Goal: Task Accomplishment & Management: Use online tool/utility

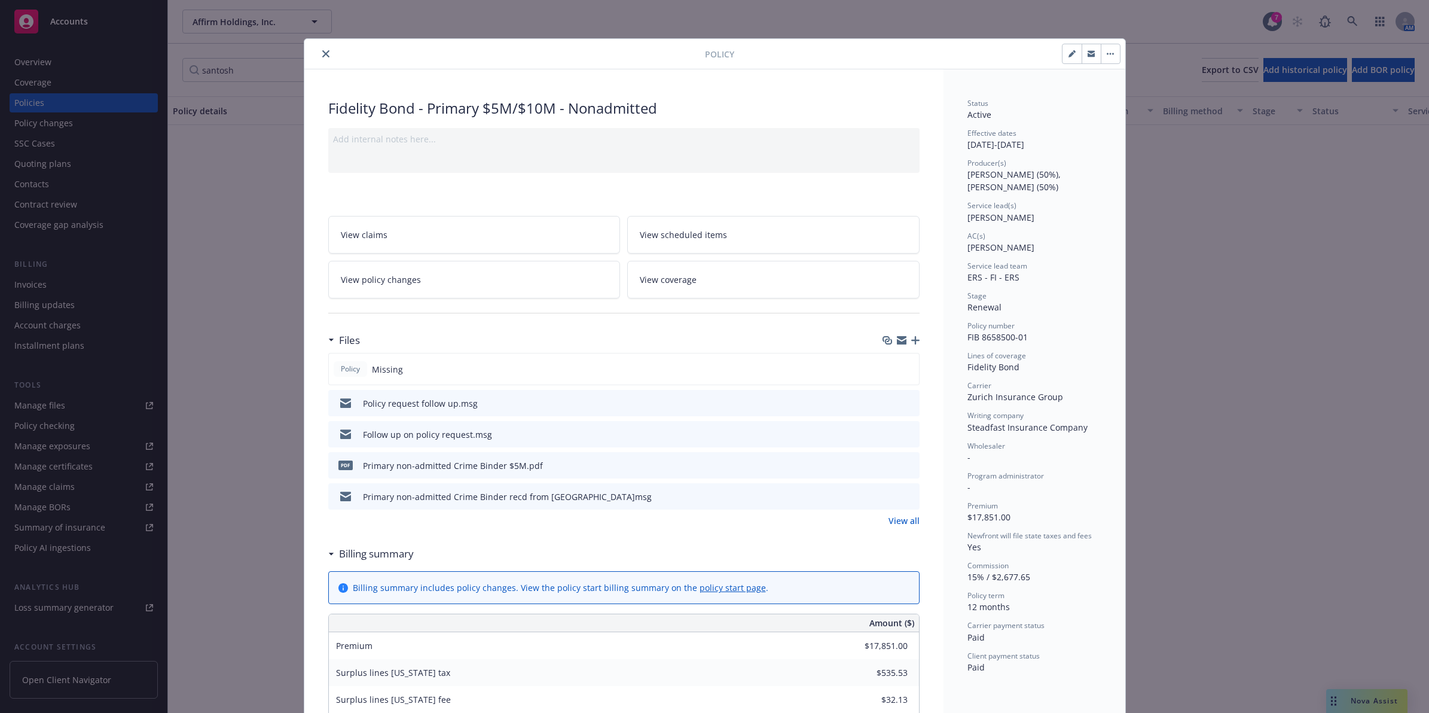
scroll to position [36, 0]
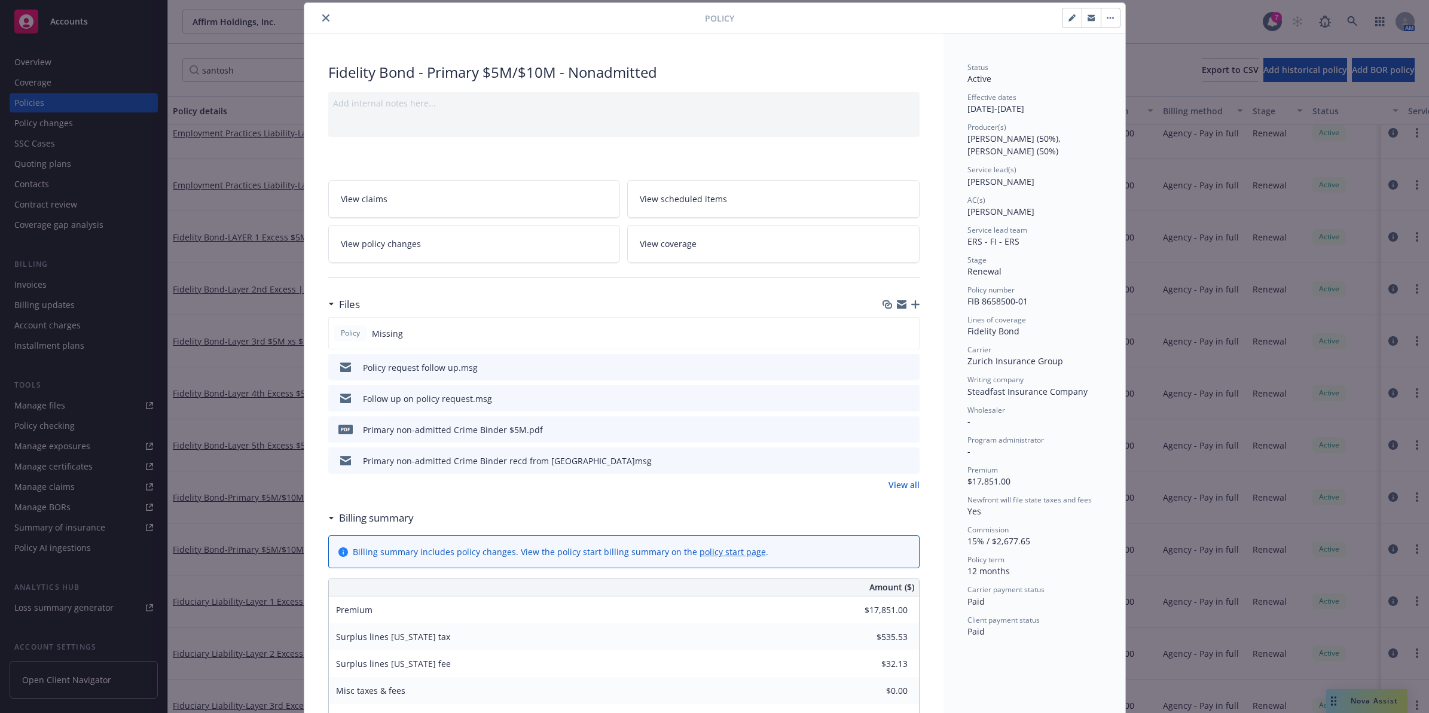
click at [322, 14] on icon "close" at bounding box center [325, 17] width 7 height 7
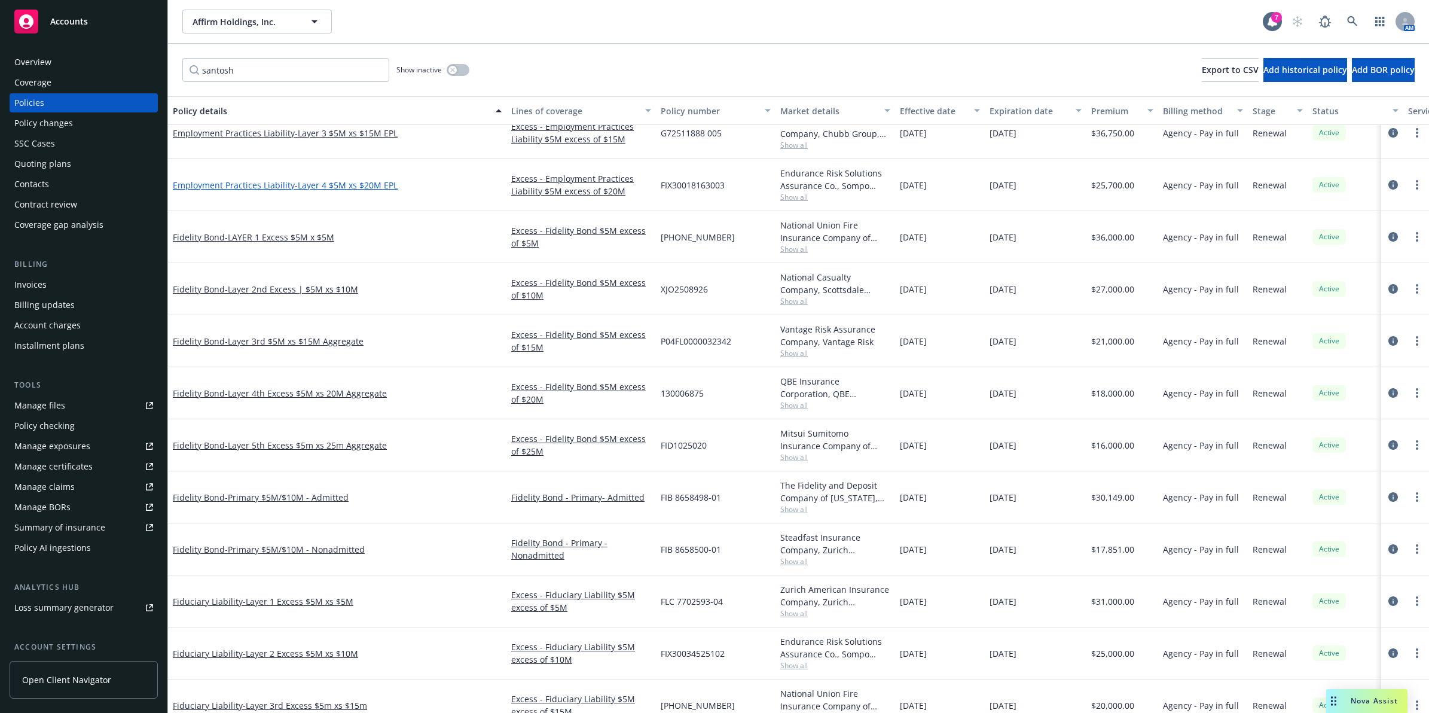
click at [324, 185] on span "- Layer 4 $5M xs $20M EPL" at bounding box center [346, 184] width 103 height 11
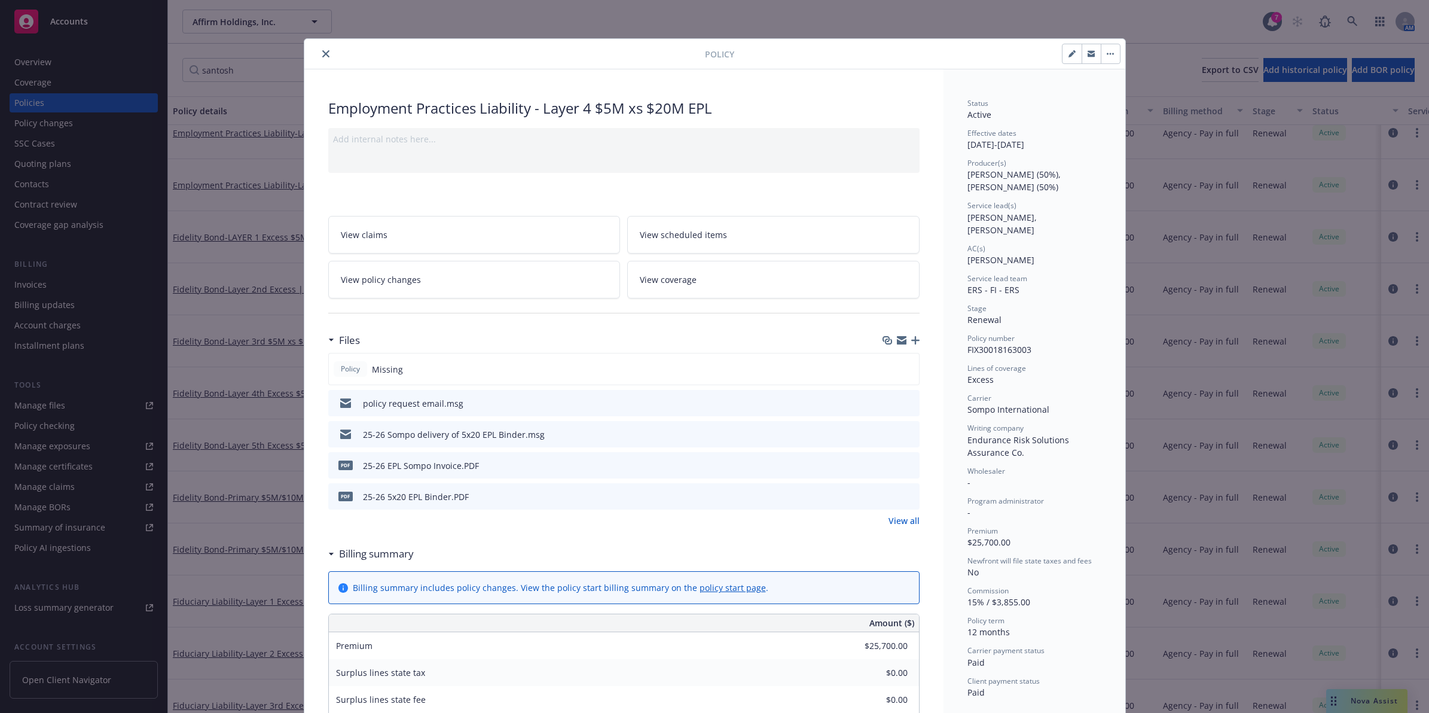
click at [319, 52] on button "close" at bounding box center [326, 54] width 14 height 14
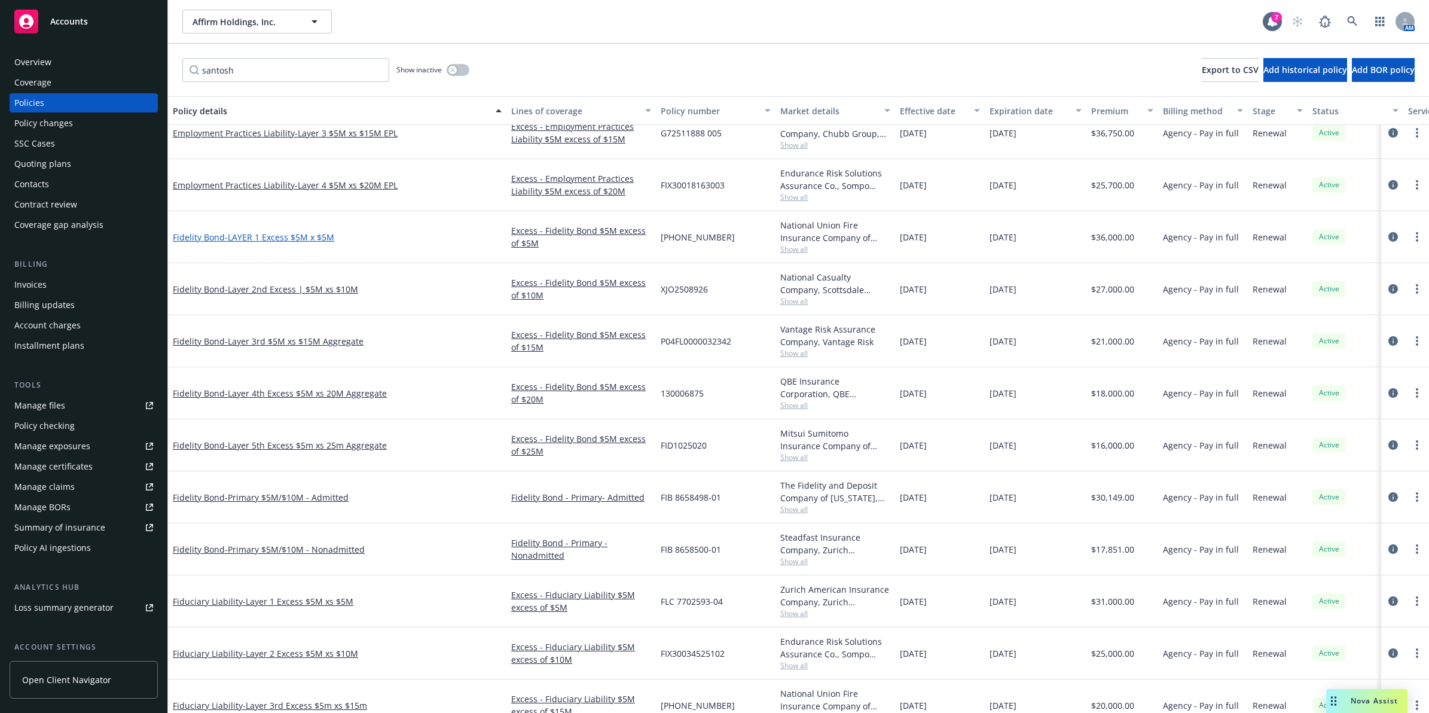
click at [282, 235] on span "- LAYER 1 Excess $5M x $5M" at bounding box center [279, 236] width 109 height 11
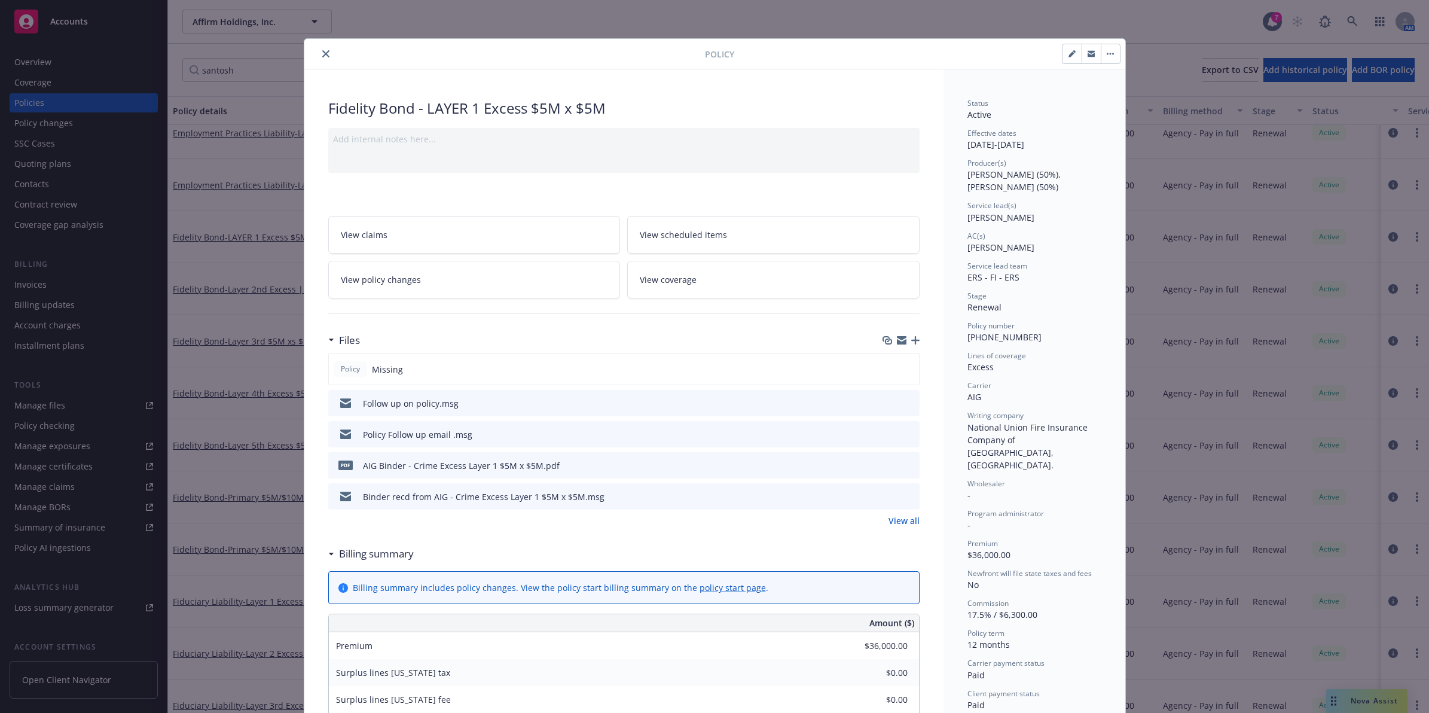
drag, startPoint x: 904, startPoint y: 402, endPoint x: 898, endPoint y: 395, distance: 8.9
click at [900, 395] on div "Follow up on policy.msg" at bounding box center [623, 403] width 591 height 26
click at [903, 399] on icon "preview file" at bounding box center [908, 402] width 11 height 8
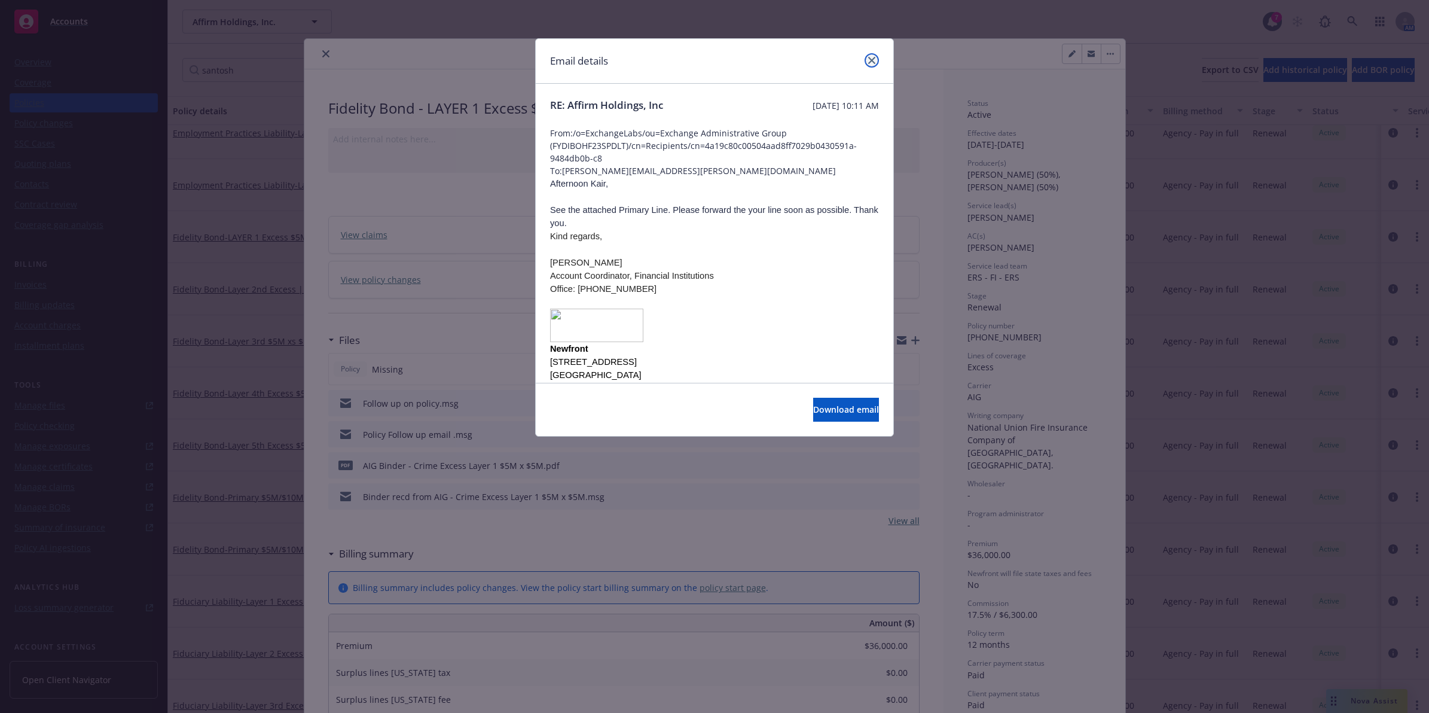
click at [874, 57] on icon "close" at bounding box center [871, 60] width 7 height 7
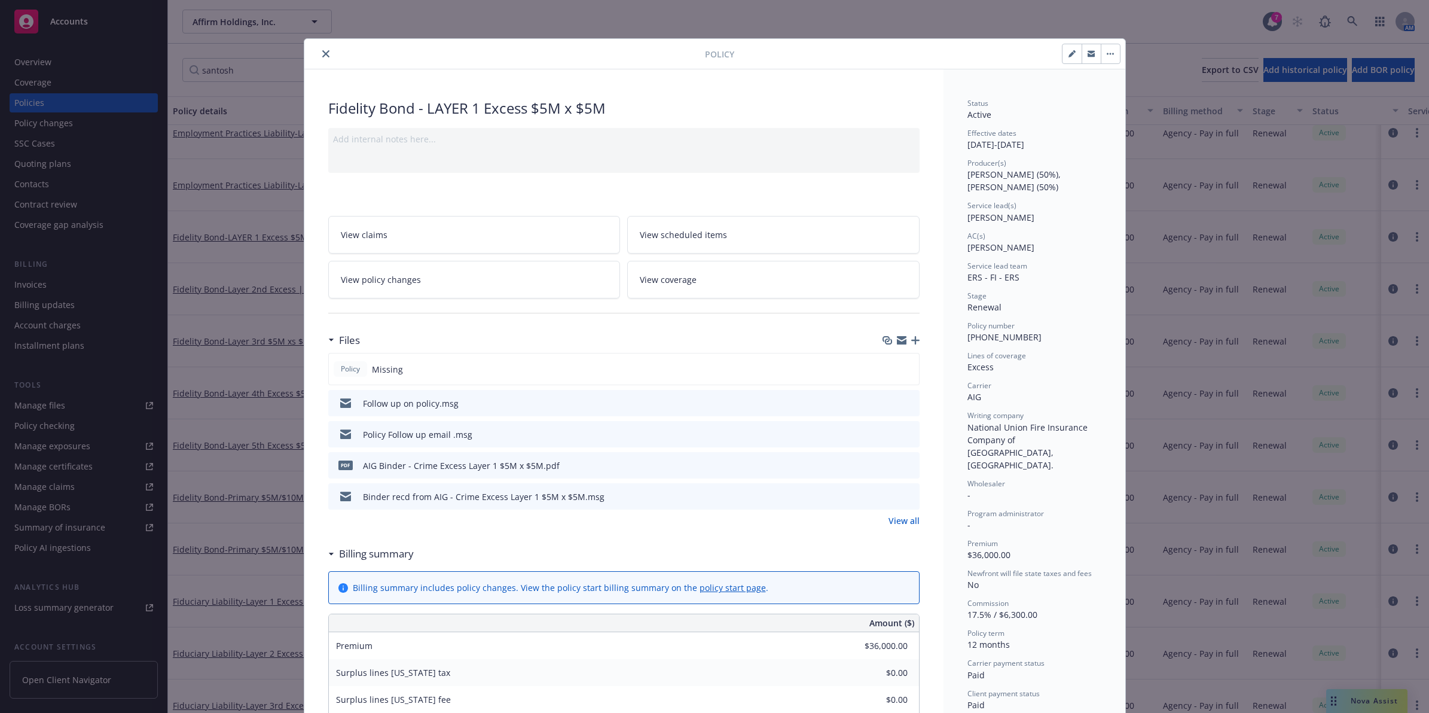
click at [322, 51] on icon "close" at bounding box center [325, 53] width 7 height 7
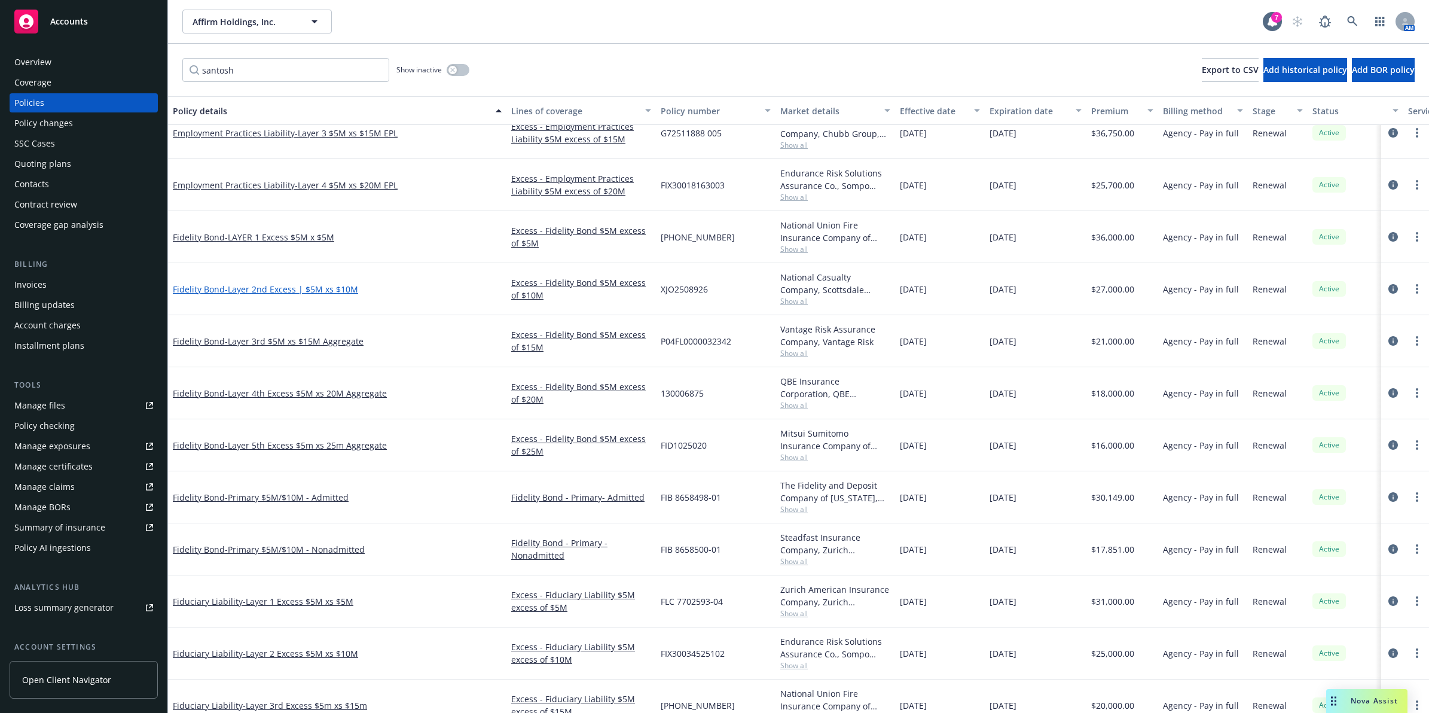
click at [260, 283] on span "- Layer 2nd Excess | $5M xs $10M" at bounding box center [291, 288] width 133 height 11
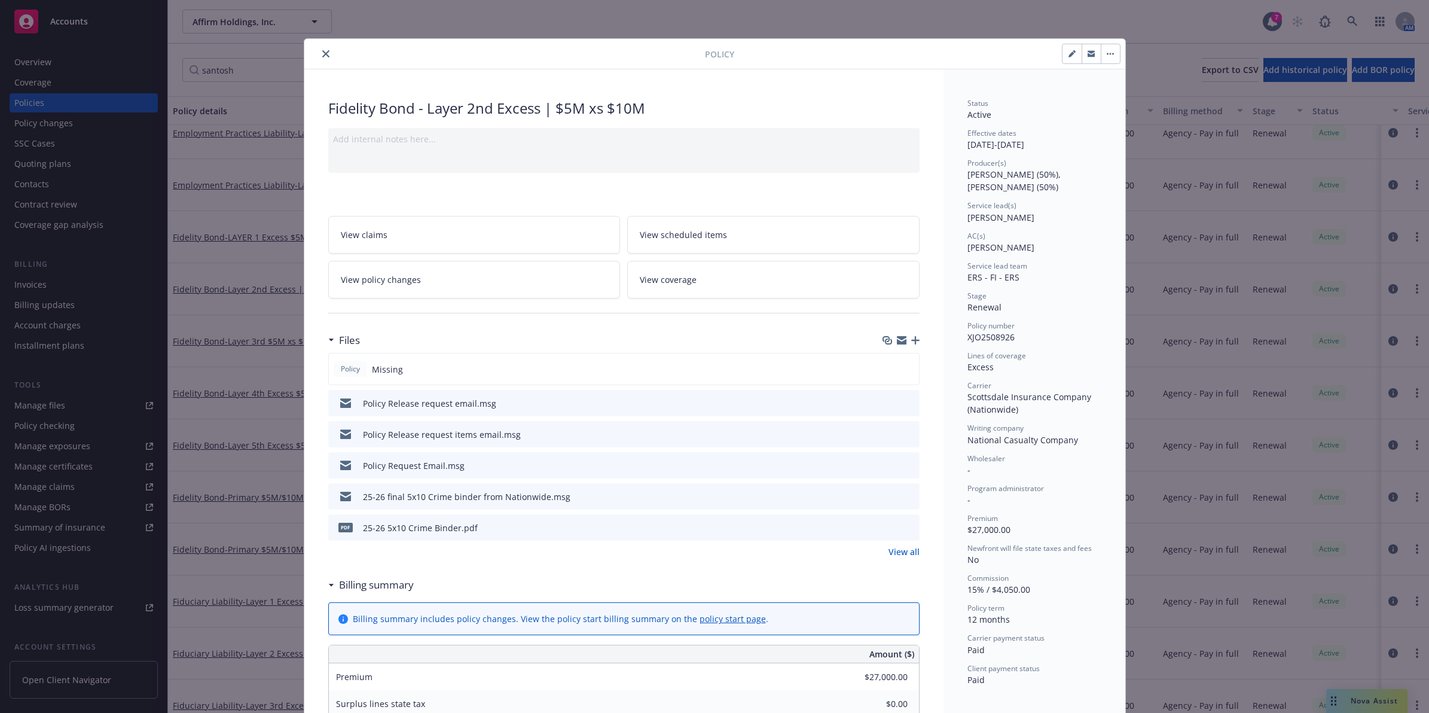
click at [903, 402] on icon "preview file" at bounding box center [908, 402] width 11 height 8
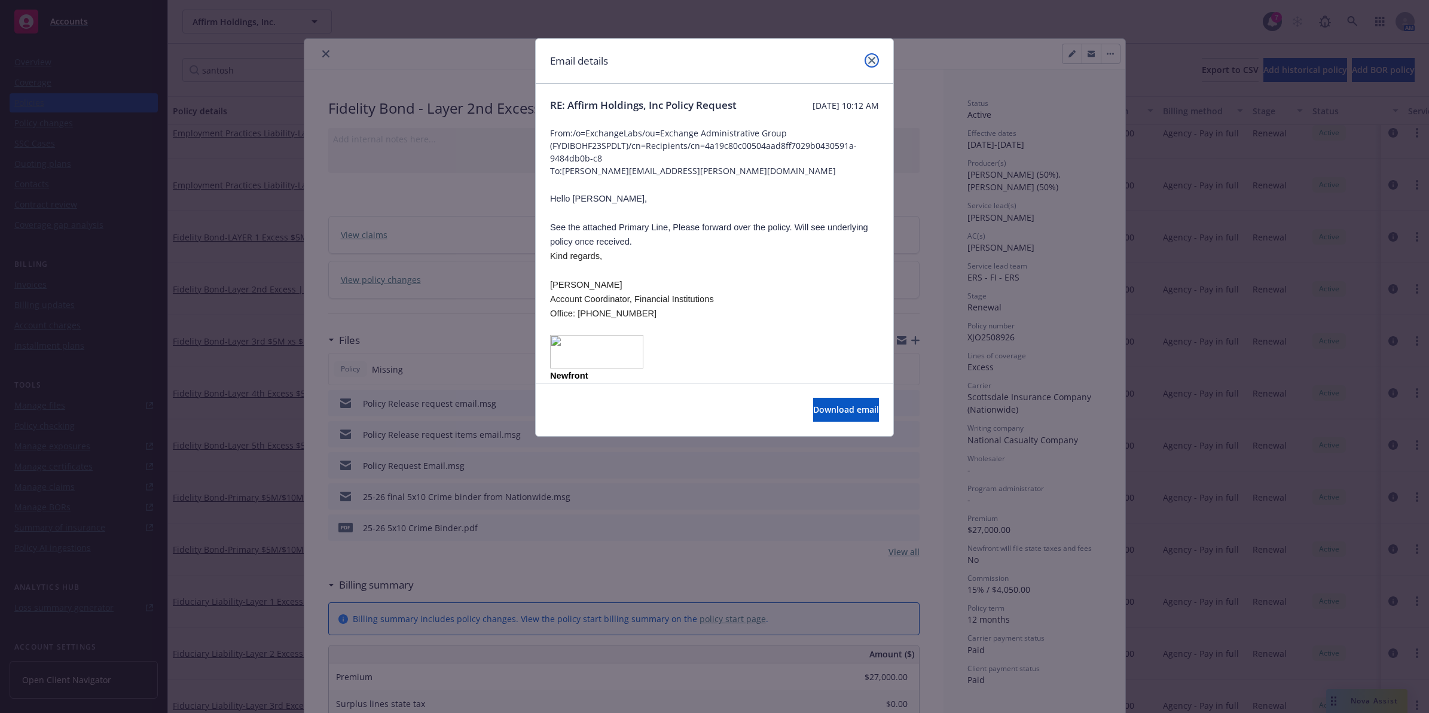
click at [871, 64] on link "close" at bounding box center [872, 60] width 14 height 14
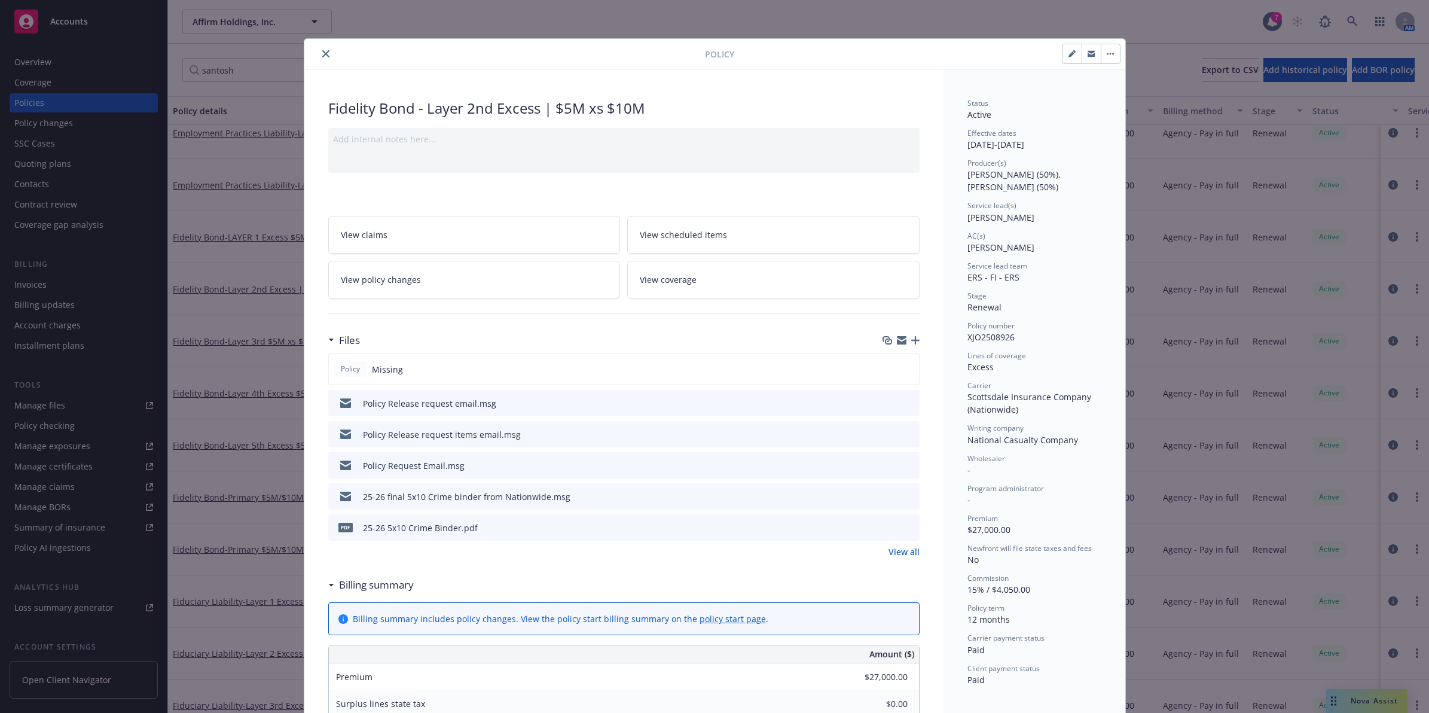
click at [322, 52] on icon "close" at bounding box center [325, 53] width 7 height 7
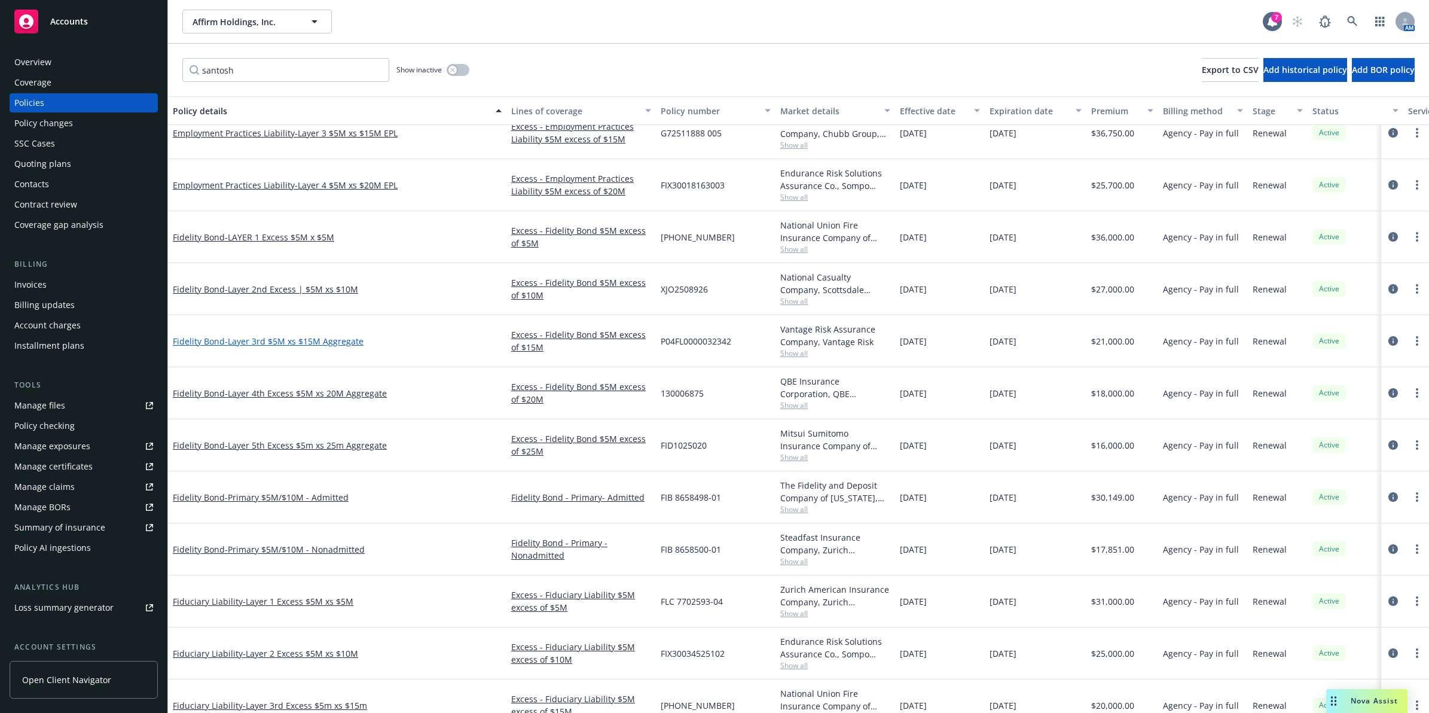
click at [315, 343] on span "- Layer 3rd $5M xs $15M Aggregate" at bounding box center [294, 340] width 139 height 11
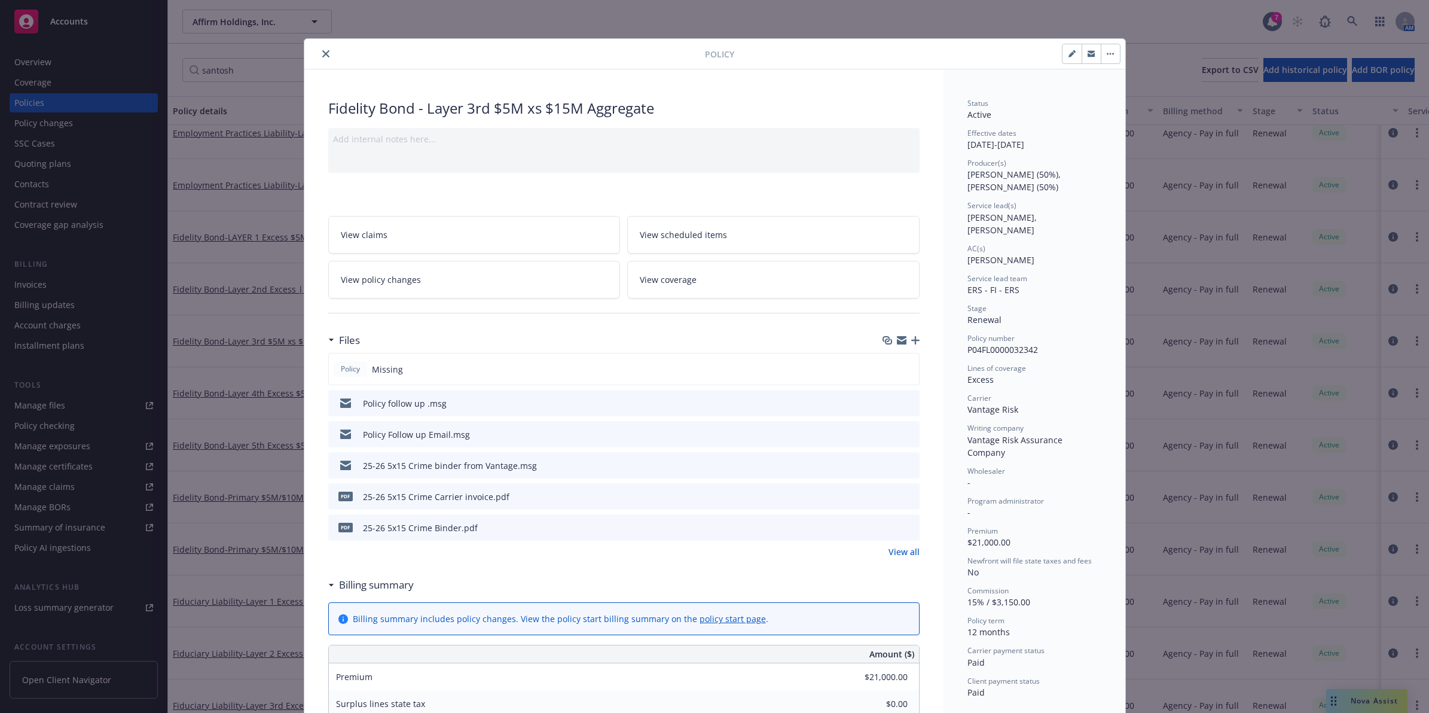
click at [907, 402] on icon "preview file" at bounding box center [908, 402] width 11 height 8
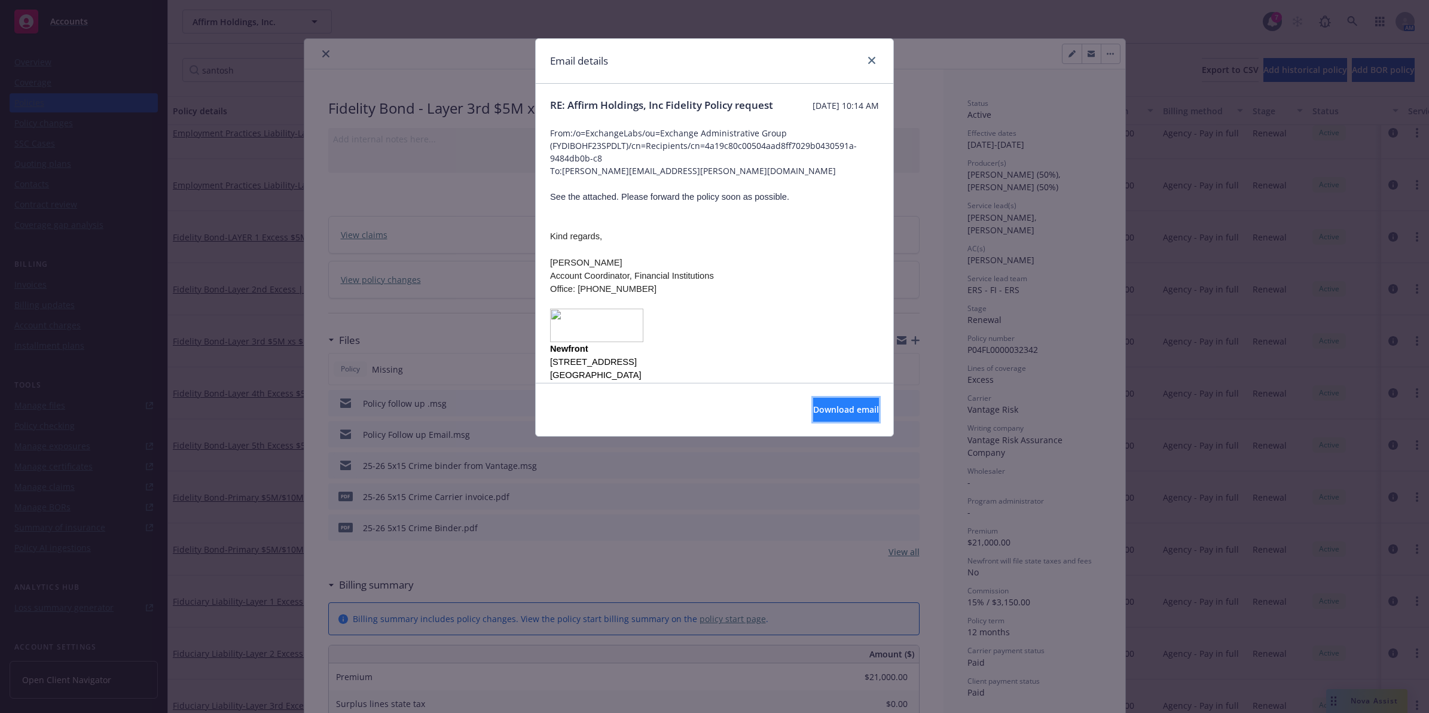
click at [845, 410] on span "Download email" at bounding box center [846, 409] width 66 height 11
click at [866, 55] on link "close" at bounding box center [872, 60] width 14 height 14
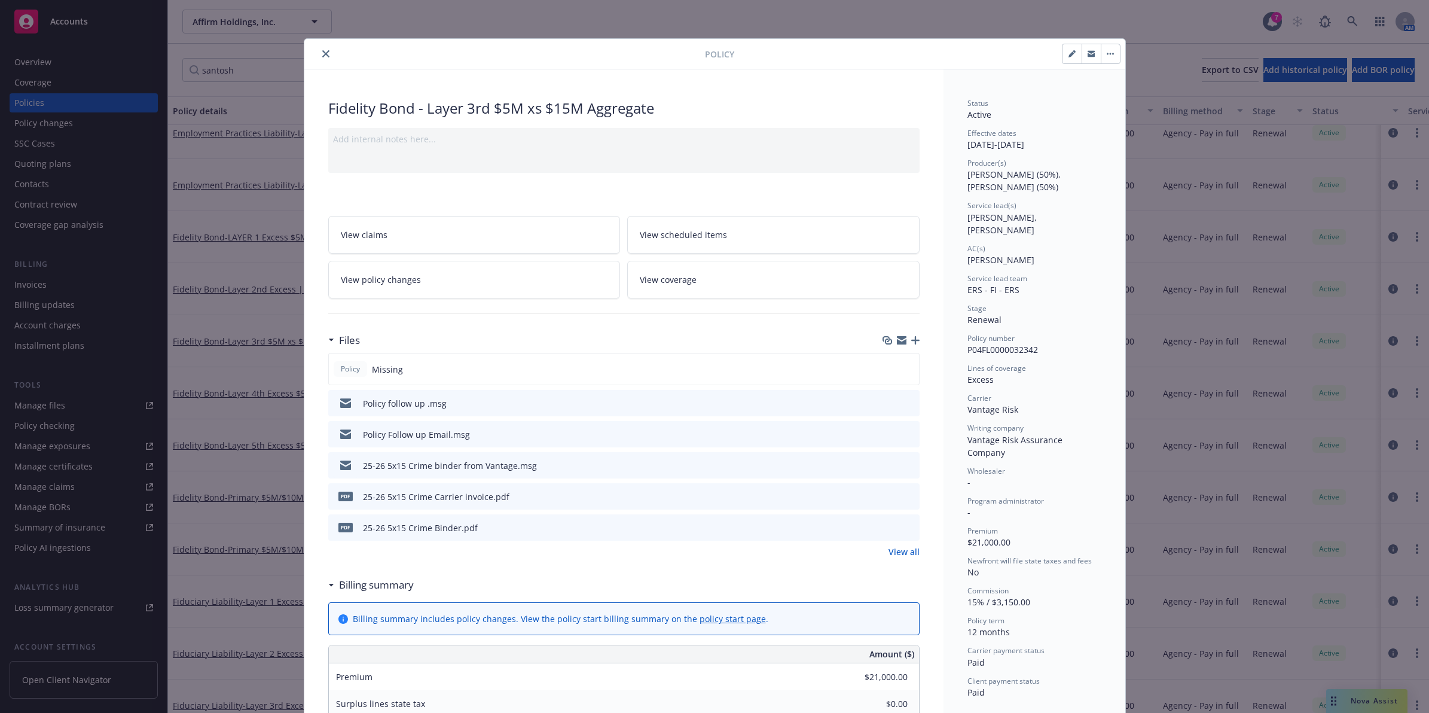
click at [319, 48] on button "close" at bounding box center [326, 54] width 14 height 14
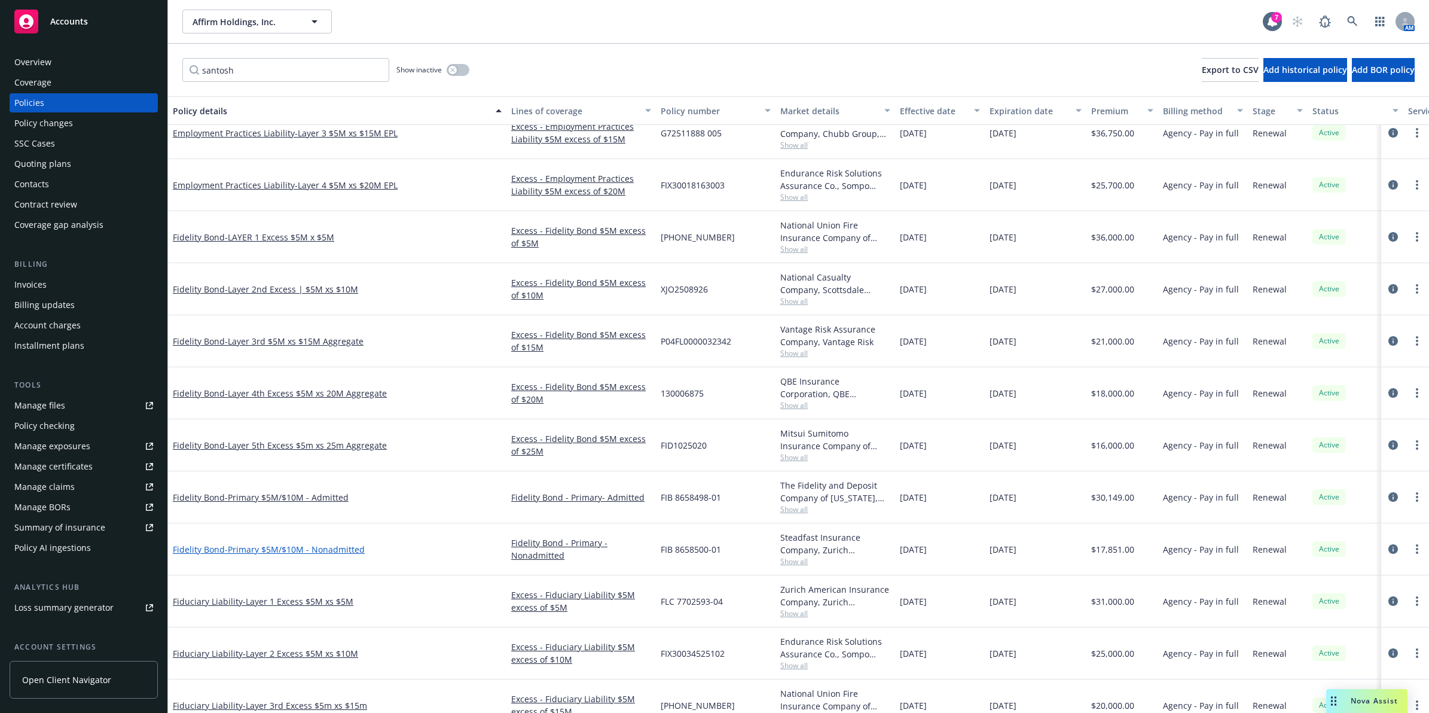
click at [293, 547] on span "- Primary $5M/$10M - Nonadmitted" at bounding box center [295, 549] width 140 height 11
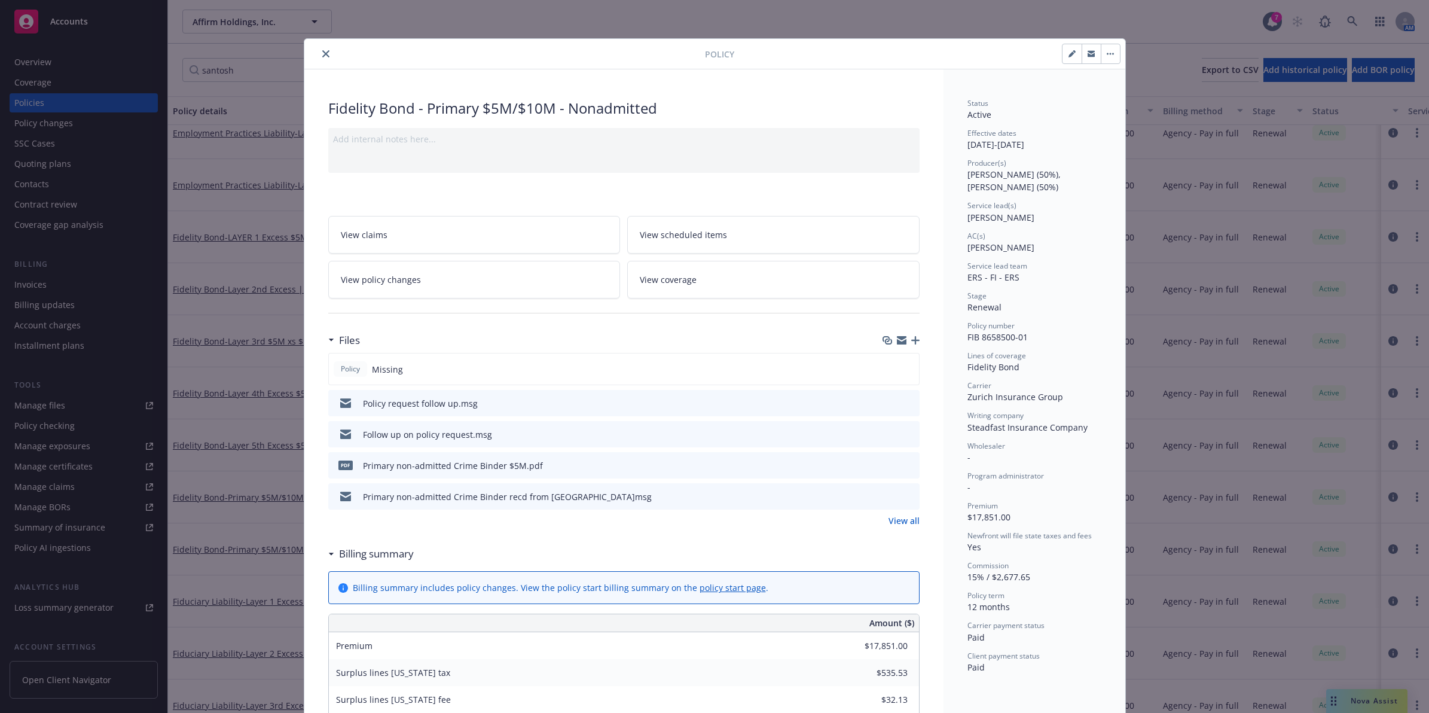
scroll to position [36, 0]
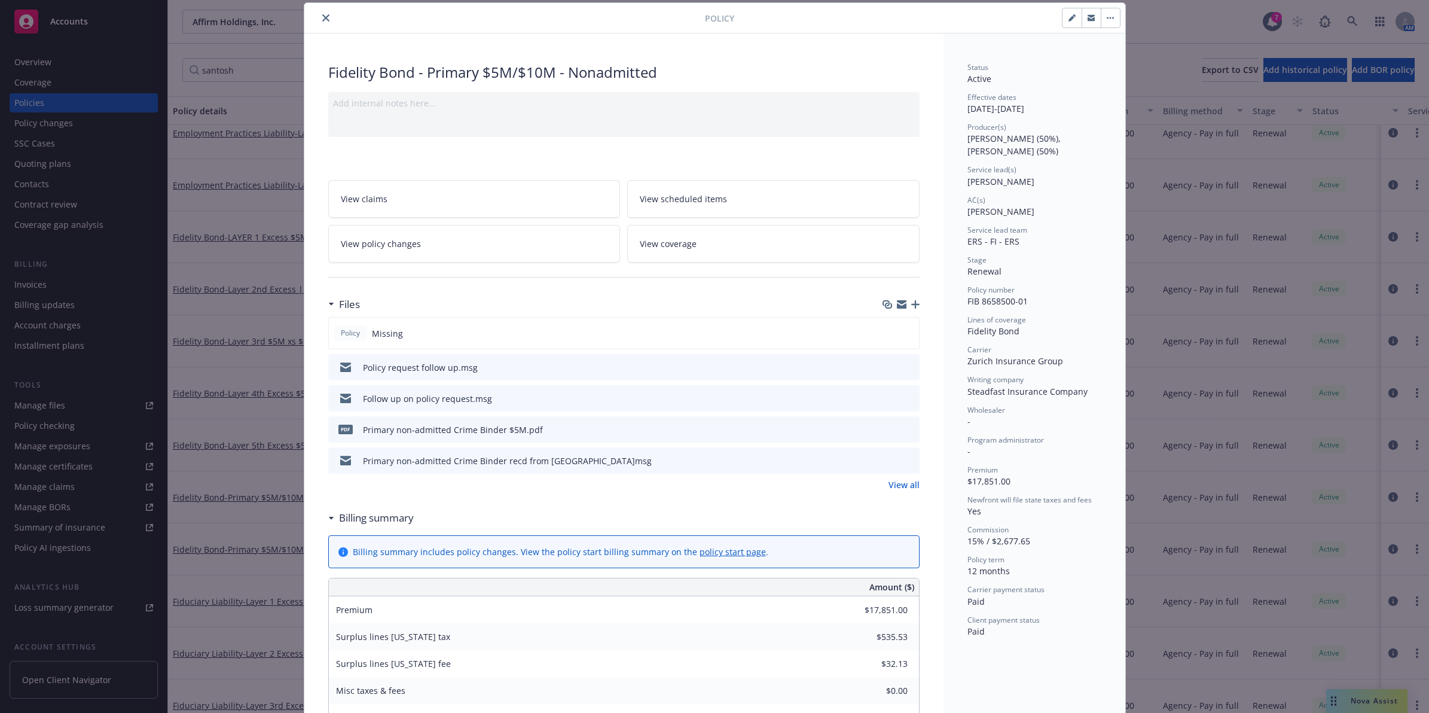
click at [322, 18] on icon "close" at bounding box center [325, 17] width 7 height 7
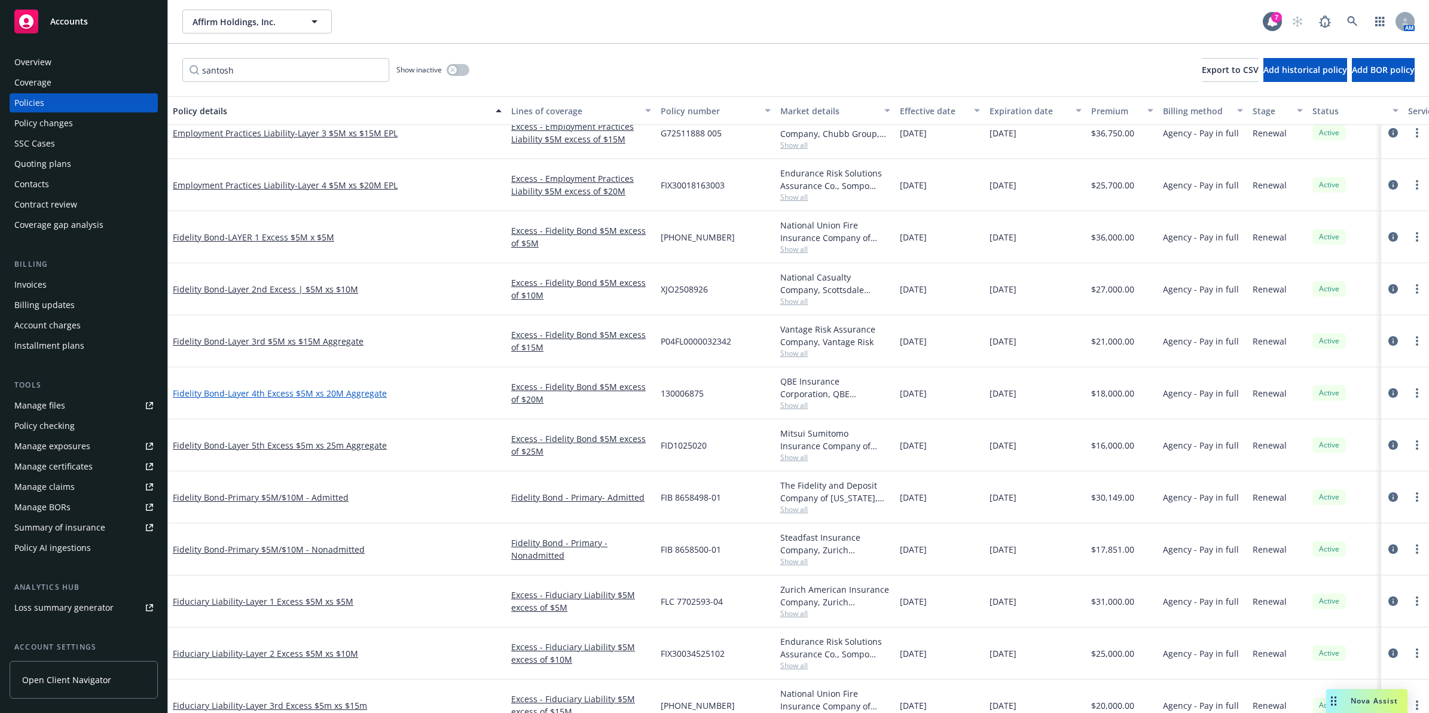
click at [298, 391] on span "- Layer 4th Excess $5M xs 20M Aggregate" at bounding box center [306, 393] width 162 height 11
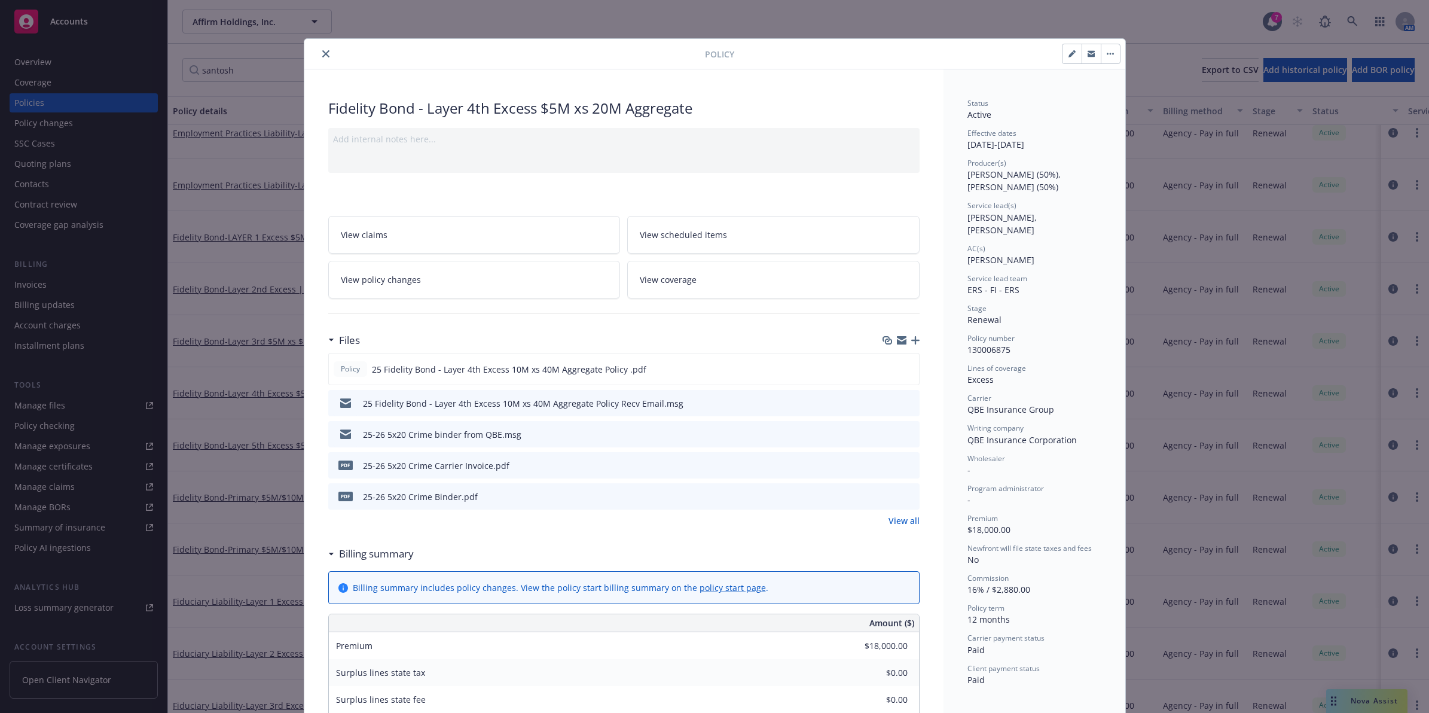
click at [322, 54] on icon "close" at bounding box center [325, 53] width 7 height 7
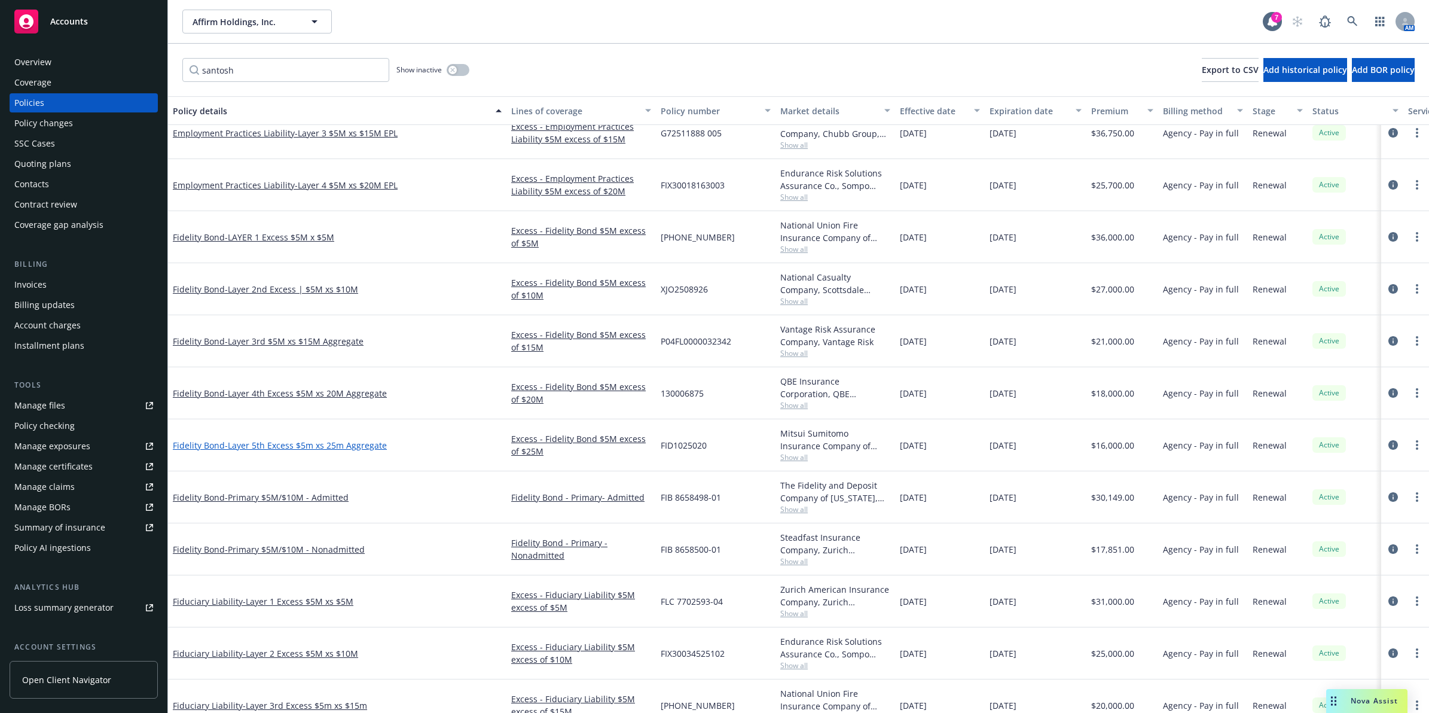
click at [326, 447] on span "- Layer 5th Excess $5m xs 25m Aggregate" at bounding box center [306, 445] width 162 height 11
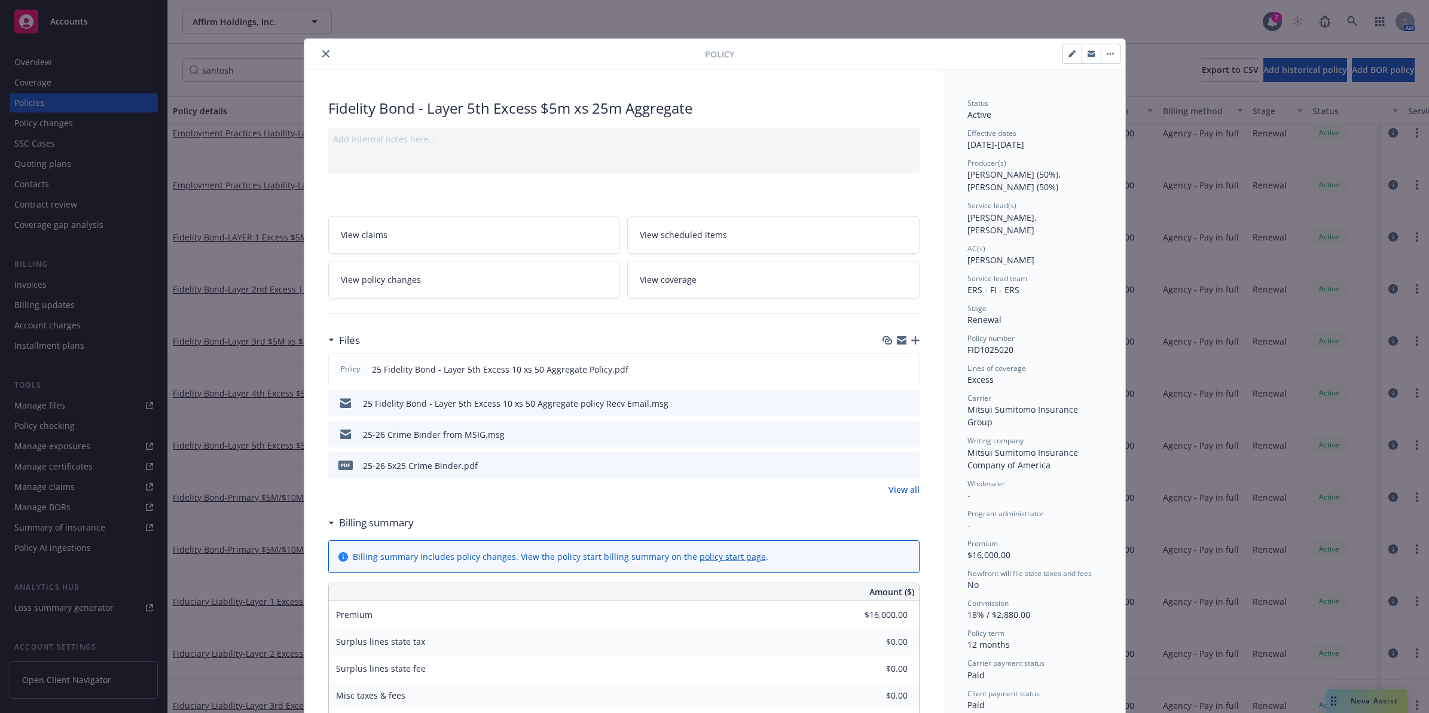
click at [322, 53] on icon "close" at bounding box center [325, 53] width 7 height 7
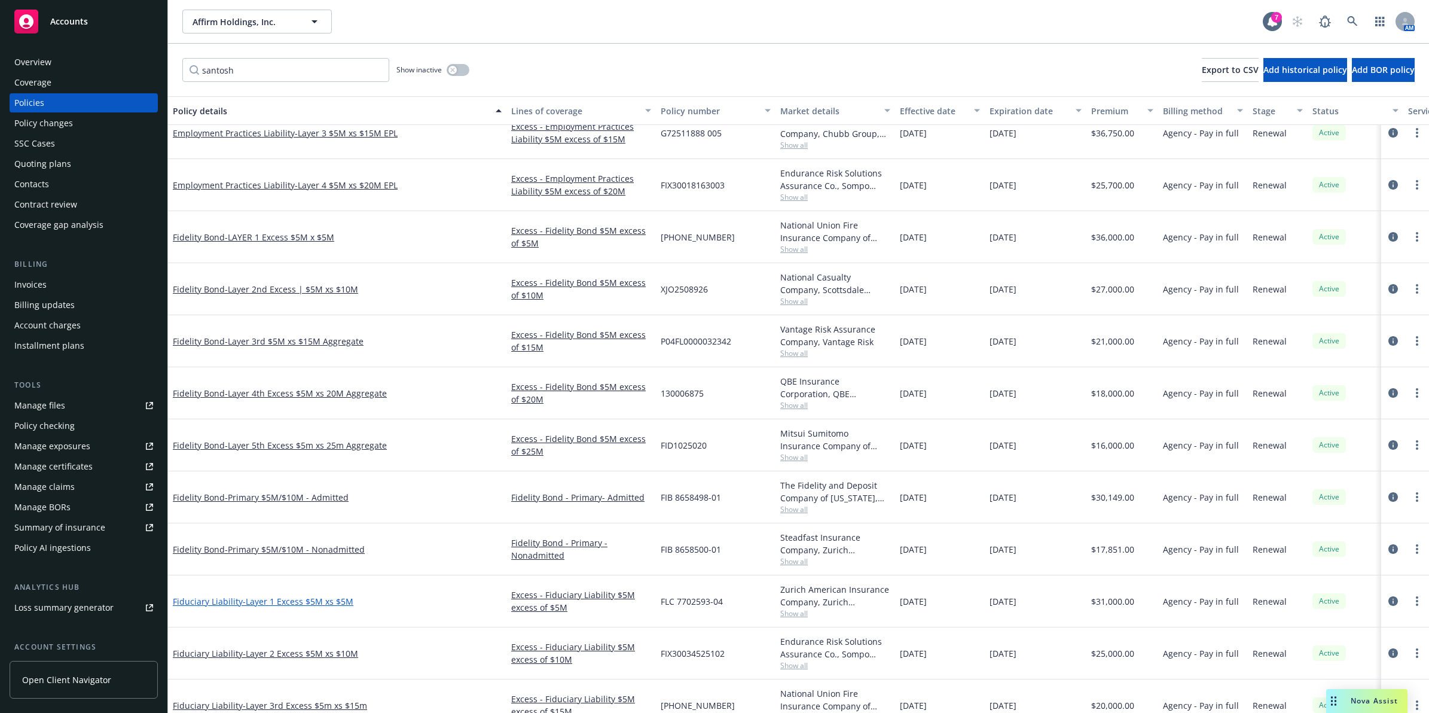
click at [318, 603] on span "- Layer 1 Excess $5M xs $5M" at bounding box center [298, 601] width 111 height 11
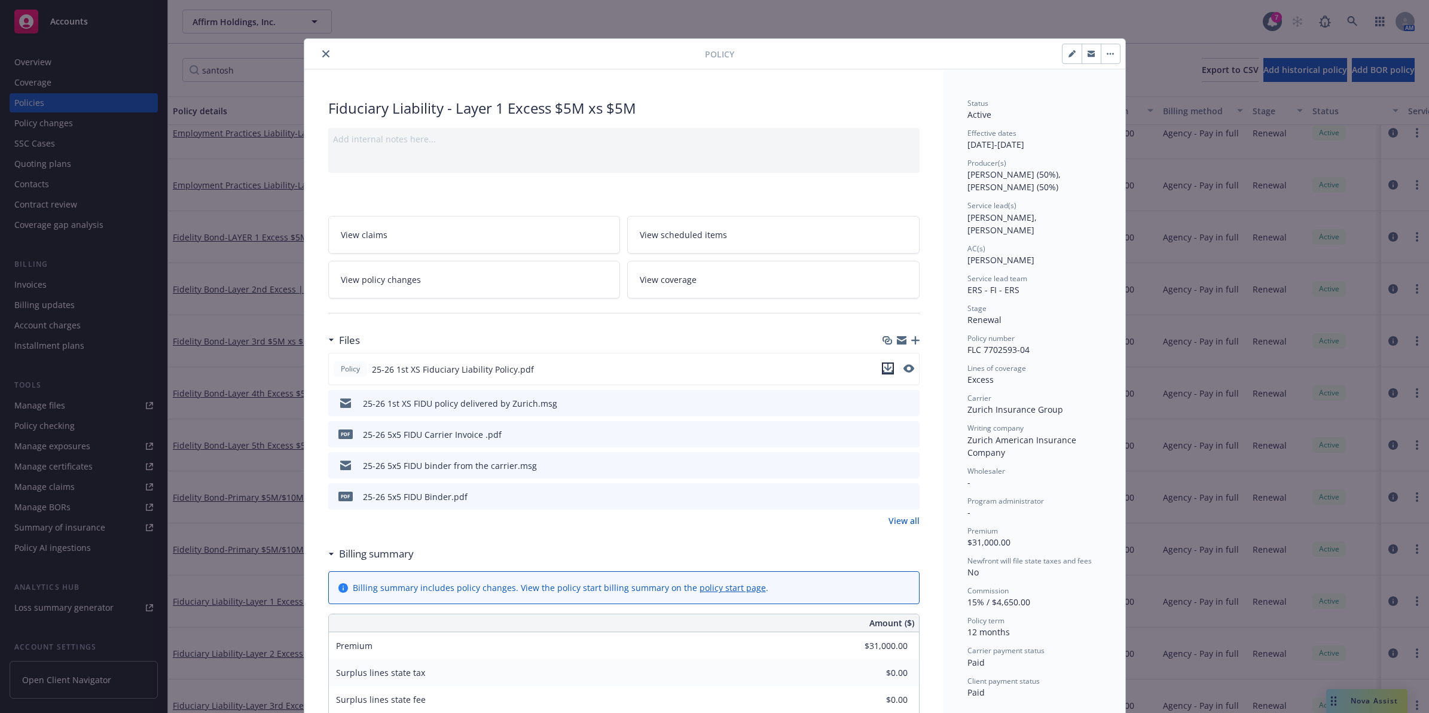
click at [883, 372] on icon "download file" at bounding box center [888, 369] width 10 height 10
click at [322, 56] on icon "close" at bounding box center [325, 53] width 7 height 7
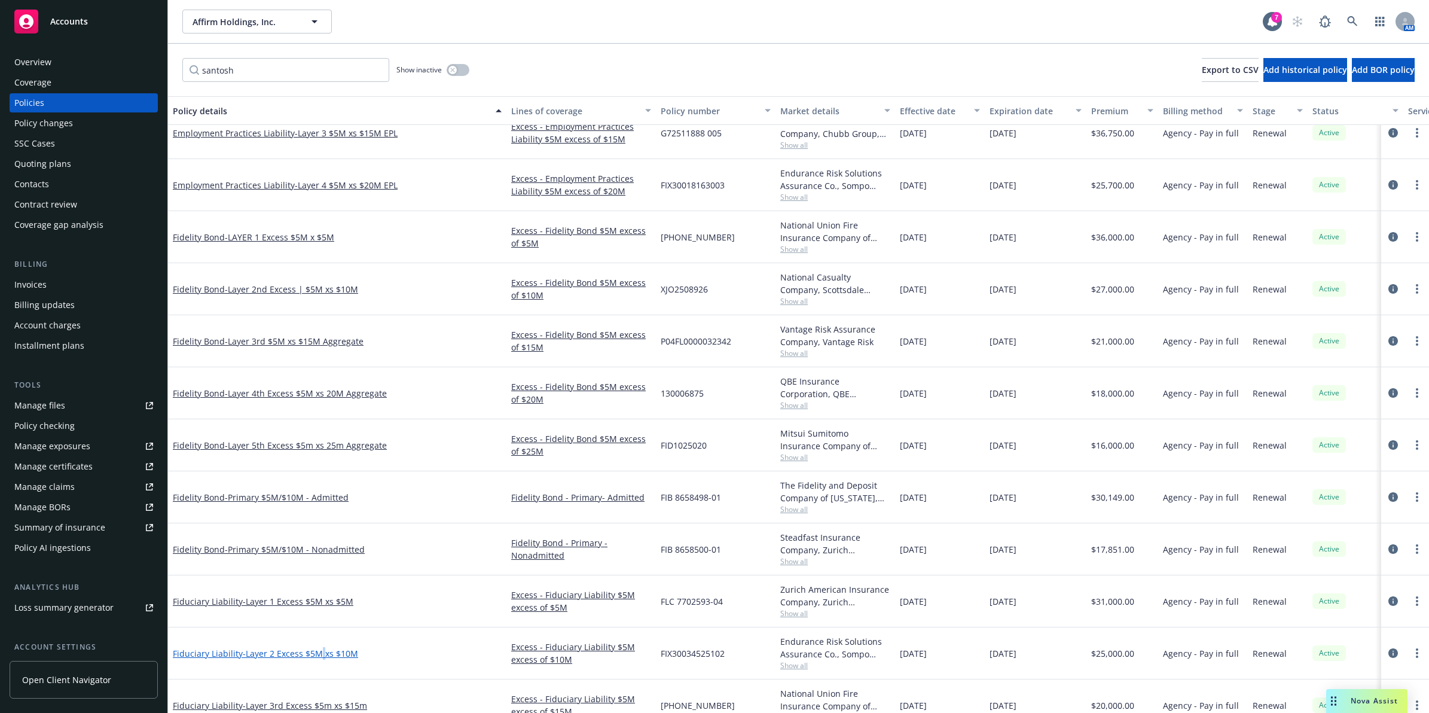
click at [327, 652] on span "- Layer 2 Excess $5M xs $10M" at bounding box center [300, 653] width 115 height 11
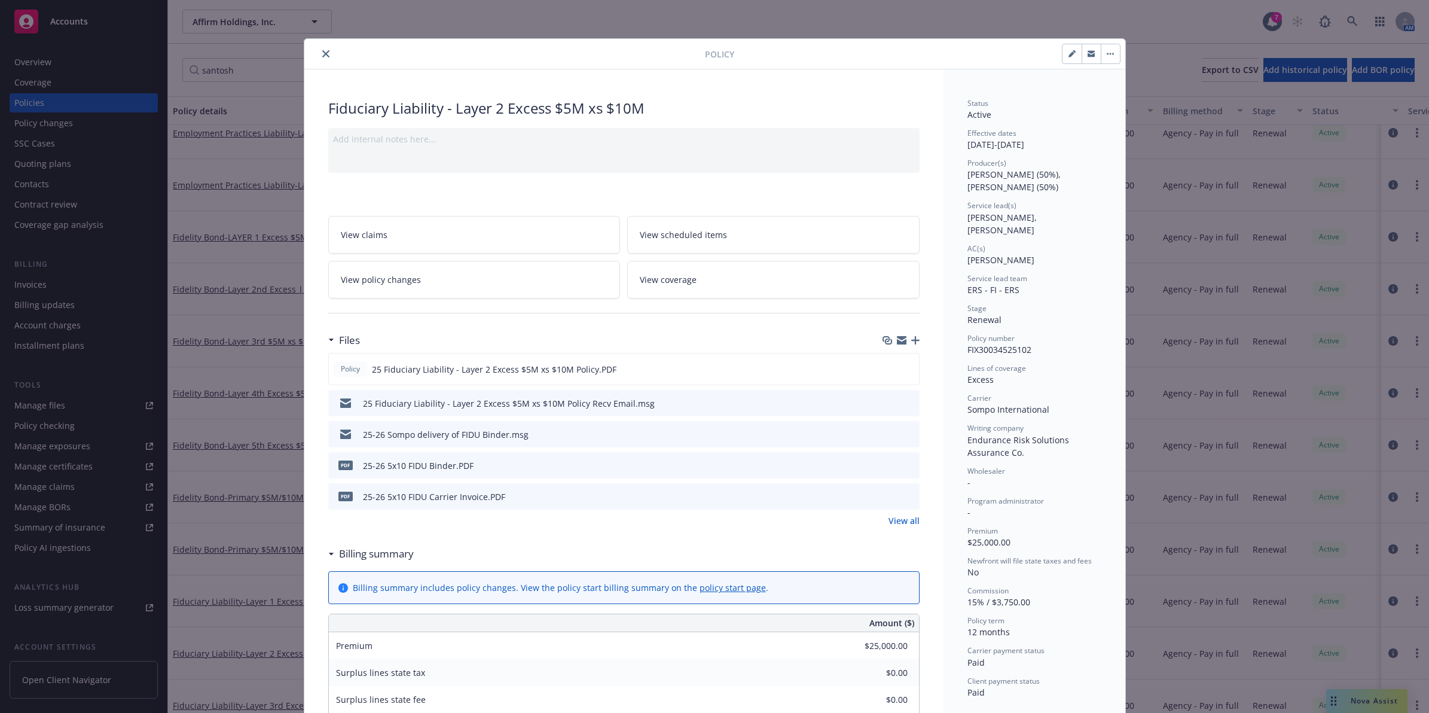
click at [323, 56] on icon "close" at bounding box center [325, 53] width 7 height 7
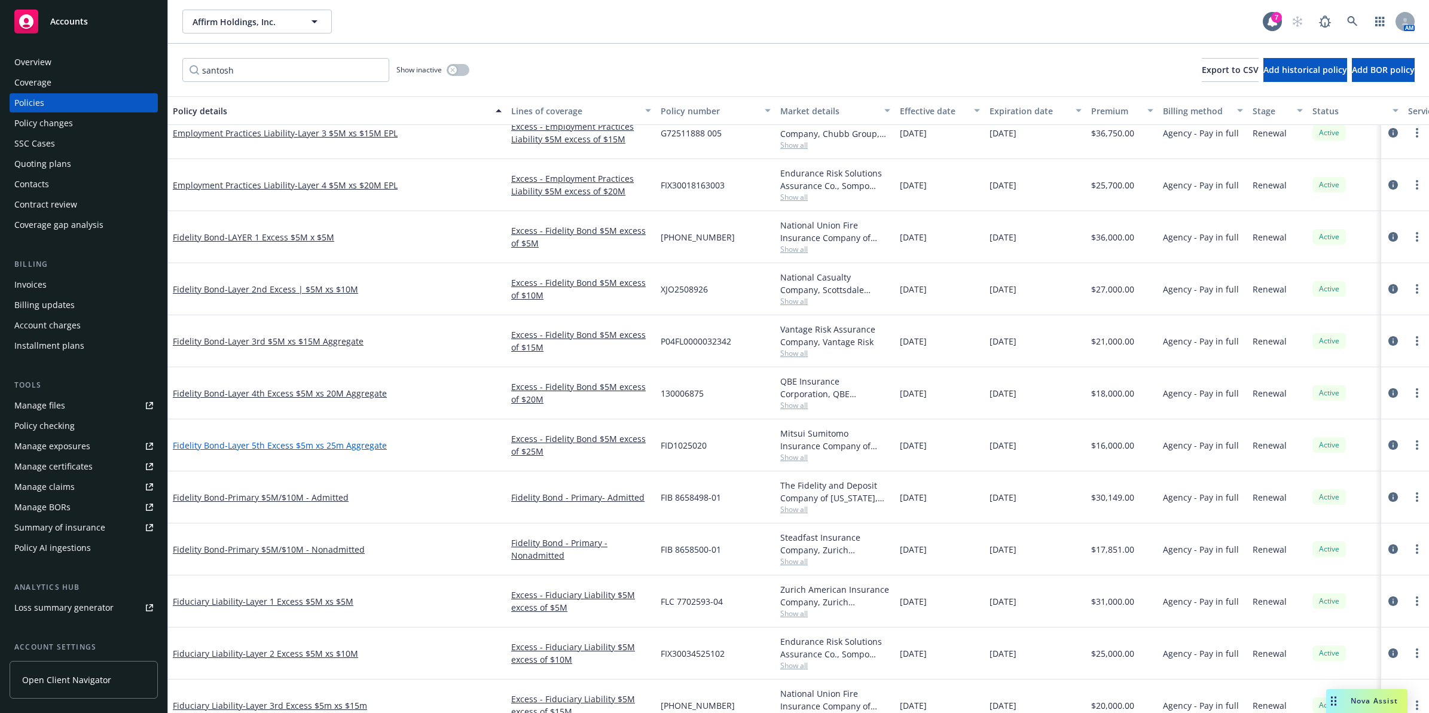
click at [261, 449] on span "- Layer 5th Excess $5m xs 25m Aggregate" at bounding box center [306, 445] width 162 height 11
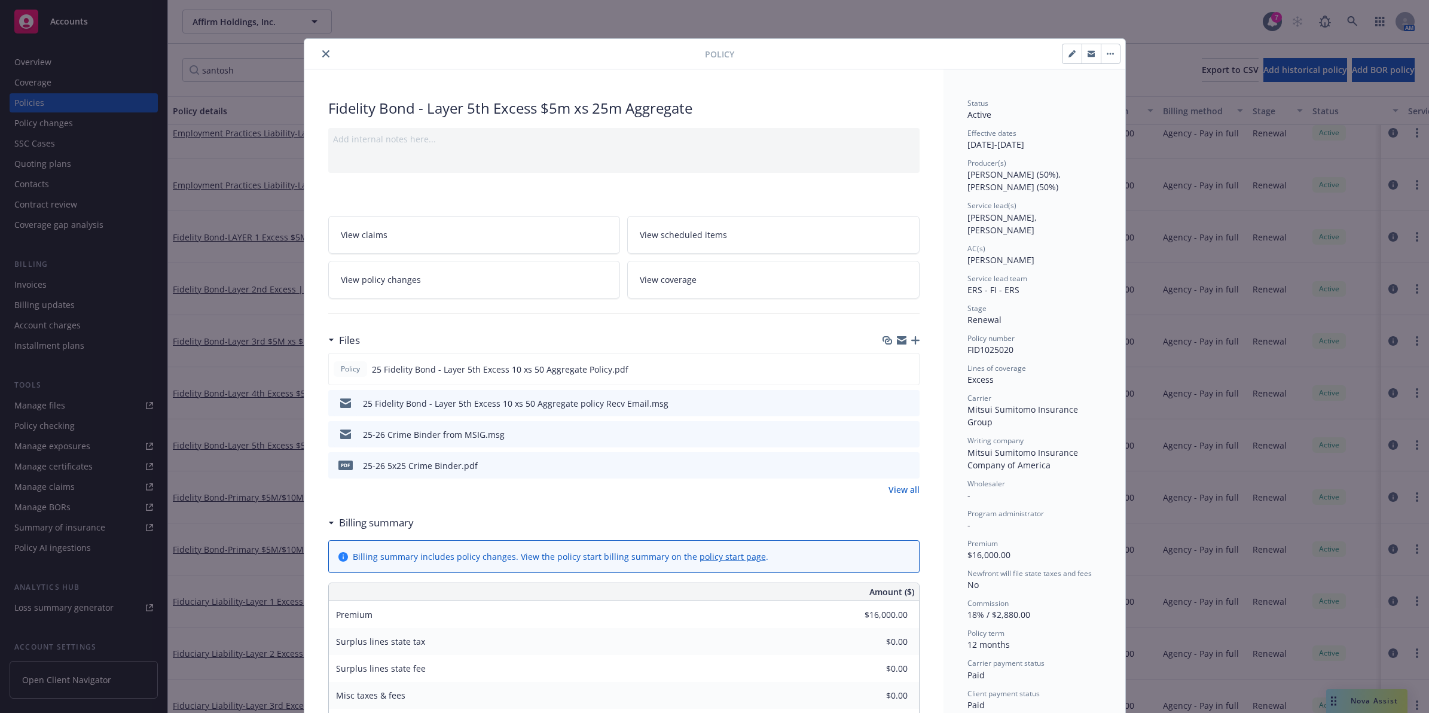
scroll to position [36, 0]
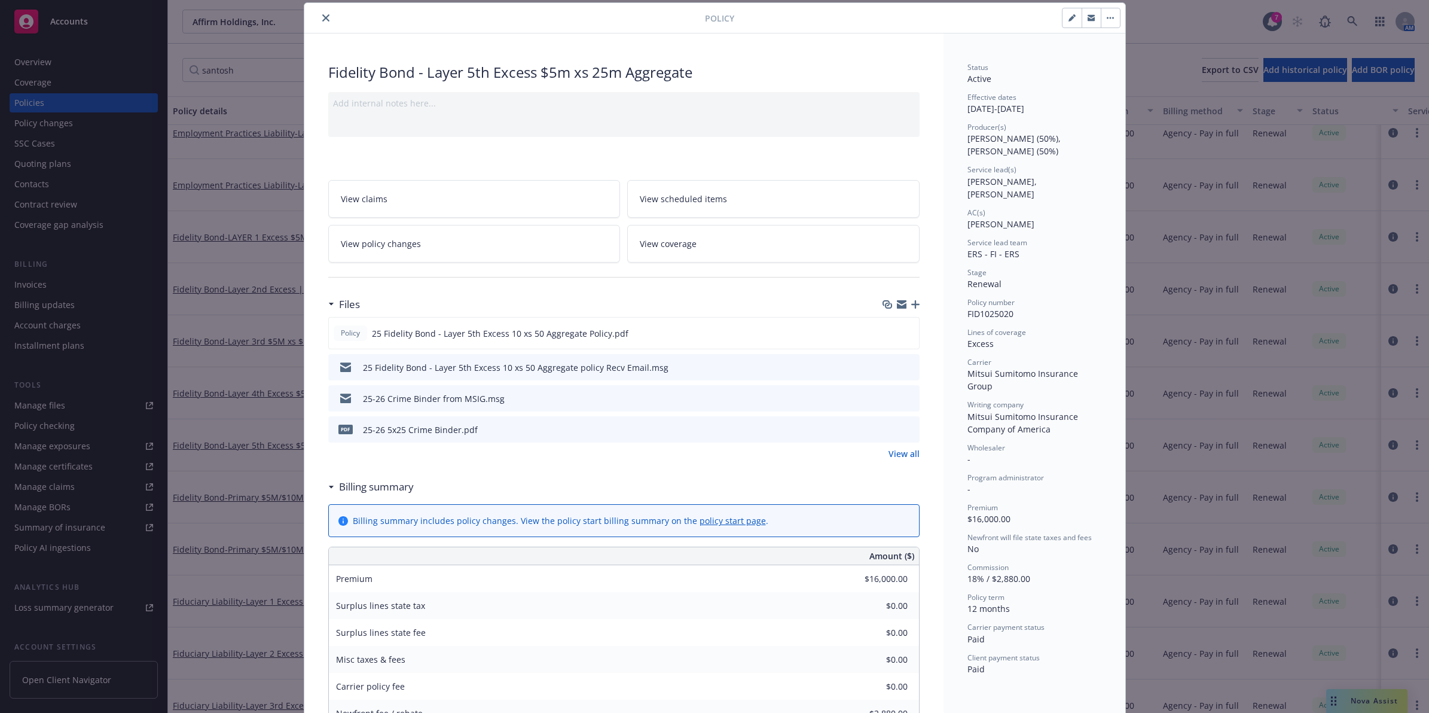
drag, startPoint x: 311, startPoint y: 19, endPoint x: 318, endPoint y: 18, distance: 6.6
click at [315, 18] on div at bounding box center [507, 18] width 396 height 14
click at [322, 18] on icon "close" at bounding box center [325, 17] width 7 height 7
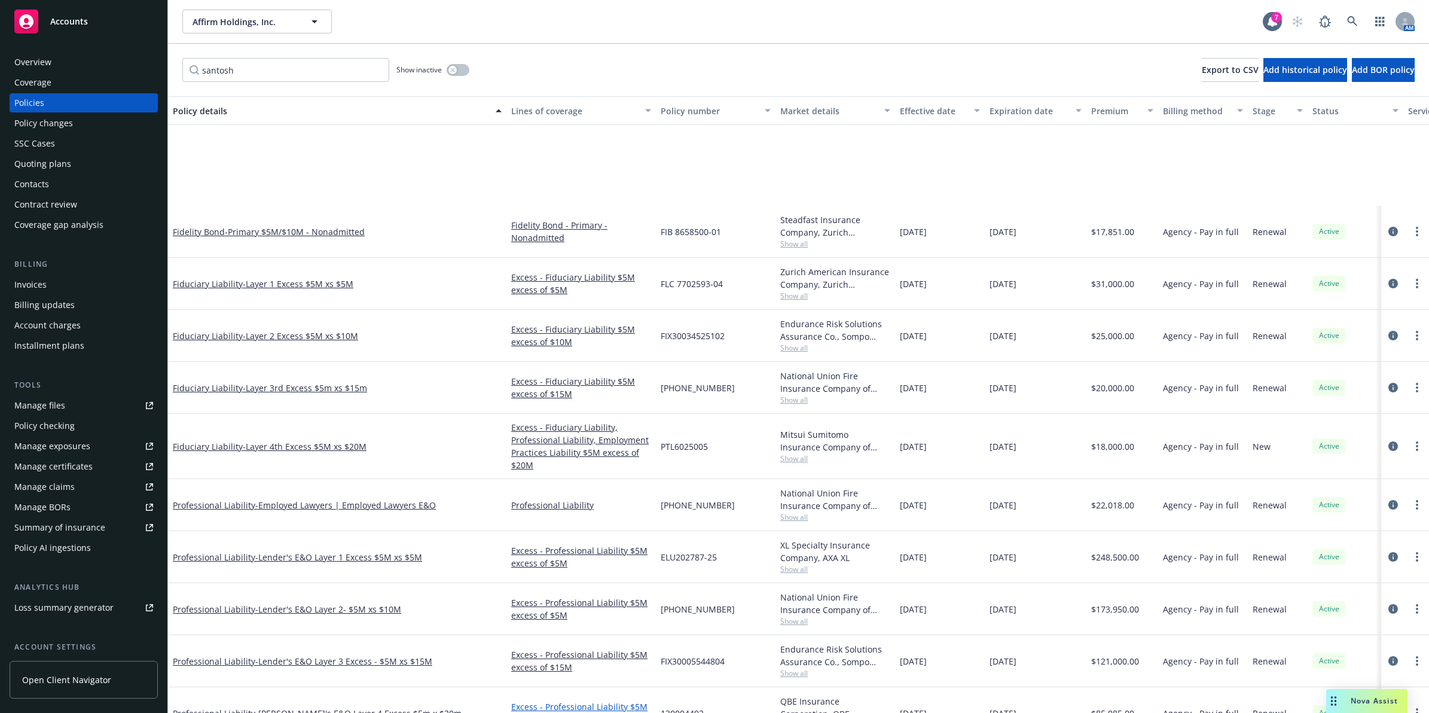
scroll to position [1468, 0]
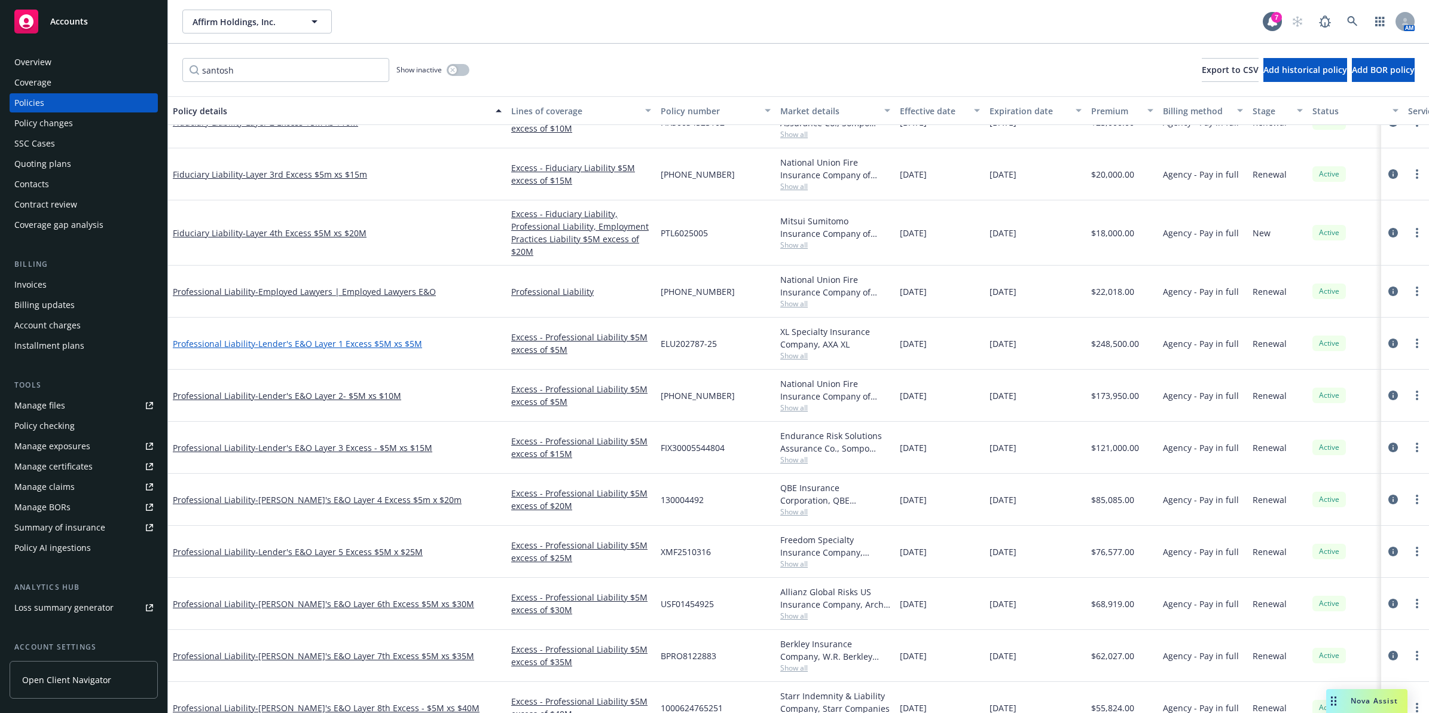
click at [330, 343] on span "- [PERSON_NAME]'s E&O Layer 1 Excess $5M xs $5M" at bounding box center [338, 343] width 167 height 11
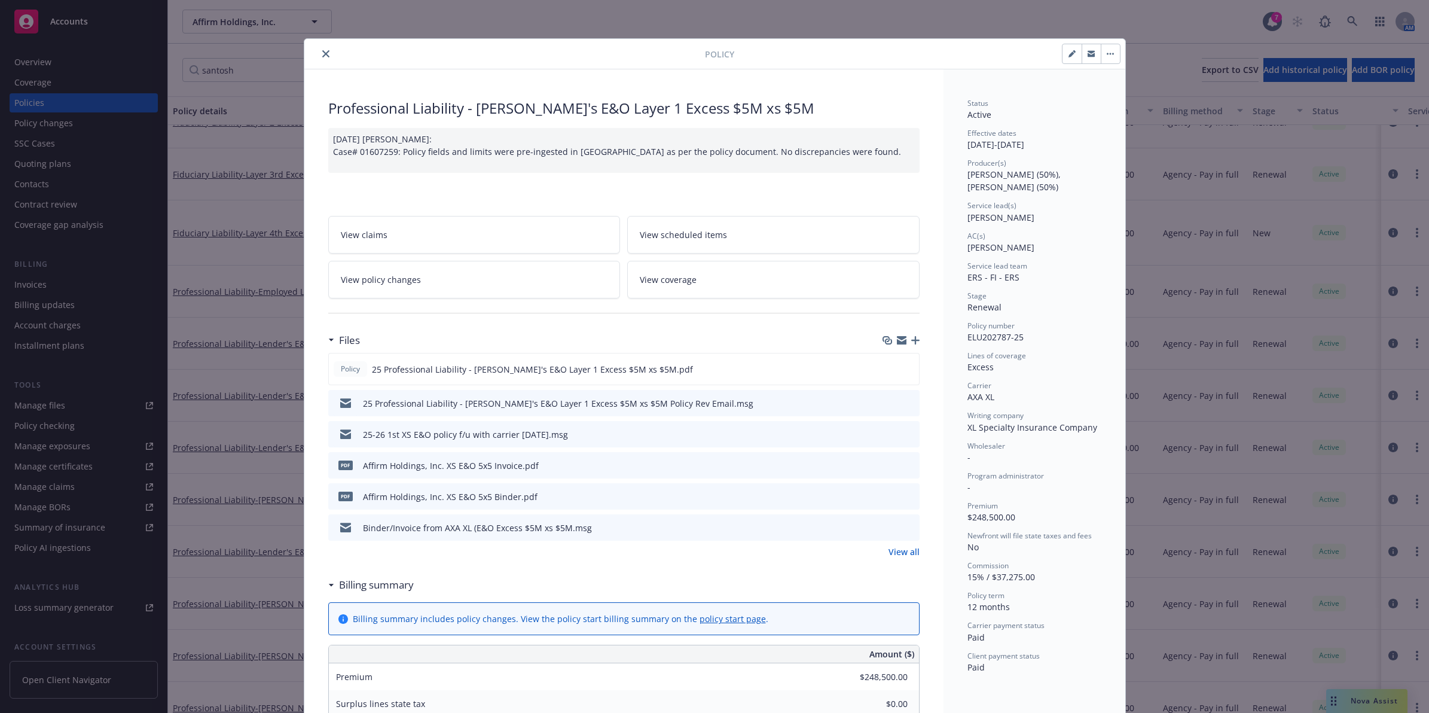
click at [322, 57] on icon "close" at bounding box center [325, 53] width 7 height 7
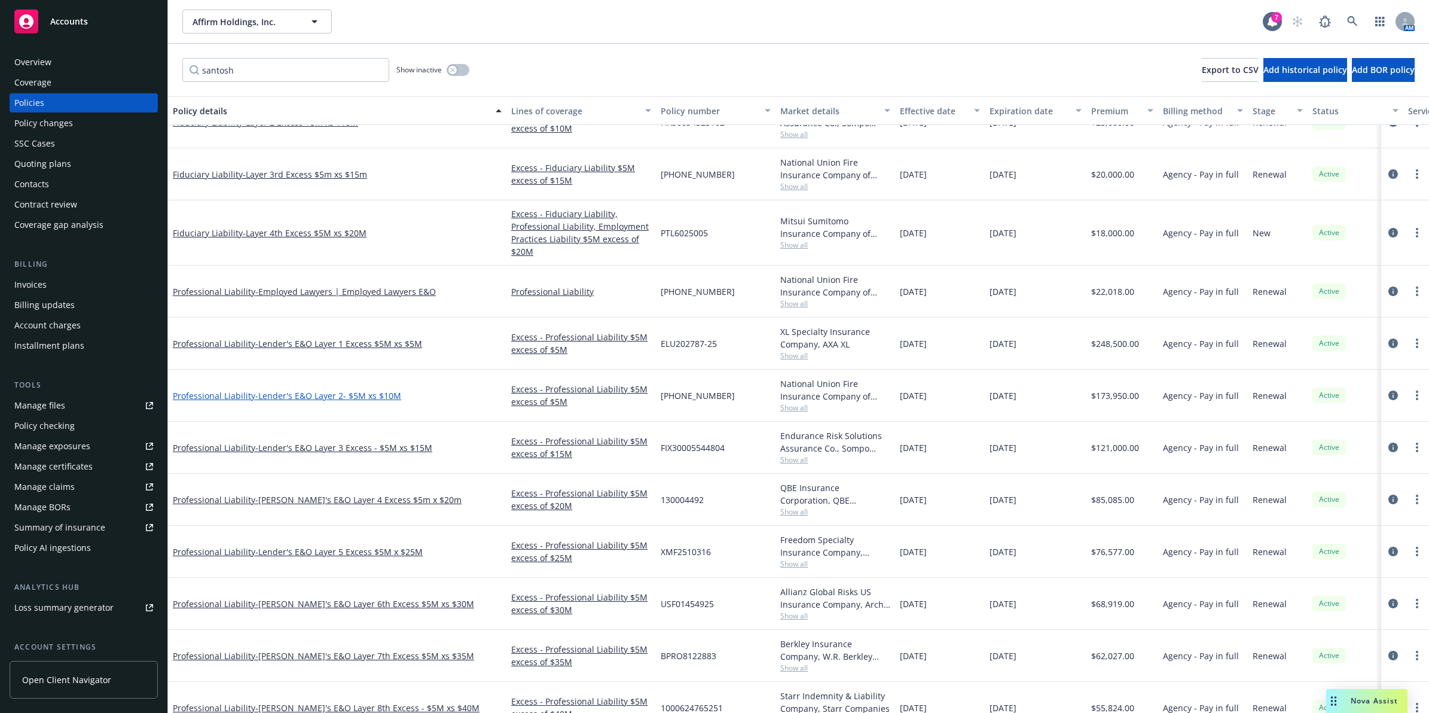
click at [332, 391] on span "- [PERSON_NAME]'s E&O Layer 2- $5M xs $10M" at bounding box center [328, 395] width 146 height 11
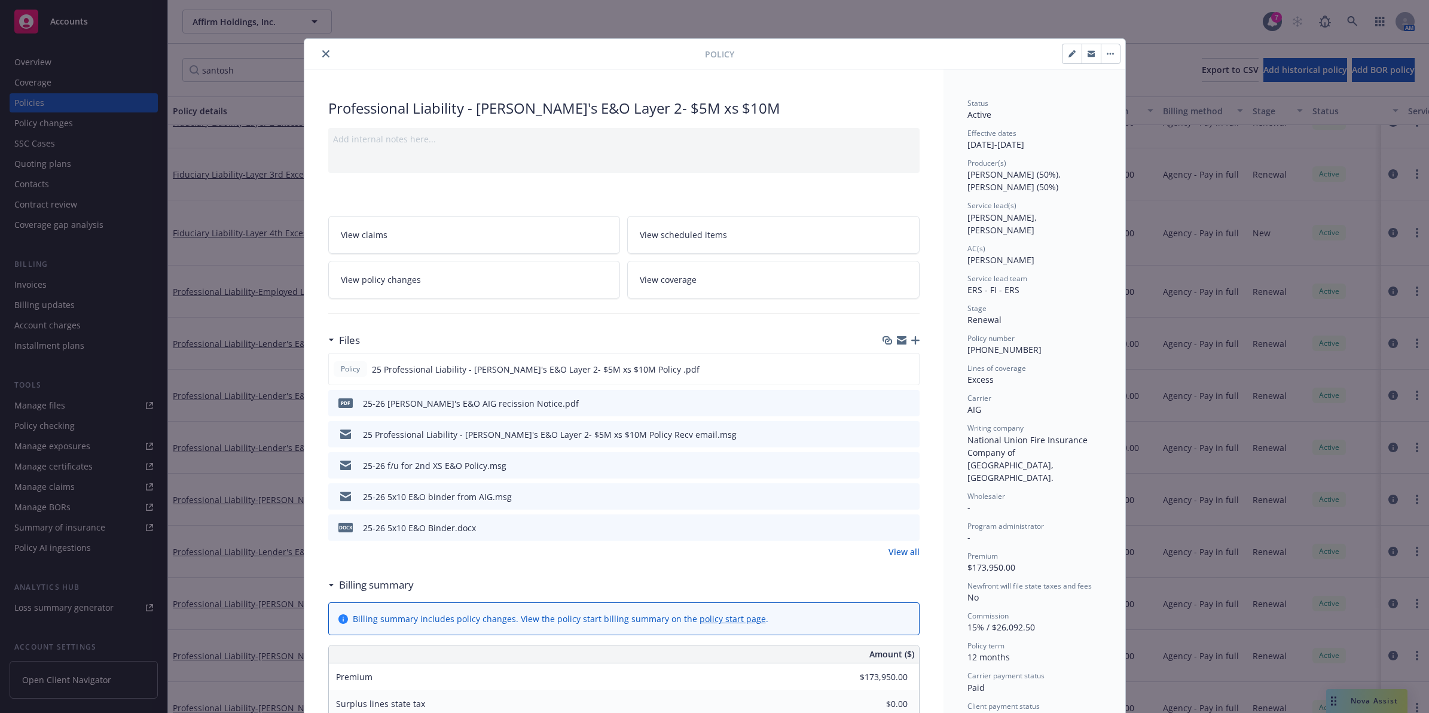
click at [324, 54] on button "close" at bounding box center [326, 54] width 14 height 14
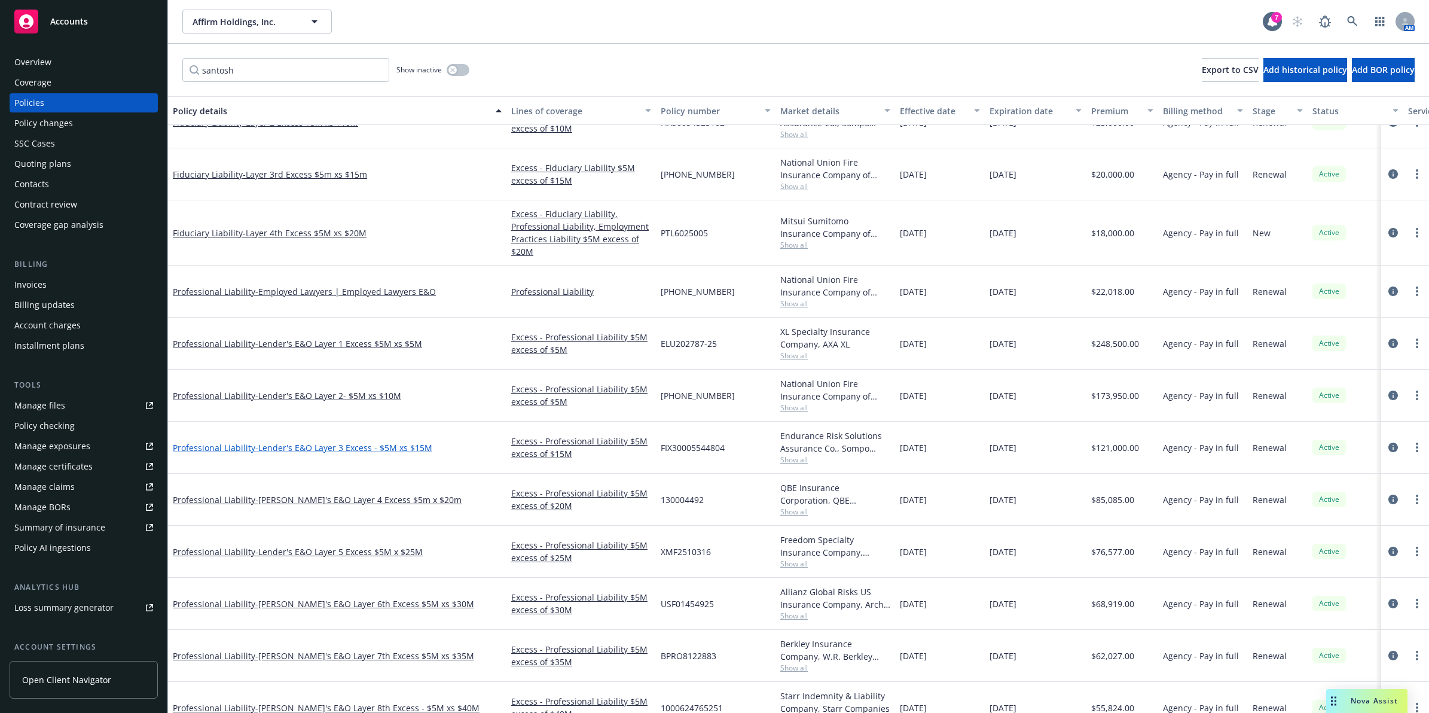
click at [353, 450] on span "- [PERSON_NAME]'s E&O Layer 3 Excess - $5M xs $15M" at bounding box center [343, 447] width 177 height 11
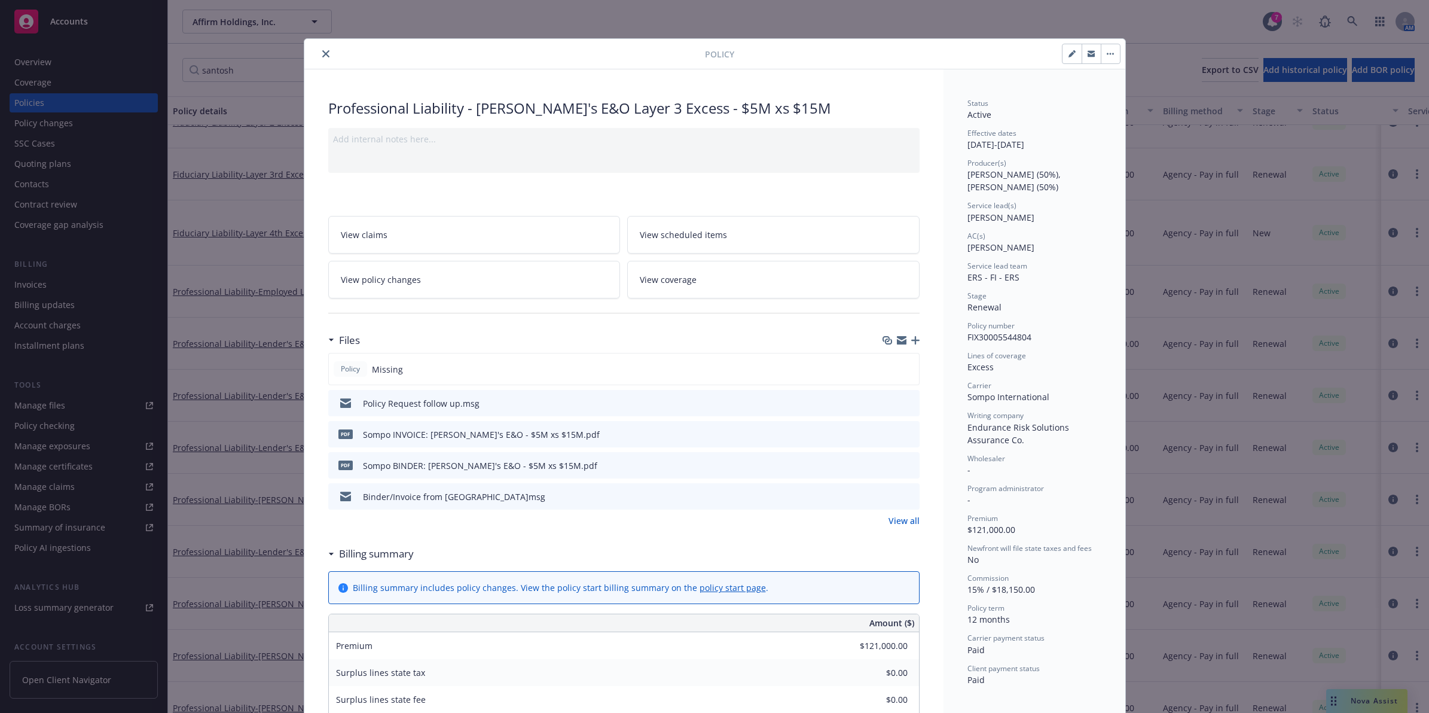
click at [903, 402] on icon "preview file" at bounding box center [908, 402] width 11 height 8
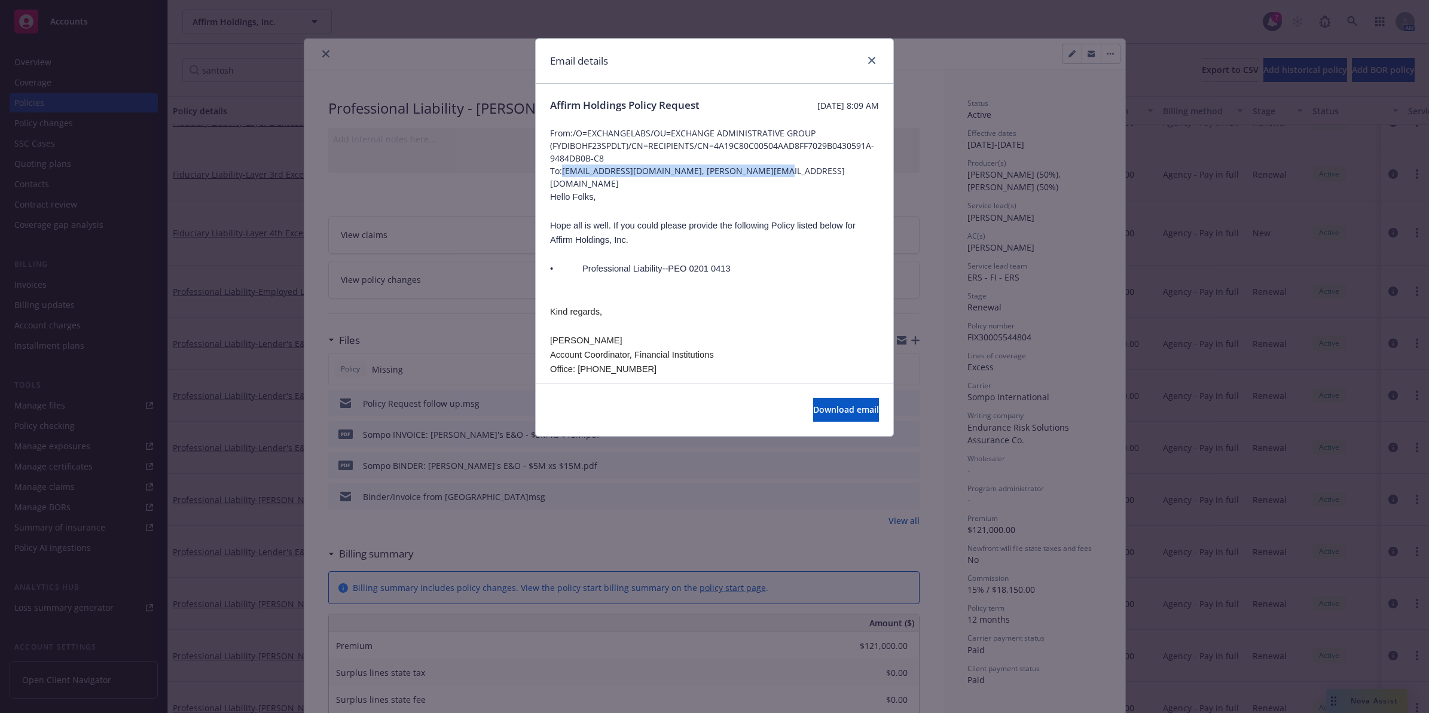
drag, startPoint x: 773, startPoint y: 171, endPoint x: 565, endPoint y: 172, distance: 207.5
click at [565, 172] on span "To: [PERSON_NAME][EMAIL_ADDRESS][DOMAIN_NAME], [PERSON_NAME][EMAIL_ADDRESS][DOM…" at bounding box center [714, 176] width 329 height 25
copy span "[EMAIL_ADDRESS][DOMAIN_NAME], [PERSON_NAME][EMAIL_ADDRESS][DOMAIN_NAME]"
drag, startPoint x: 868, startPoint y: 61, endPoint x: 731, endPoint y: 58, distance: 137.0
click at [868, 61] on icon "close" at bounding box center [871, 60] width 7 height 7
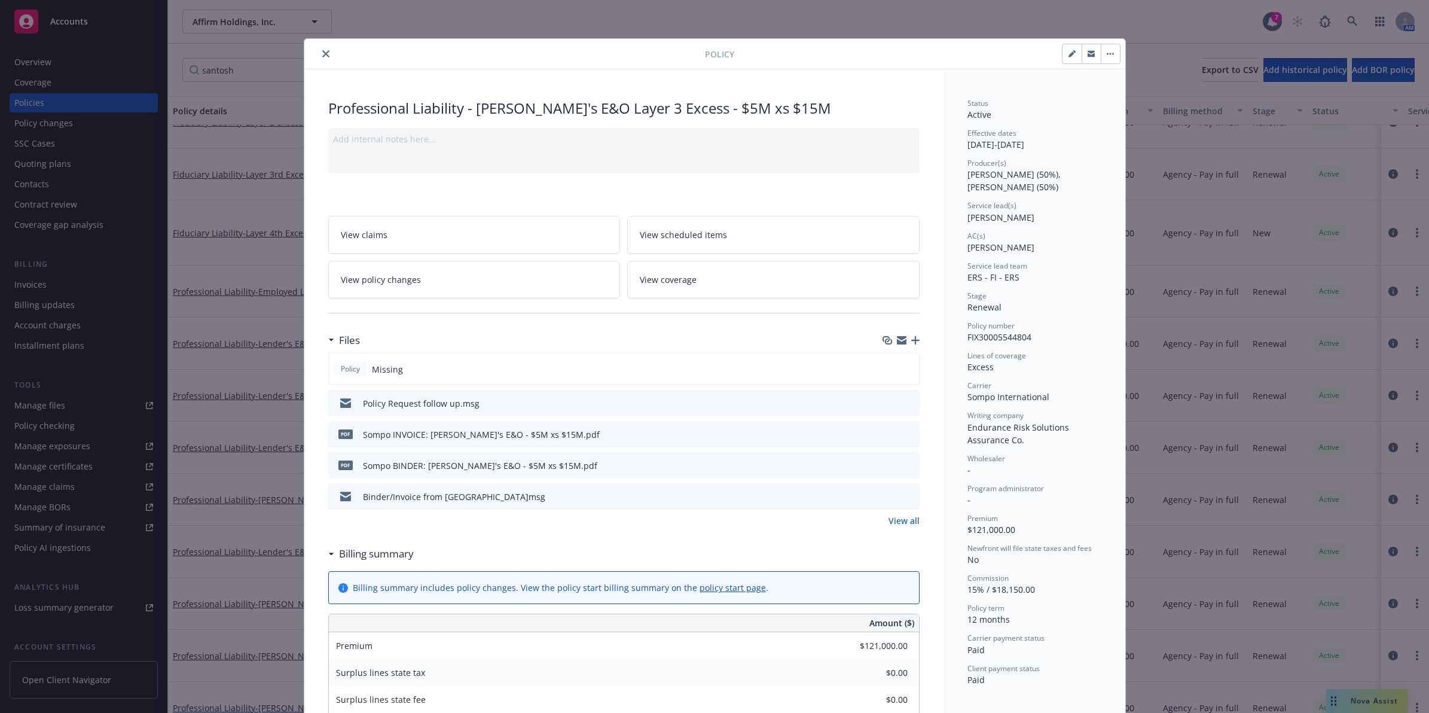
click at [322, 54] on icon "close" at bounding box center [325, 53] width 7 height 7
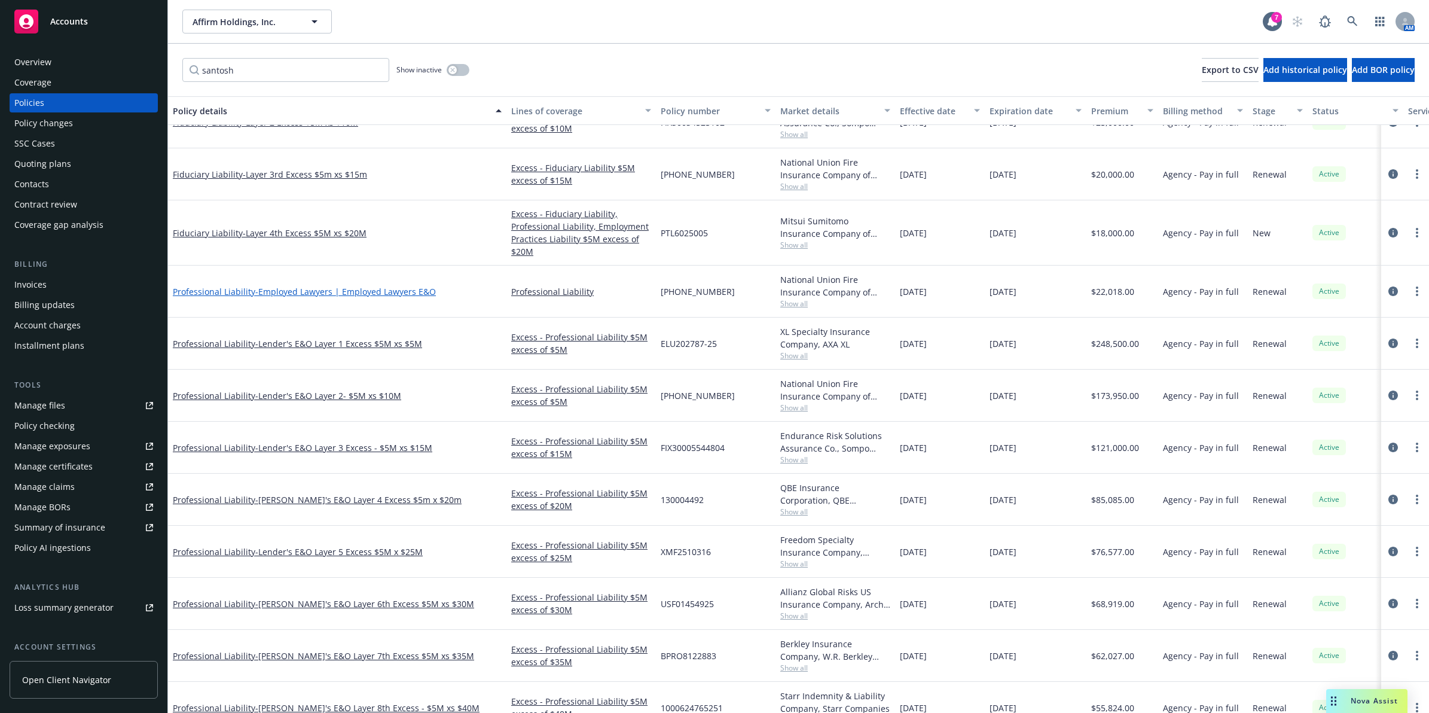
click at [315, 293] on span "- Employed Lawyers | Employed Lawyers E&O" at bounding box center [345, 291] width 181 height 11
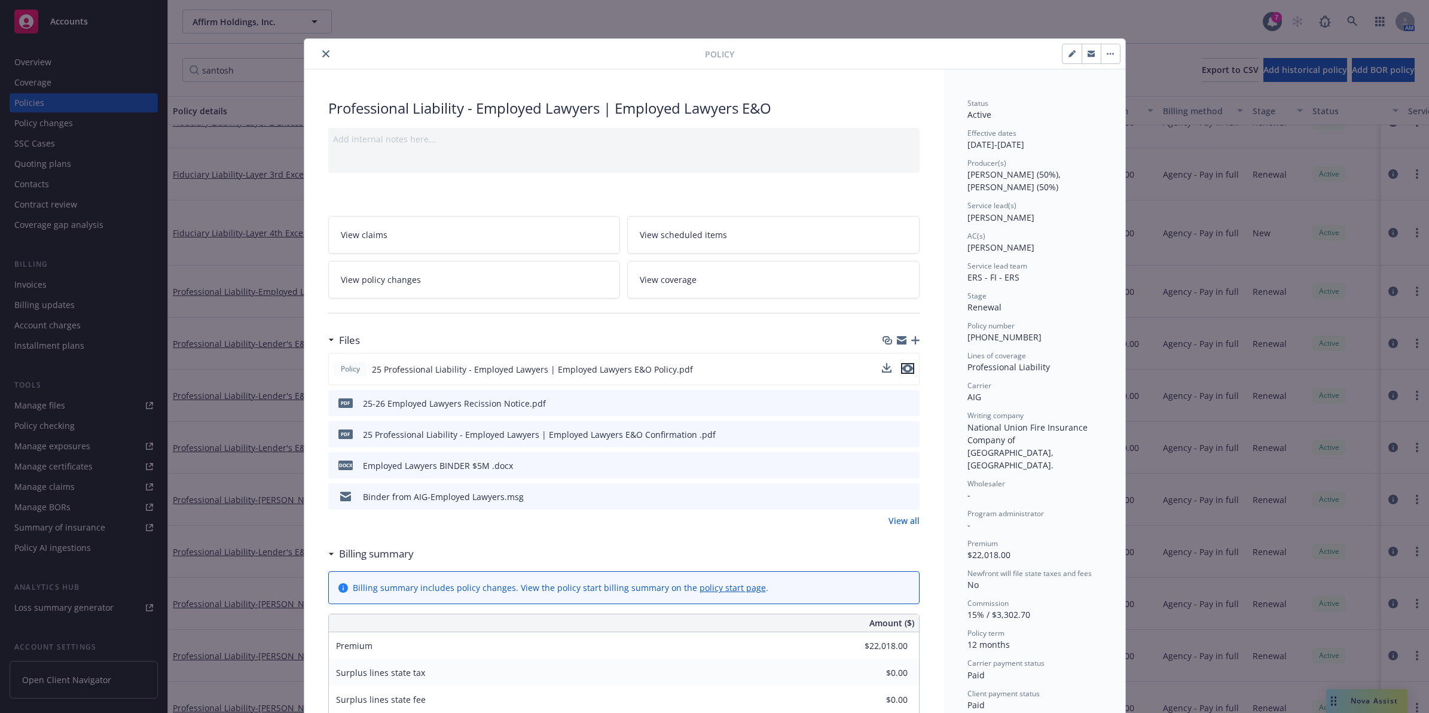
click at [905, 368] on icon "preview file" at bounding box center [907, 368] width 11 height 8
click at [877, 365] on div "Policy 25 Professional Liability - Employed Lawyers | Employed Lawyers E&O Poli…" at bounding box center [623, 369] width 591 height 32
click at [883, 365] on icon "download file" at bounding box center [888, 369] width 10 height 10
click at [320, 48] on button "close" at bounding box center [326, 54] width 14 height 14
click at [322, 51] on icon "close" at bounding box center [325, 53] width 7 height 7
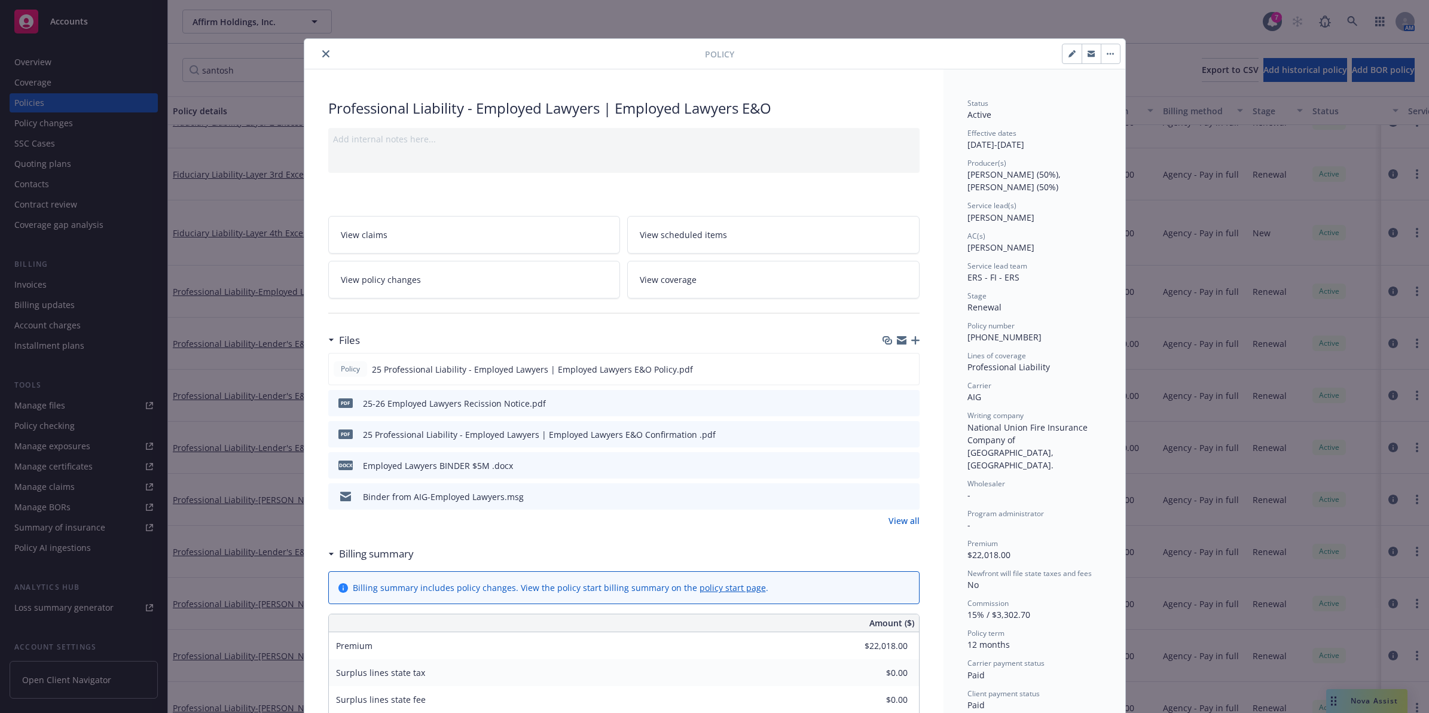
click at [322, 55] on icon "close" at bounding box center [325, 53] width 7 height 7
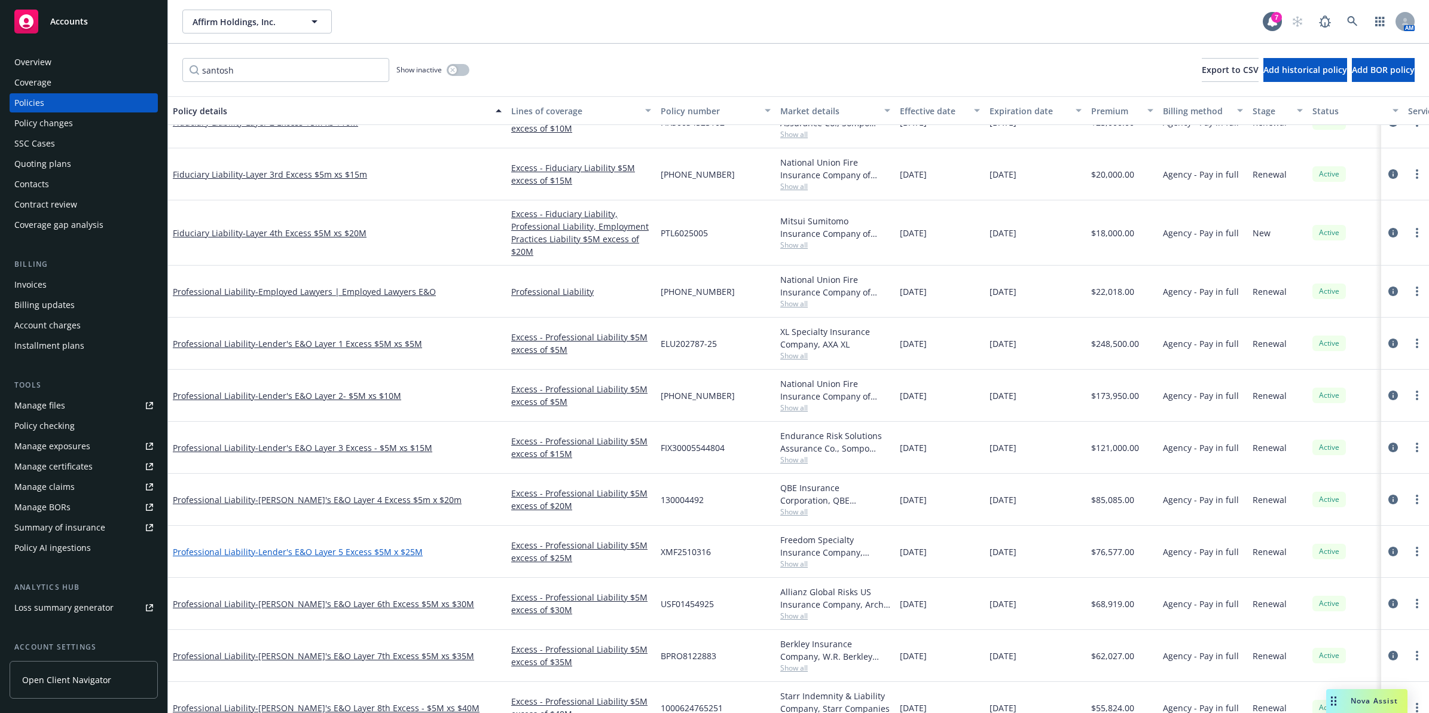
click at [327, 556] on span "- [PERSON_NAME]'s E&O Layer 5 Excess $5M x $25M" at bounding box center [338, 551] width 167 height 11
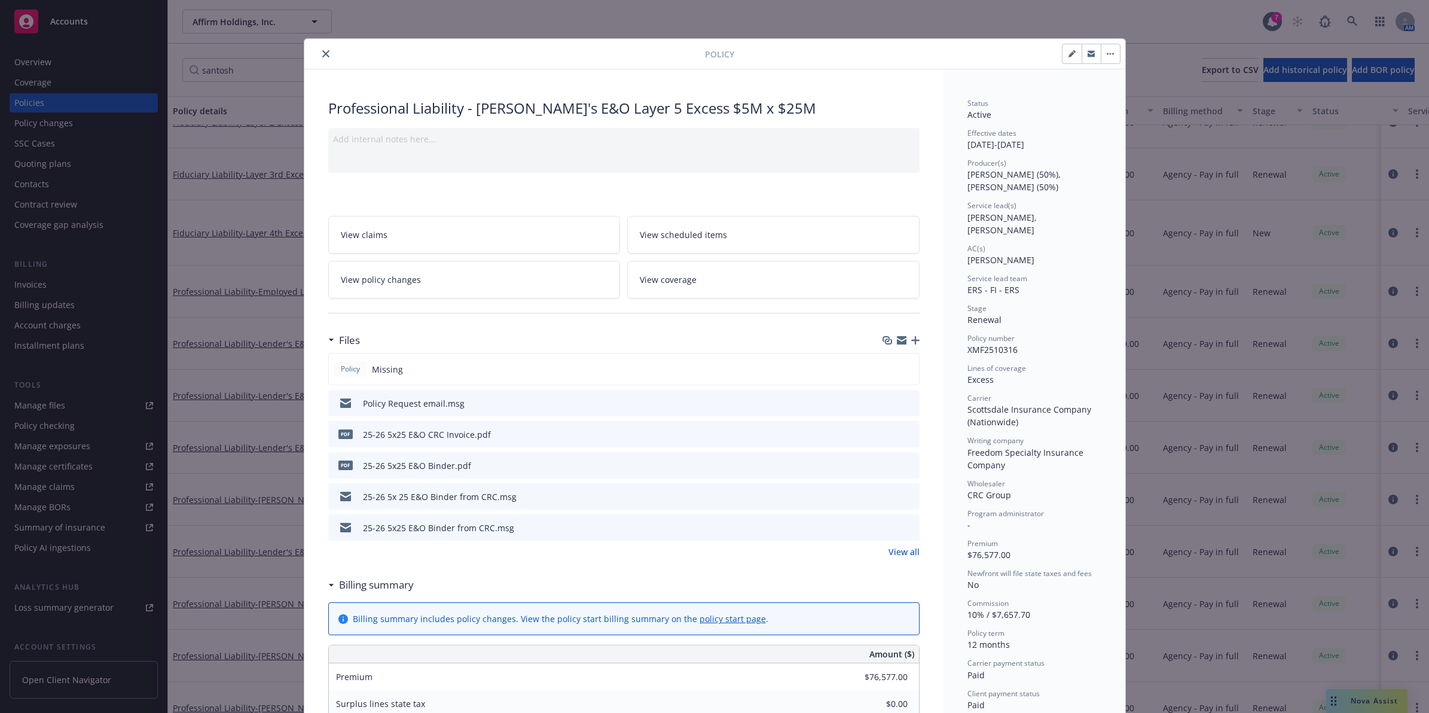
click at [319, 52] on button "close" at bounding box center [326, 54] width 14 height 14
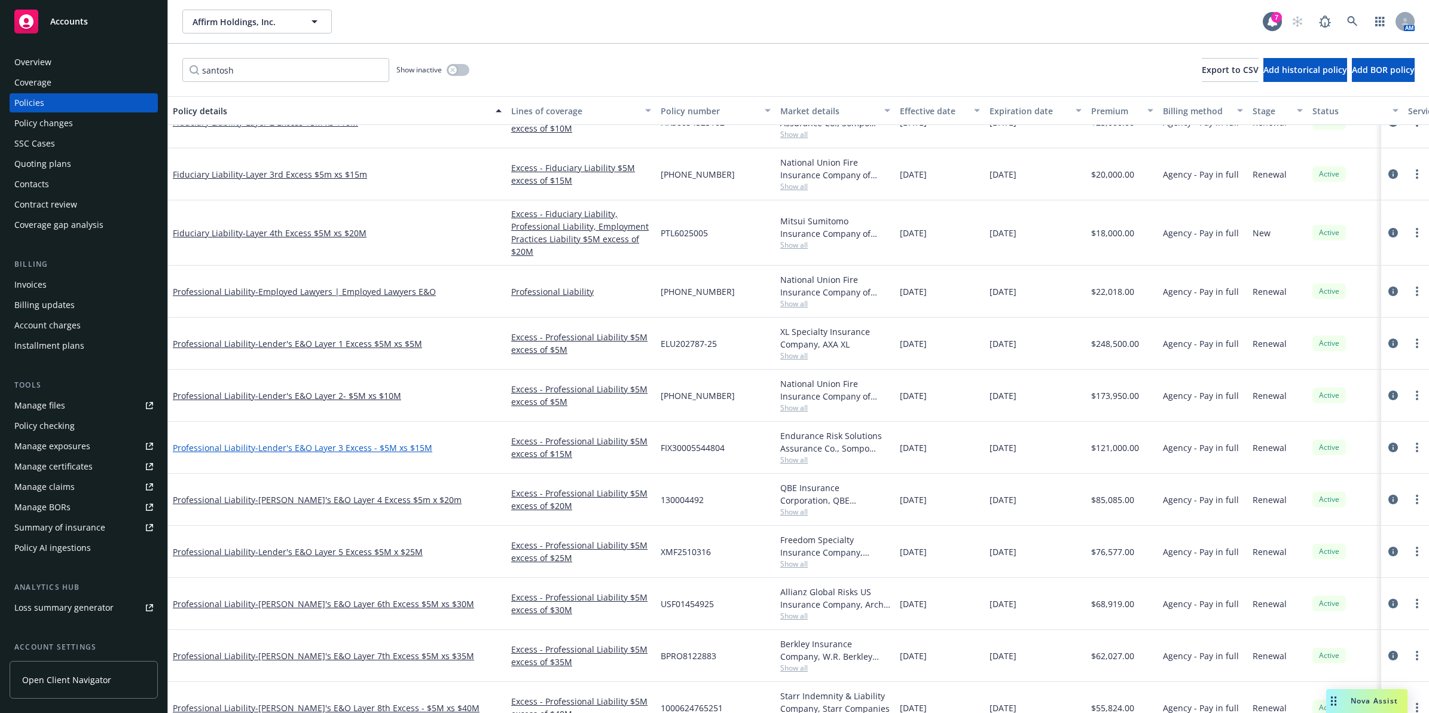
click at [324, 443] on span "- [PERSON_NAME]'s E&O Layer 3 Excess - $5M xs $15M" at bounding box center [343, 447] width 177 height 11
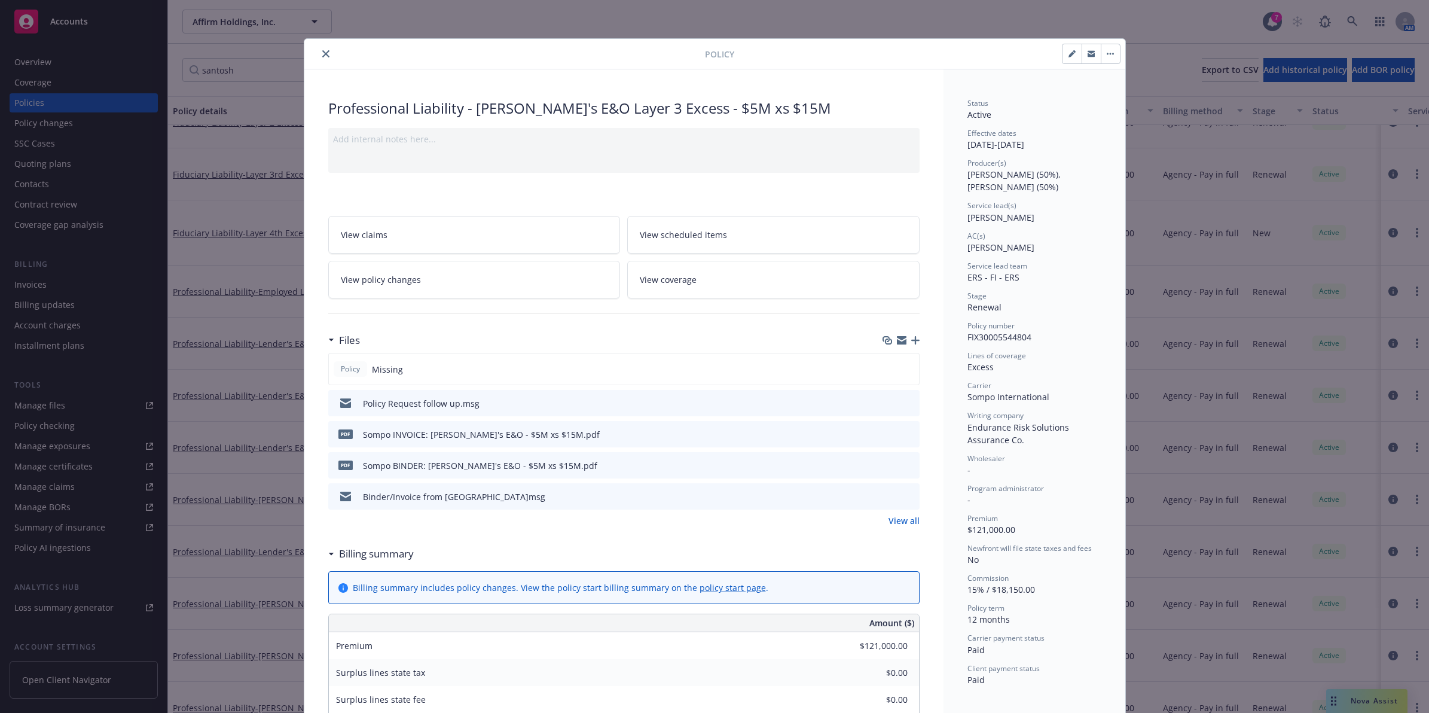
scroll to position [36, 0]
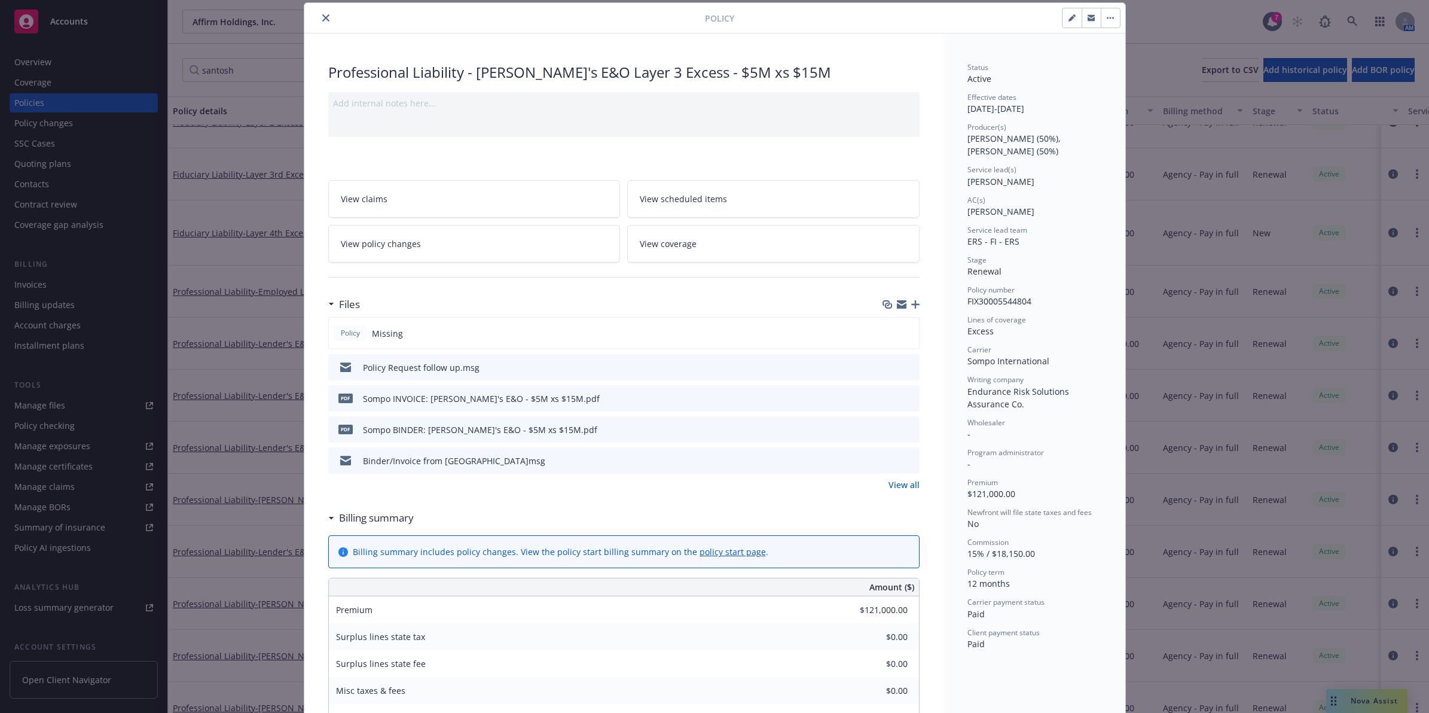
click at [322, 18] on icon "close" at bounding box center [325, 17] width 7 height 7
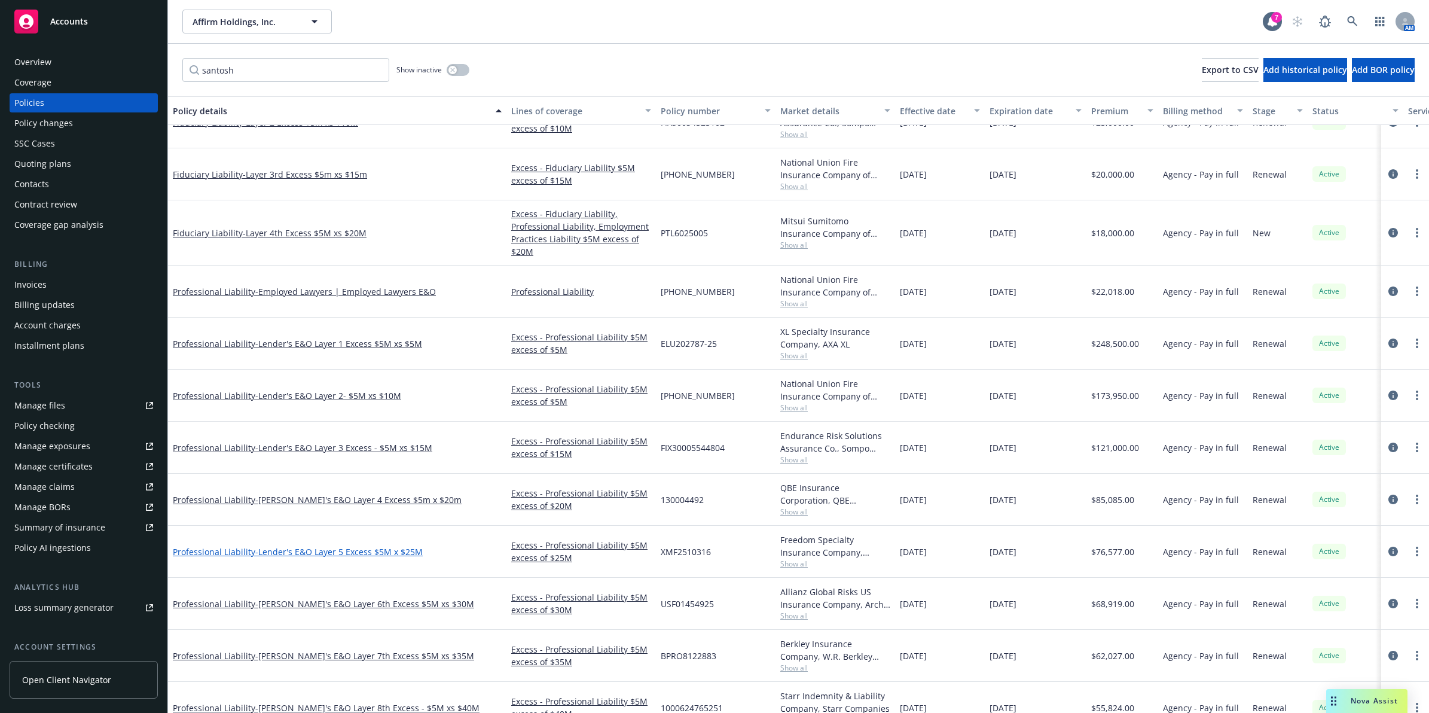
click at [324, 551] on span "- [PERSON_NAME]'s E&O Layer 5 Excess $5M x $25M" at bounding box center [338, 551] width 167 height 11
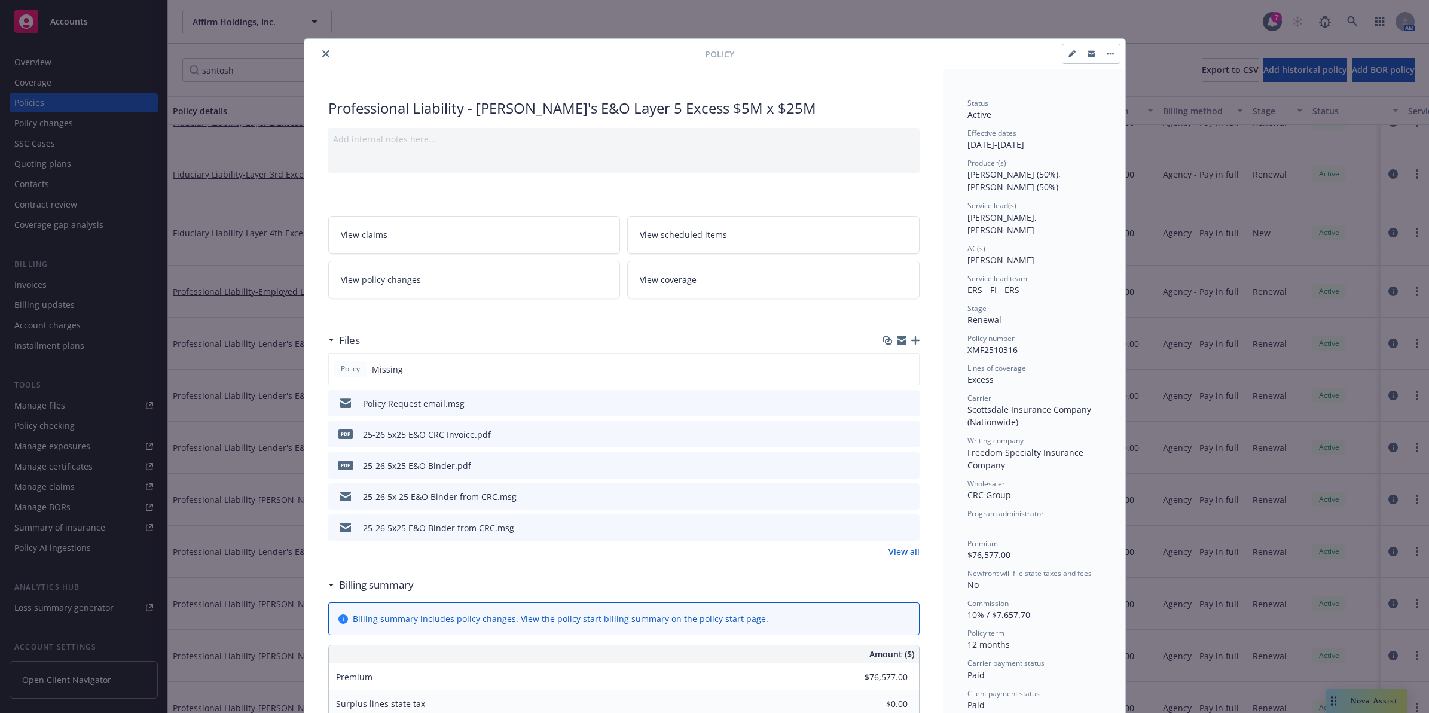
scroll to position [36, 0]
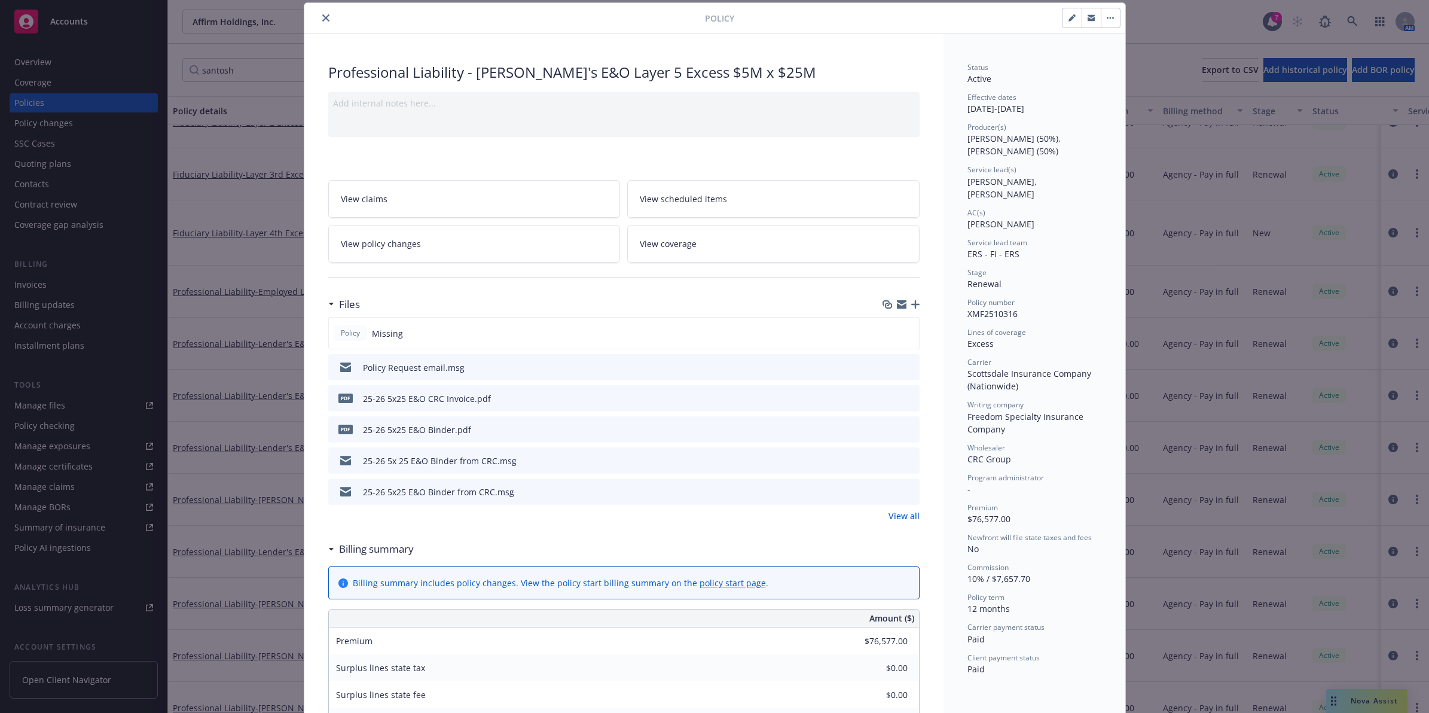
click at [903, 366] on icon "preview file" at bounding box center [908, 366] width 11 height 8
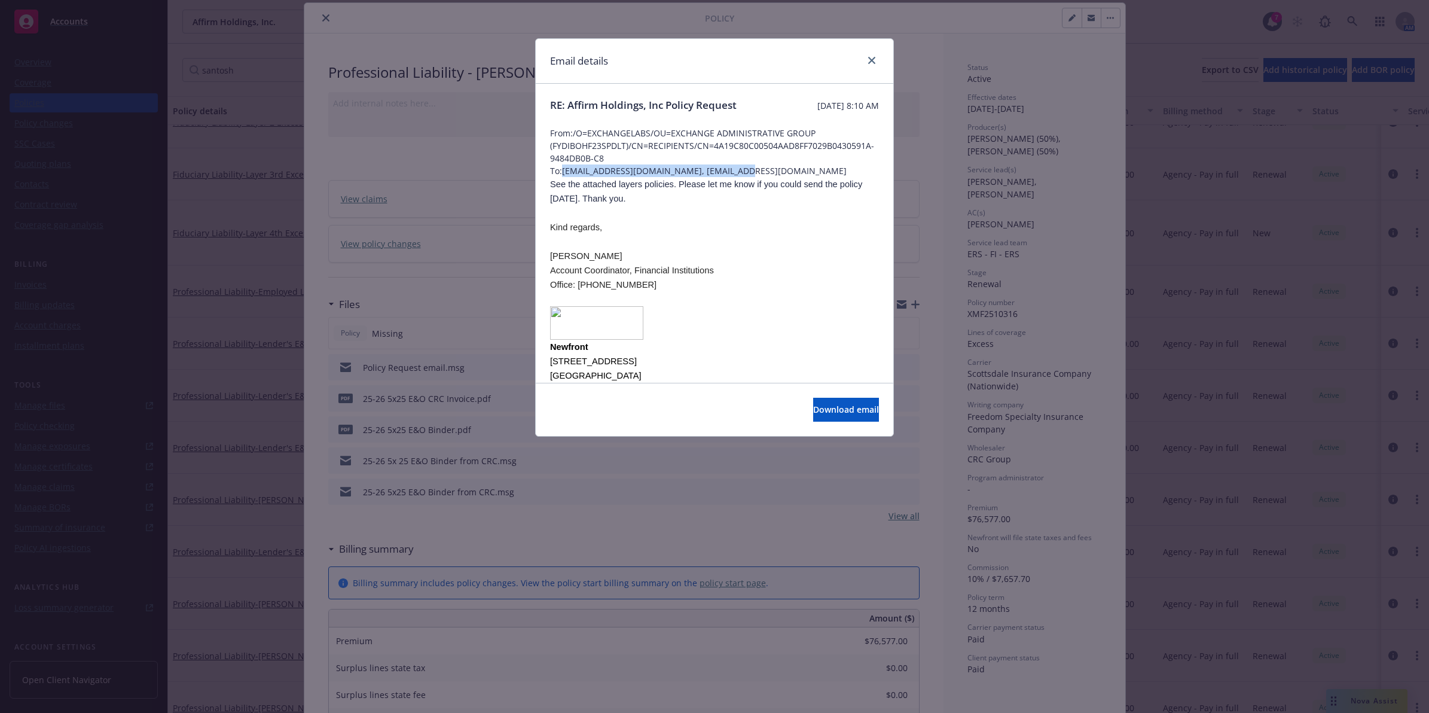
drag, startPoint x: 743, startPoint y: 187, endPoint x: 566, endPoint y: 184, distance: 176.4
click at [566, 177] on span "To: [EMAIL_ADDRESS][DOMAIN_NAME], [EMAIL_ADDRESS][DOMAIN_NAME]" at bounding box center [714, 170] width 329 height 13
copy span "[EMAIL_ADDRESS][DOMAIN_NAME], [EMAIL_ADDRESS][DOMAIN_NAME]"
click at [865, 55] on link "close" at bounding box center [872, 60] width 14 height 14
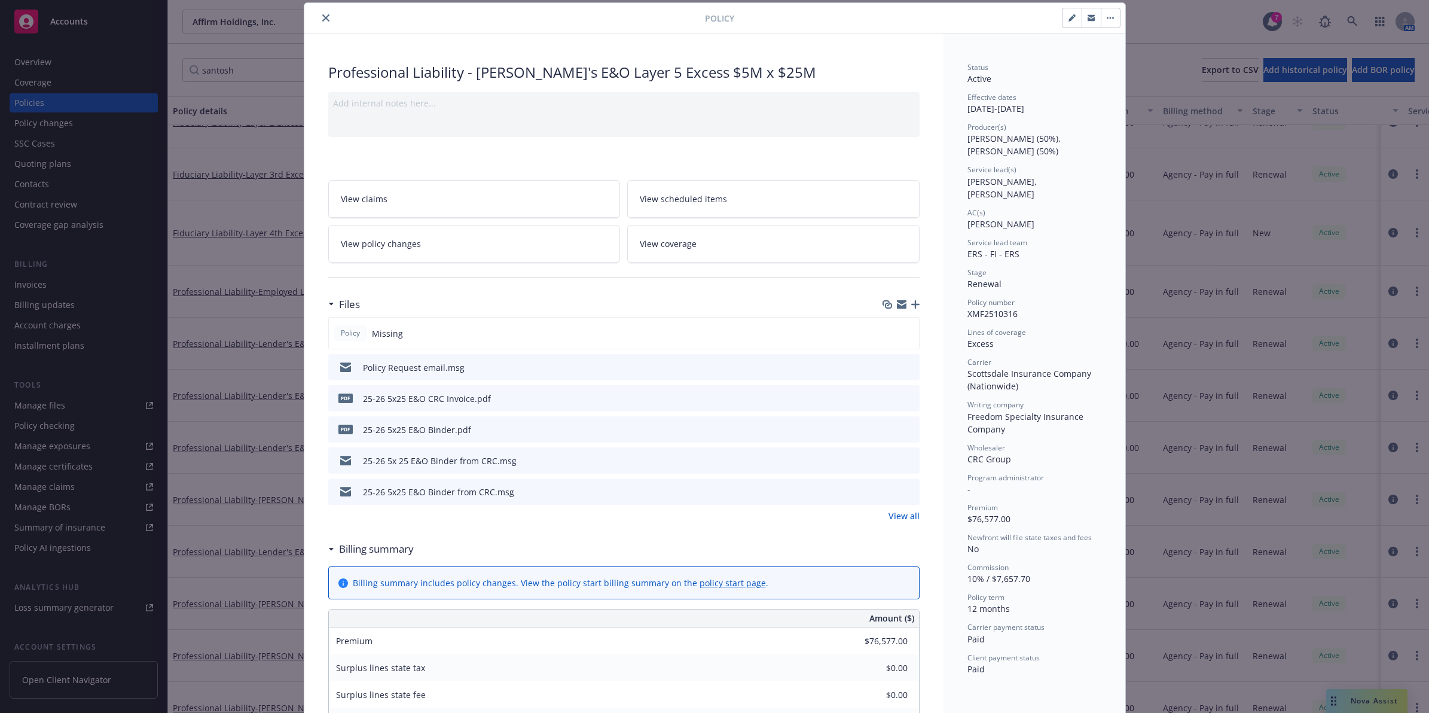
click at [903, 366] on icon "preview file" at bounding box center [908, 366] width 11 height 8
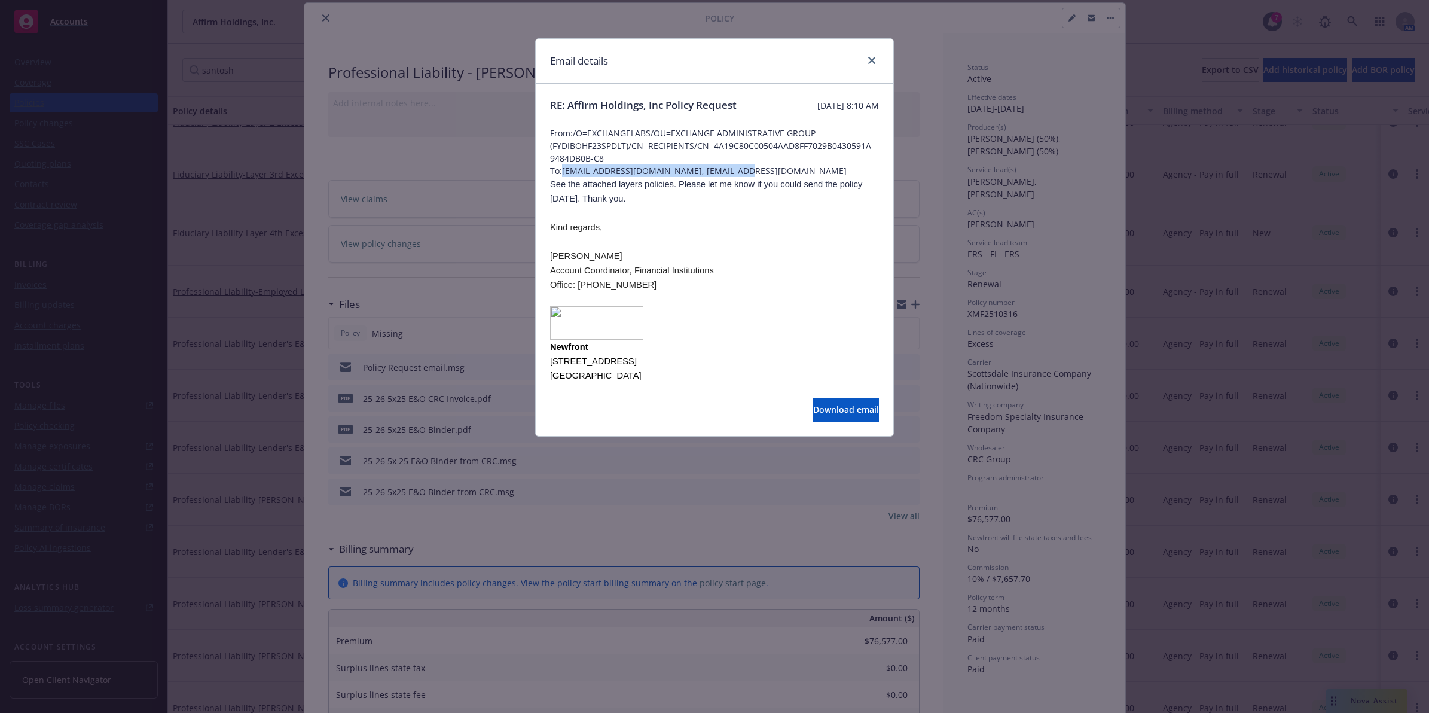
drag, startPoint x: 746, startPoint y: 184, endPoint x: 566, endPoint y: 187, distance: 180.6
click at [566, 177] on span "To: [EMAIL_ADDRESS][DOMAIN_NAME], [EMAIL_ADDRESS][DOMAIN_NAME]" at bounding box center [714, 170] width 329 height 13
copy span "[EMAIL_ADDRESS][DOMAIN_NAME], [EMAIL_ADDRESS][DOMAIN_NAME]"
click at [862, 60] on div at bounding box center [869, 61] width 19 height 16
click at [872, 56] on link "close" at bounding box center [872, 60] width 14 height 14
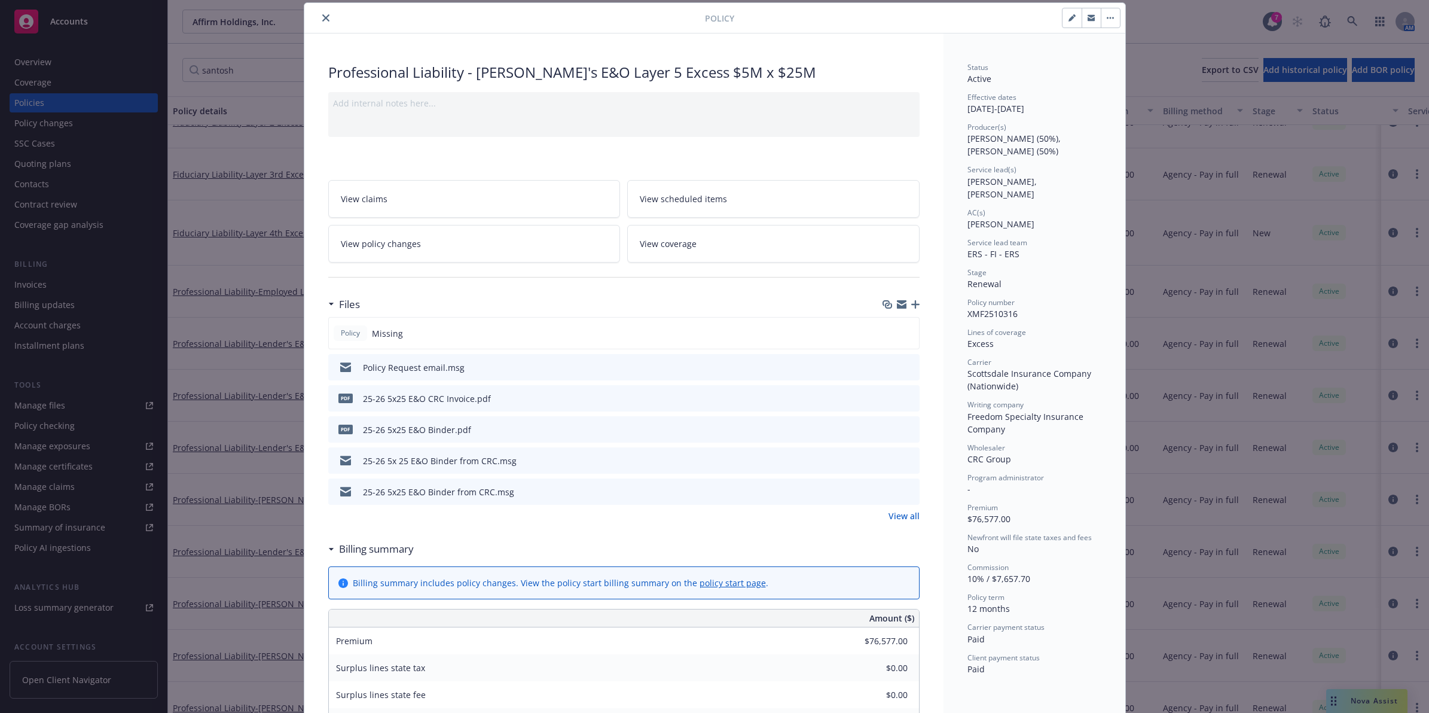
click at [319, 22] on button "close" at bounding box center [326, 18] width 14 height 14
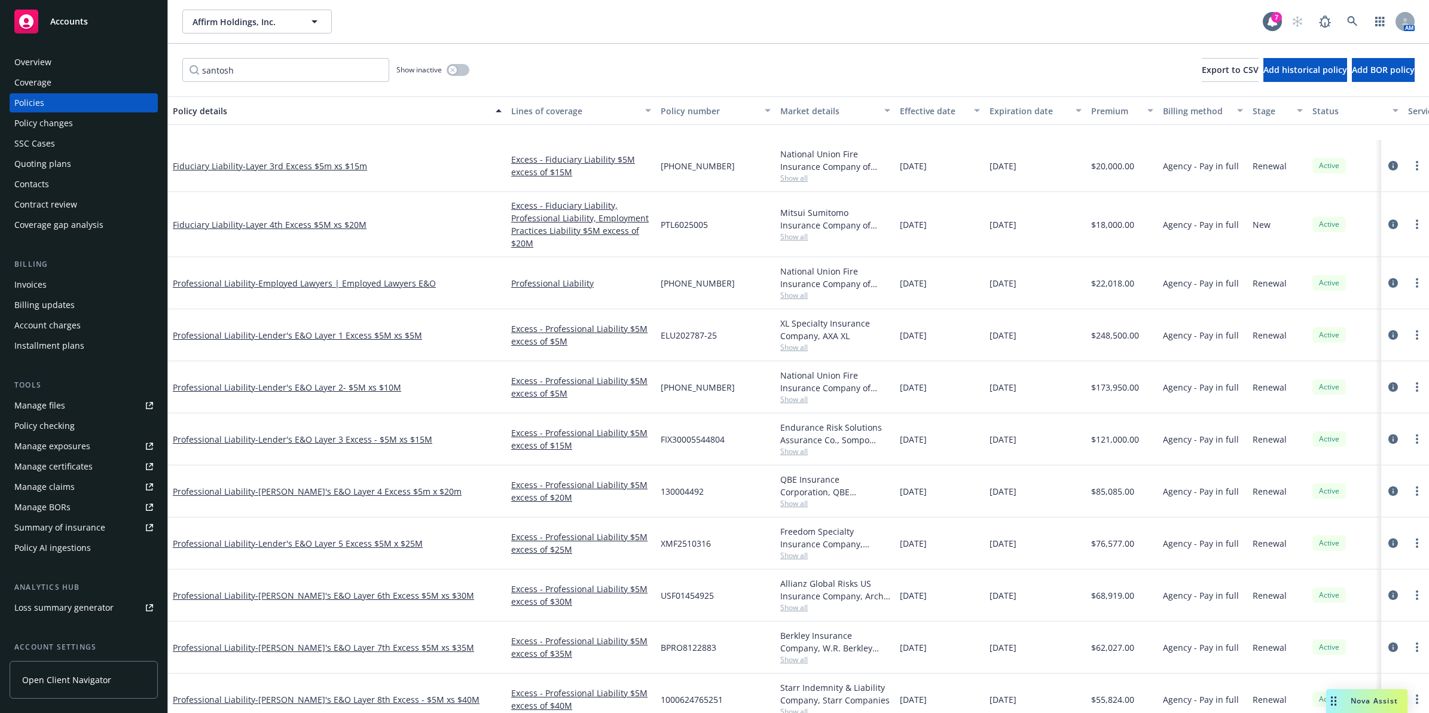
scroll to position [1575, 0]
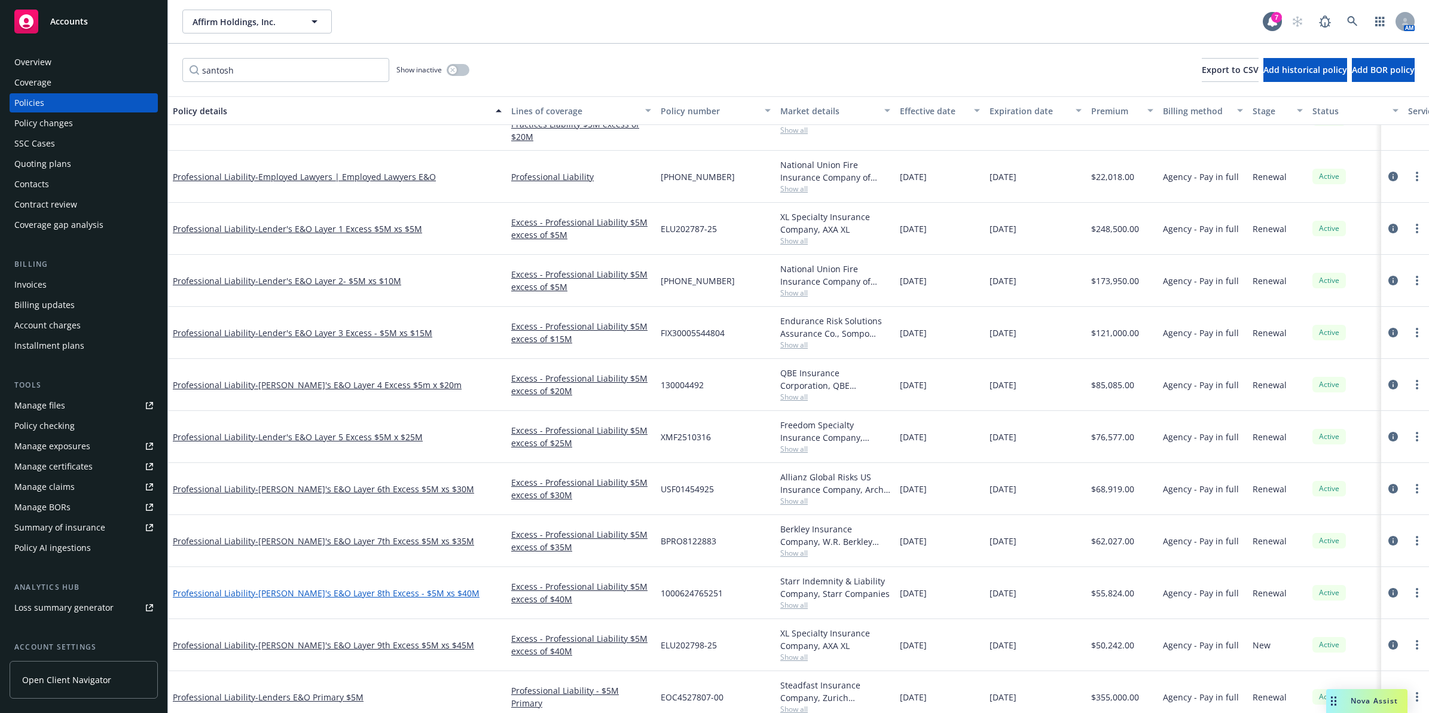
click at [386, 589] on span "- [PERSON_NAME]'s E&O Layer 8th Excess - $5M xs $40M" at bounding box center [367, 592] width 224 height 11
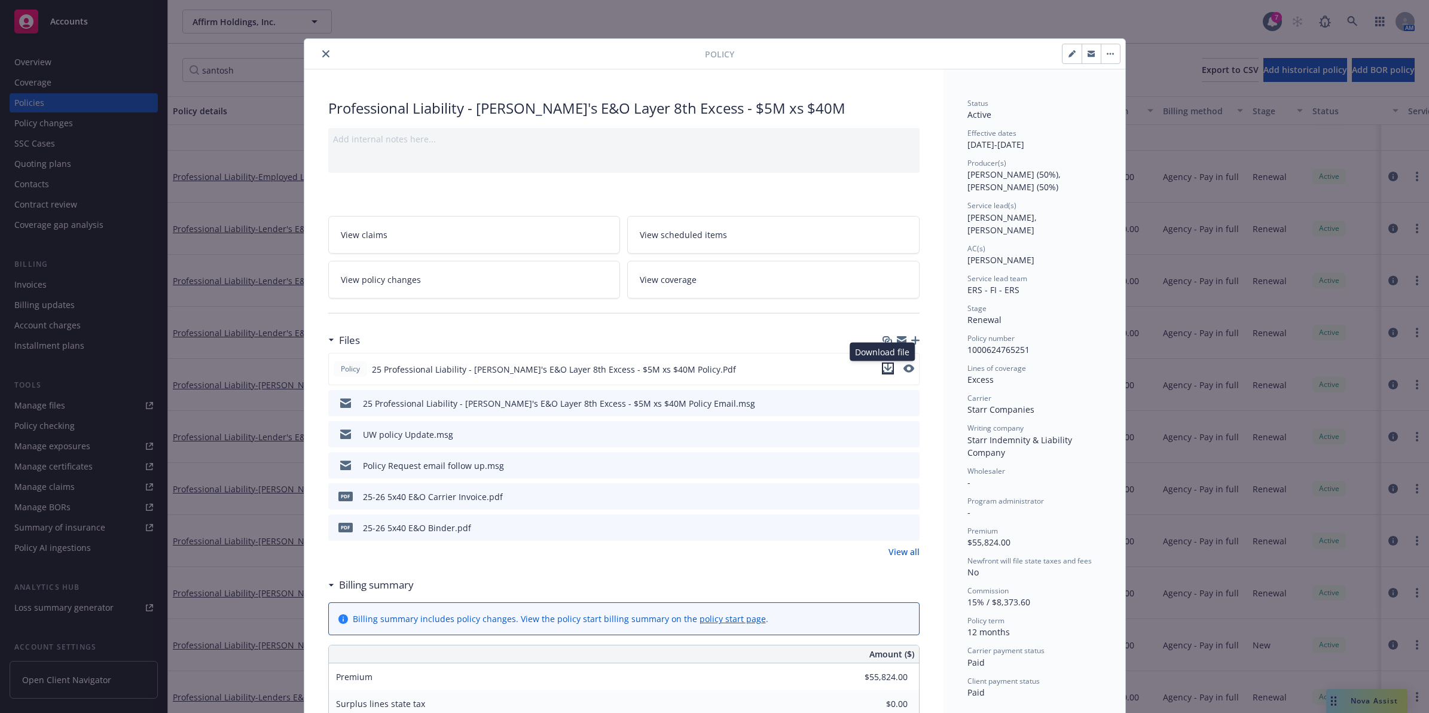
click at [883, 370] on icon "download file" at bounding box center [888, 369] width 10 height 10
click at [324, 53] on icon "close" at bounding box center [325, 53] width 7 height 7
click at [319, 52] on button "close" at bounding box center [326, 54] width 14 height 14
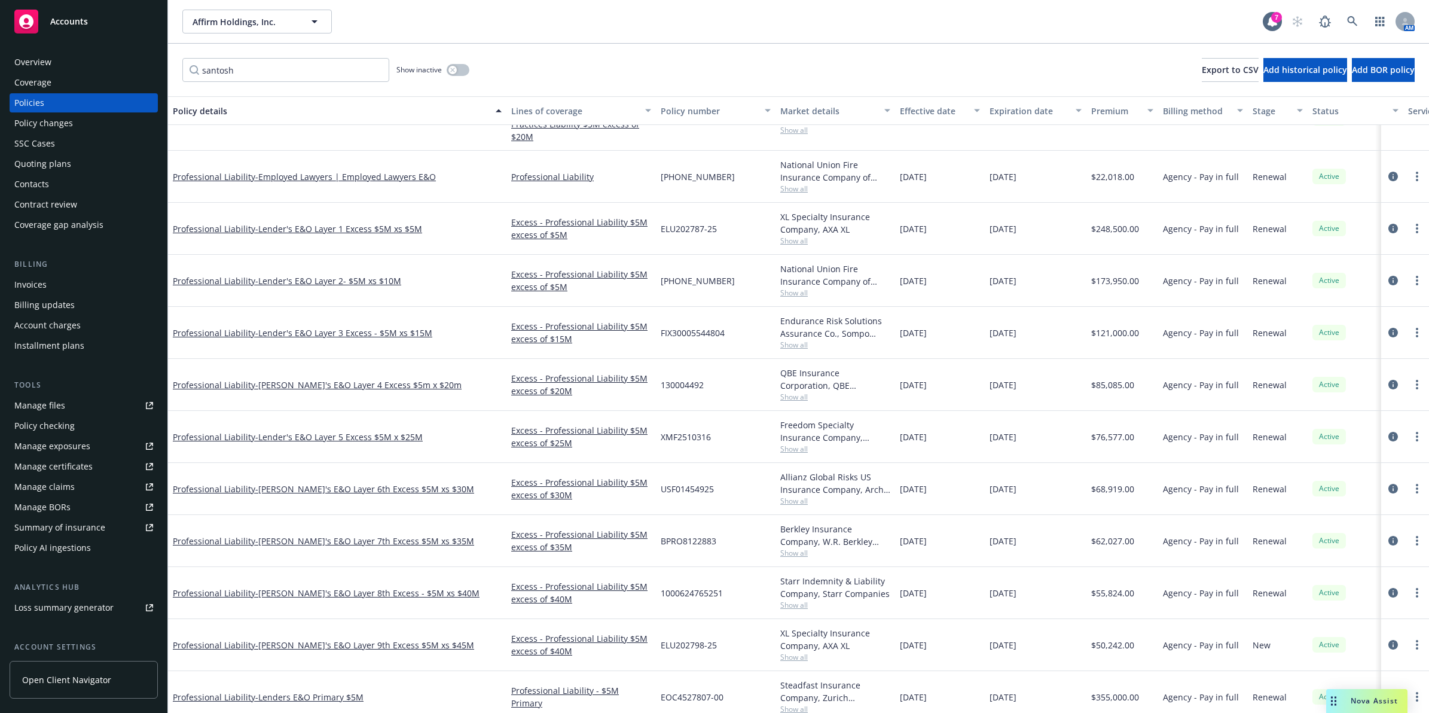
click at [318, 53] on div "santosh Show inactive Export to CSV Add historical policy Add BOR policy" at bounding box center [798, 70] width 1261 height 53
click at [342, 697] on span "- Lenders E&O Primary $5M" at bounding box center [309, 696] width 108 height 11
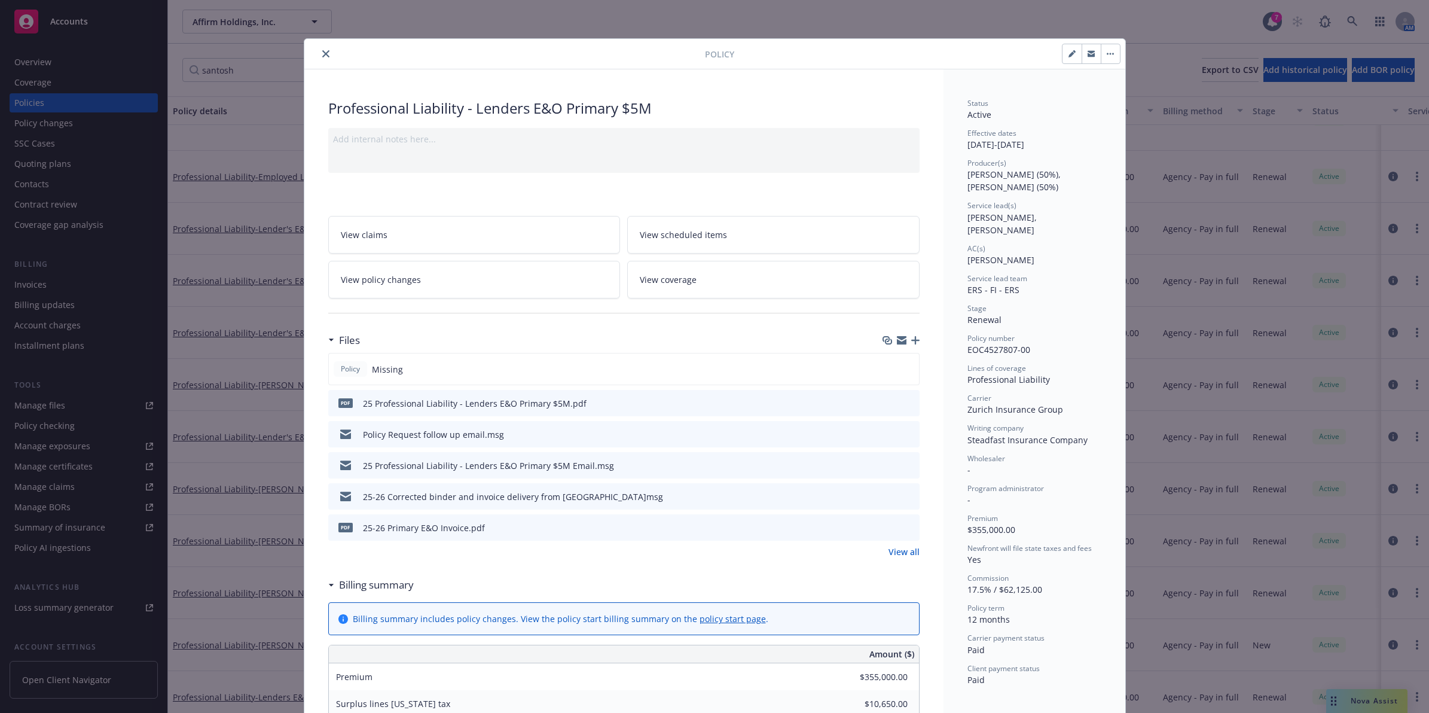
click at [904, 434] on icon "preview file" at bounding box center [908, 433] width 11 height 8
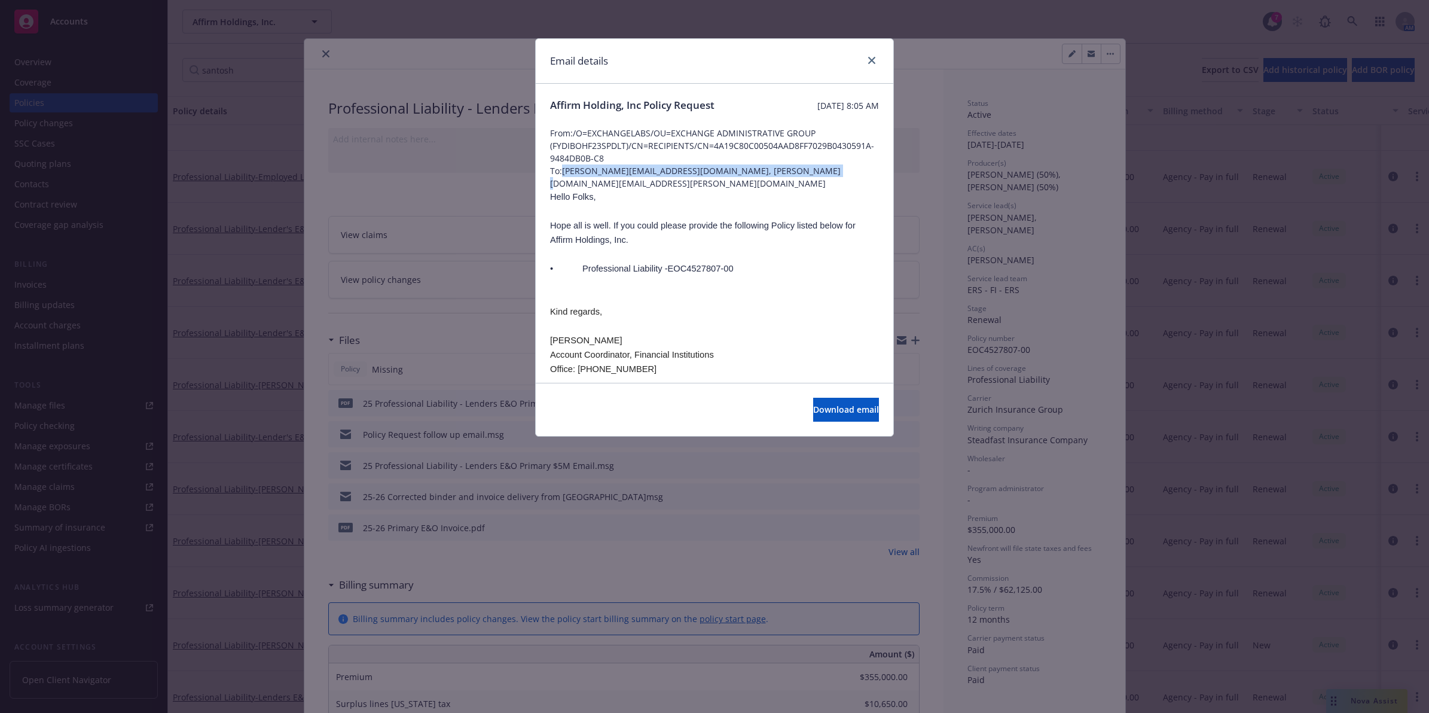
drag, startPoint x: 566, startPoint y: 168, endPoint x: 818, endPoint y: 171, distance: 251.8
click at [818, 171] on span "To: [PERSON_NAME][EMAIL_ADDRESS][DOMAIN_NAME], [PERSON_NAME][DOMAIN_NAME][EMAIL…" at bounding box center [714, 176] width 329 height 25
copy span "[PERSON_NAME][EMAIL_ADDRESS][DOMAIN_NAME], [PERSON_NAME][DOMAIN_NAME][EMAIL_ADD…"
drag, startPoint x: 871, startPoint y: 61, endPoint x: 1014, endPoint y: 71, distance: 143.3
click at [871, 61] on icon "close" at bounding box center [871, 60] width 7 height 7
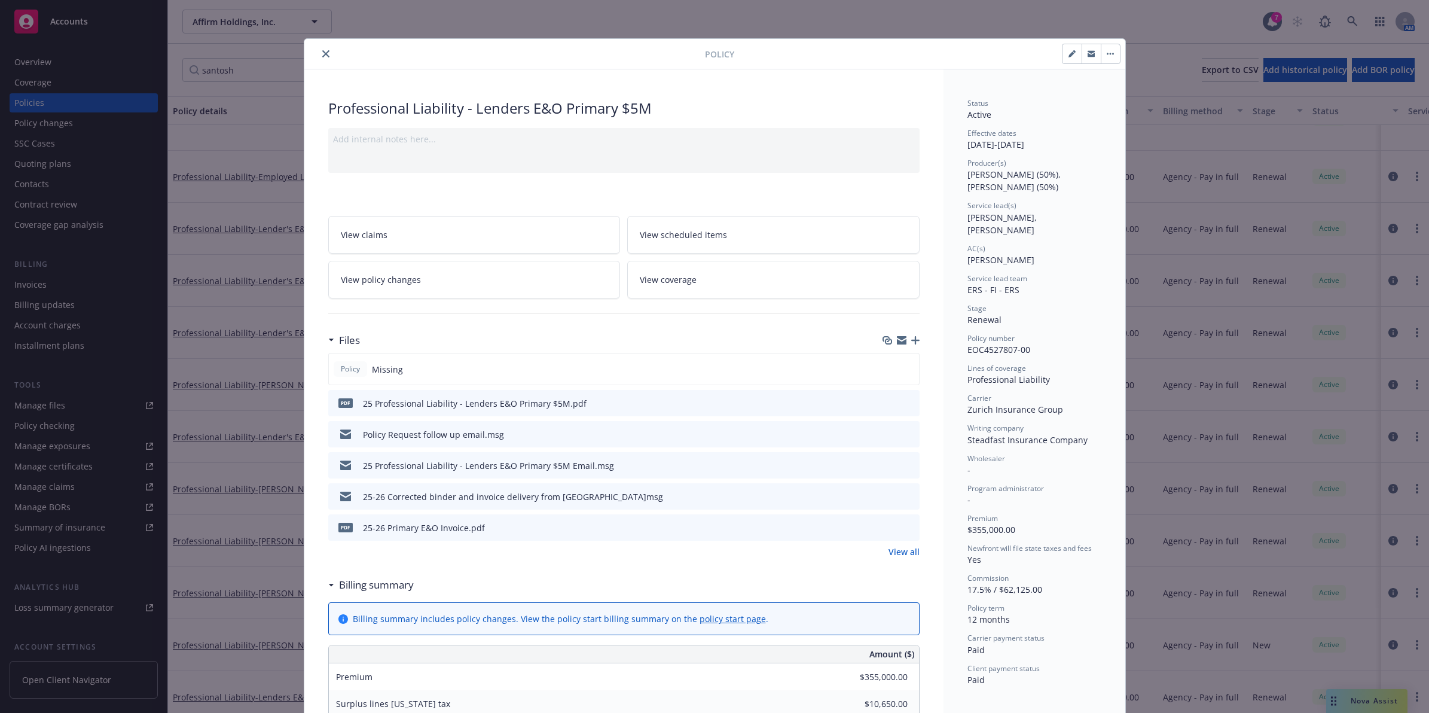
click at [912, 339] on icon "button" at bounding box center [915, 340] width 8 height 8
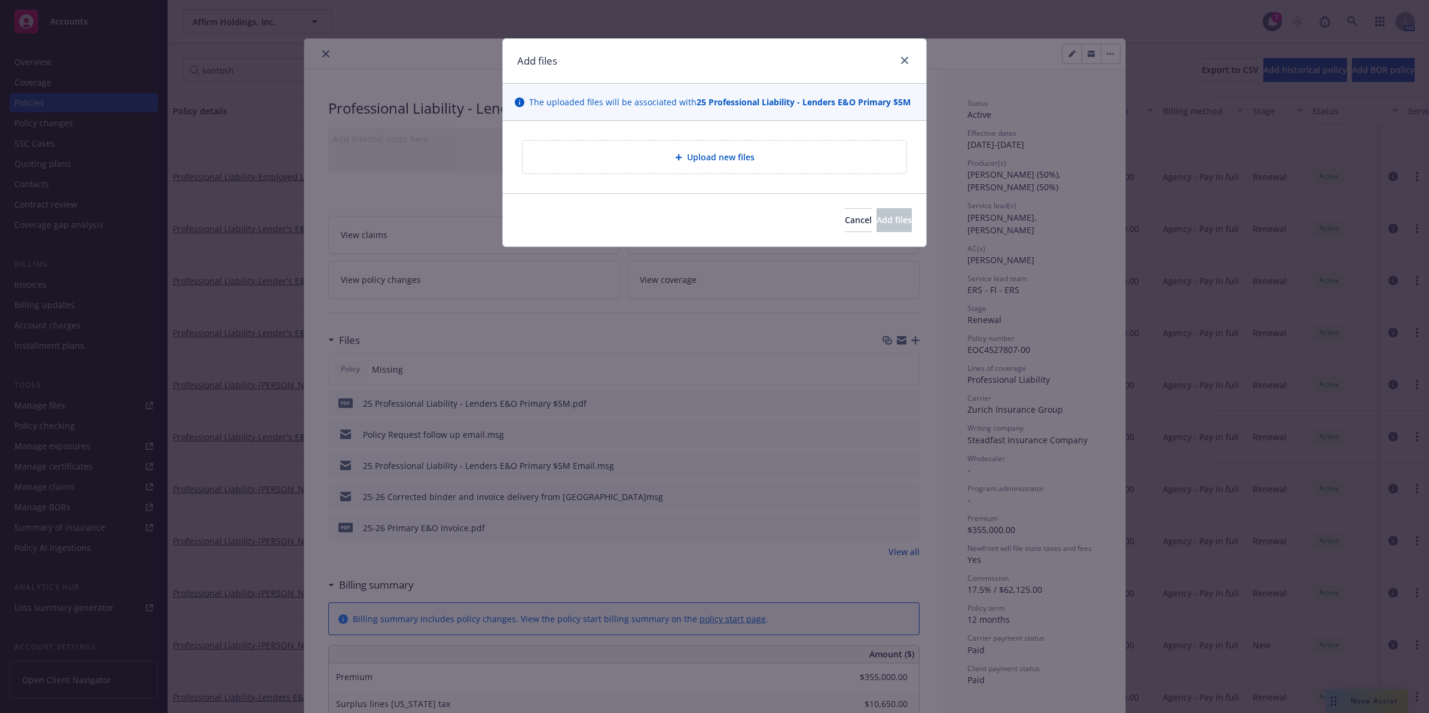
type textarea "x"
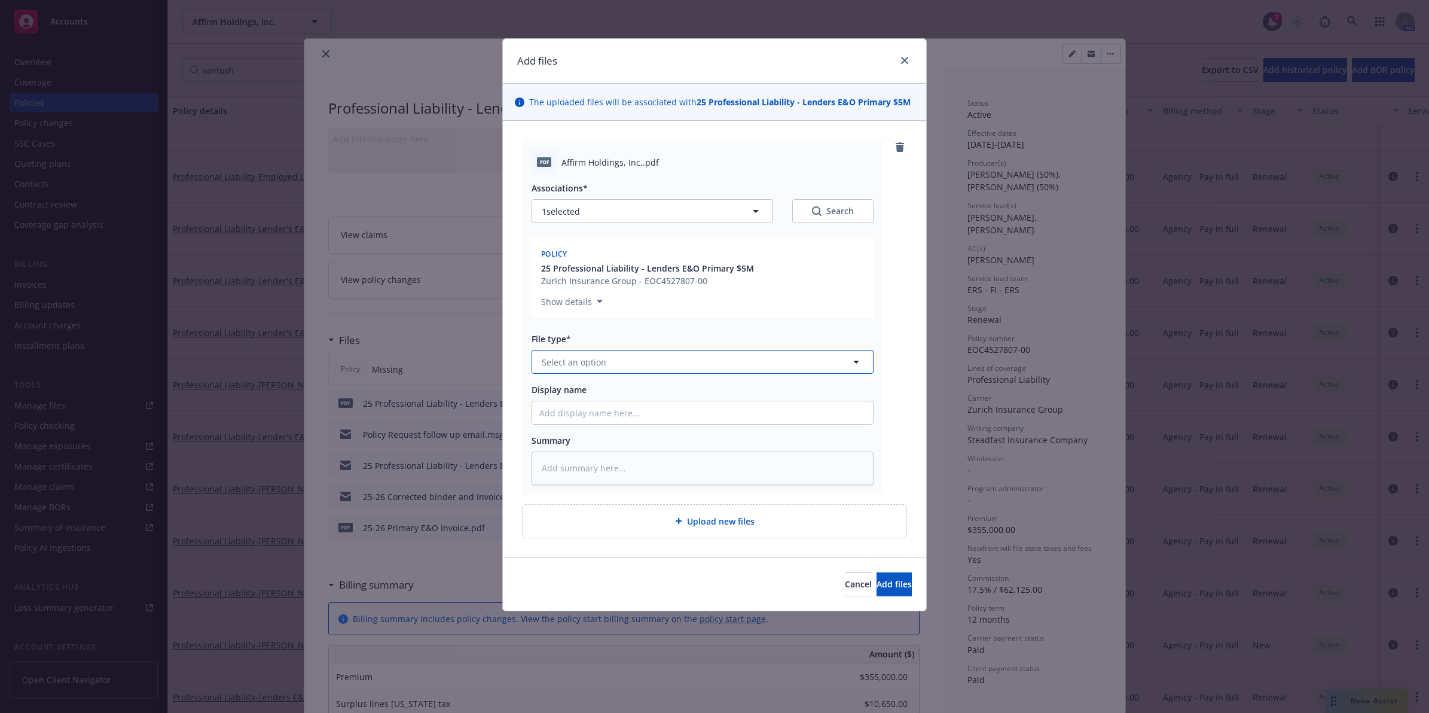
click at [568, 364] on span "Select an option" at bounding box center [574, 362] width 65 height 13
type input "Pol"
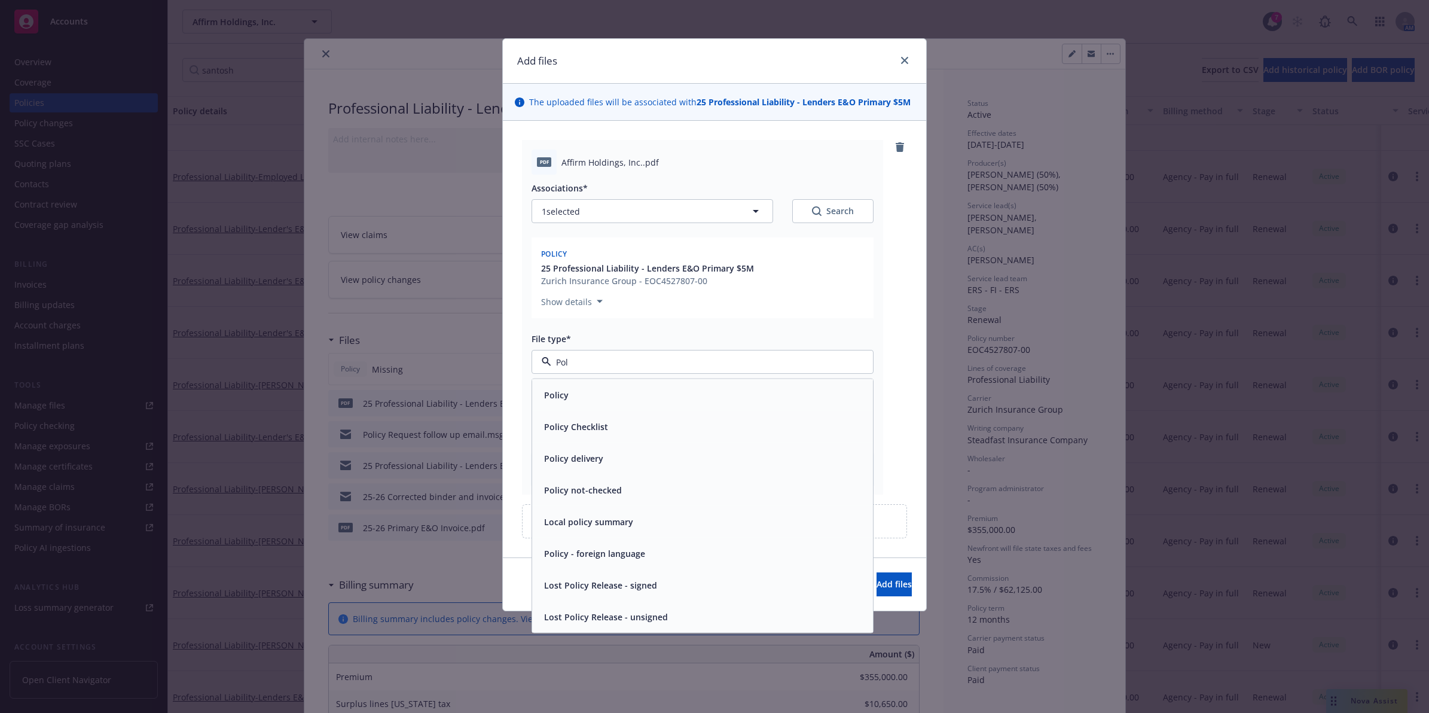
click at [616, 396] on div "Policy" at bounding box center [702, 394] width 327 height 17
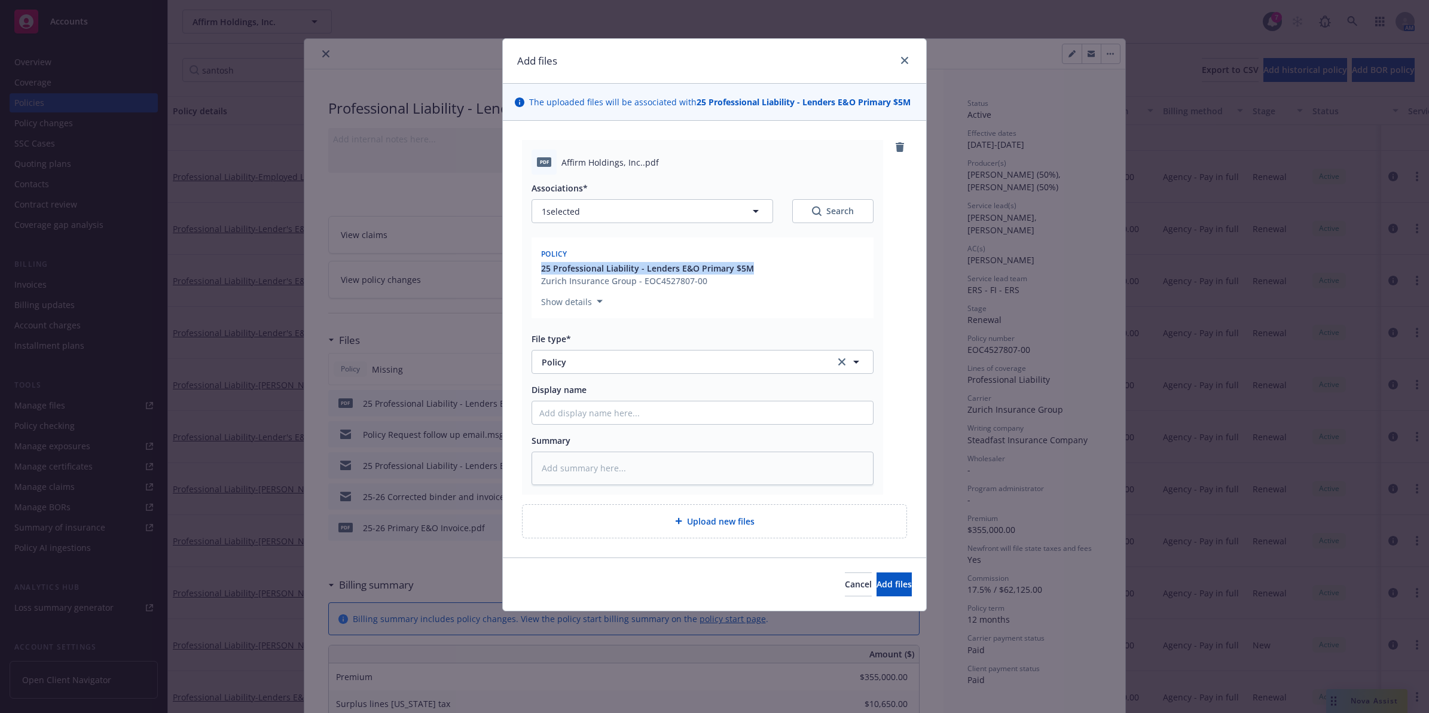
drag, startPoint x: 760, startPoint y: 264, endPoint x: 483, endPoint y: 264, distance: 277.5
click at [483, 264] on div "Add files The uploaded files will be associated with 25 Professional Liability …" at bounding box center [714, 356] width 1429 height 713
copy span "25 Professional Liability - Lenders E&O Primary $5M"
click at [604, 410] on input "Display name" at bounding box center [702, 412] width 341 height 23
paste input "25 Professional Liability - Lenders E&O Primary $5M"
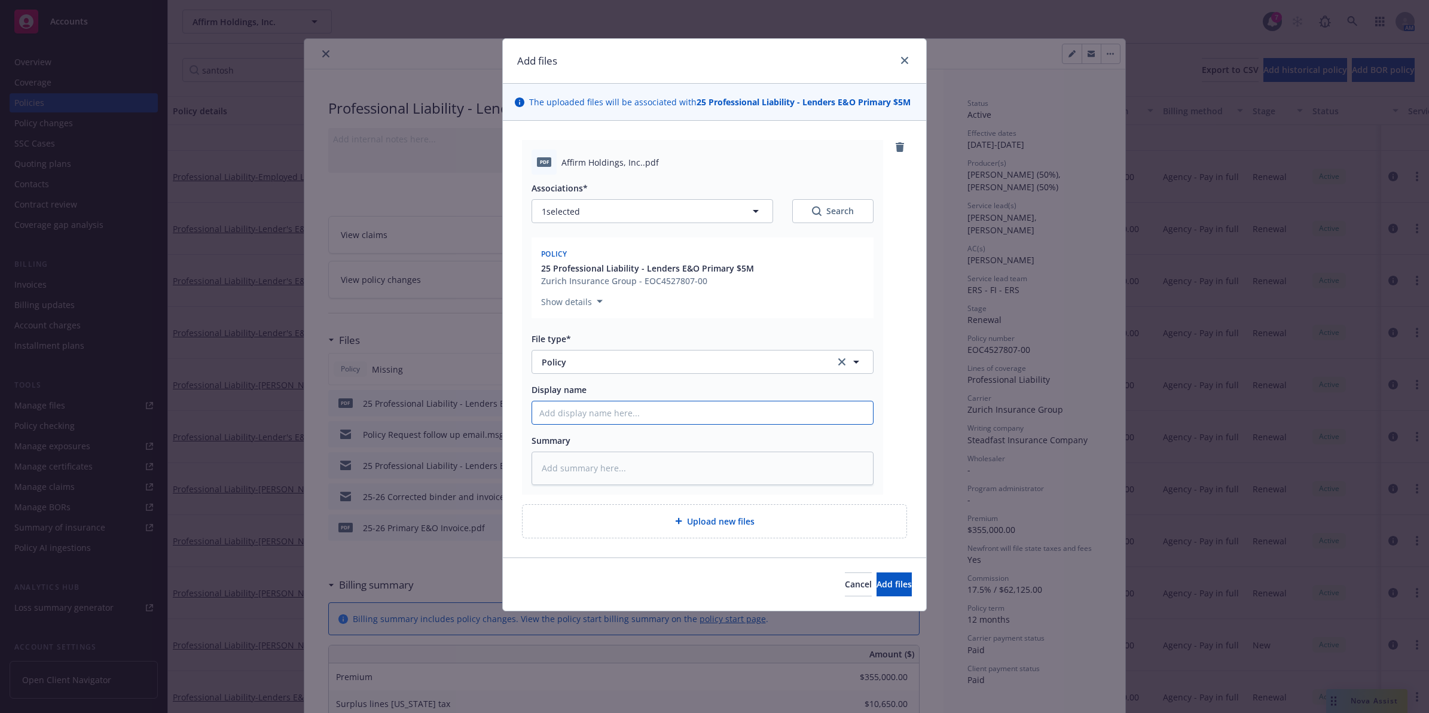
type textarea "x"
type input "25 Professional Liability - Lenders E&O Primary $5M"
click at [877, 587] on span "Add files" at bounding box center [894, 583] width 35 height 11
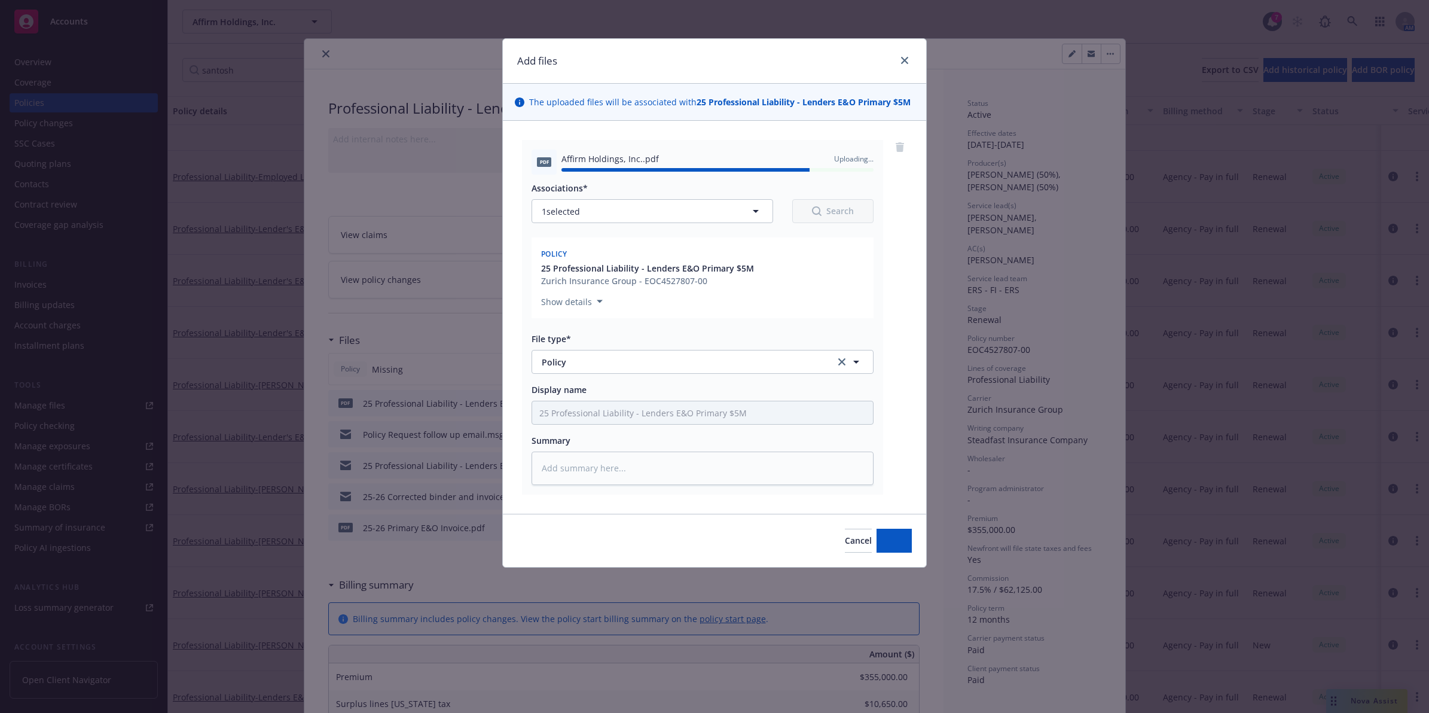
type textarea "x"
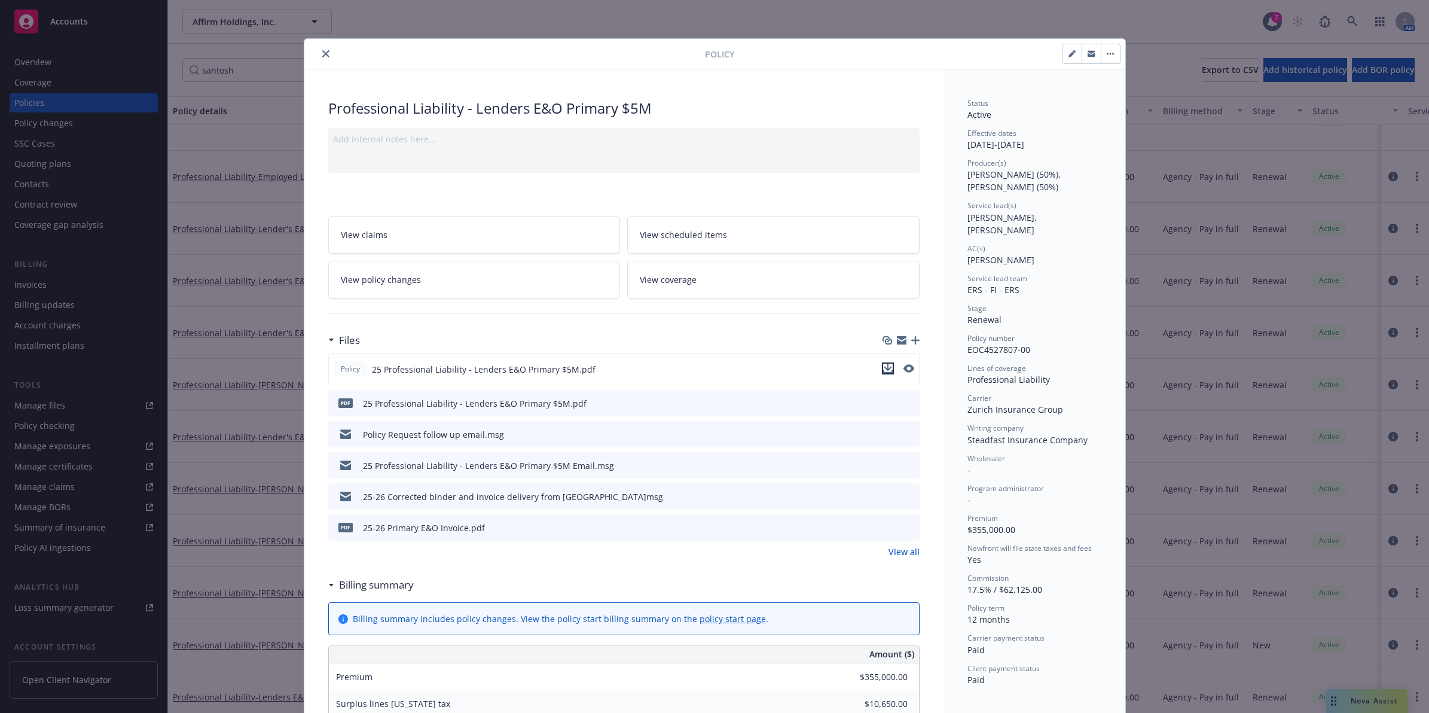
click at [886, 371] on icon "download file" at bounding box center [888, 369] width 10 height 10
click at [322, 57] on icon "close" at bounding box center [325, 53] width 7 height 7
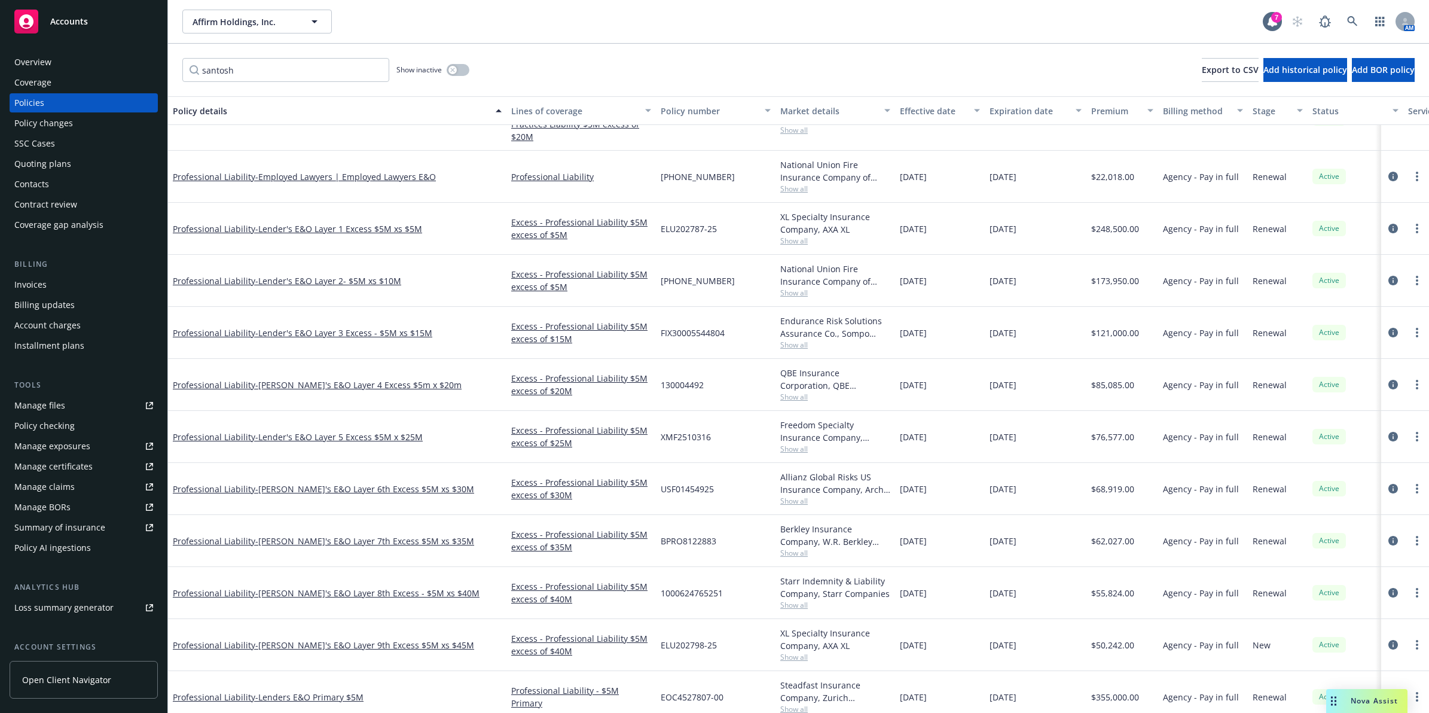
click at [335, 443] on div "Professional Liability - [PERSON_NAME]'s E&O Layer 5 Excess $5M x $25M" at bounding box center [337, 437] width 338 height 52
click at [335, 440] on span "- [PERSON_NAME]'s E&O Layer 5 Excess $5M x $25M" at bounding box center [338, 436] width 167 height 11
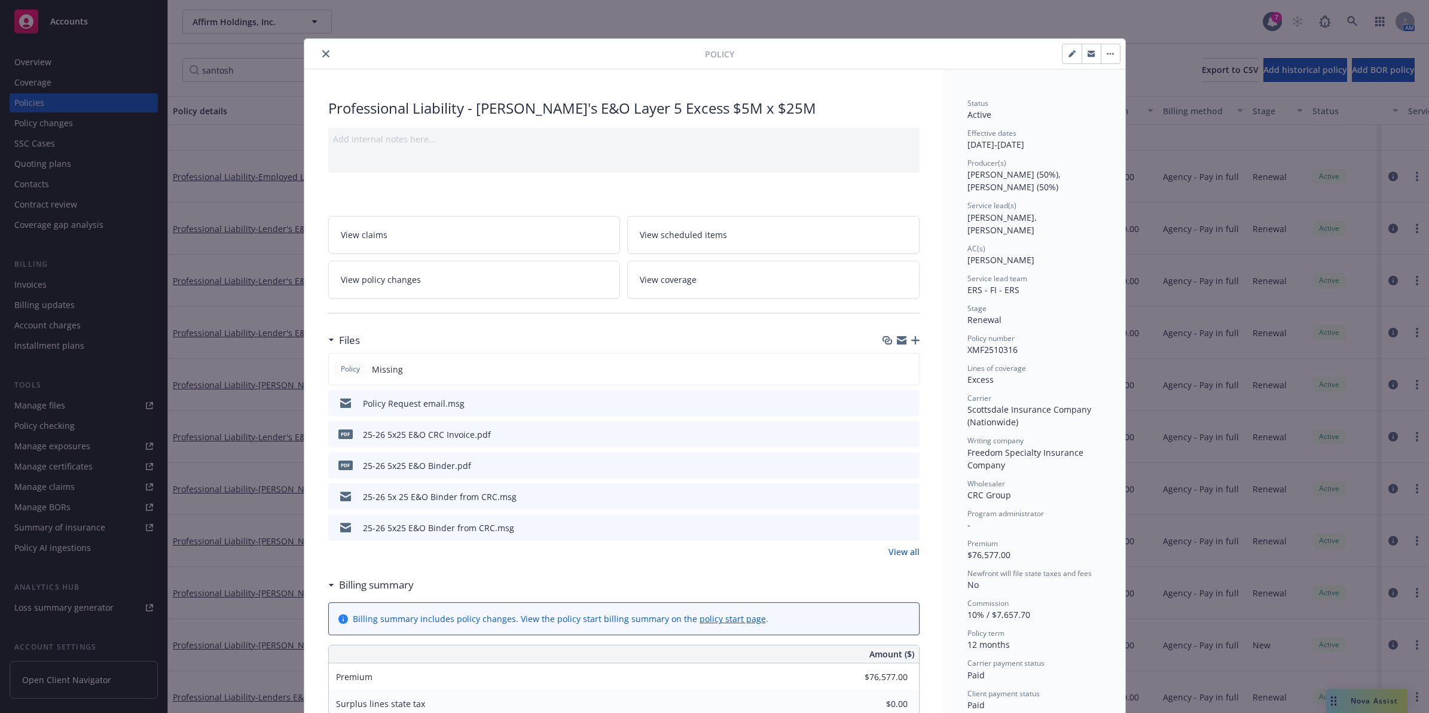
click at [323, 54] on icon "close" at bounding box center [325, 53] width 7 height 7
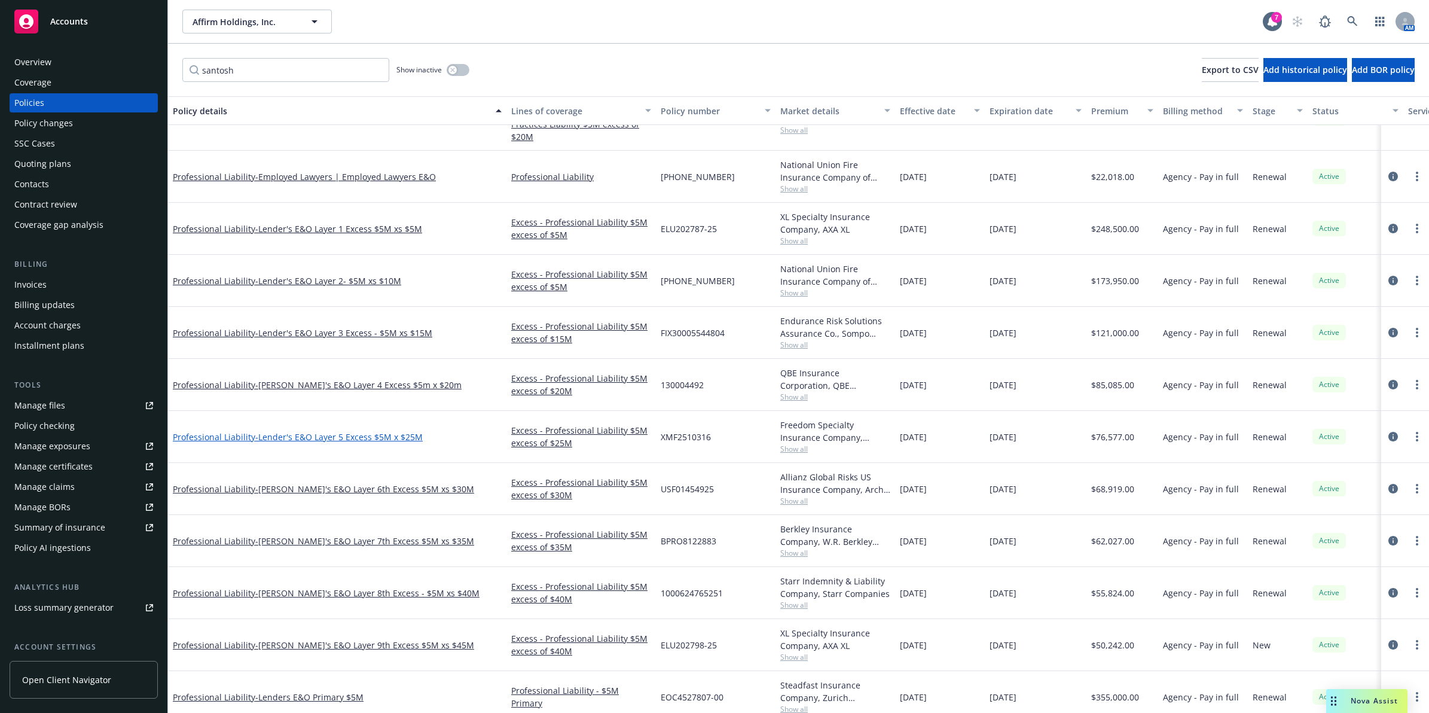
click at [346, 437] on span "- [PERSON_NAME]'s E&O Layer 5 Excess $5M x $25M" at bounding box center [338, 436] width 167 height 11
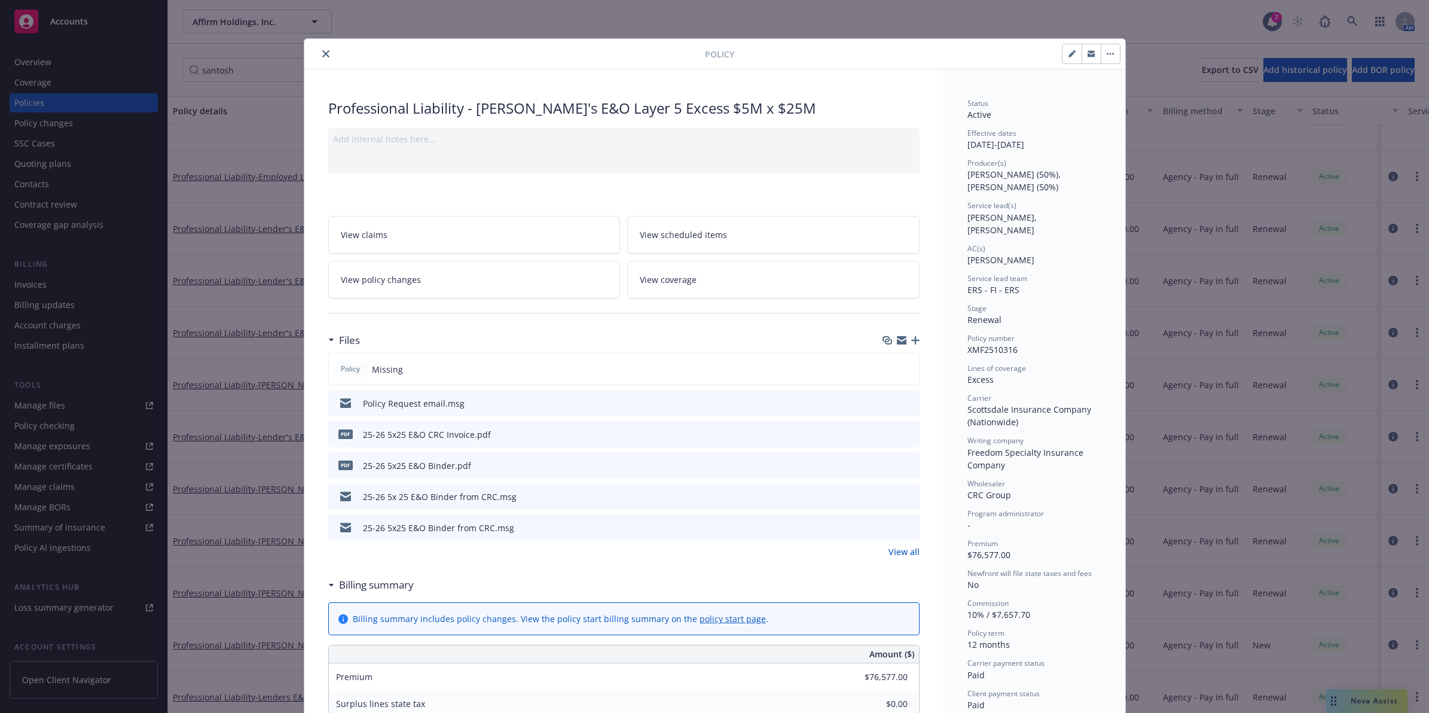
scroll to position [36, 0]
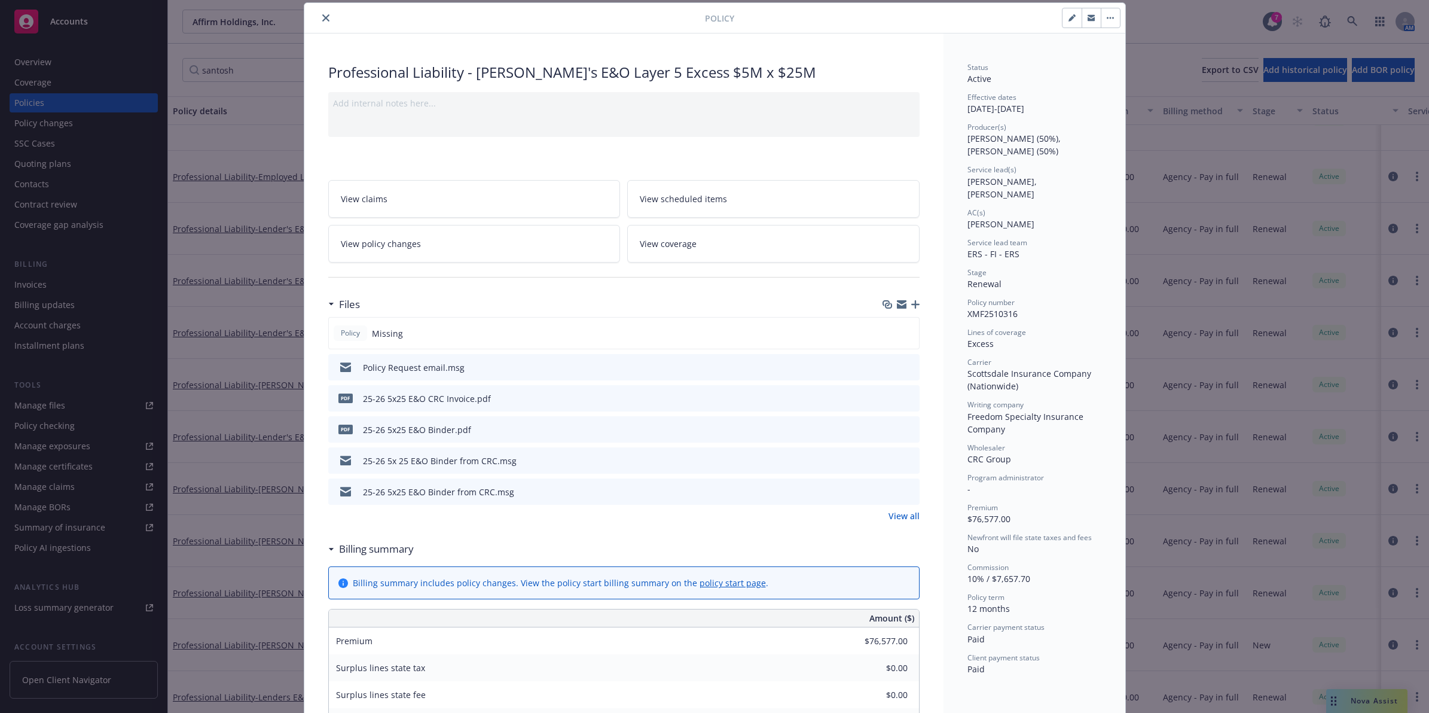
click at [903, 362] on icon "preview file" at bounding box center [908, 366] width 11 height 8
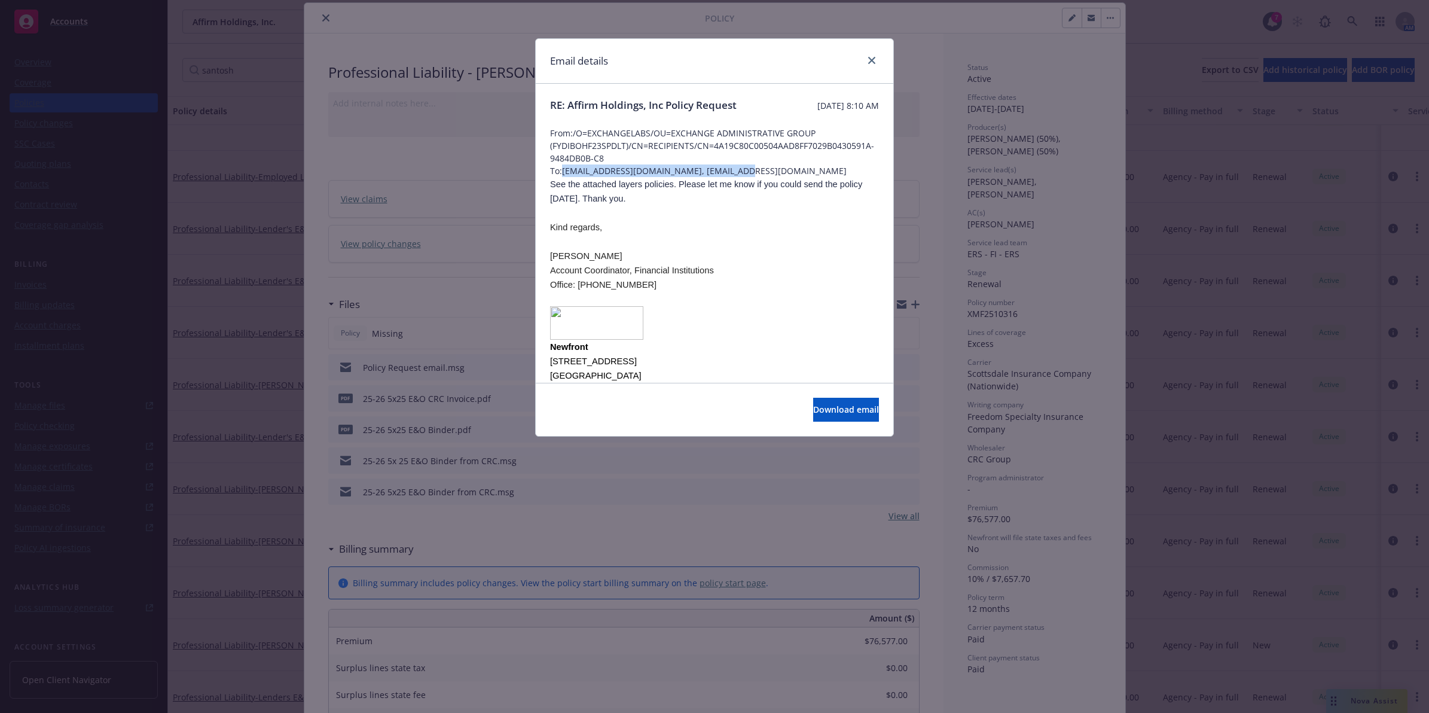
drag, startPoint x: 566, startPoint y: 189, endPoint x: 774, endPoint y: 186, distance: 208.7
click at [774, 177] on span "To: [EMAIL_ADDRESS][DOMAIN_NAME], [EMAIL_ADDRESS][DOMAIN_NAME]" at bounding box center [714, 170] width 329 height 13
copy span "[EMAIL_ADDRESS][DOMAIN_NAME], [EMAIL_ADDRESS][DOMAIN_NAME]"
click at [848, 419] on button "Download email" at bounding box center [846, 410] width 66 height 24
drag, startPoint x: 872, startPoint y: 62, endPoint x: 503, endPoint y: 1, distance: 374.0
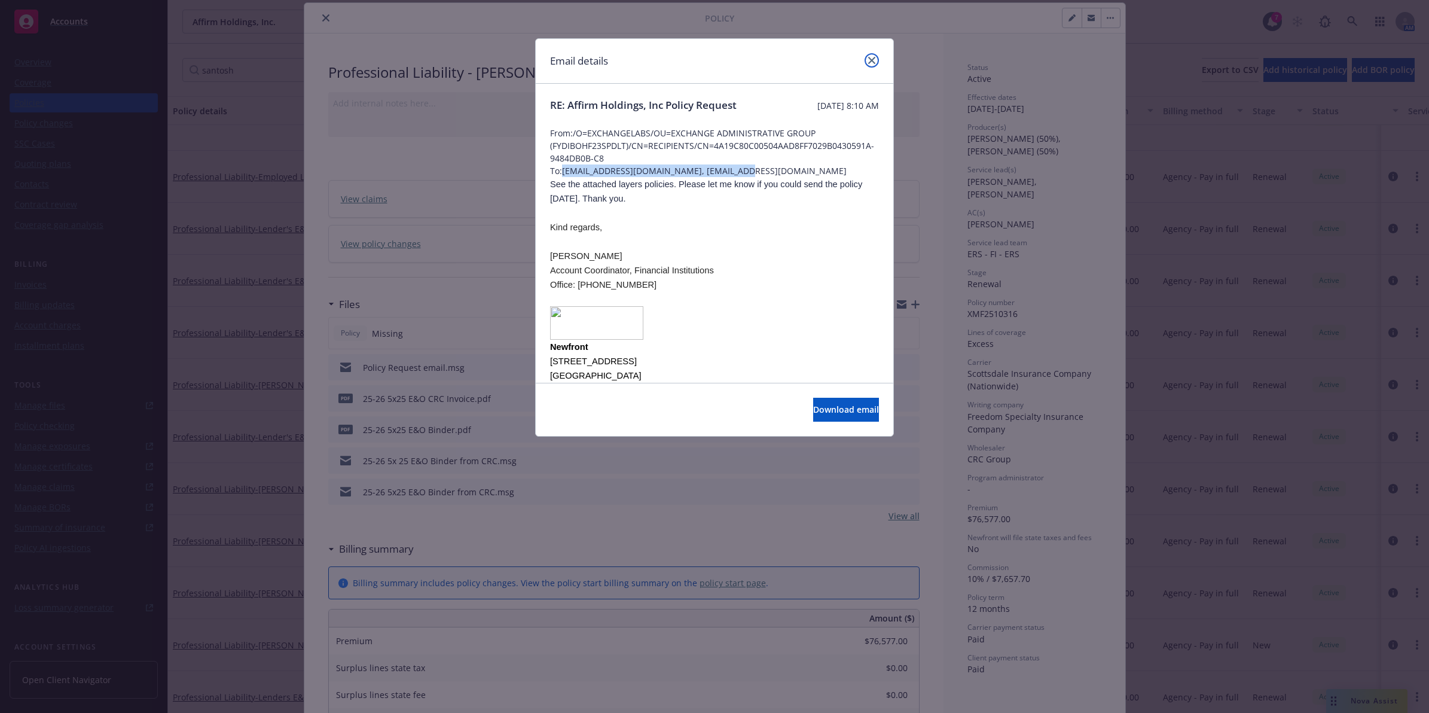
click at [872, 62] on icon "close" at bounding box center [871, 60] width 7 height 7
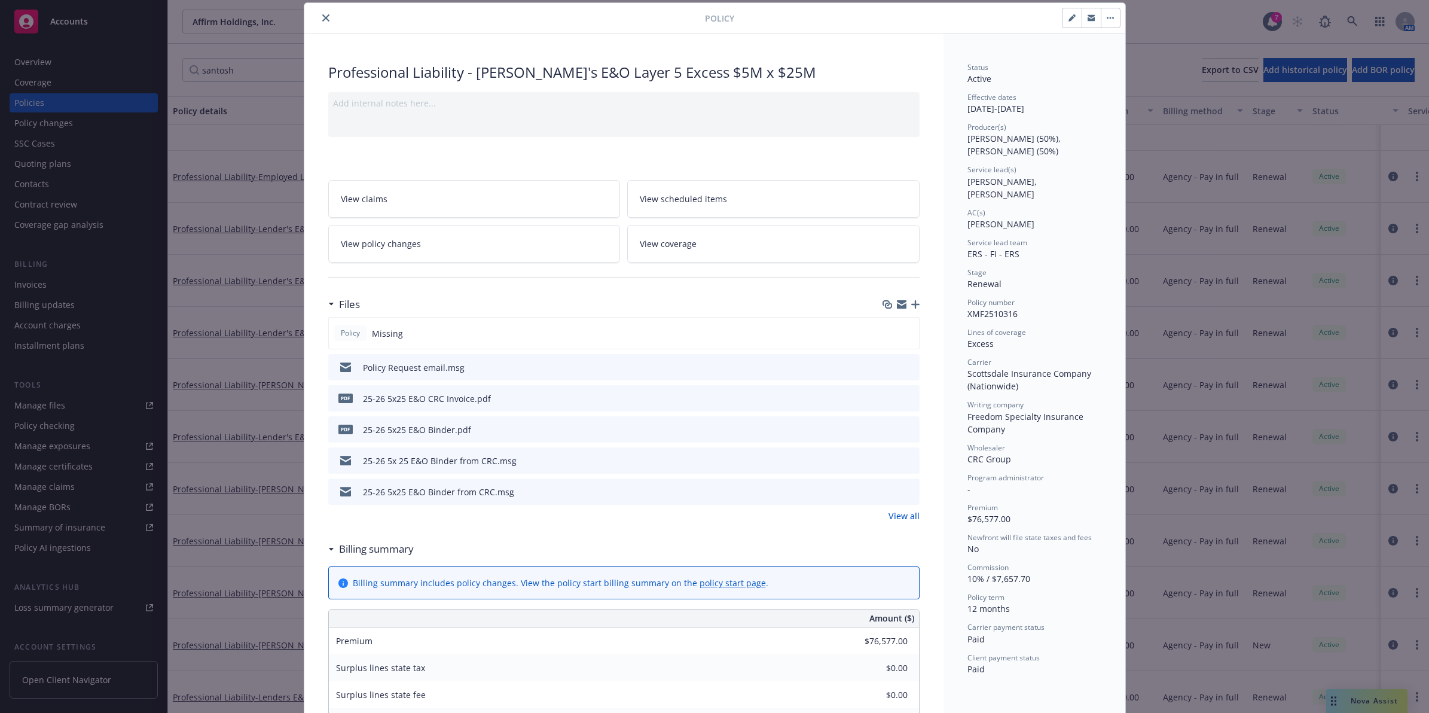
click at [322, 15] on icon "close" at bounding box center [325, 17] width 7 height 7
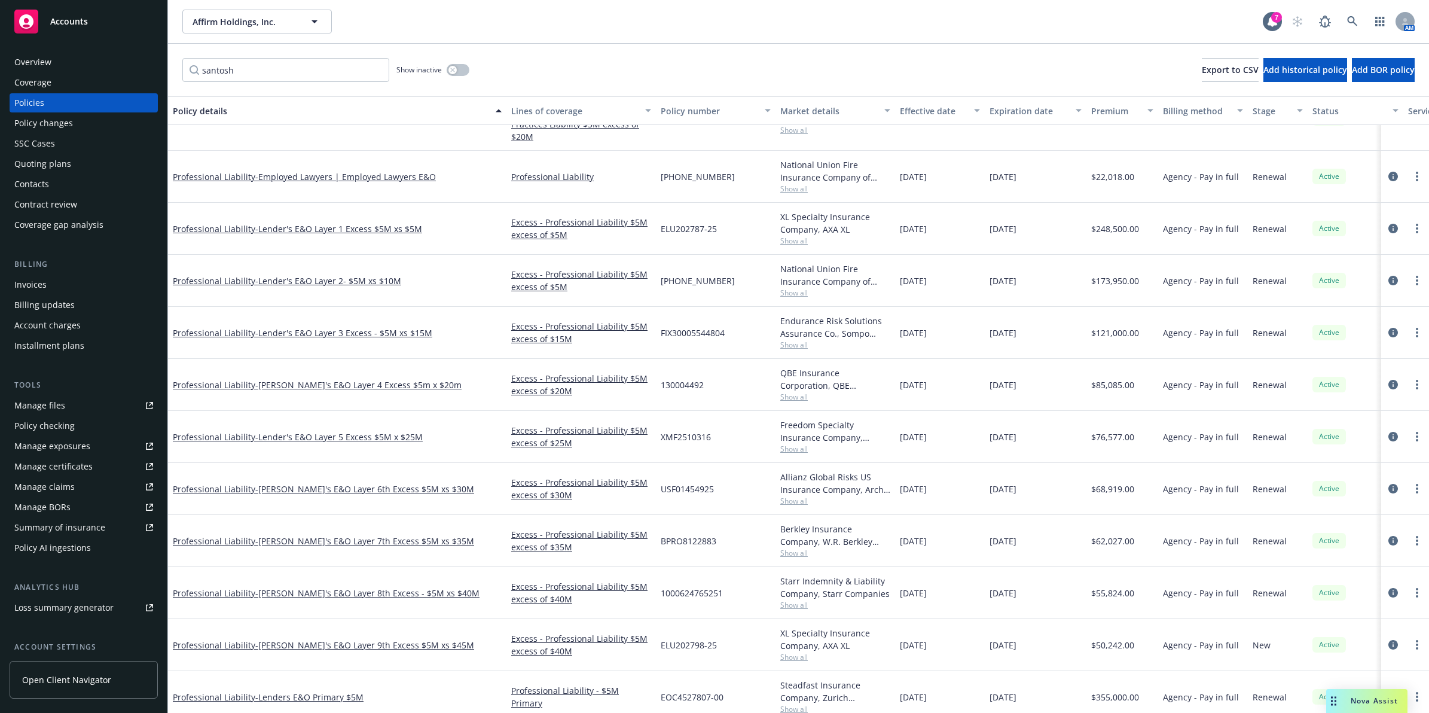
click at [712, 44] on div "santosh Show inactive Export to CSV Add historical policy Add BOR policy" at bounding box center [798, 70] width 1261 height 53
click at [359, 437] on span "- [PERSON_NAME]'s E&O Layer 5 Excess $5M x $25M" at bounding box center [338, 436] width 167 height 11
click at [803, 447] on span "Show all" at bounding box center [835, 449] width 110 height 10
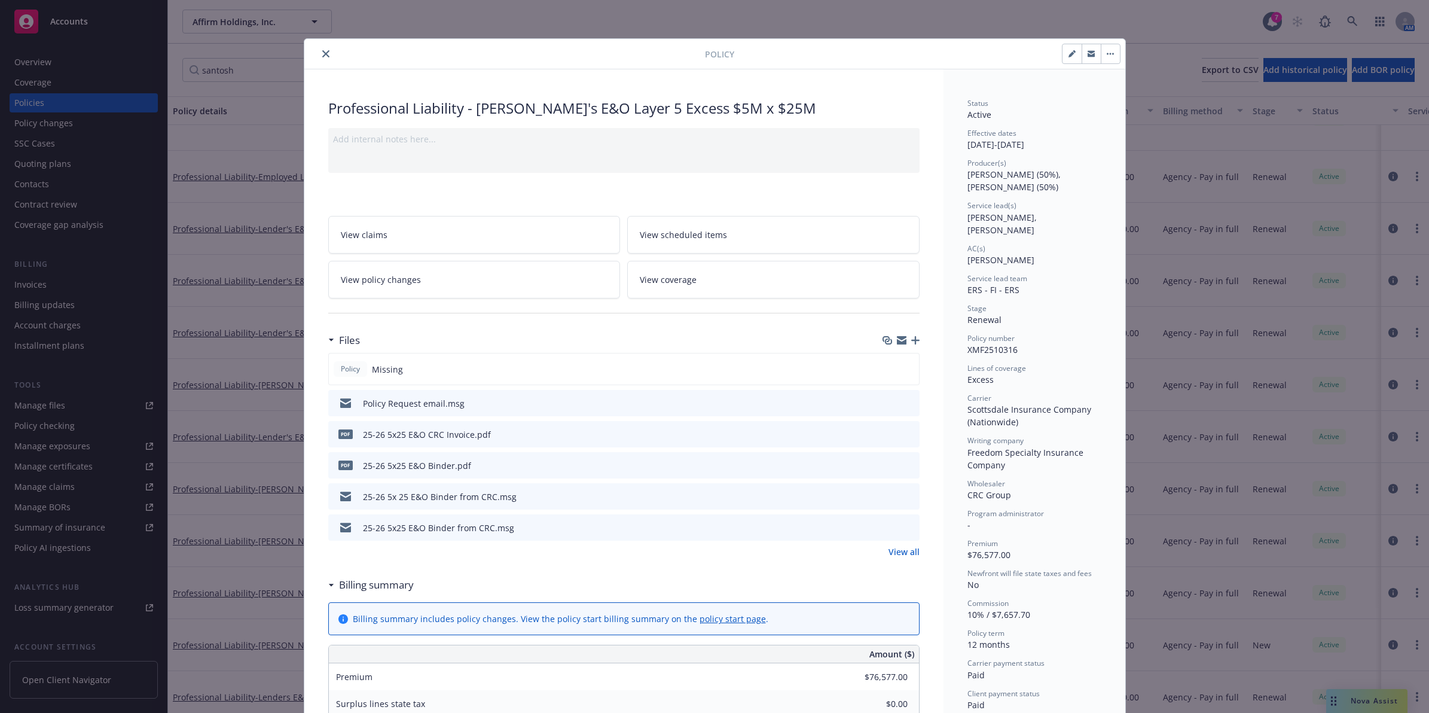
scroll to position [36, 0]
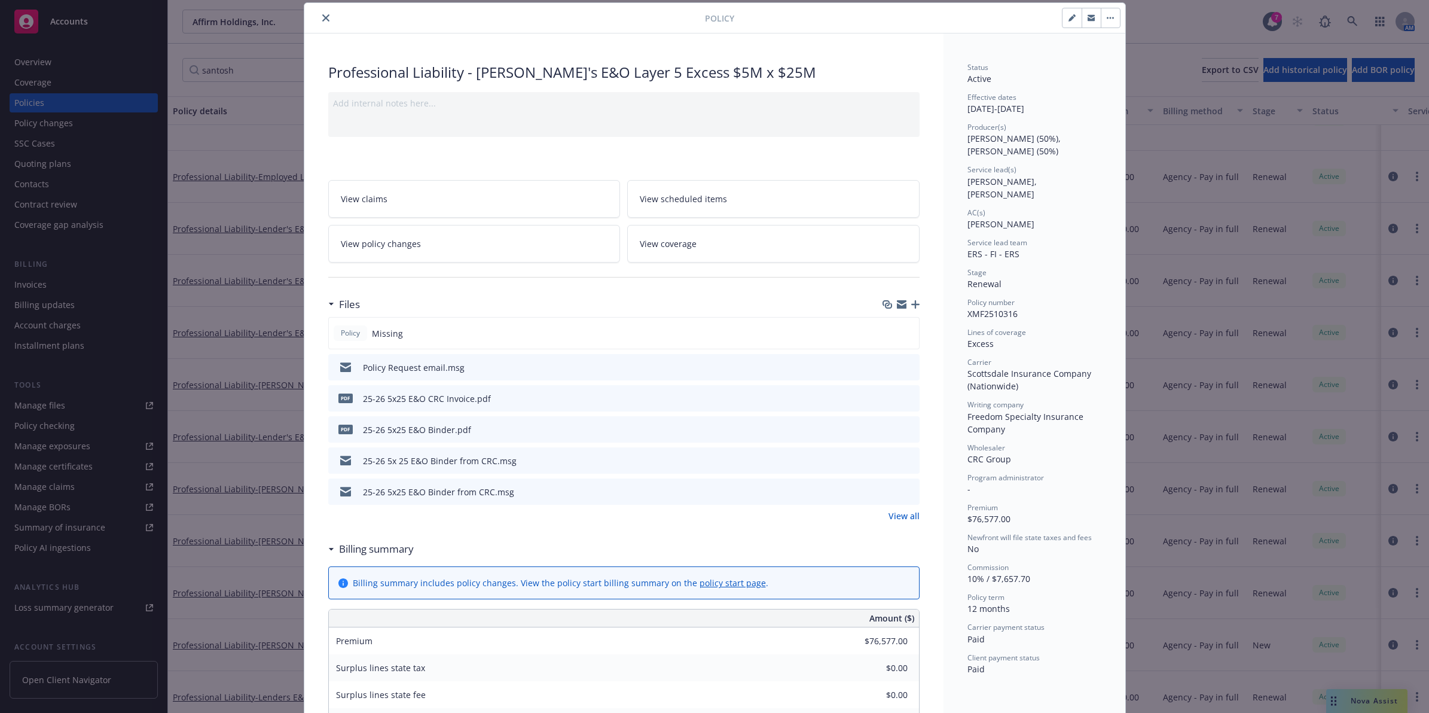
click at [322, 18] on icon "close" at bounding box center [325, 17] width 7 height 7
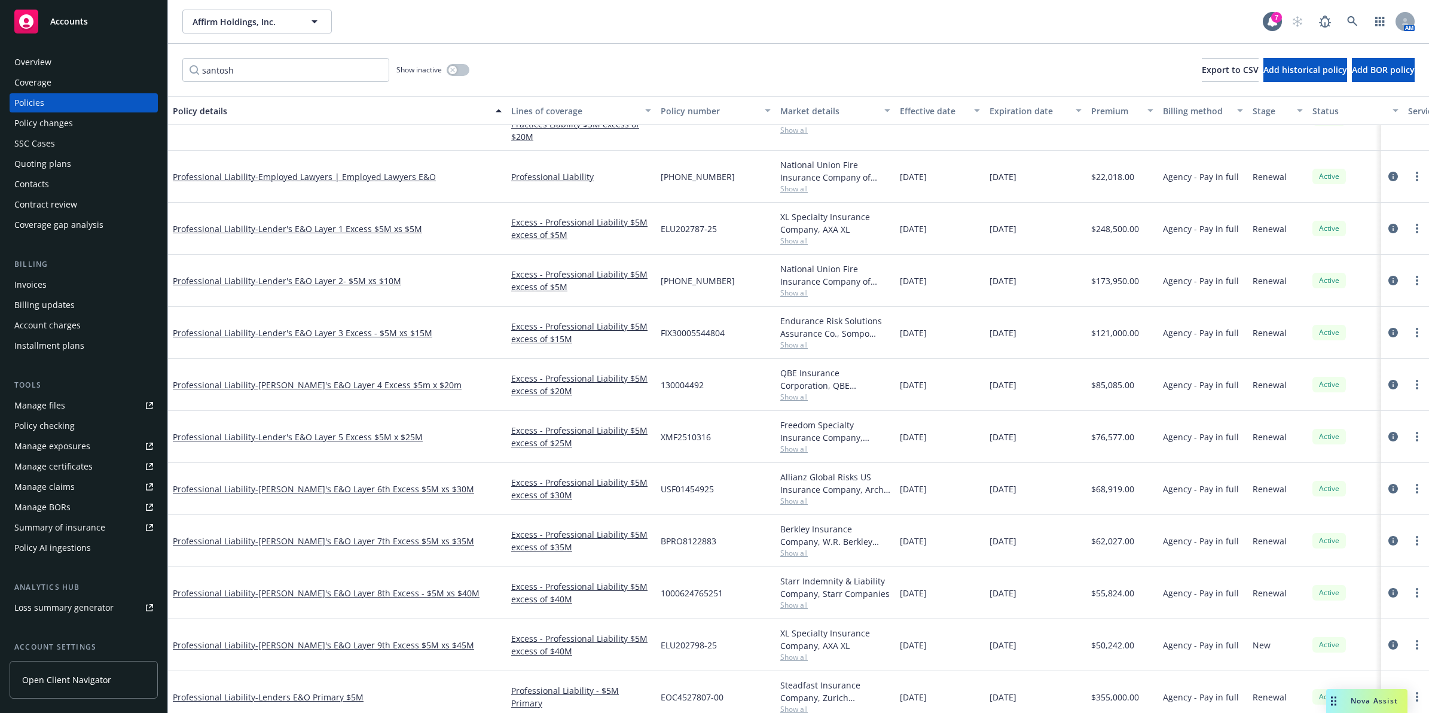
click at [795, 498] on span "Show all" at bounding box center [835, 501] width 110 height 10
click at [796, 452] on span "Show all" at bounding box center [835, 449] width 110 height 10
click at [791, 394] on span "Show all" at bounding box center [835, 397] width 110 height 10
click at [807, 605] on span "Show all" at bounding box center [835, 605] width 110 height 10
click at [788, 432] on div "Freedom Specialty Insurance Company, Scottsdale Insurance Company (Nationwide),…" at bounding box center [835, 431] width 110 height 25
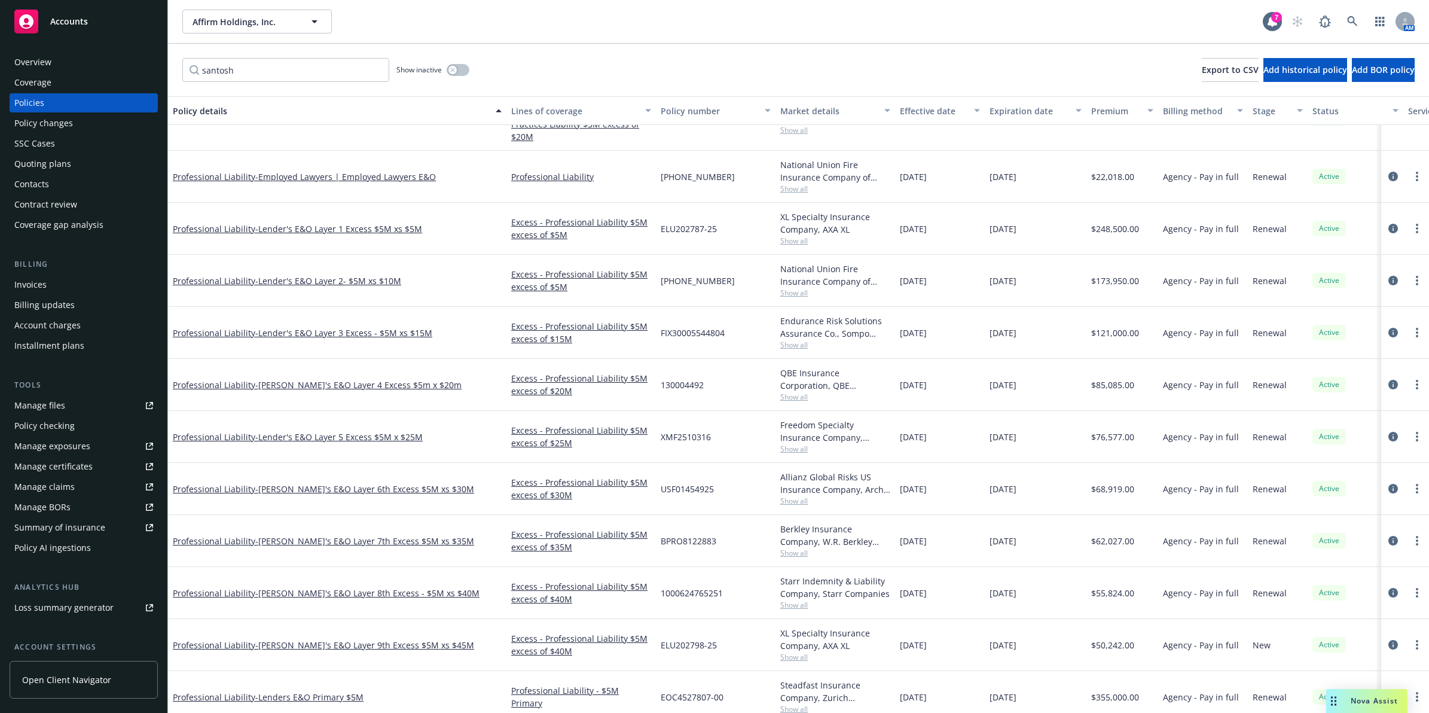
click at [700, 437] on span "XMF2510316" at bounding box center [686, 437] width 50 height 13
click at [700, 435] on span "XMF2510316" at bounding box center [686, 437] width 50 height 13
copy span "XMF2510316"
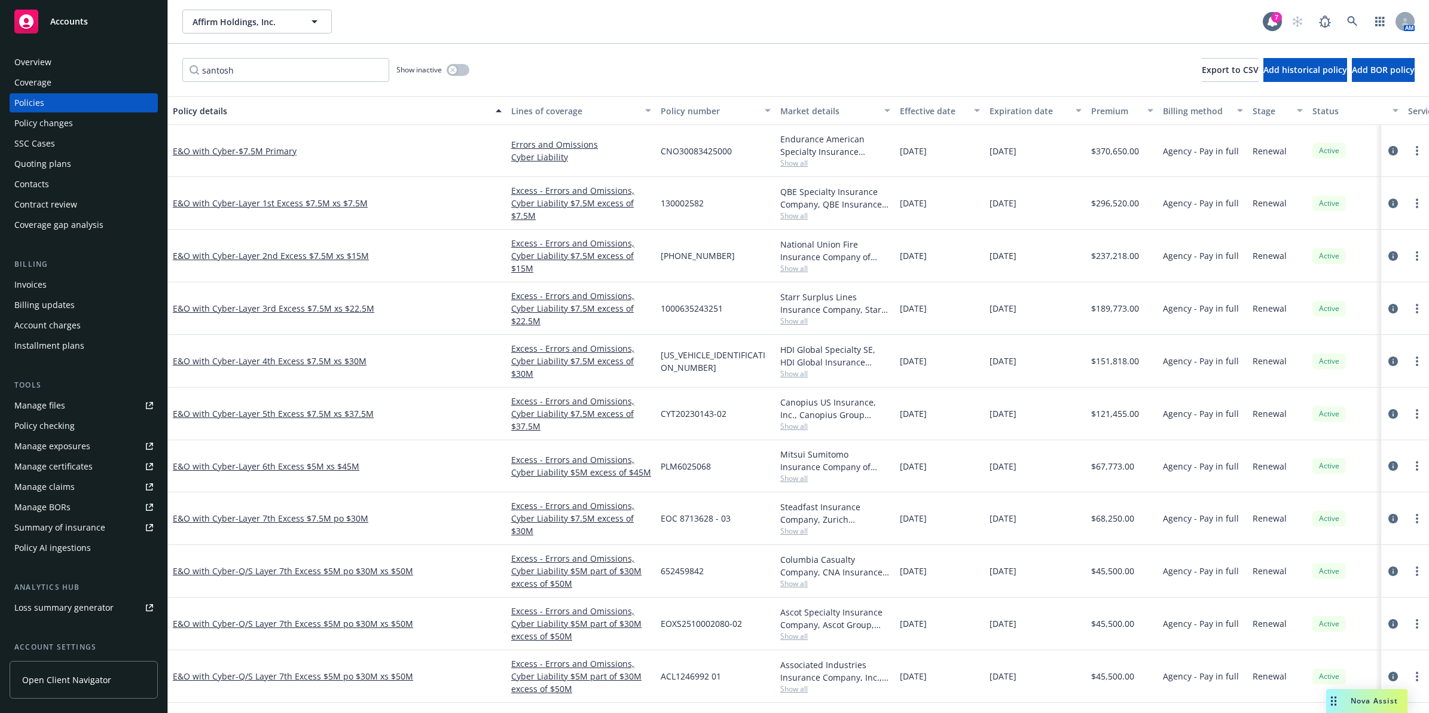
click at [54, 166] on div "Quoting plans" at bounding box center [42, 163] width 57 height 19
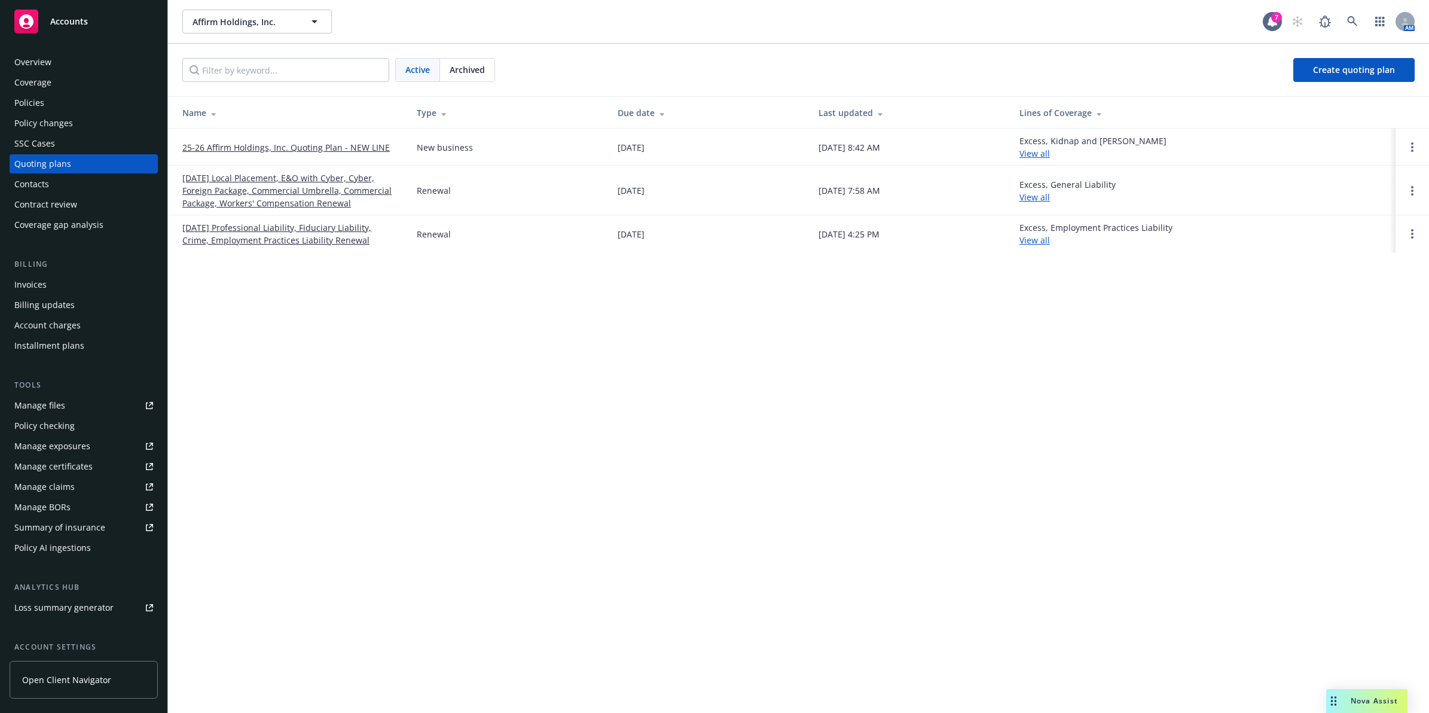
click at [36, 103] on div "Policies" at bounding box center [29, 102] width 30 height 19
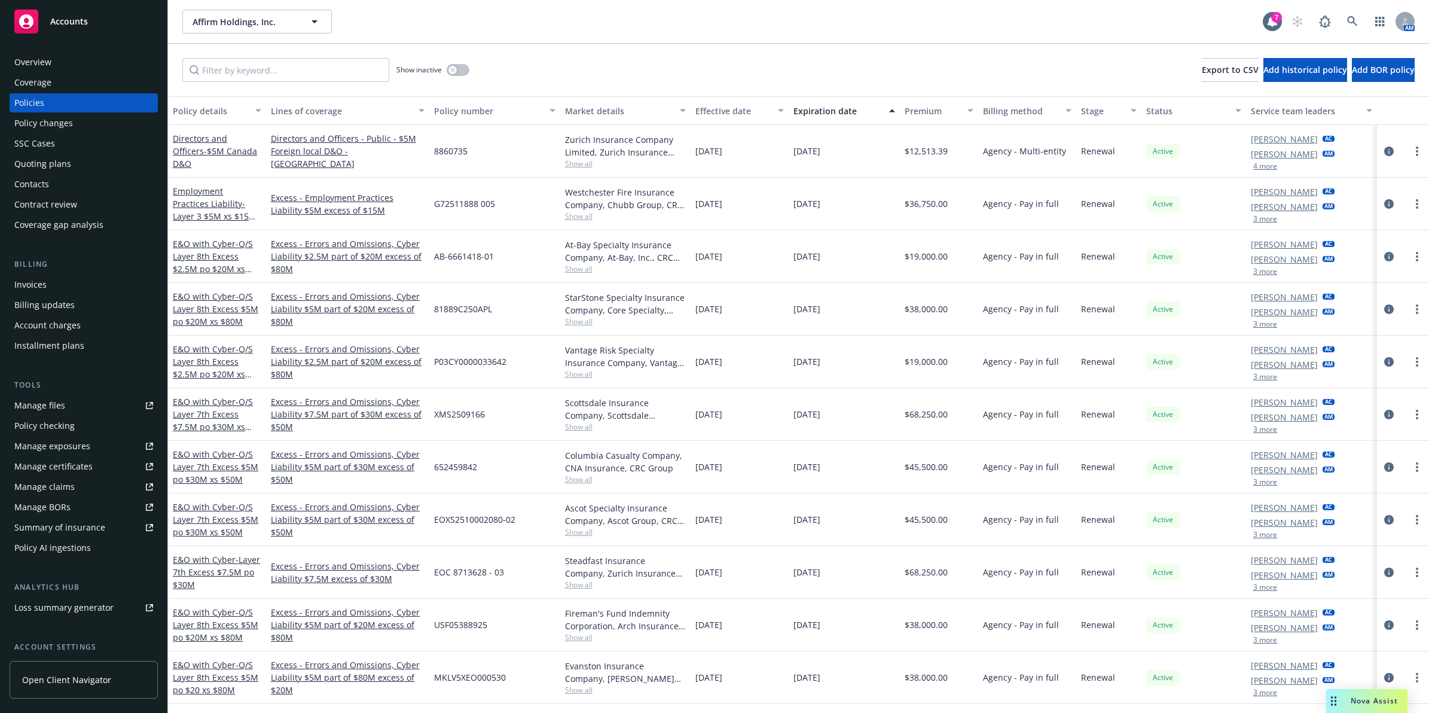
click at [60, 156] on div "Quoting plans" at bounding box center [42, 163] width 57 height 19
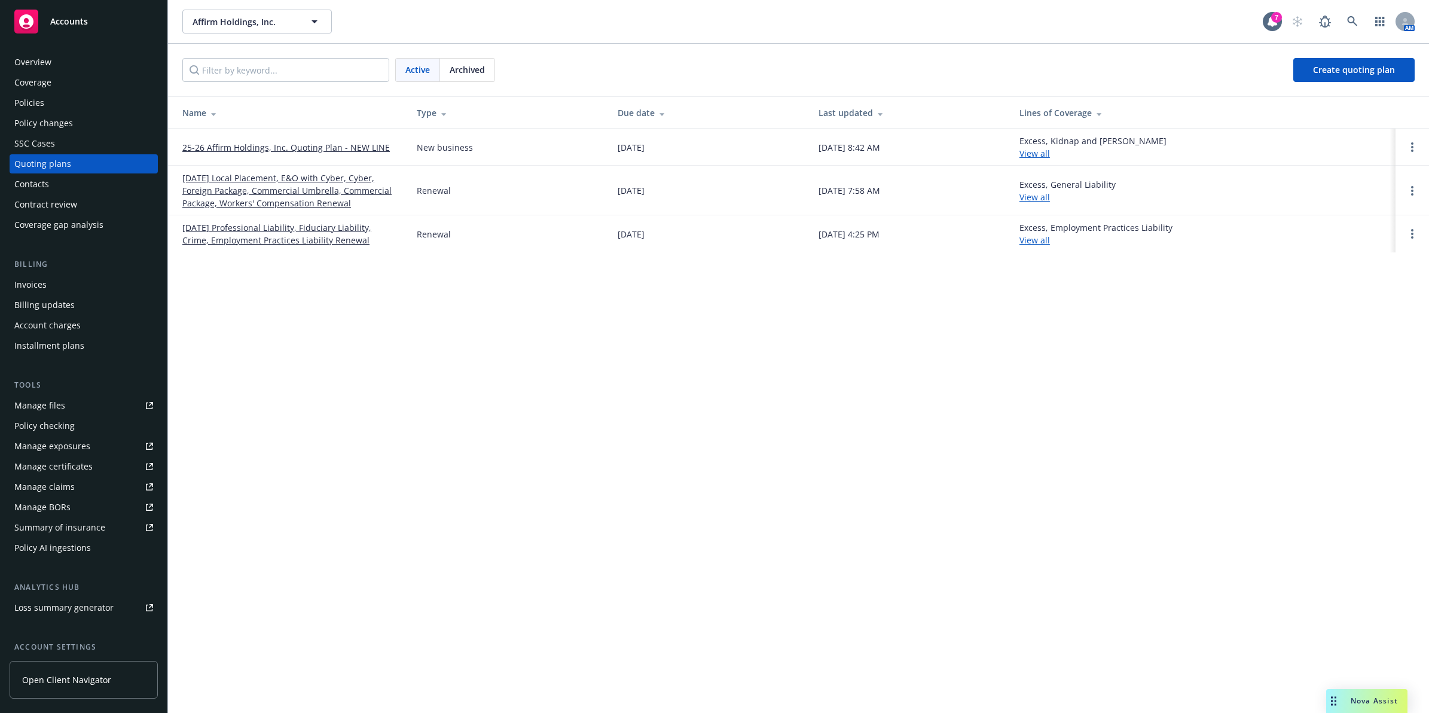
click at [66, 105] on div "Policies" at bounding box center [83, 102] width 139 height 19
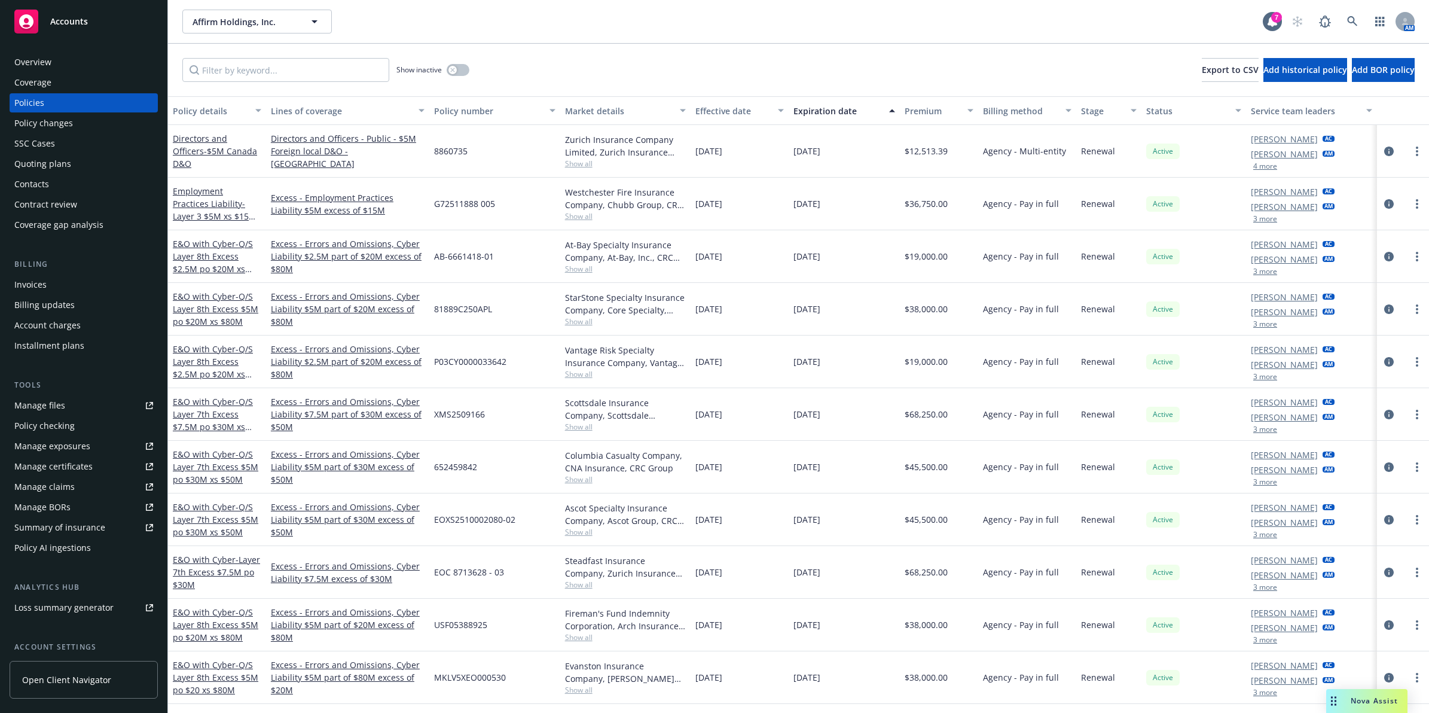
click at [42, 157] on div "Quoting plans" at bounding box center [42, 163] width 57 height 19
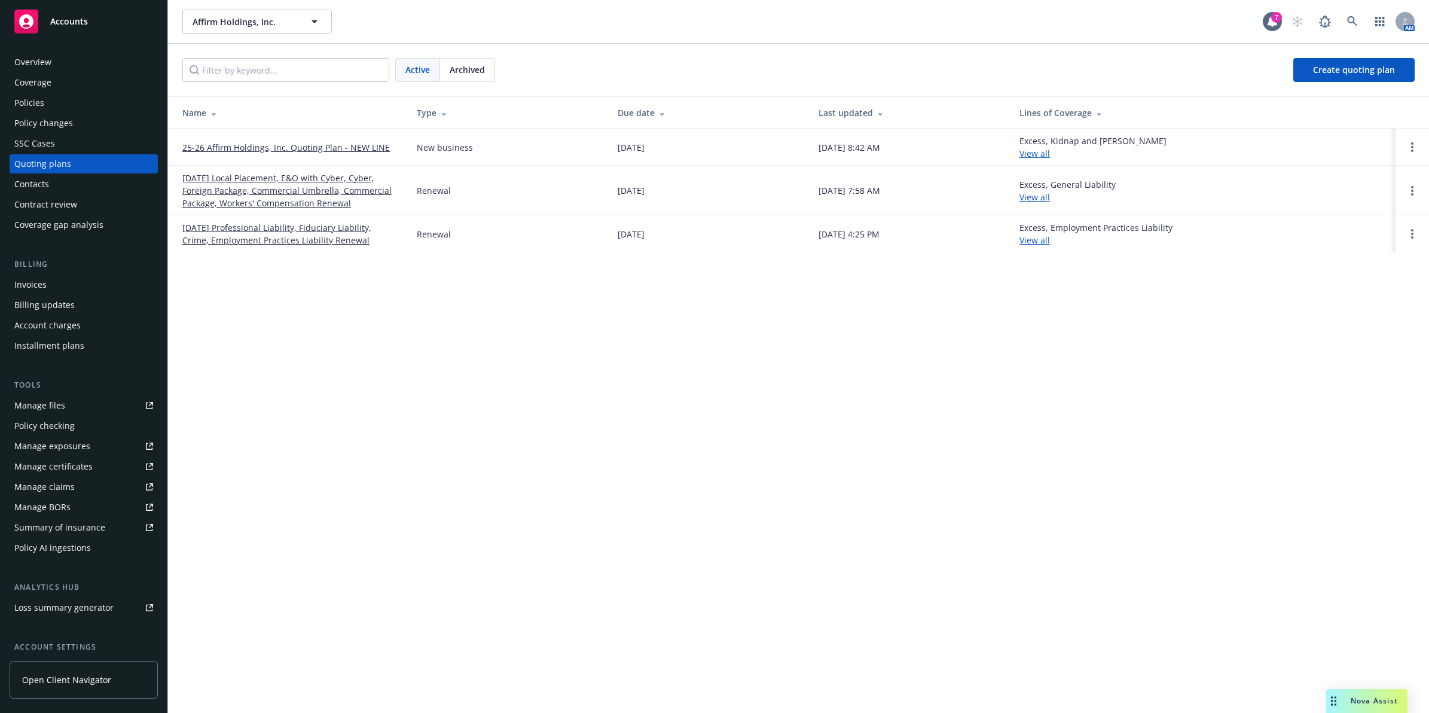
click at [28, 99] on div "Policies" at bounding box center [29, 102] width 30 height 19
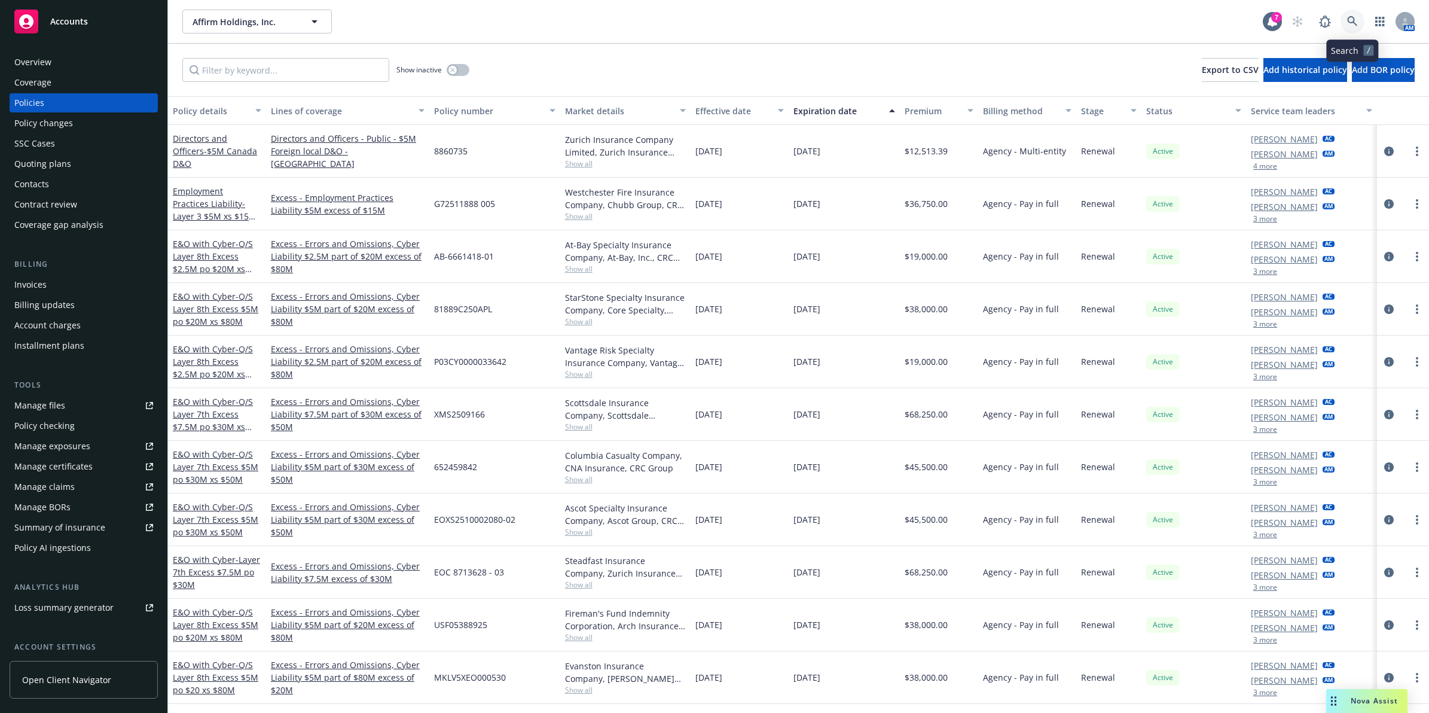
click at [1356, 20] on icon at bounding box center [1352, 21] width 11 height 11
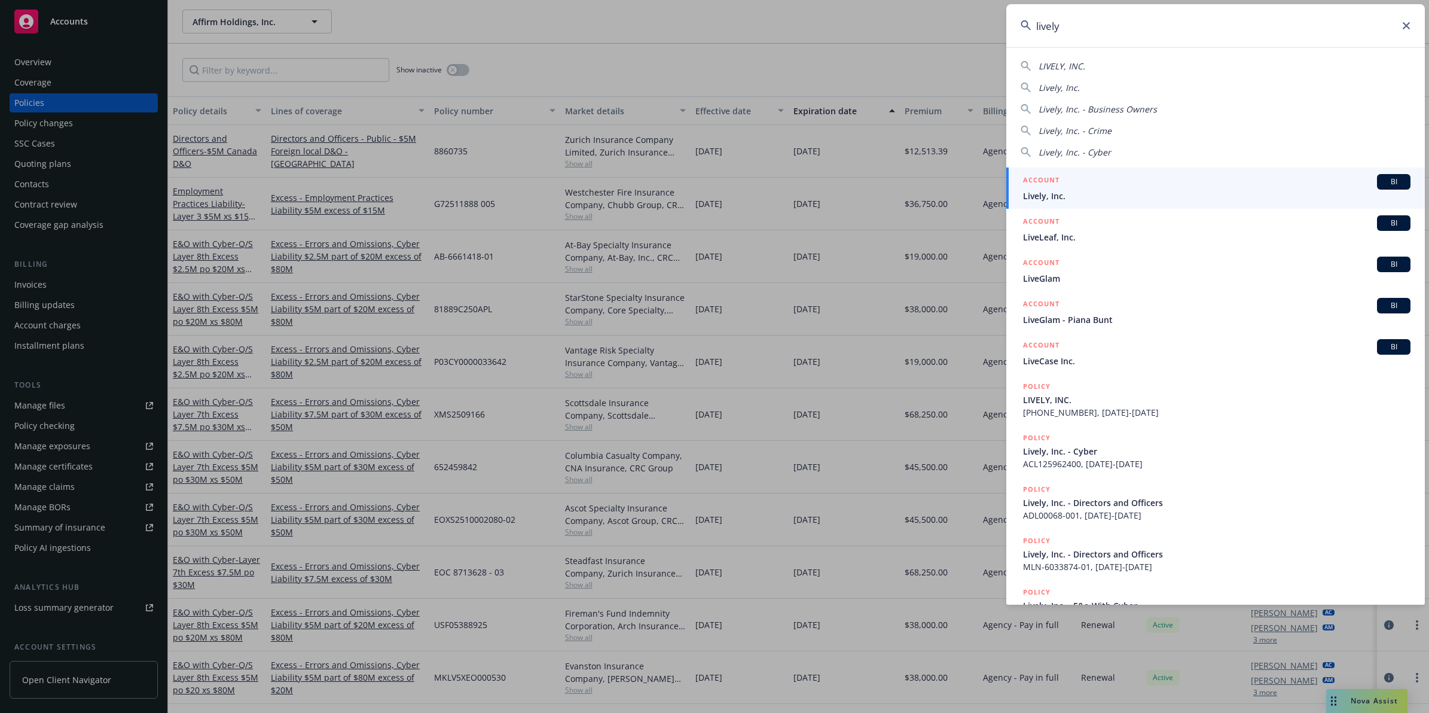
type input "lively"
click at [1059, 195] on span "Lively, Inc." at bounding box center [1217, 196] width 388 height 13
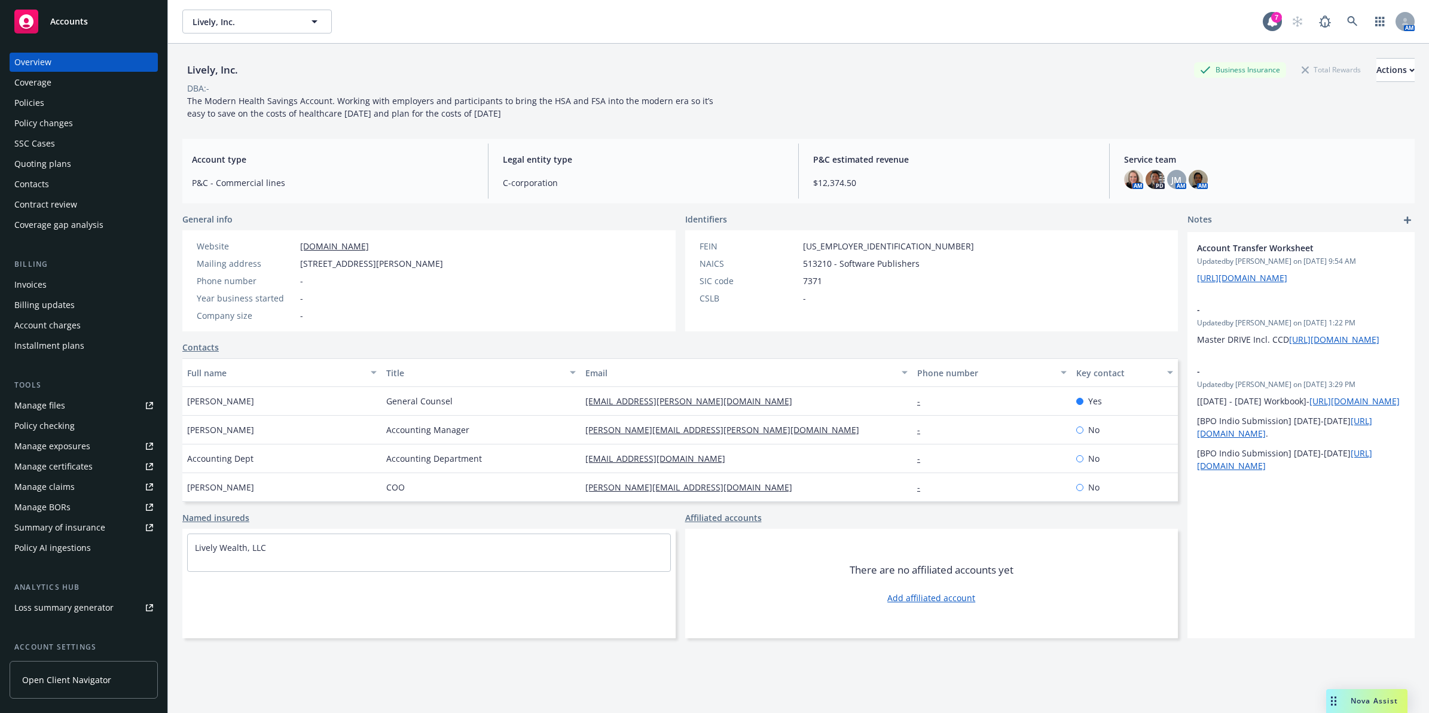
click at [39, 100] on div "Policies" at bounding box center [29, 102] width 30 height 19
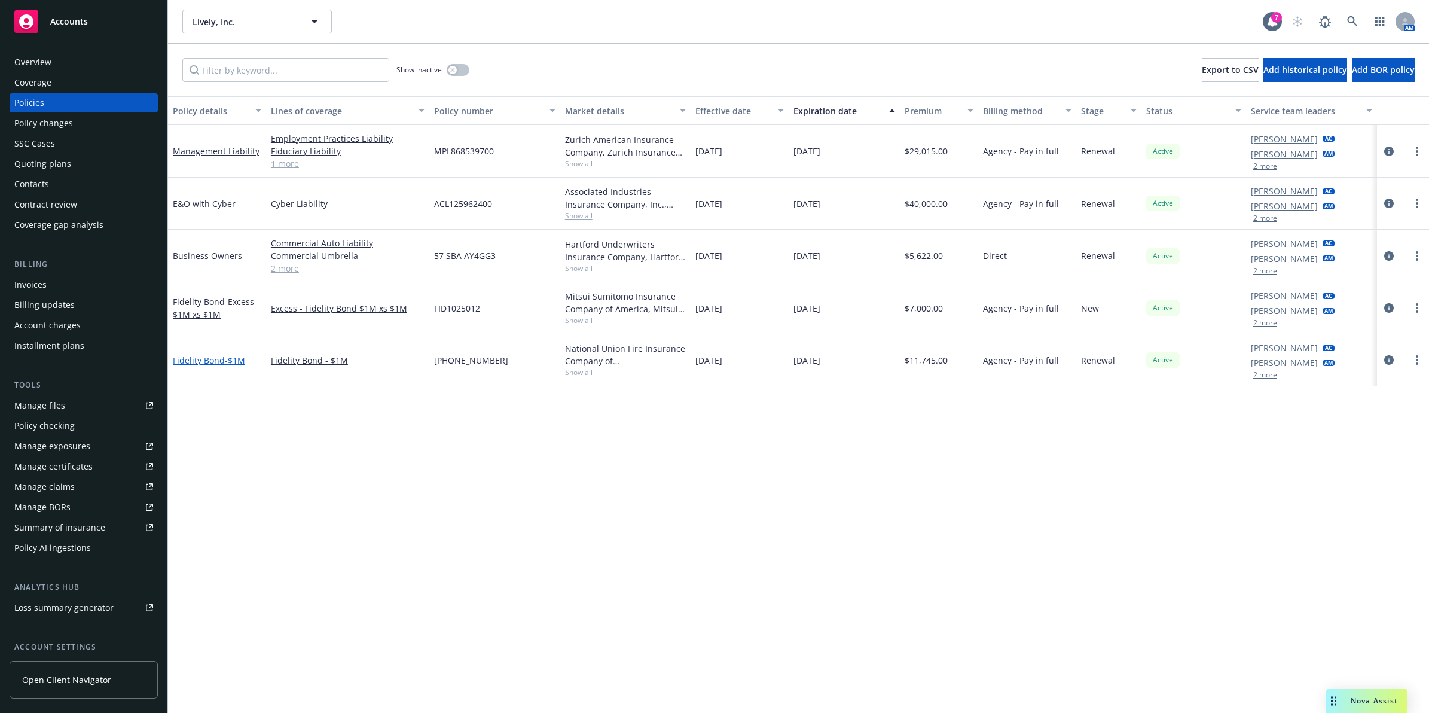
click at [218, 362] on link "Fidelity Bond - $1M" at bounding box center [209, 360] width 72 height 11
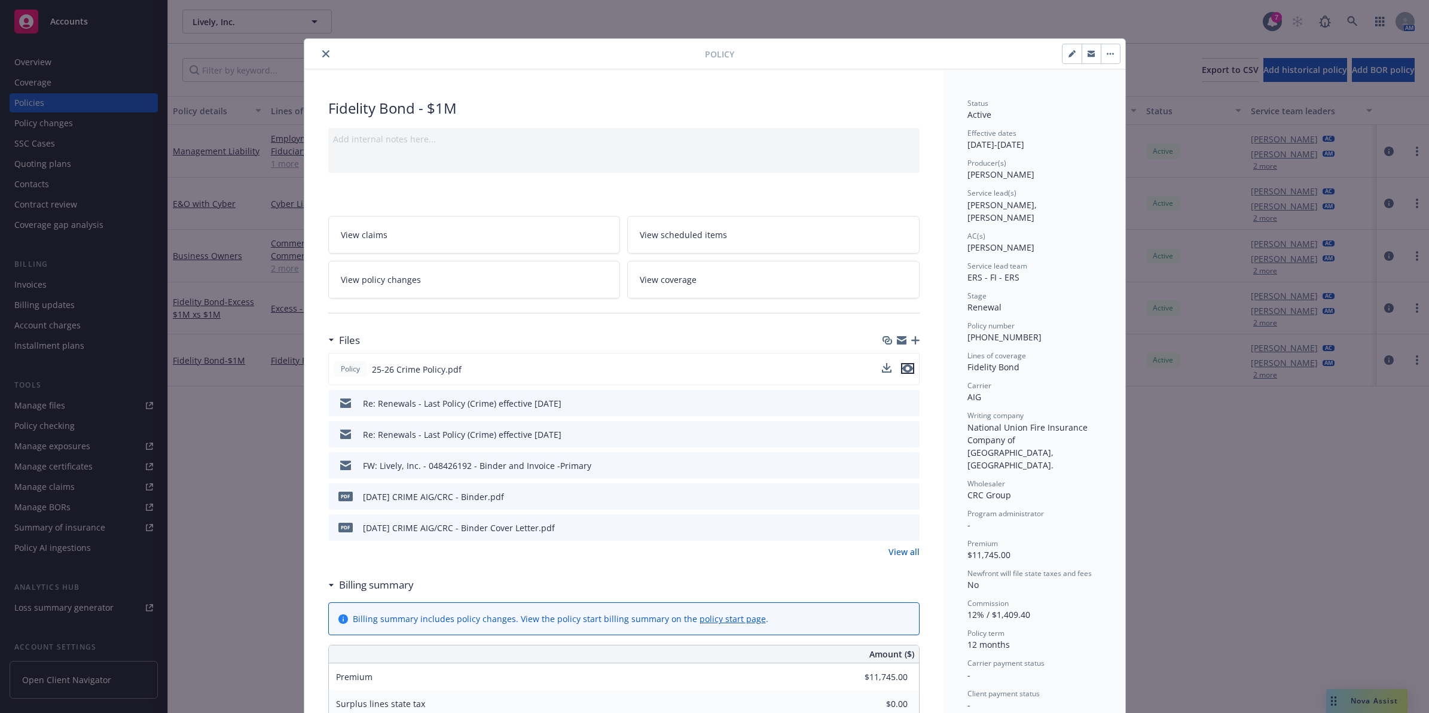
click at [905, 368] on icon "preview file" at bounding box center [907, 368] width 11 height 8
click at [324, 55] on button "close" at bounding box center [326, 54] width 14 height 14
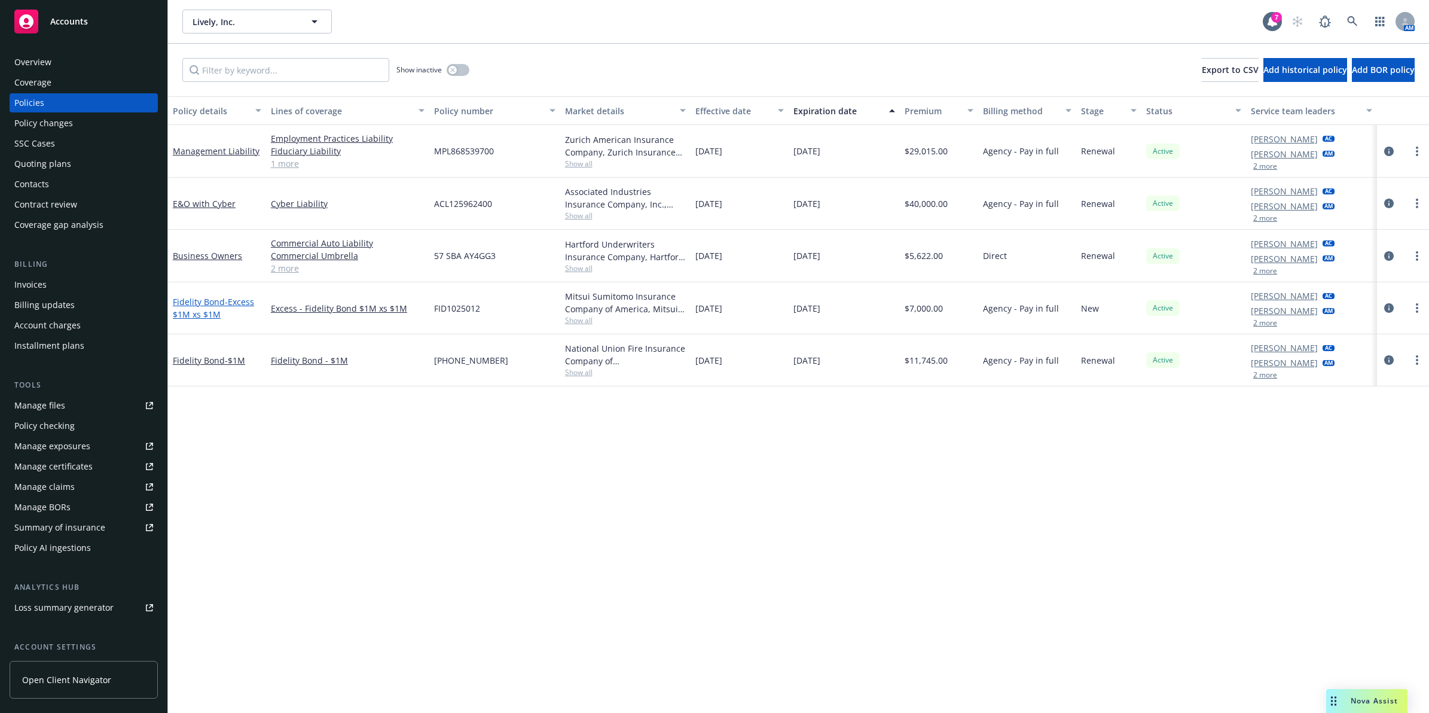
click at [204, 317] on span "- Excess $1M xs $1M" at bounding box center [213, 308] width 81 height 24
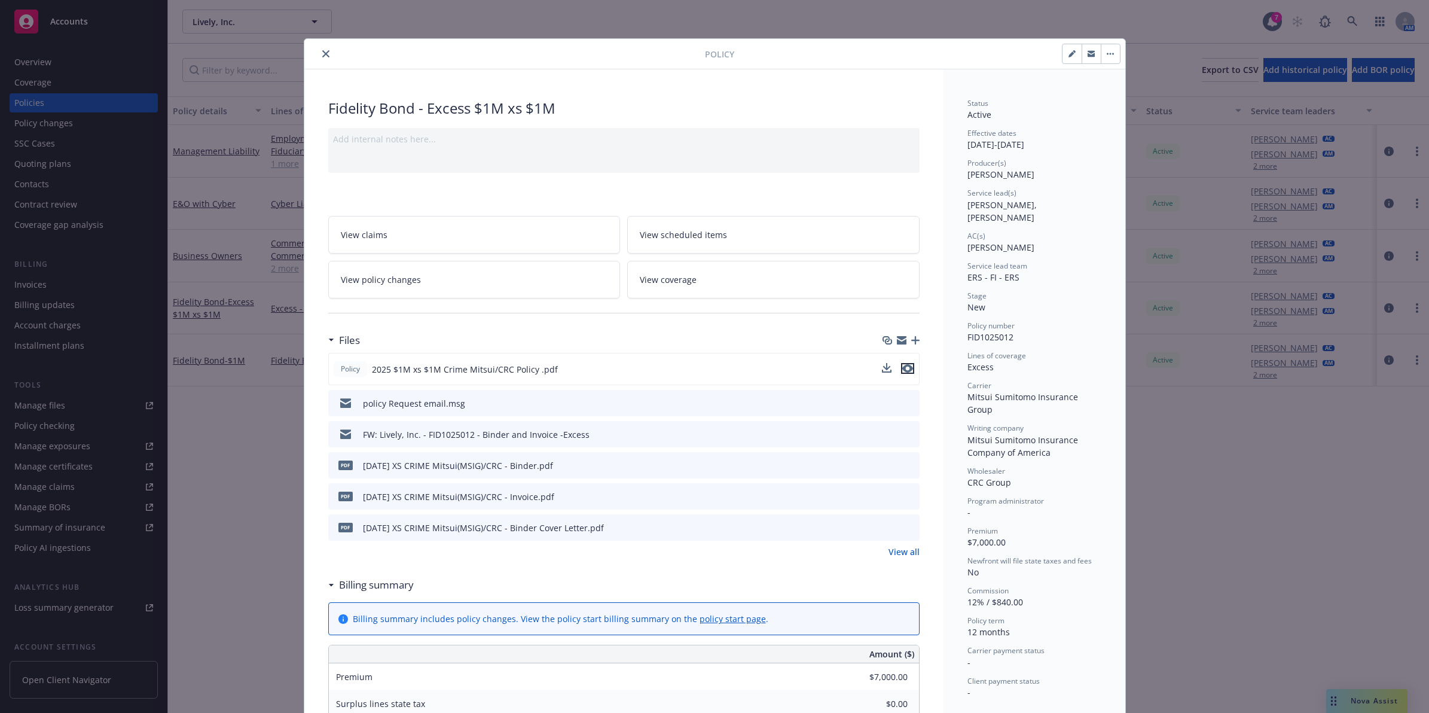
click at [905, 368] on icon "preview file" at bounding box center [907, 368] width 11 height 8
drag, startPoint x: 324, startPoint y: 54, endPoint x: 352, endPoint y: 51, distance: 28.2
click at [324, 54] on icon "close" at bounding box center [325, 53] width 7 height 7
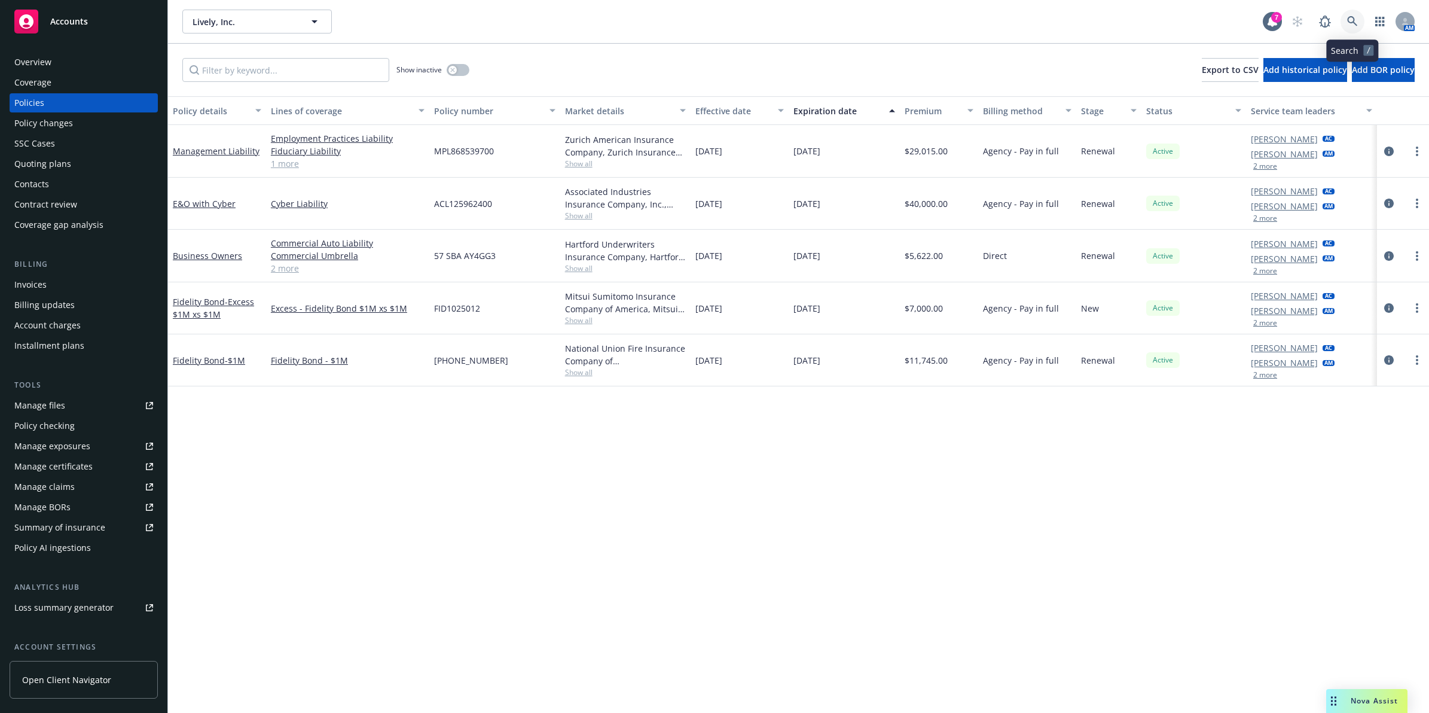
click at [1346, 22] on link at bounding box center [1353, 22] width 24 height 24
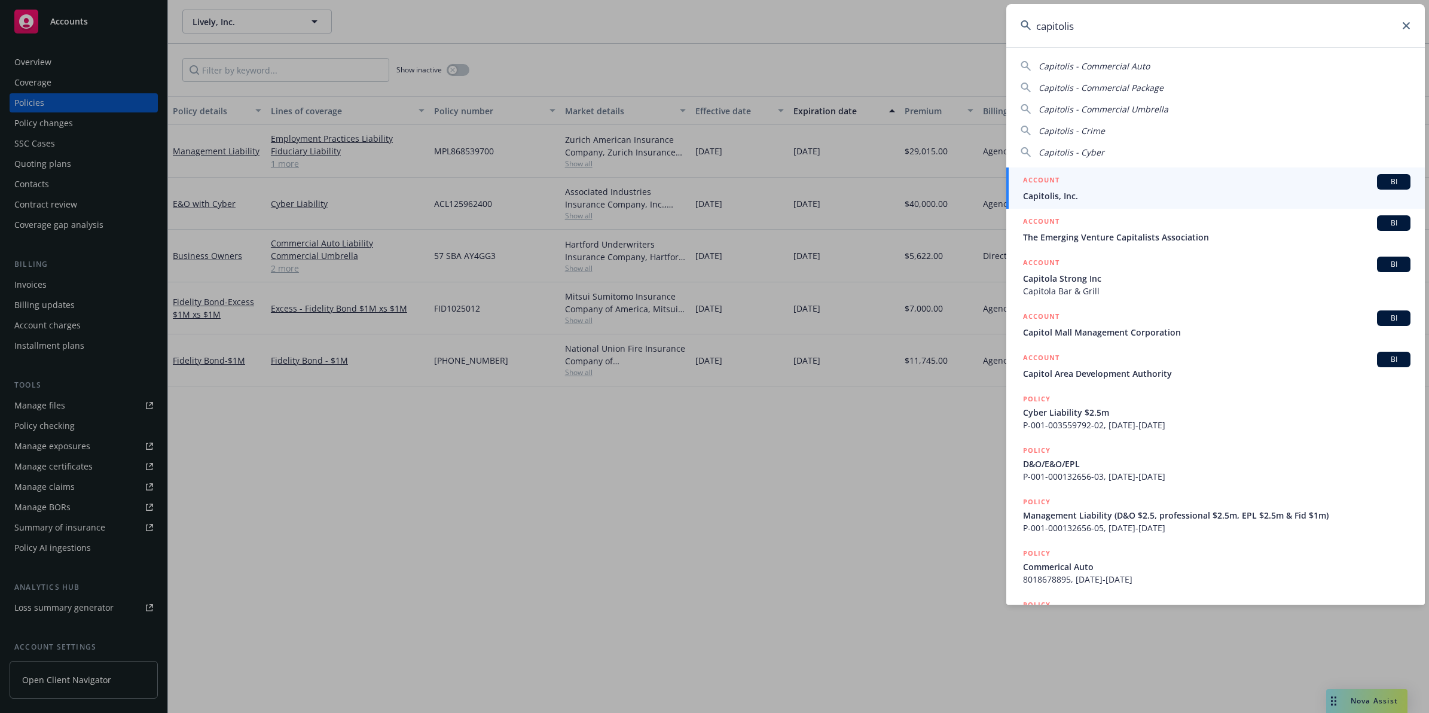
type input "capitolis"
click at [1125, 177] on div "ACCOUNT BI" at bounding box center [1217, 182] width 388 height 16
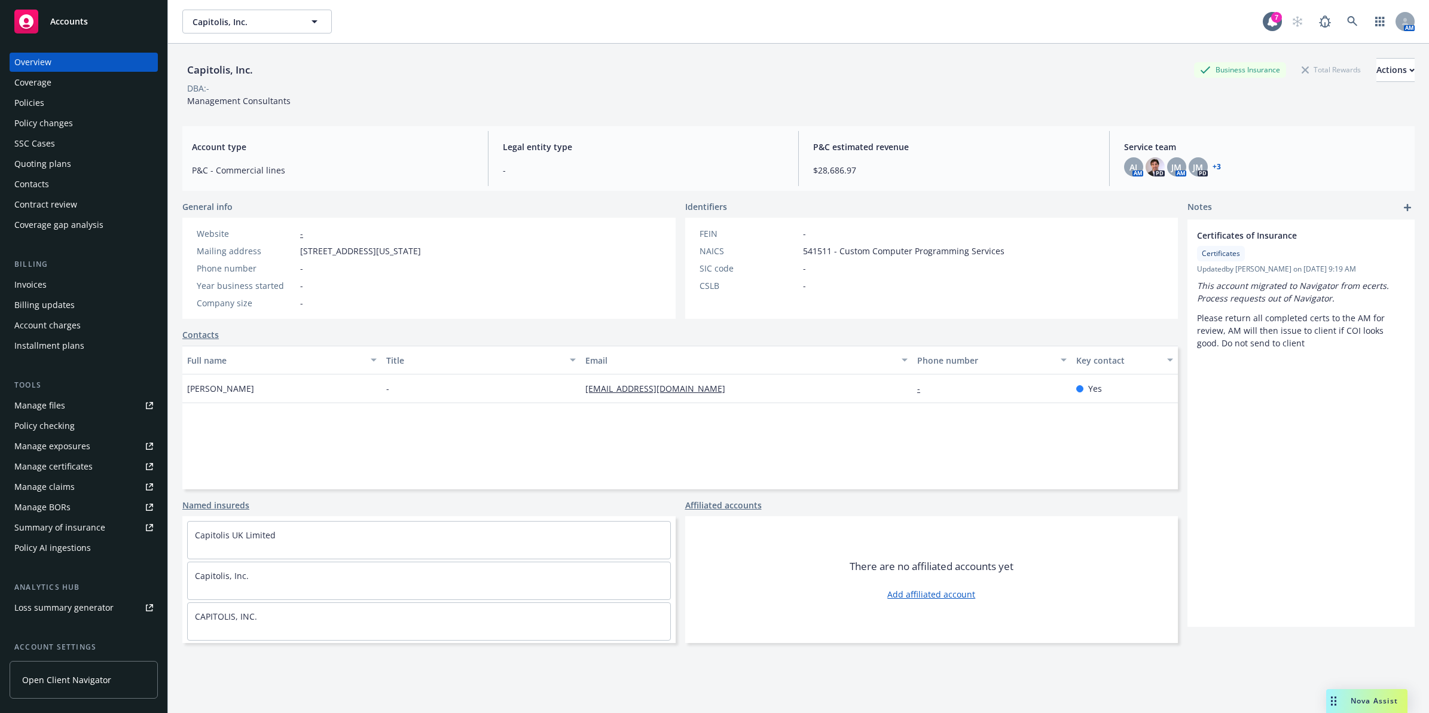
click at [67, 106] on div "Policies" at bounding box center [83, 102] width 139 height 19
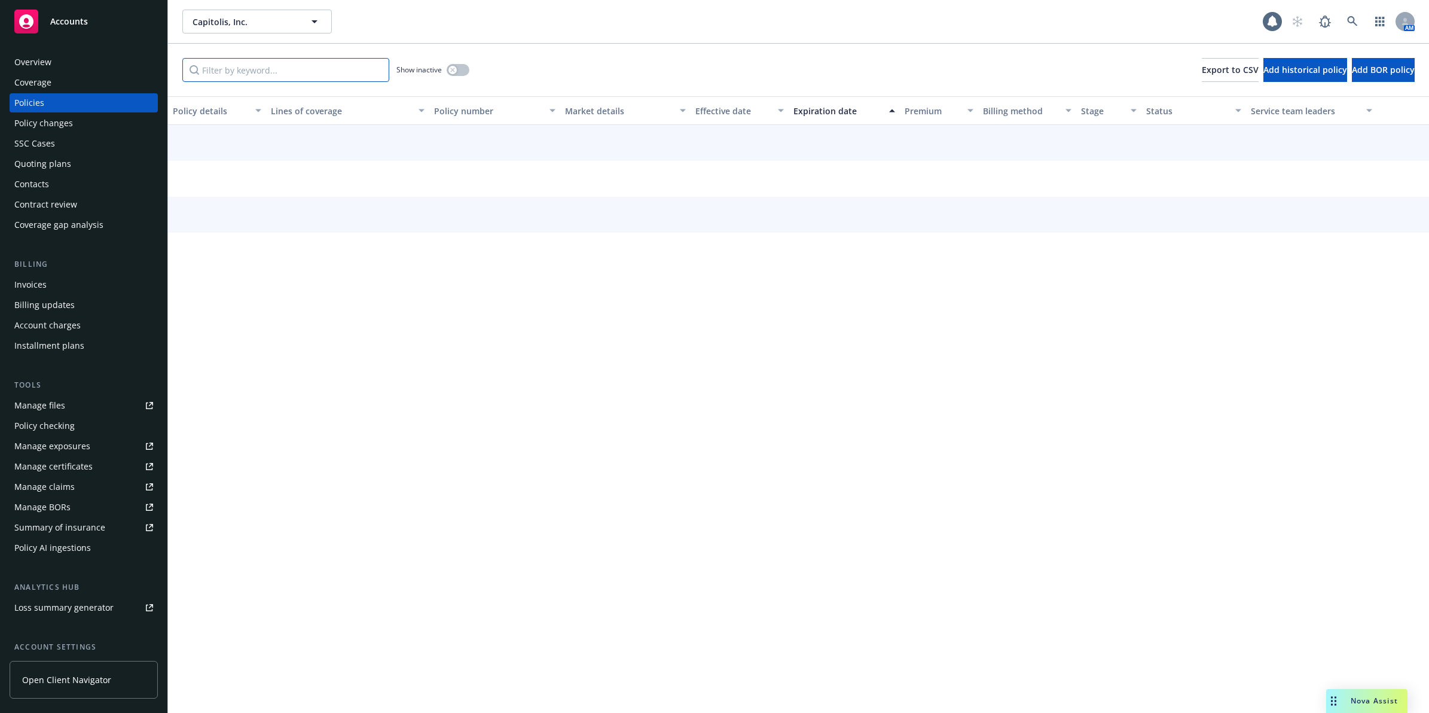
click at [237, 77] on input "Filter by keyword..." at bounding box center [285, 70] width 207 height 24
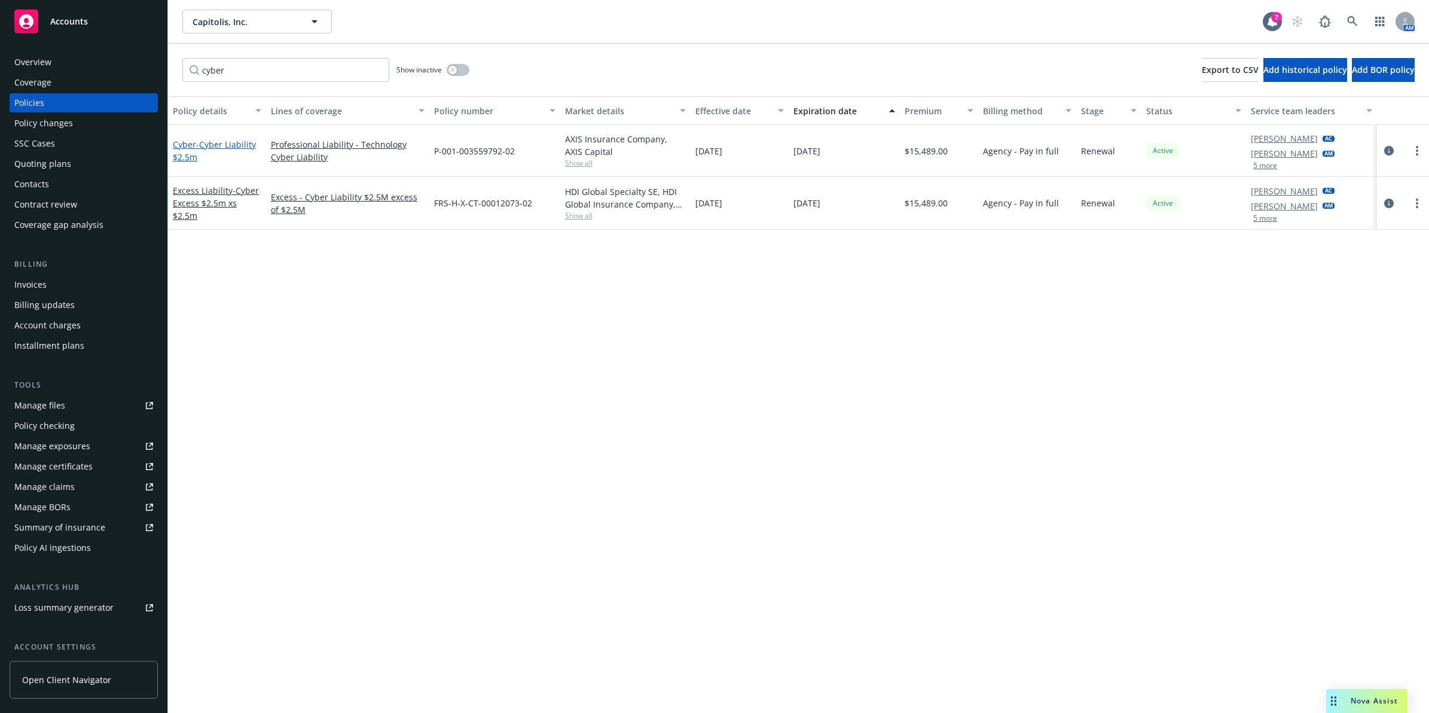
click at [196, 144] on span "- Cyber Liability $2.5m" at bounding box center [214, 151] width 83 height 24
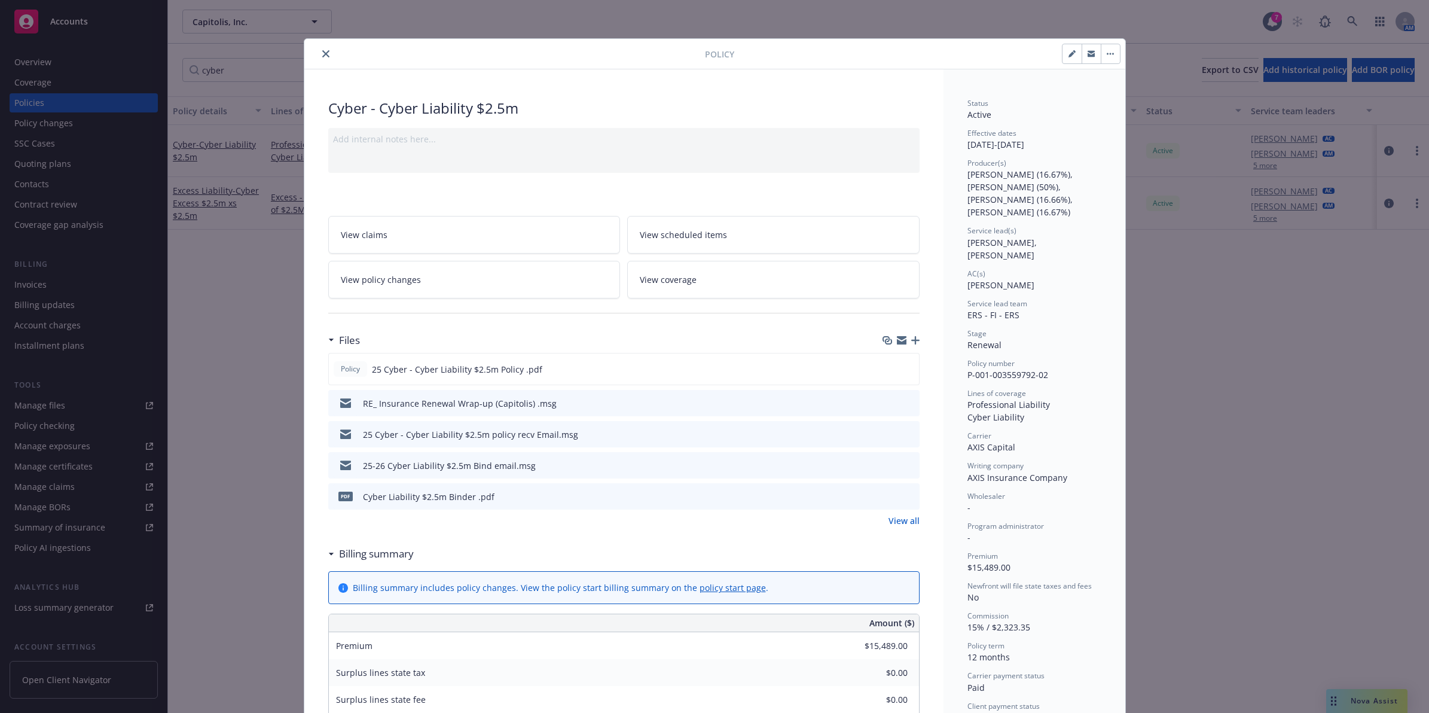
click at [324, 56] on button "close" at bounding box center [326, 54] width 14 height 14
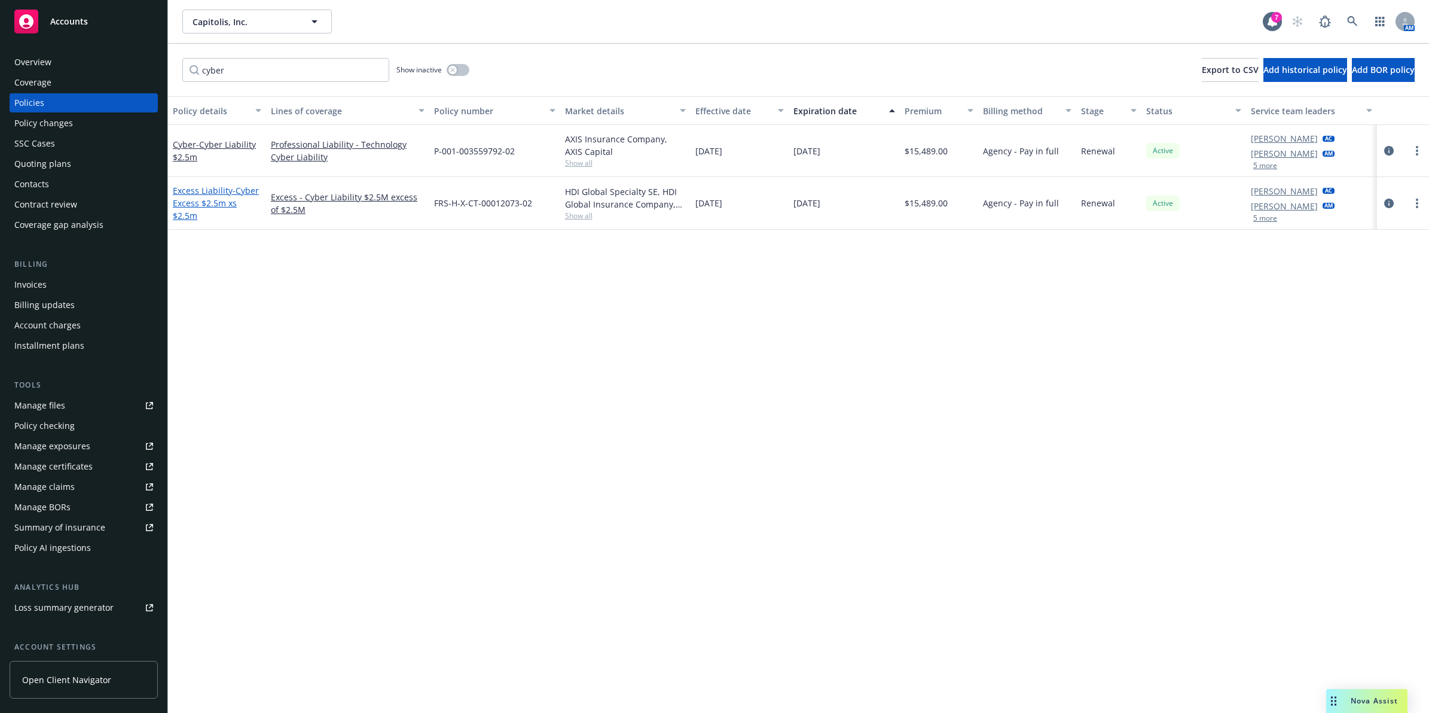
click at [205, 196] on span "- Cyber Excess $2.5m xs $2.5m" at bounding box center [216, 203] width 86 height 36
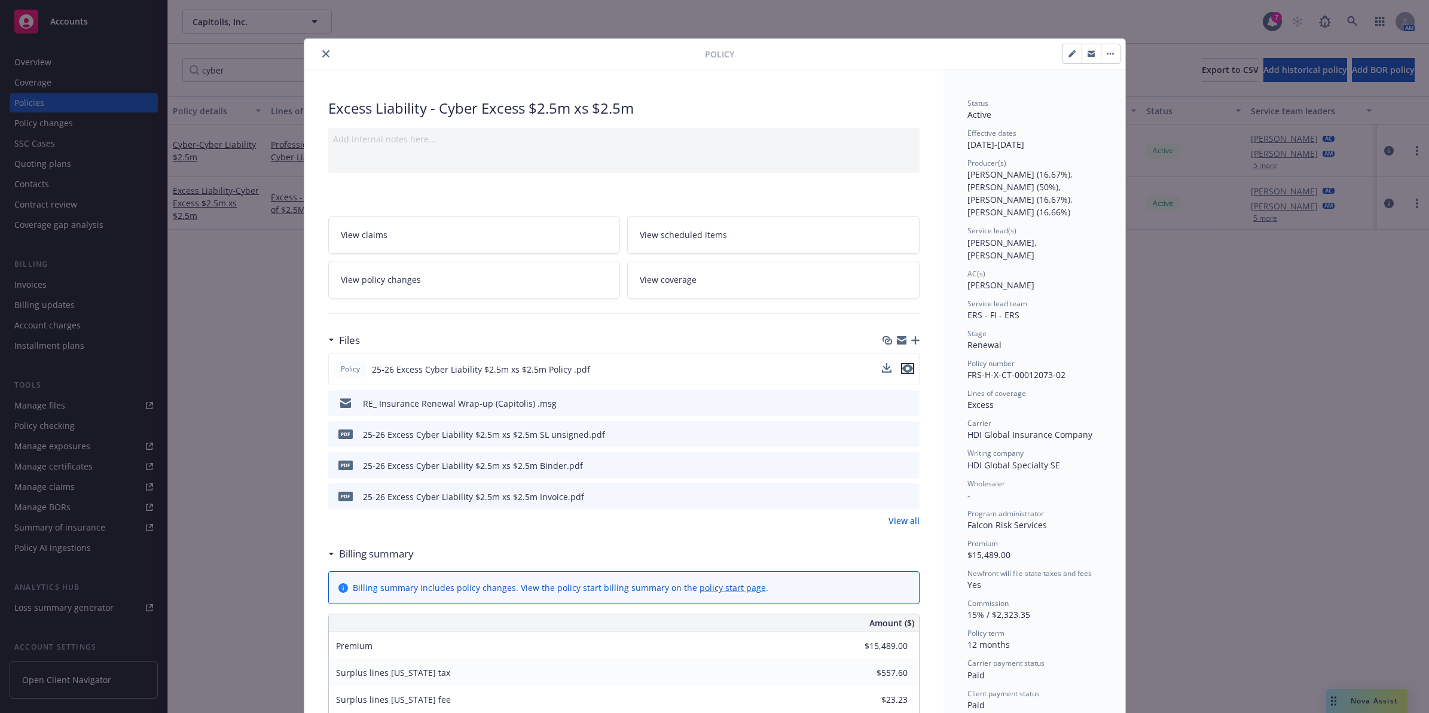
click at [902, 370] on icon "preview file" at bounding box center [907, 368] width 11 height 8
click at [322, 54] on icon "close" at bounding box center [325, 53] width 7 height 7
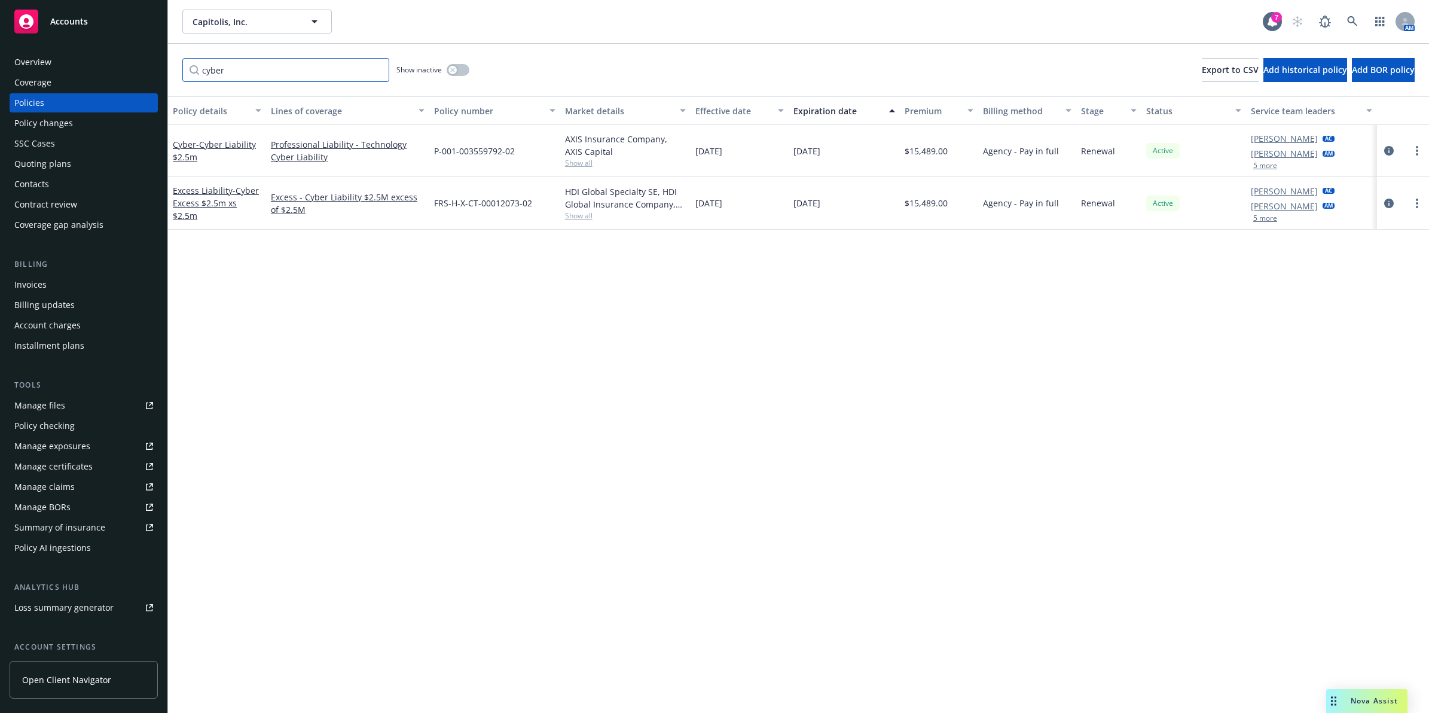
click at [284, 72] on input "cyber" at bounding box center [285, 70] width 207 height 24
click at [283, 72] on input "cyber" at bounding box center [285, 70] width 207 height 24
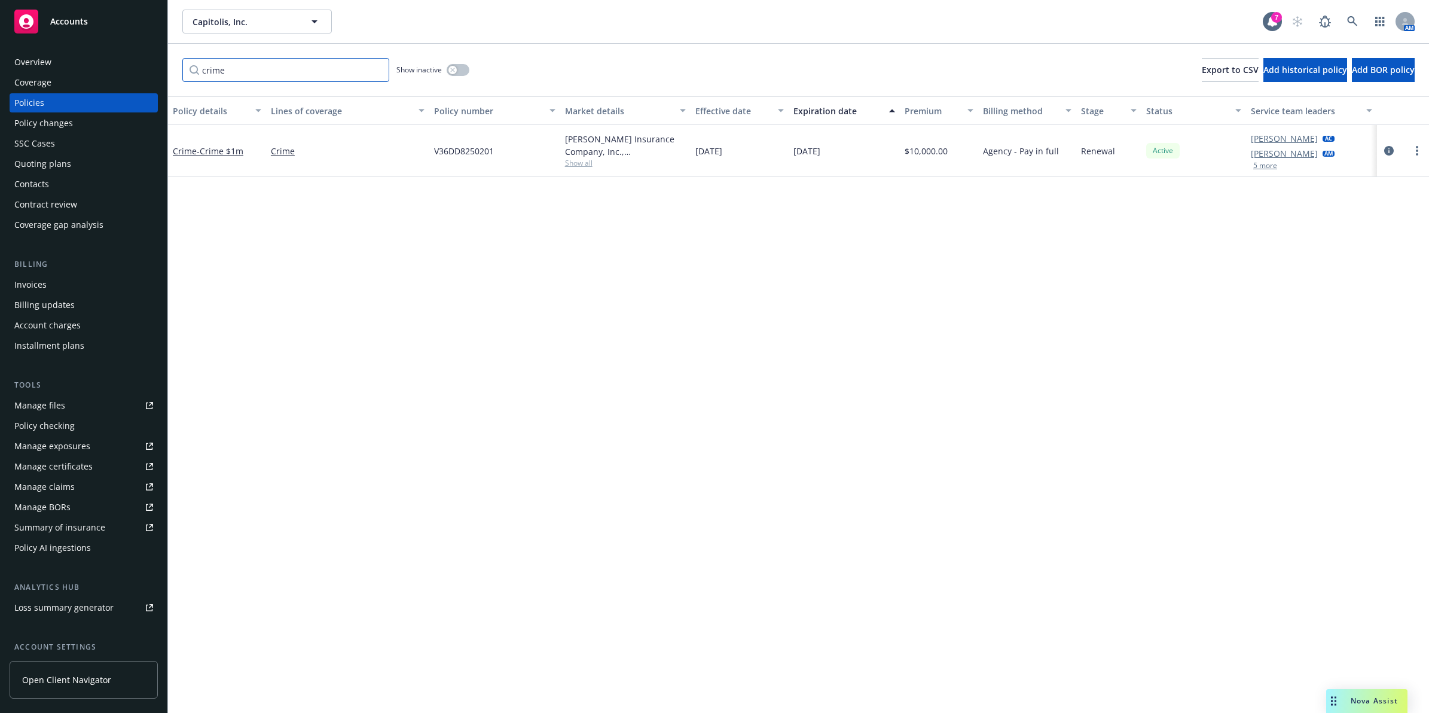
type input "crime"
click at [211, 156] on div "Crime - Crime $1m" at bounding box center [217, 151] width 89 height 13
click at [216, 150] on span "- Crime $1m" at bounding box center [220, 150] width 47 height 11
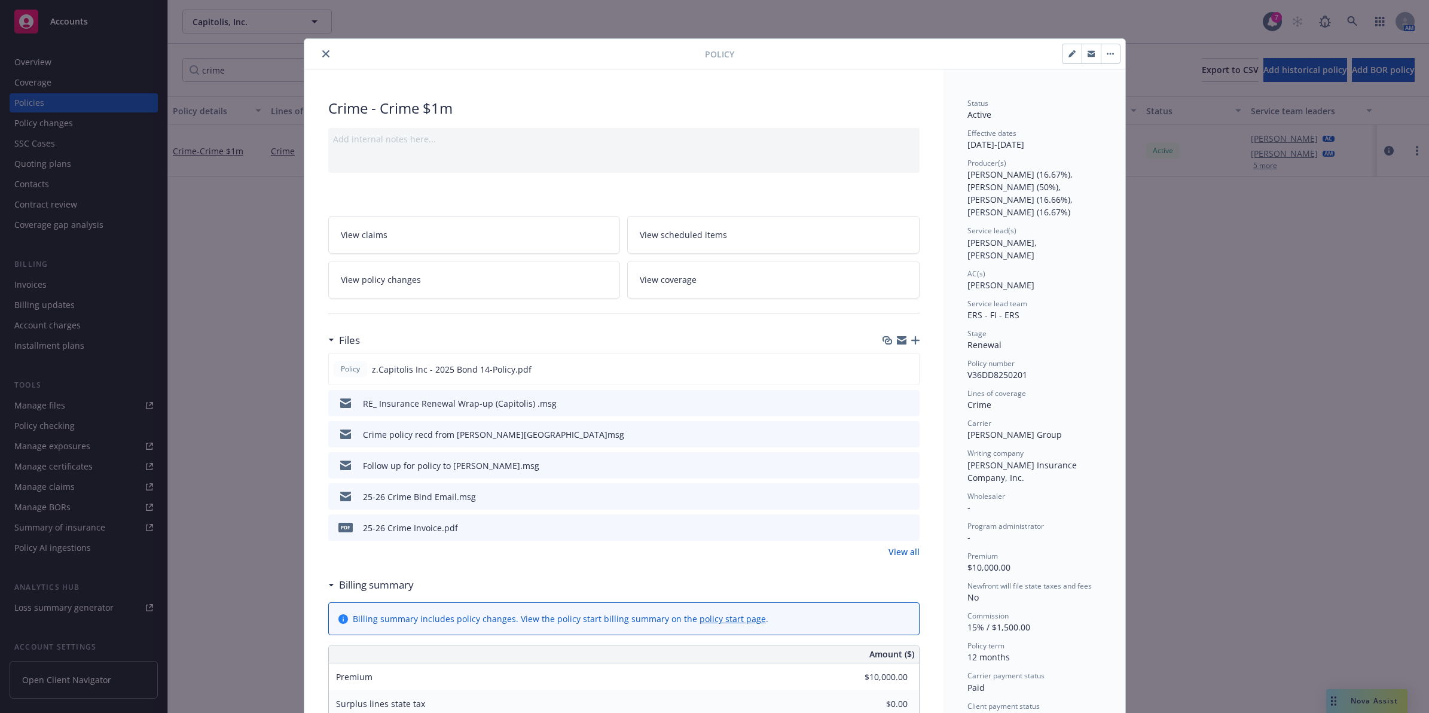
click at [322, 54] on icon "close" at bounding box center [325, 53] width 7 height 7
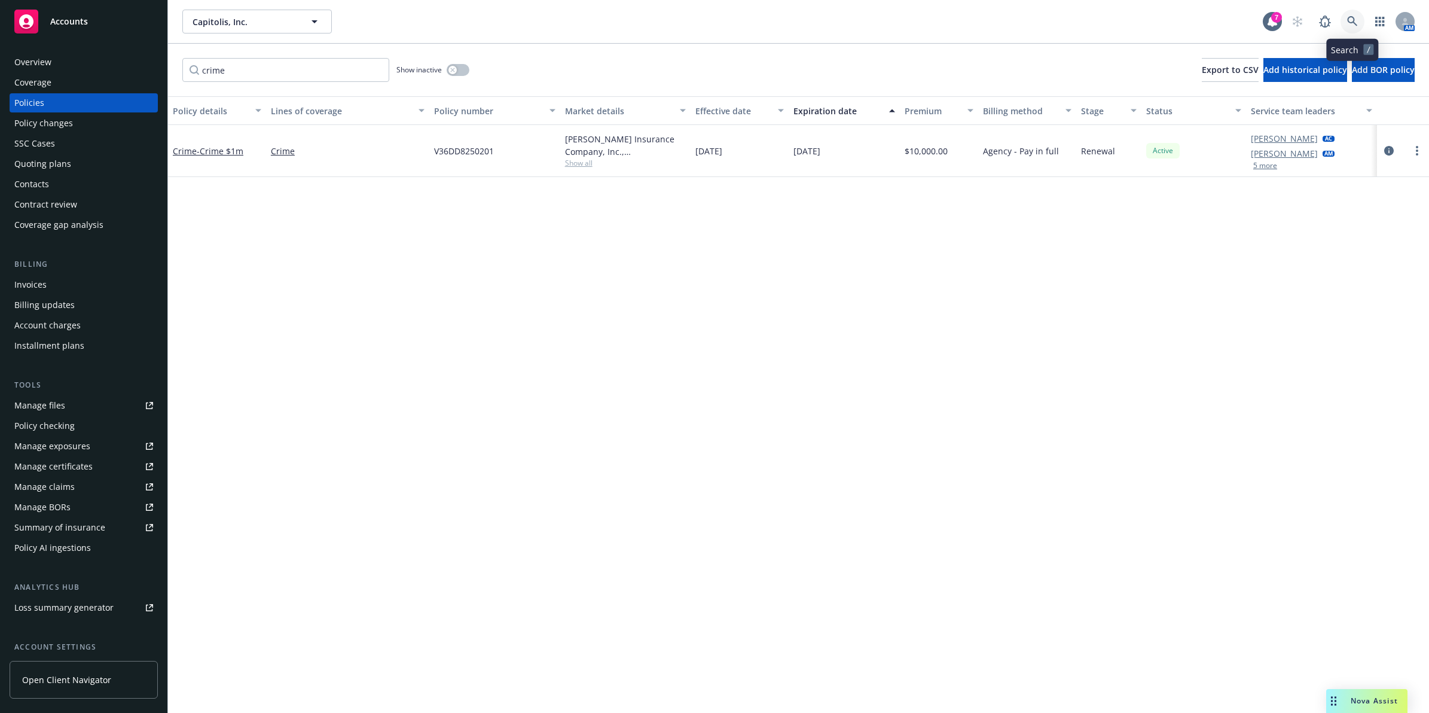
click at [1355, 19] on icon at bounding box center [1352, 21] width 10 height 10
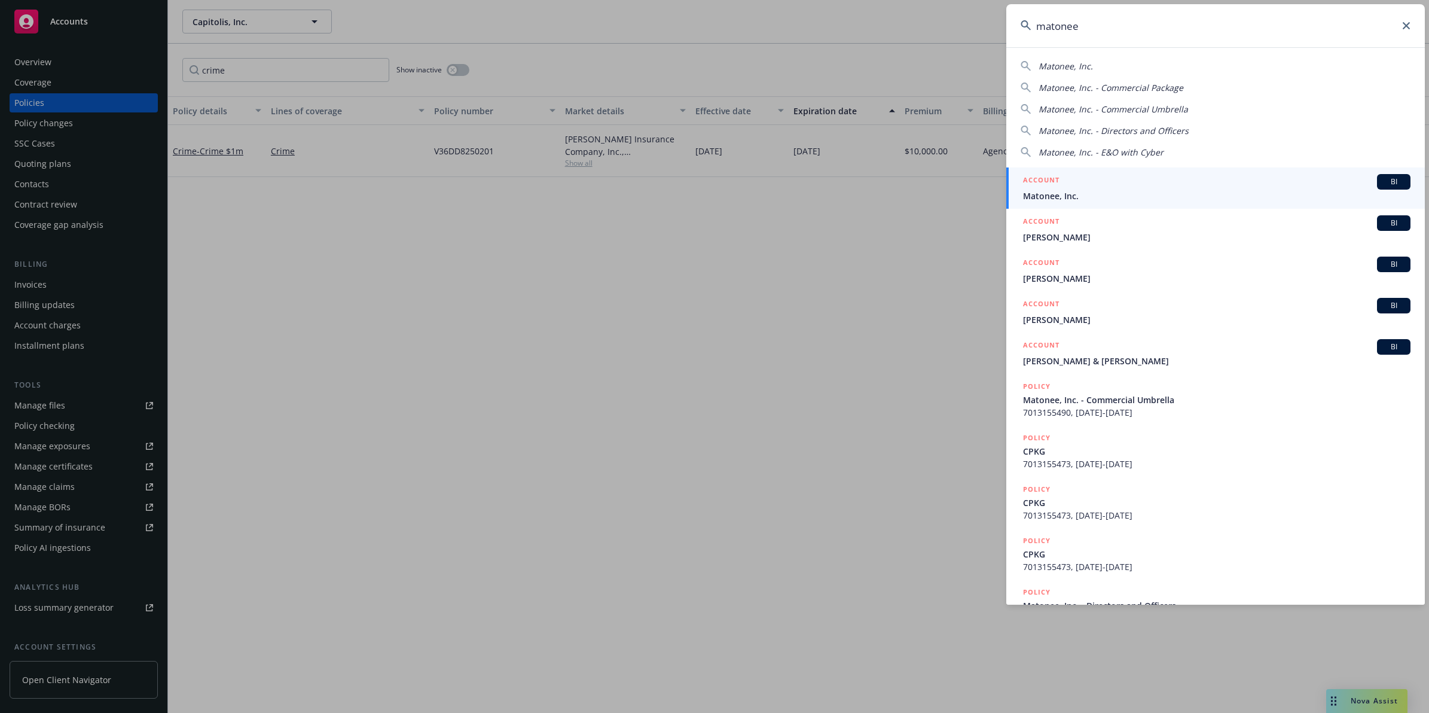
type input "matonee"
click at [1137, 190] on span "Matonee, Inc." at bounding box center [1217, 196] width 388 height 13
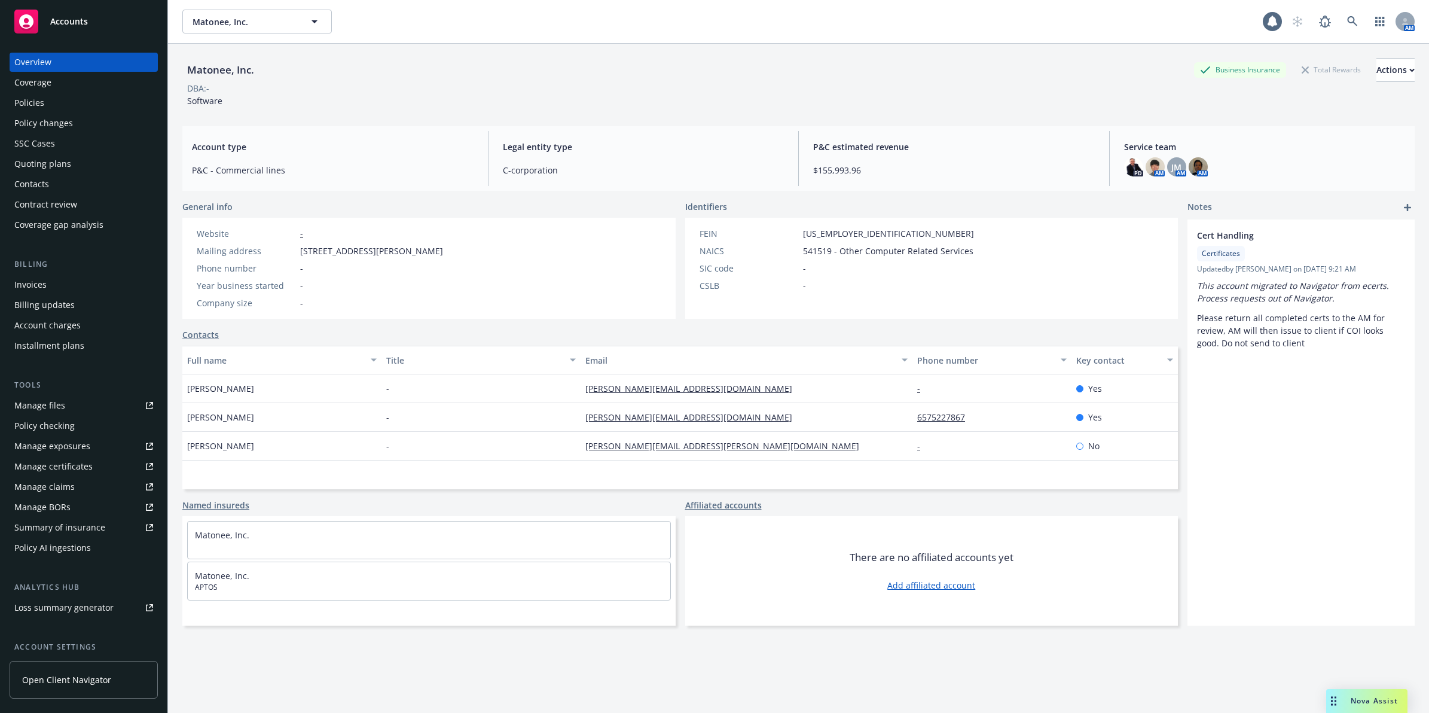
click at [57, 97] on div "Policies" at bounding box center [83, 102] width 139 height 19
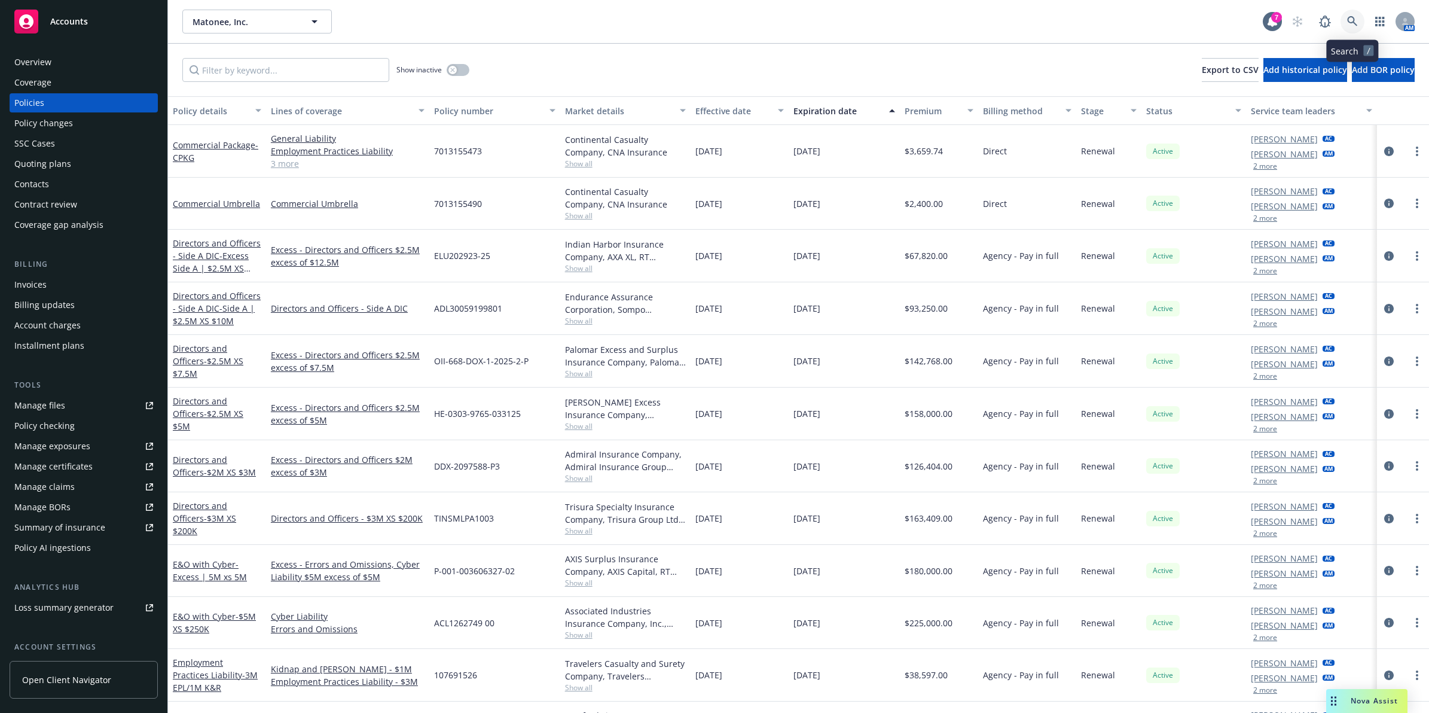
click at [1355, 16] on icon at bounding box center [1352, 21] width 11 height 11
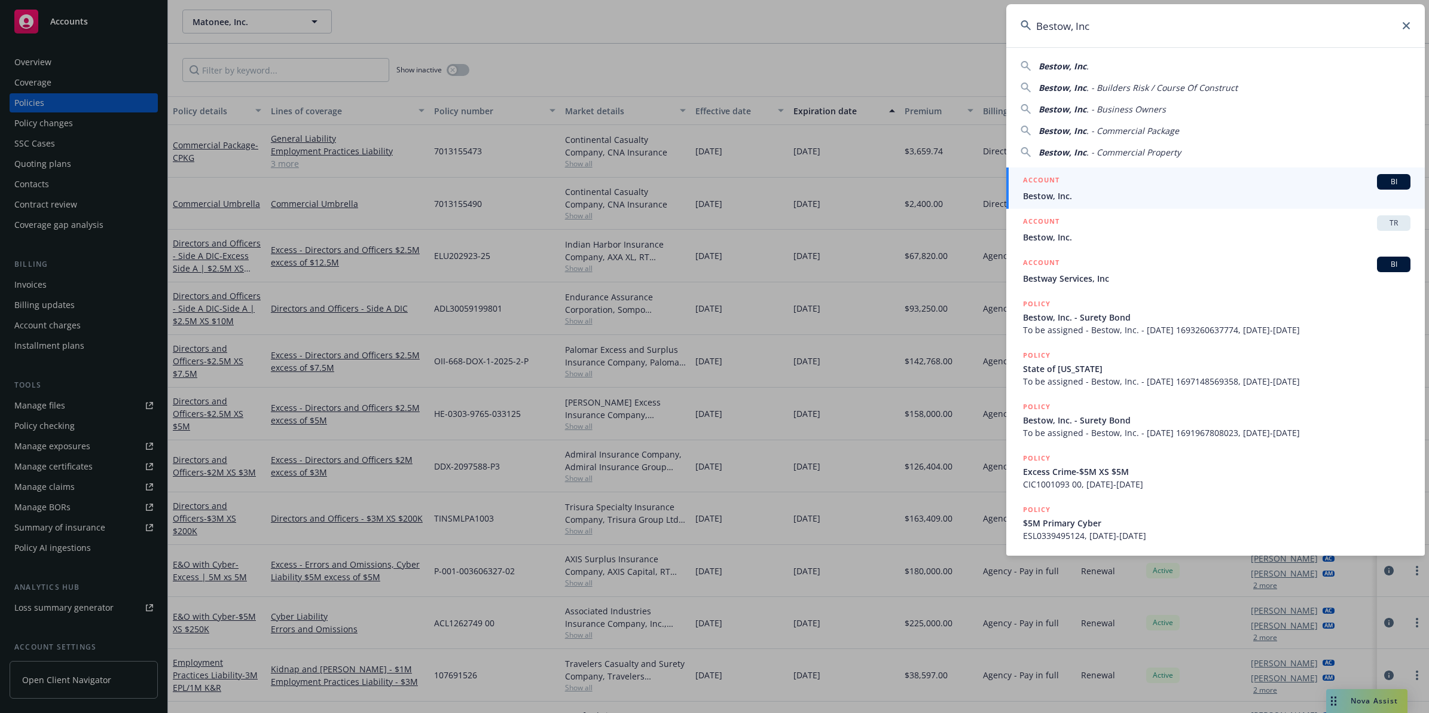
type input "Bestow, Inc"
click at [1067, 194] on span "Bestow, Inc." at bounding box center [1217, 196] width 388 height 13
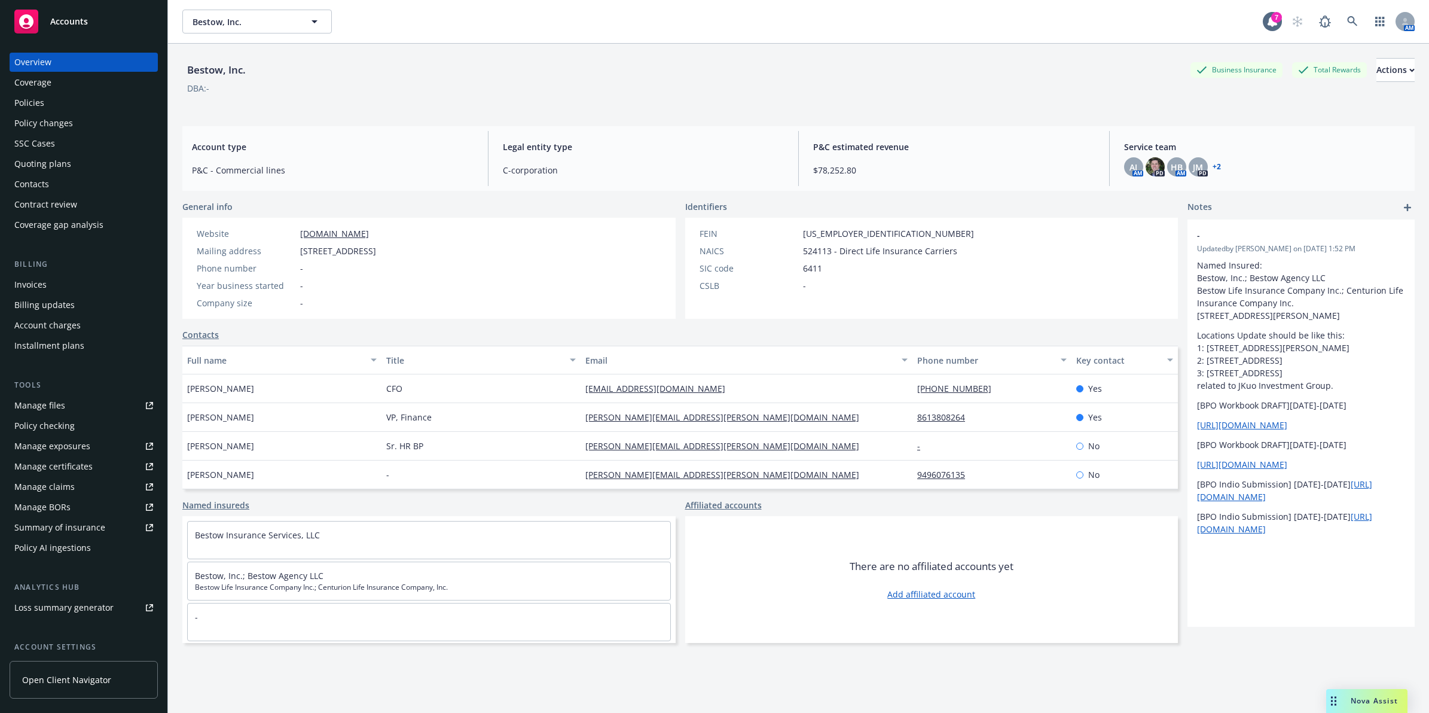
click at [64, 100] on div "Policies" at bounding box center [83, 102] width 139 height 19
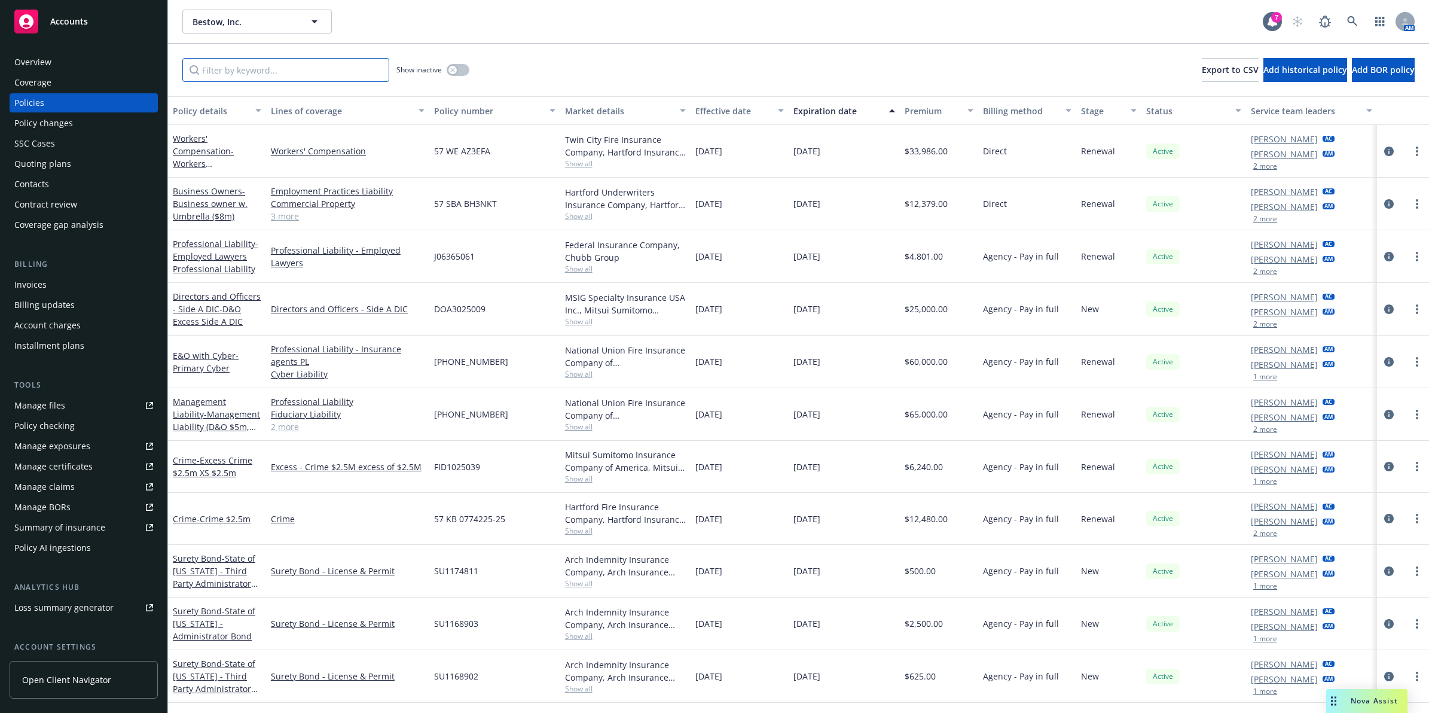
click at [275, 71] on input "Filter by keyword..." at bounding box center [285, 70] width 207 height 24
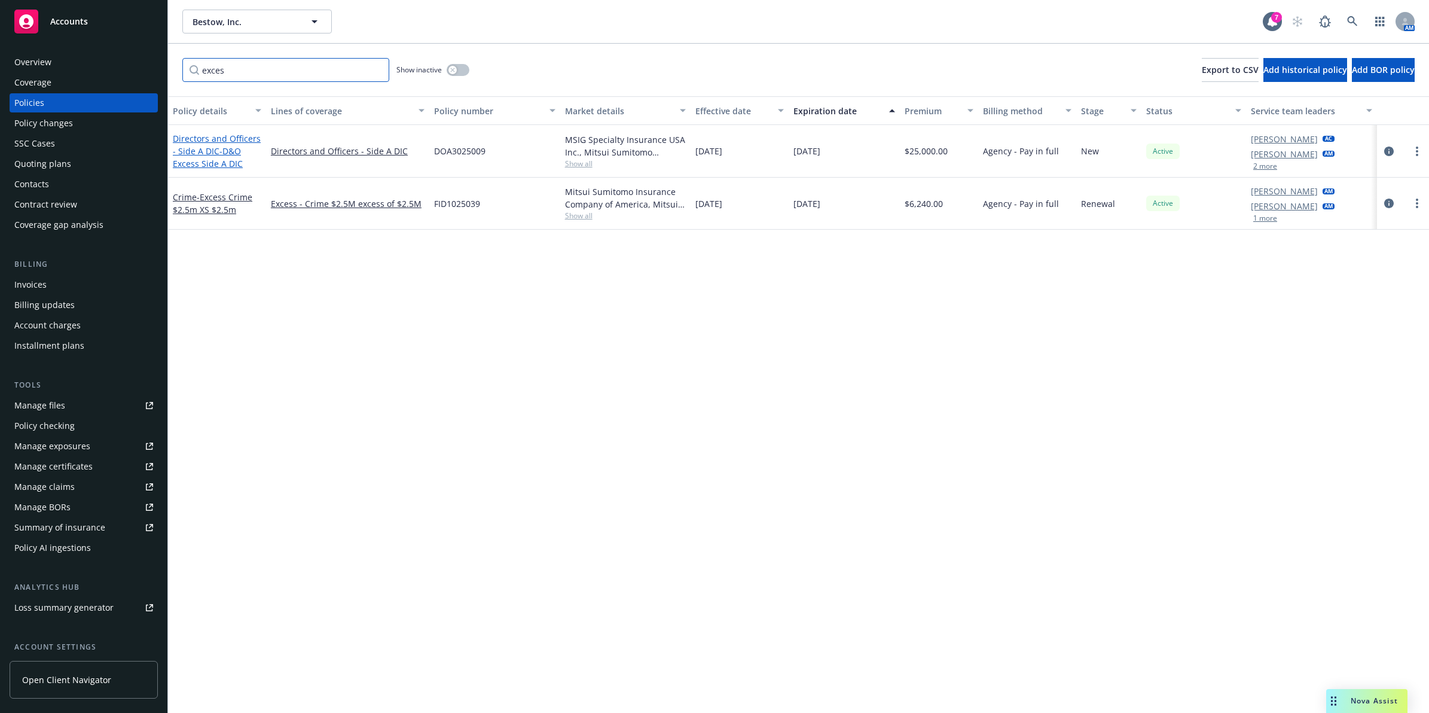
type input "exces"
click at [218, 155] on span "- D&O Excess Side A DIC" at bounding box center [208, 157] width 70 height 24
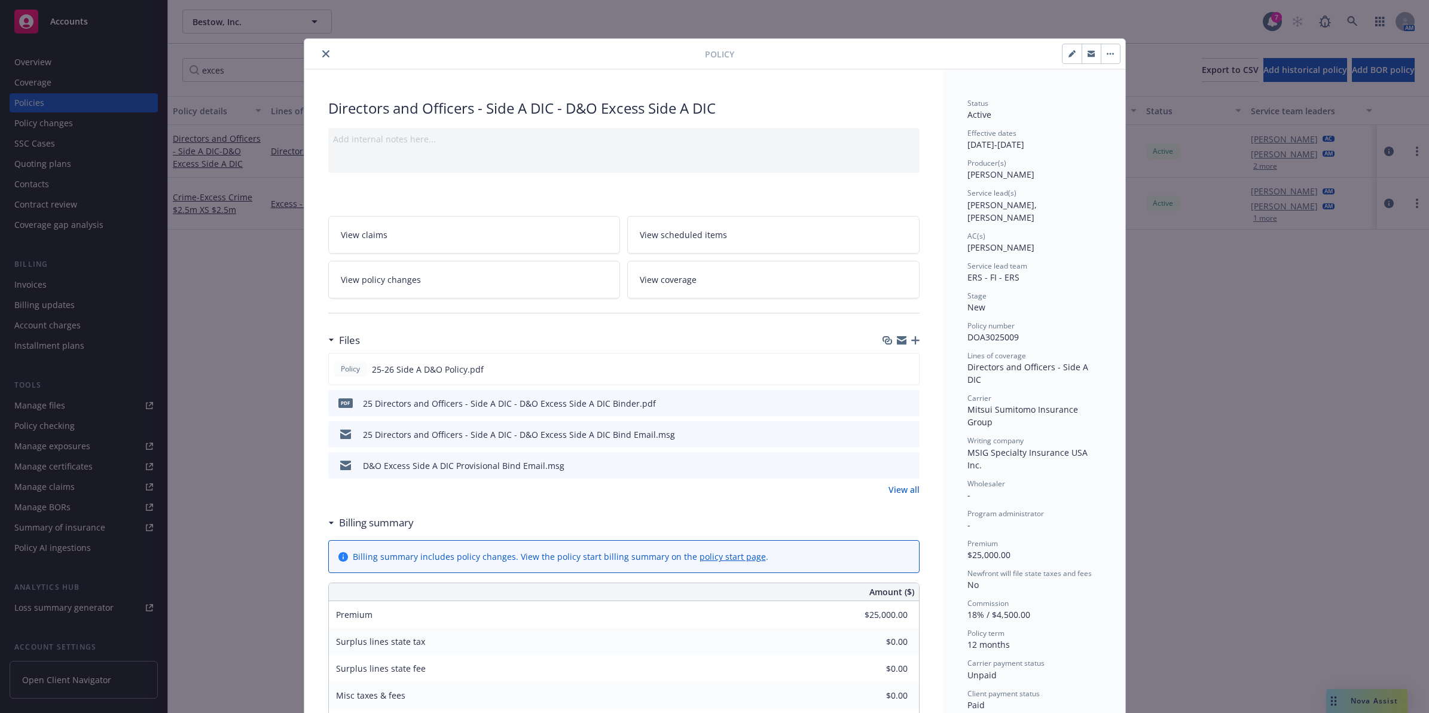
click at [319, 54] on button "close" at bounding box center [326, 54] width 14 height 14
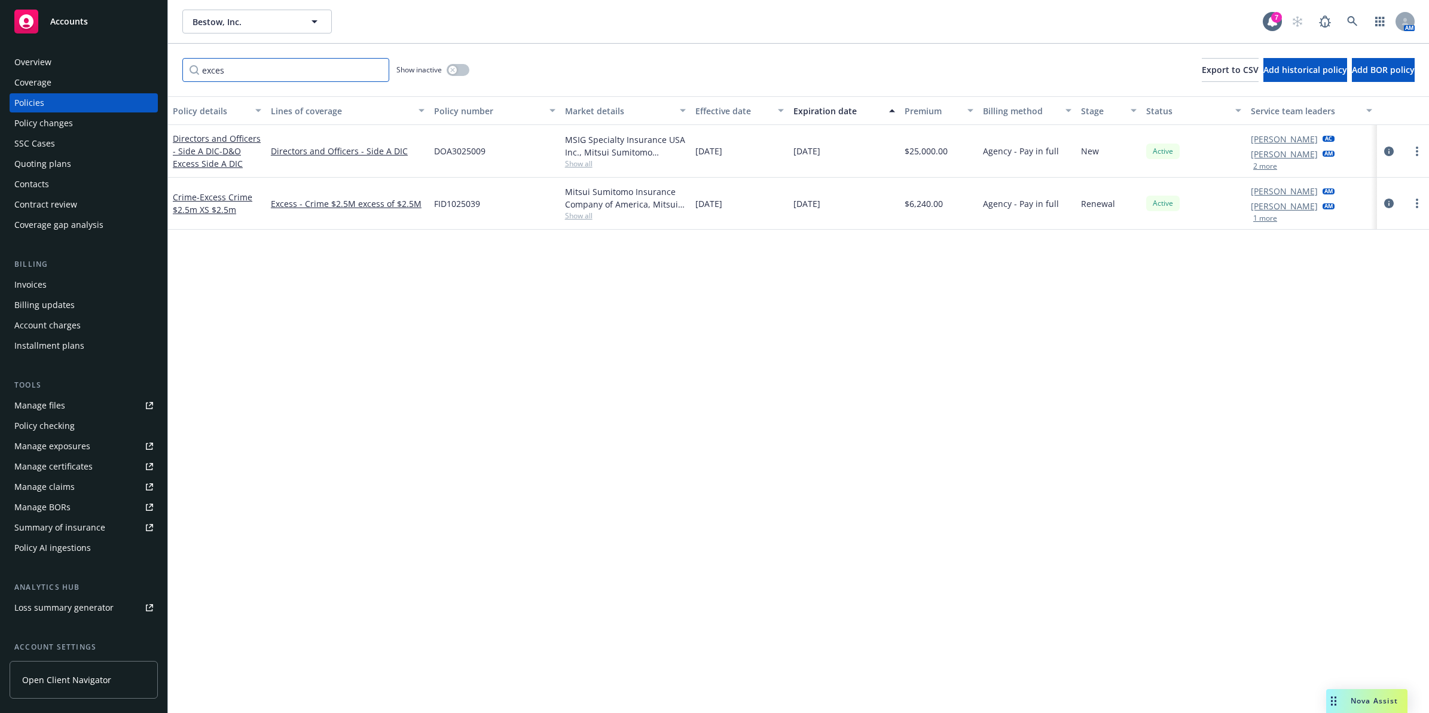
click at [384, 74] on input "exces" at bounding box center [285, 70] width 207 height 24
click at [376, 69] on input "exces" at bounding box center [285, 70] width 207 height 24
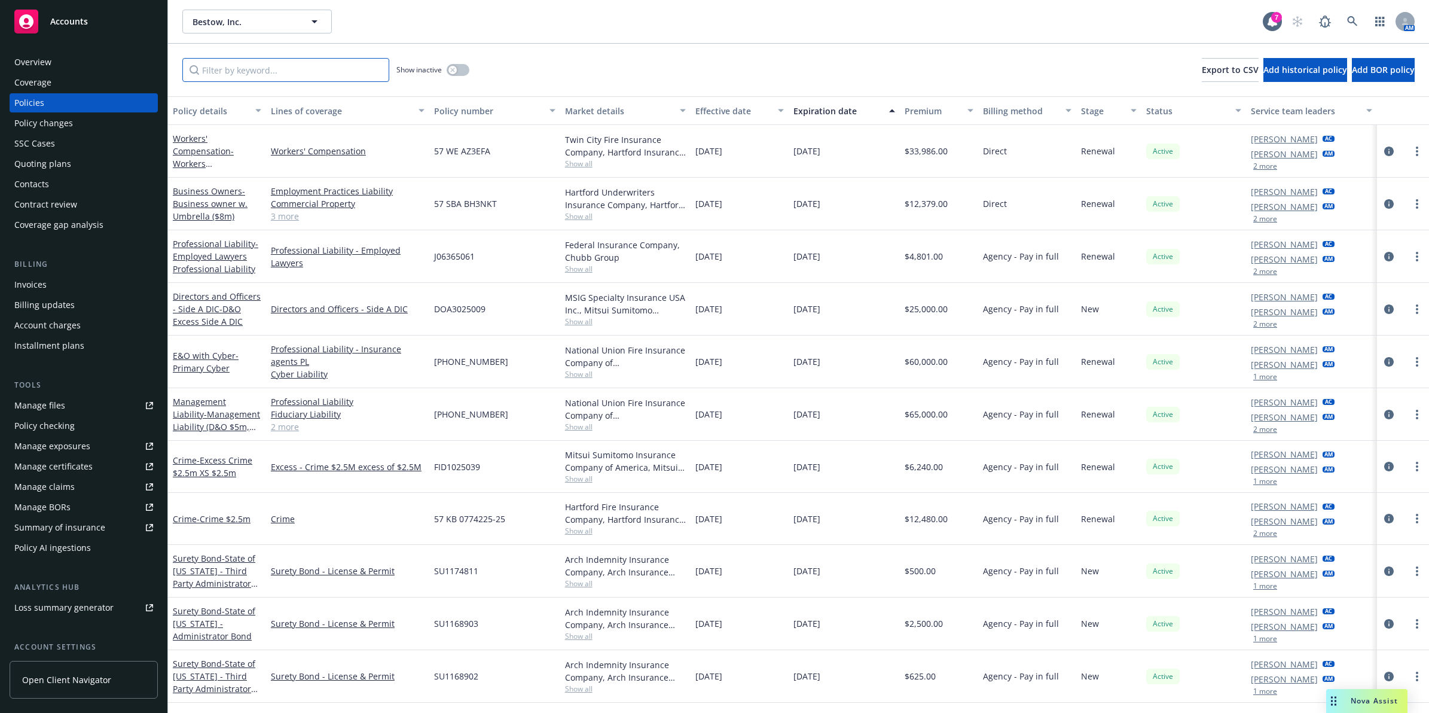
click at [337, 69] on input "Filter by keyword..." at bounding box center [285, 70] width 207 height 24
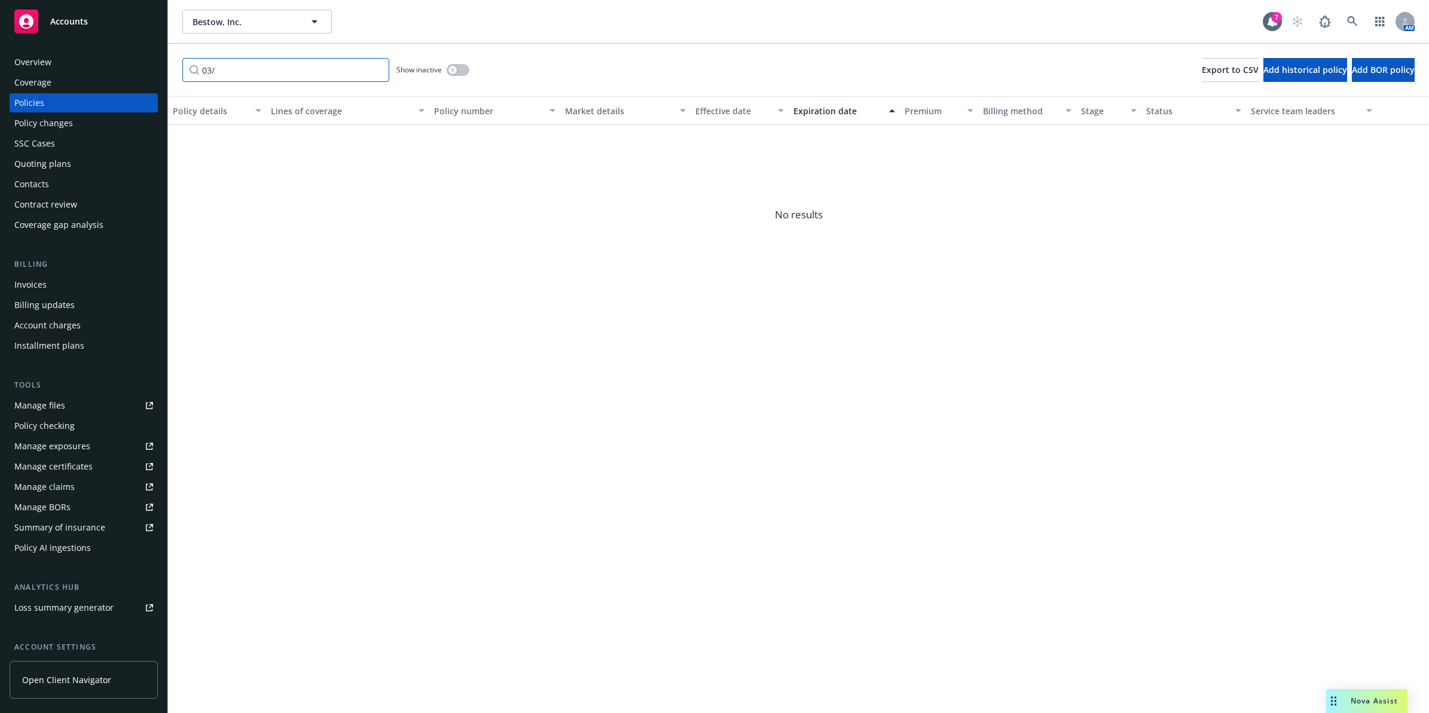
type input "03"
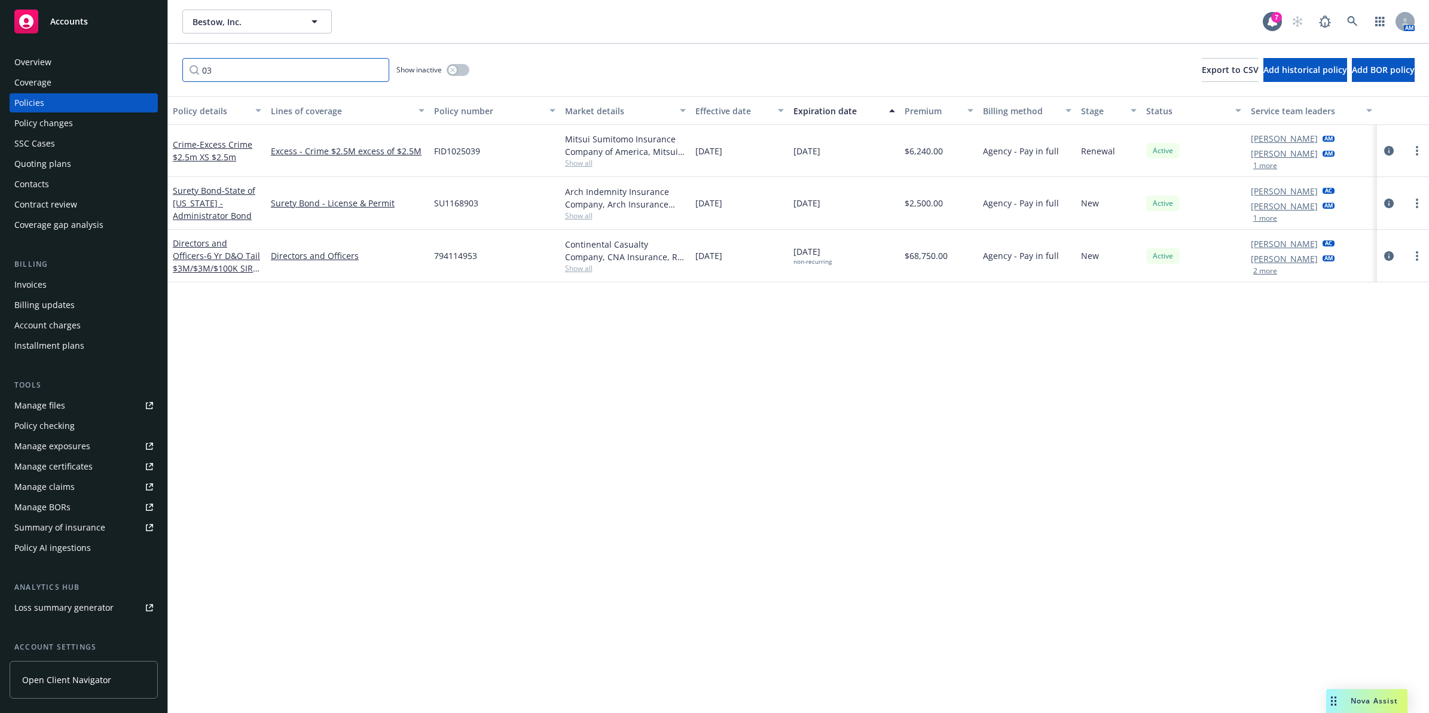
click at [374, 69] on input "03" at bounding box center [285, 70] width 207 height 24
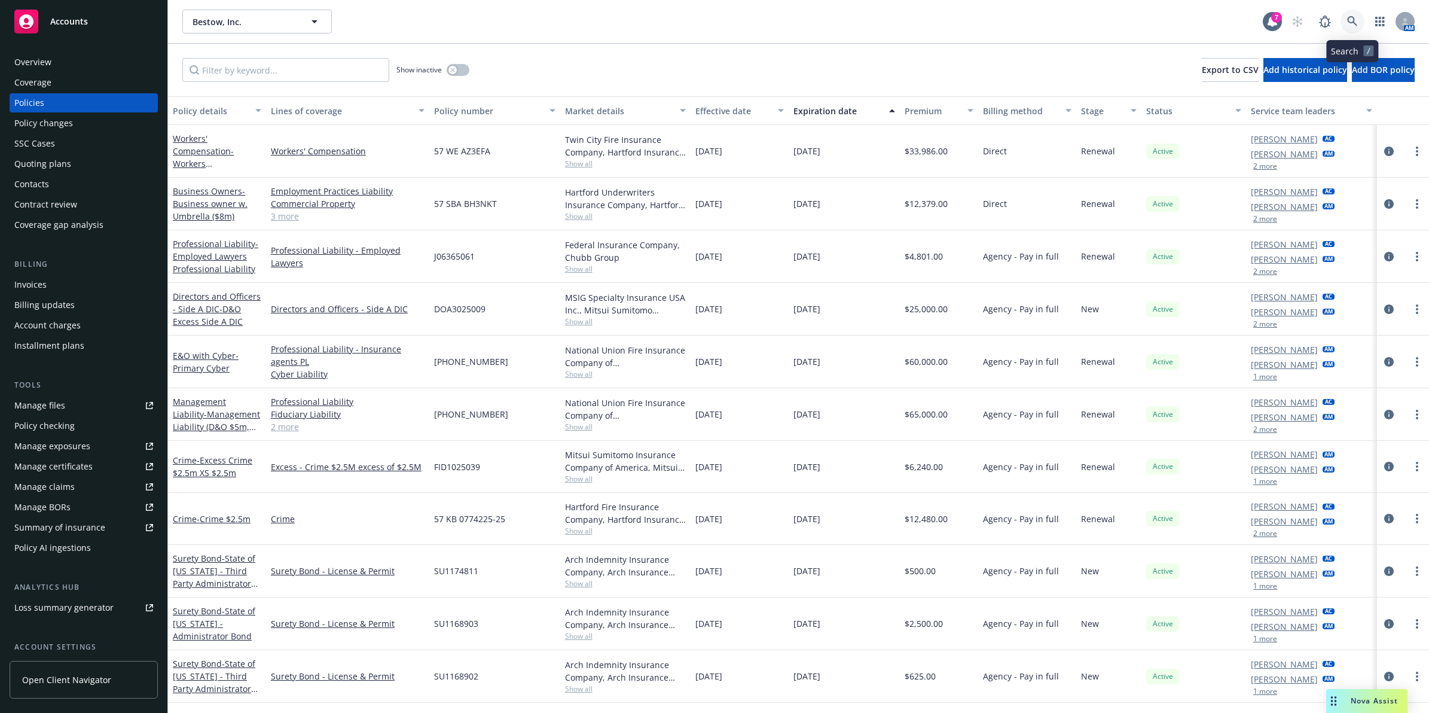
click at [1350, 20] on icon at bounding box center [1352, 21] width 11 height 11
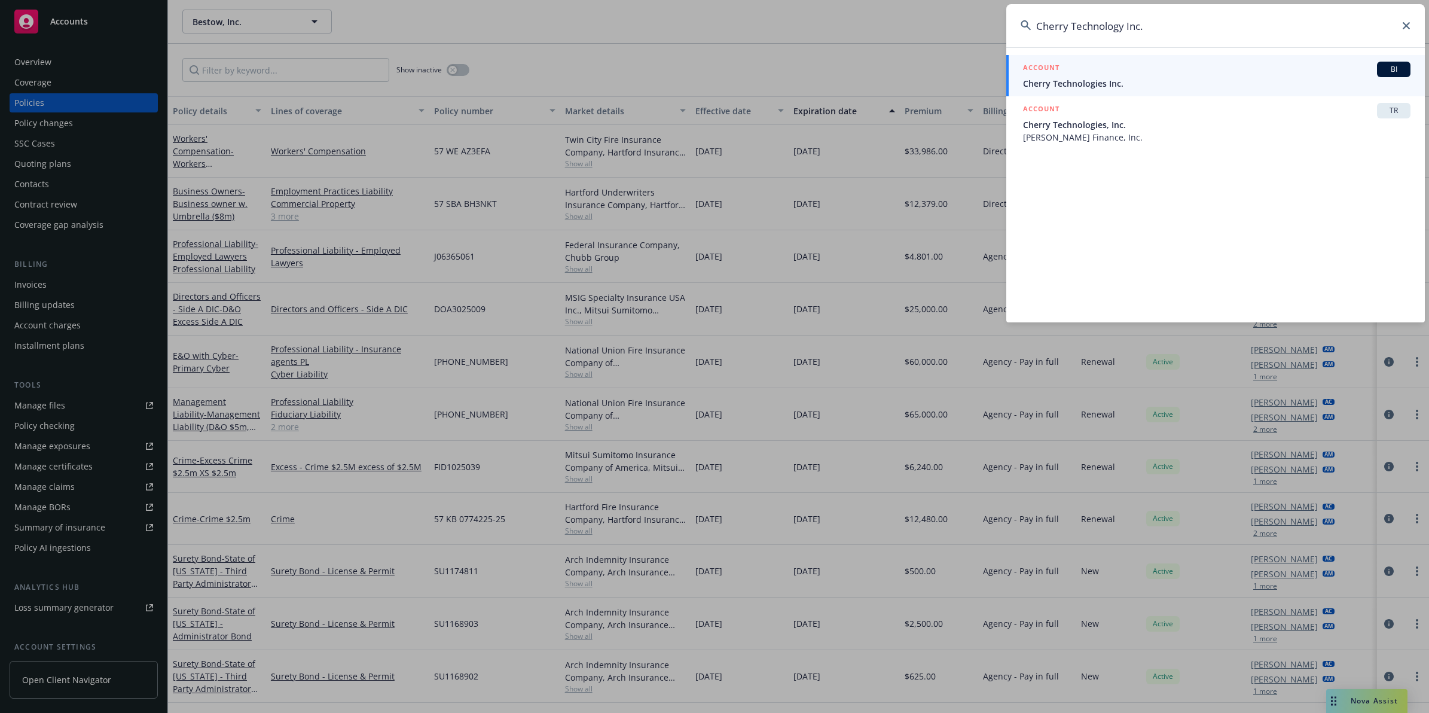
type input "Cherry Technology Inc."
click at [1083, 83] on span "Cherry Technologies Inc." at bounding box center [1217, 83] width 388 height 13
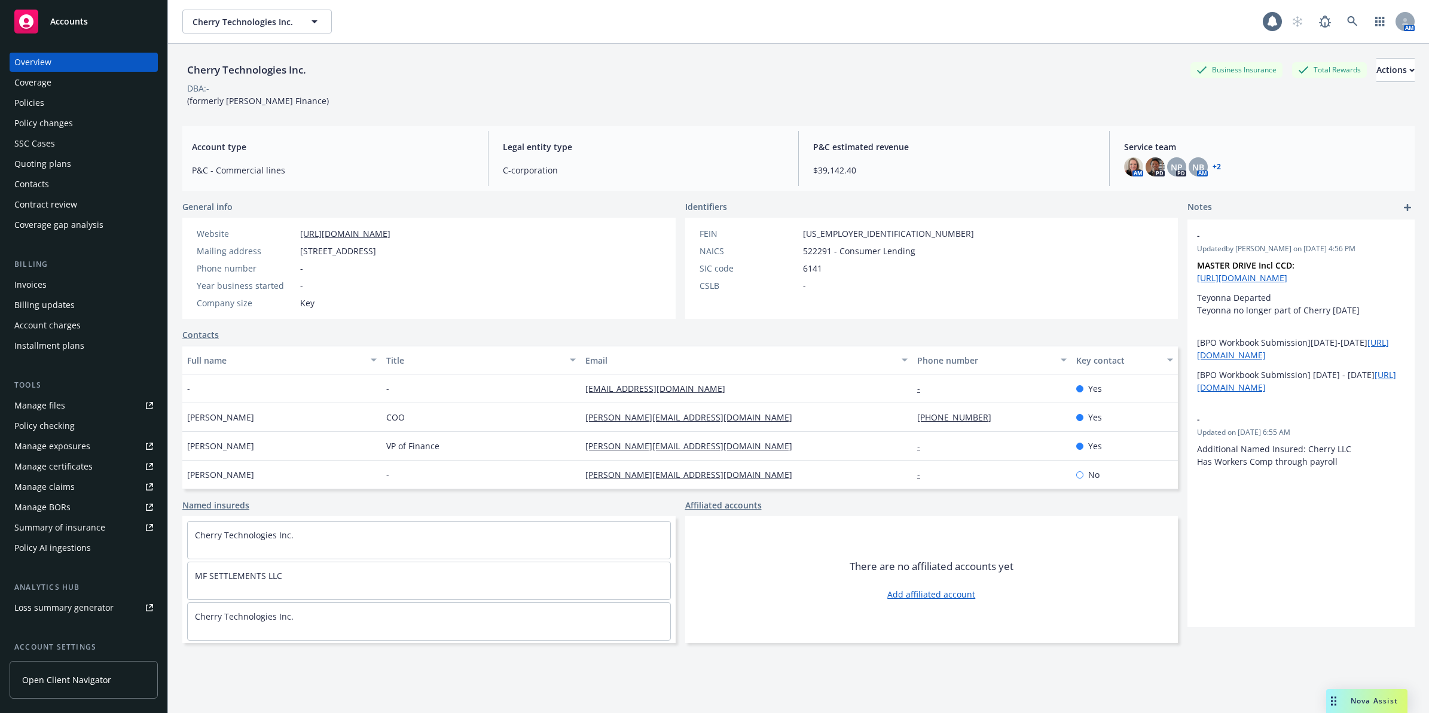
click at [25, 106] on div "Policies" at bounding box center [29, 102] width 30 height 19
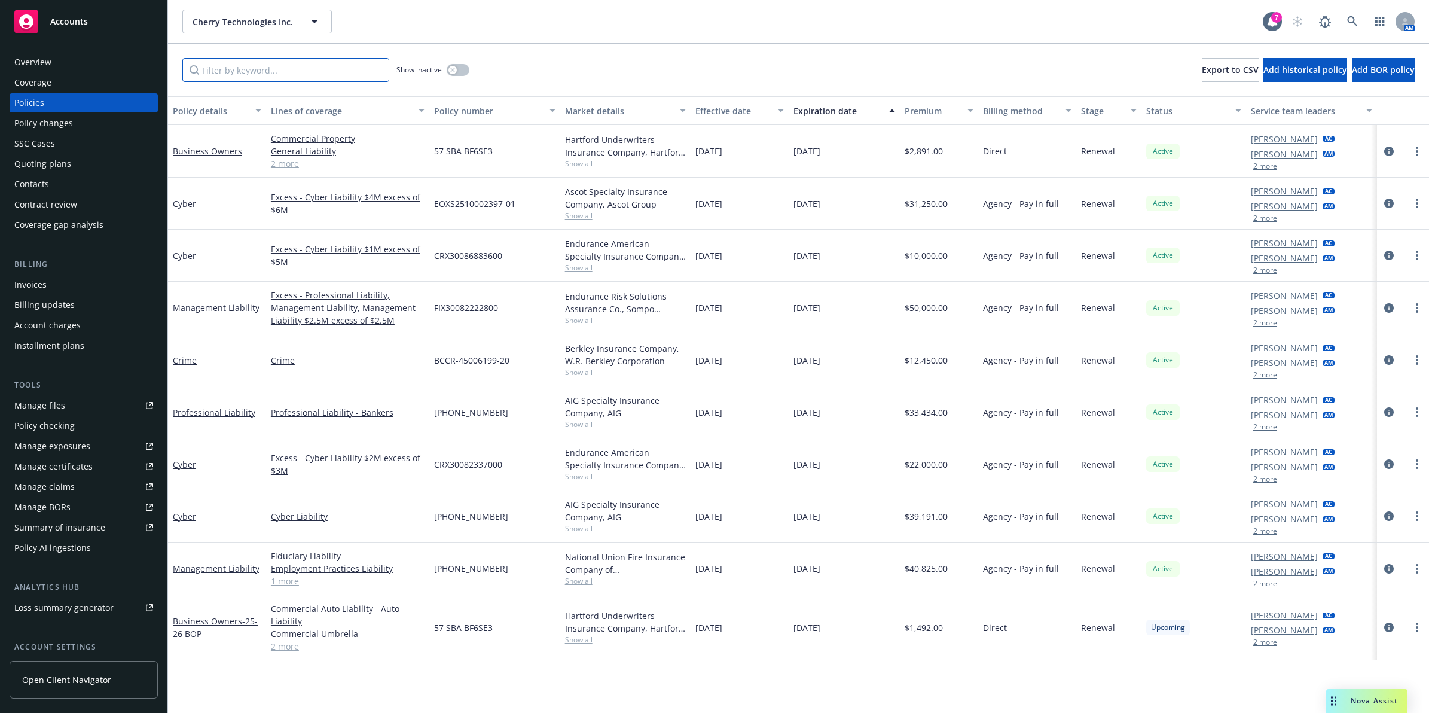
click at [336, 75] on input "Filter by keyword..." at bounding box center [285, 70] width 207 height 24
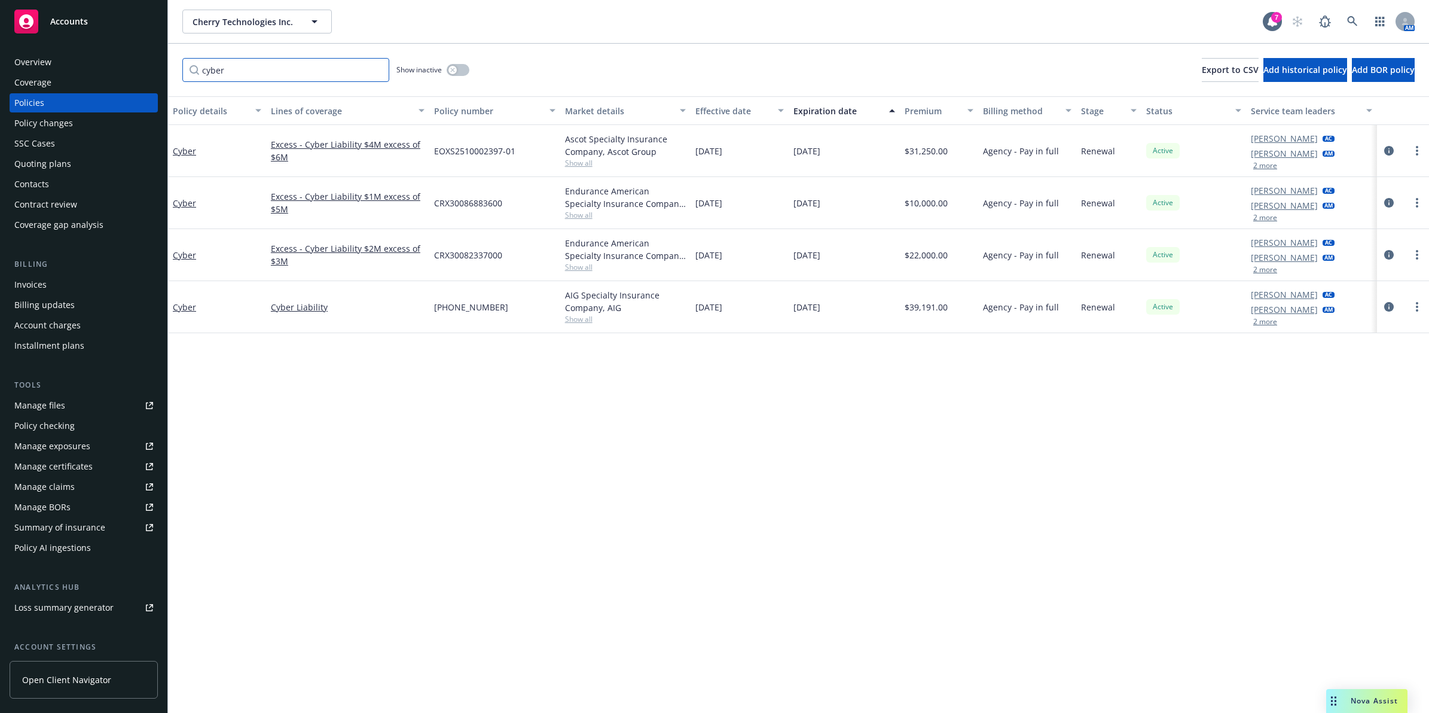
type input "cyber"
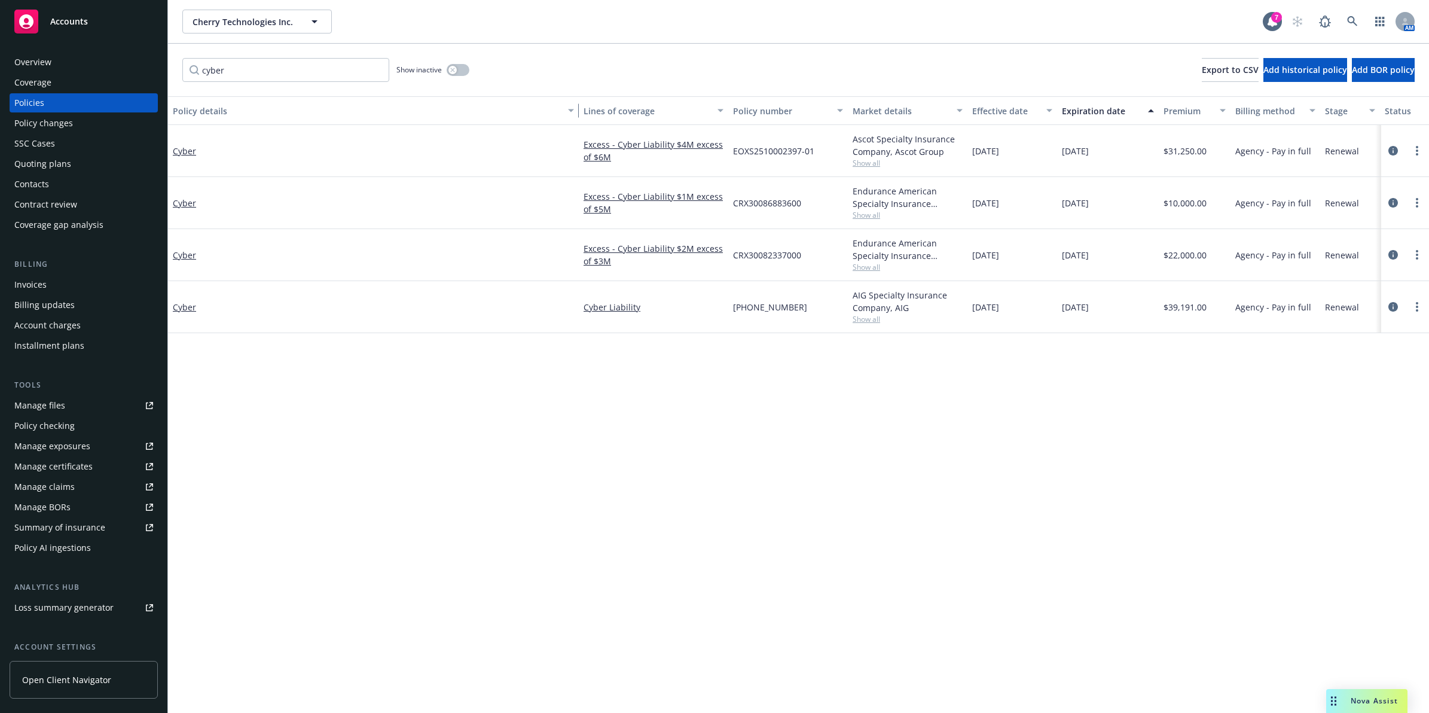
drag, startPoint x: 263, startPoint y: 112, endPoint x: 584, endPoint y: 117, distance: 321.2
click at [584, 117] on div "Policy details Lines of coverage Policy number Market details Effective date Ex…" at bounding box center [905, 110] width 1475 height 29
drag, startPoint x: 643, startPoint y: 159, endPoint x: 671, endPoint y: 147, distance: 30.5
click at [671, 147] on link "Excess - Cyber Liability $4M excess of $6M" at bounding box center [654, 150] width 140 height 25
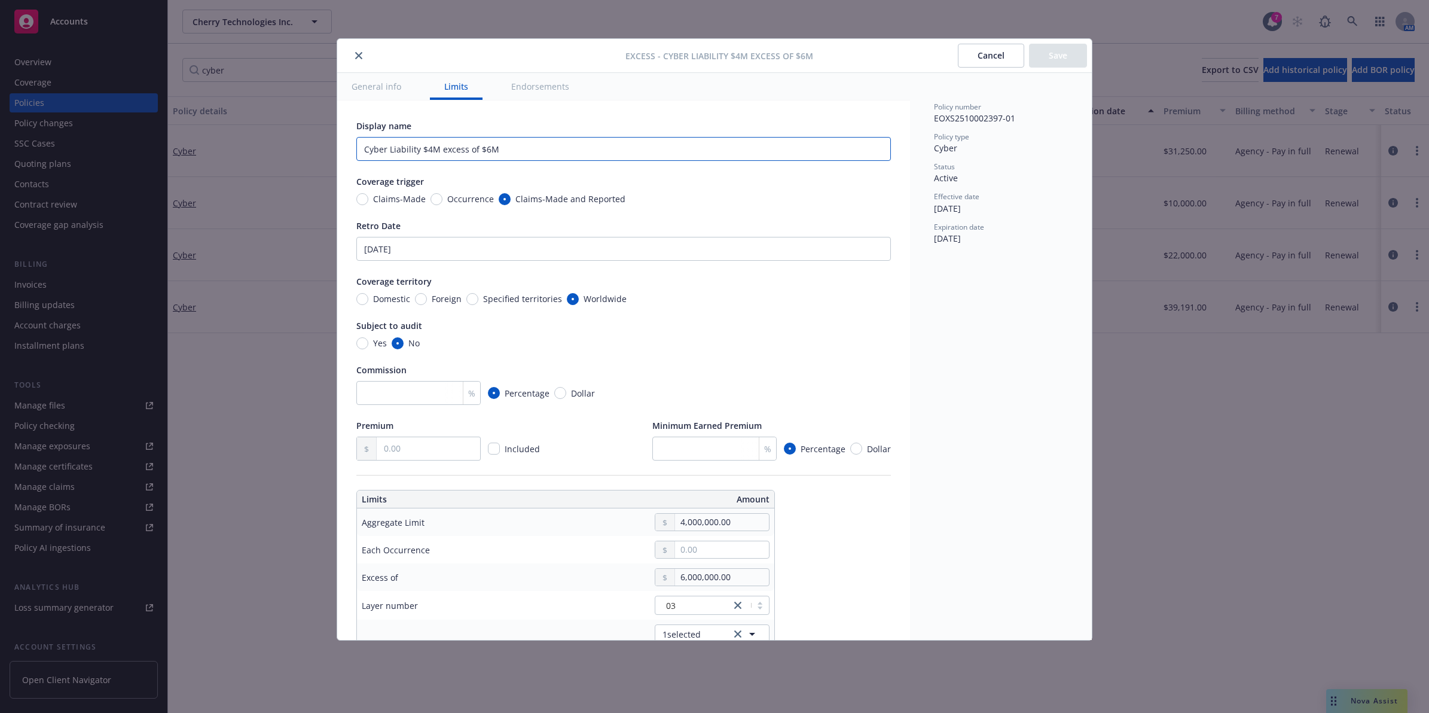
drag, startPoint x: 530, startPoint y: 148, endPoint x: 422, endPoint y: 148, distance: 108.8
click at [422, 148] on input "Cyber Liability $4M excess of $6M" at bounding box center [623, 149] width 535 height 24
click at [361, 54] on icon "close" at bounding box center [358, 55] width 7 height 7
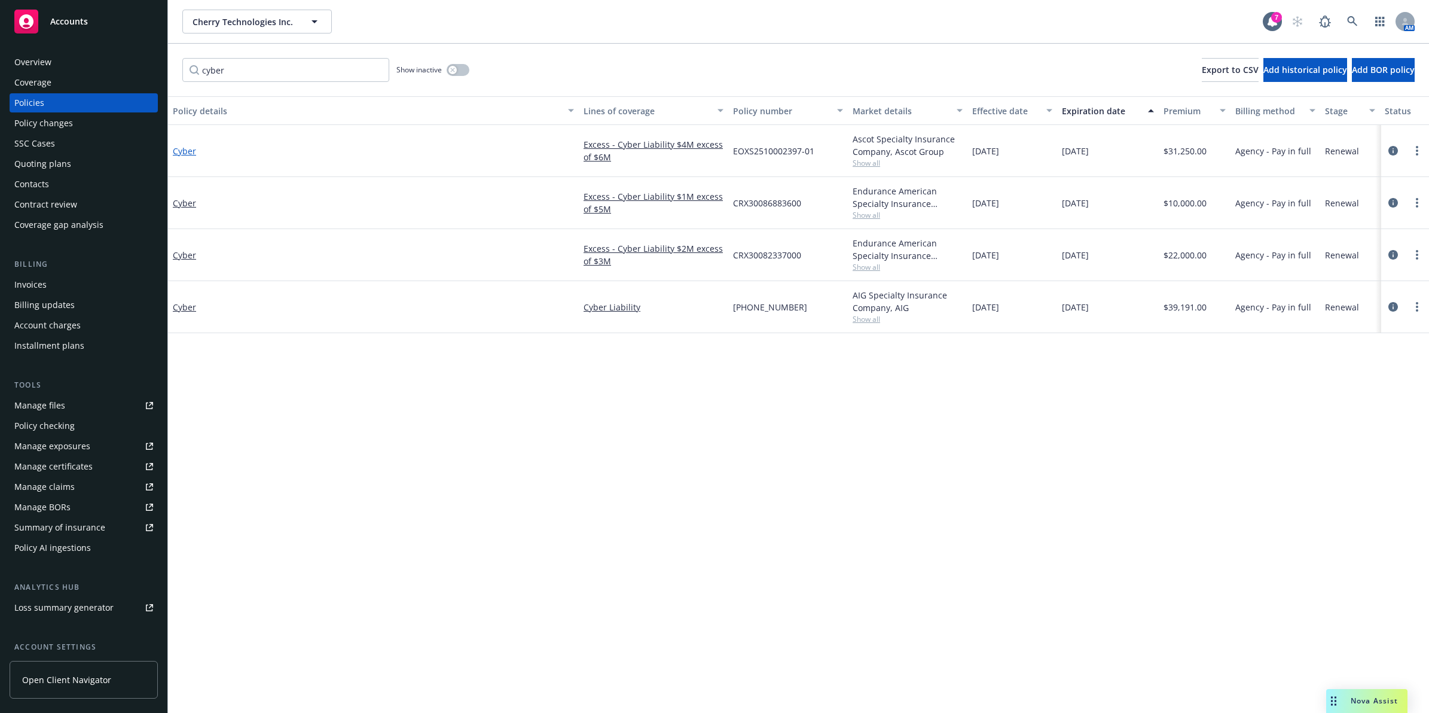
drag, startPoint x: 200, startPoint y: 148, endPoint x: 189, endPoint y: 150, distance: 11.5
click at [189, 150] on link "Cyber" at bounding box center [184, 150] width 23 height 11
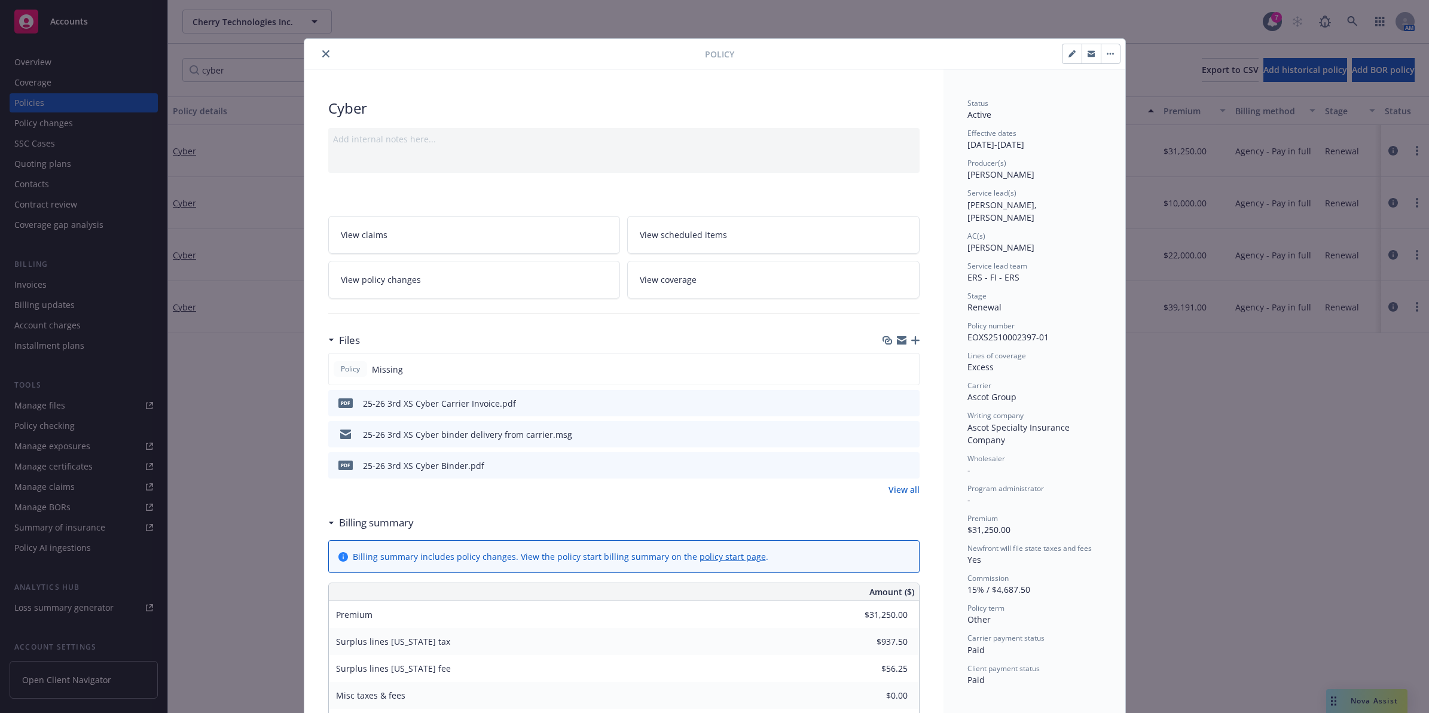
click at [1063, 48] on button "button" at bounding box center [1072, 53] width 19 height 19
select select "RENEWAL"
select select "other"
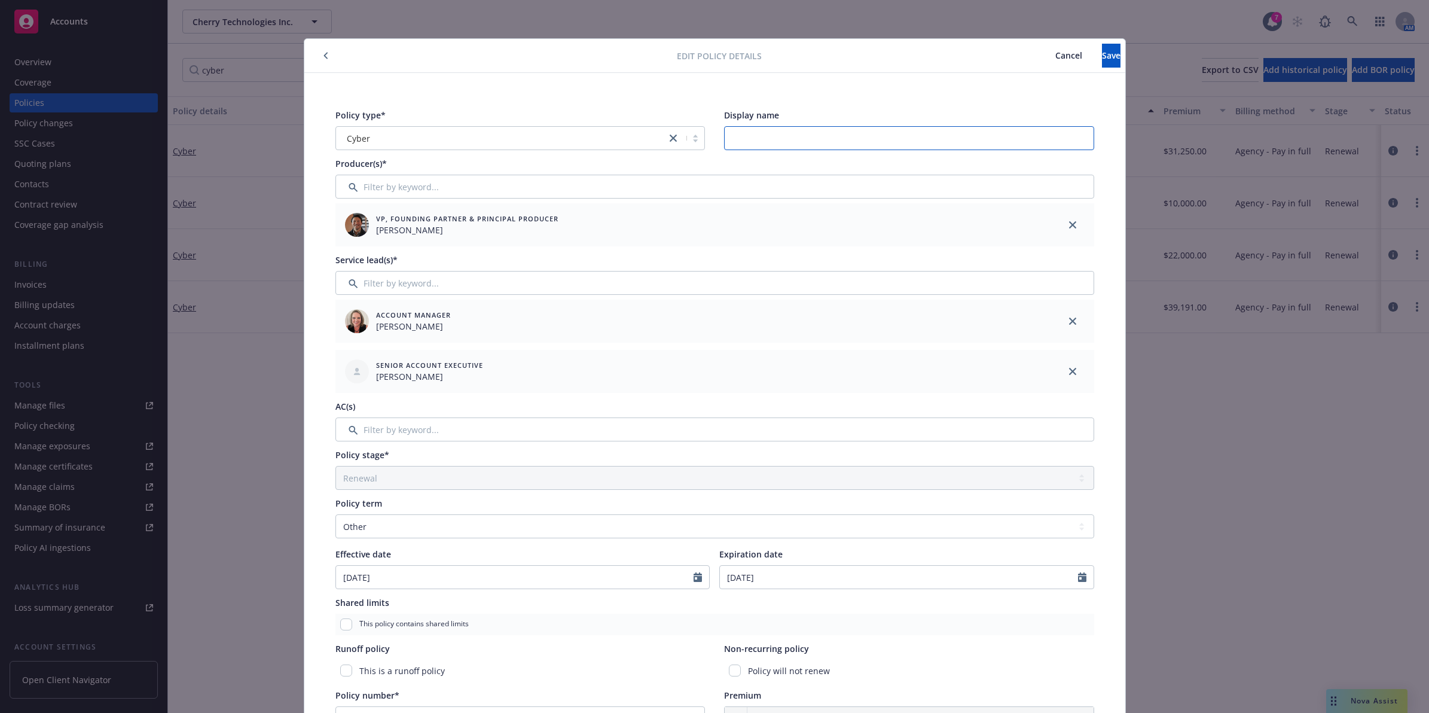
click at [823, 144] on input "Display name" at bounding box center [909, 138] width 370 height 24
paste input "$4M excess of $6M"
click at [730, 136] on input "$4M excess of $6M" at bounding box center [909, 138] width 370 height 24
type input "$4M excess of $6M"
click at [1102, 50] on button "Save" at bounding box center [1111, 56] width 19 height 24
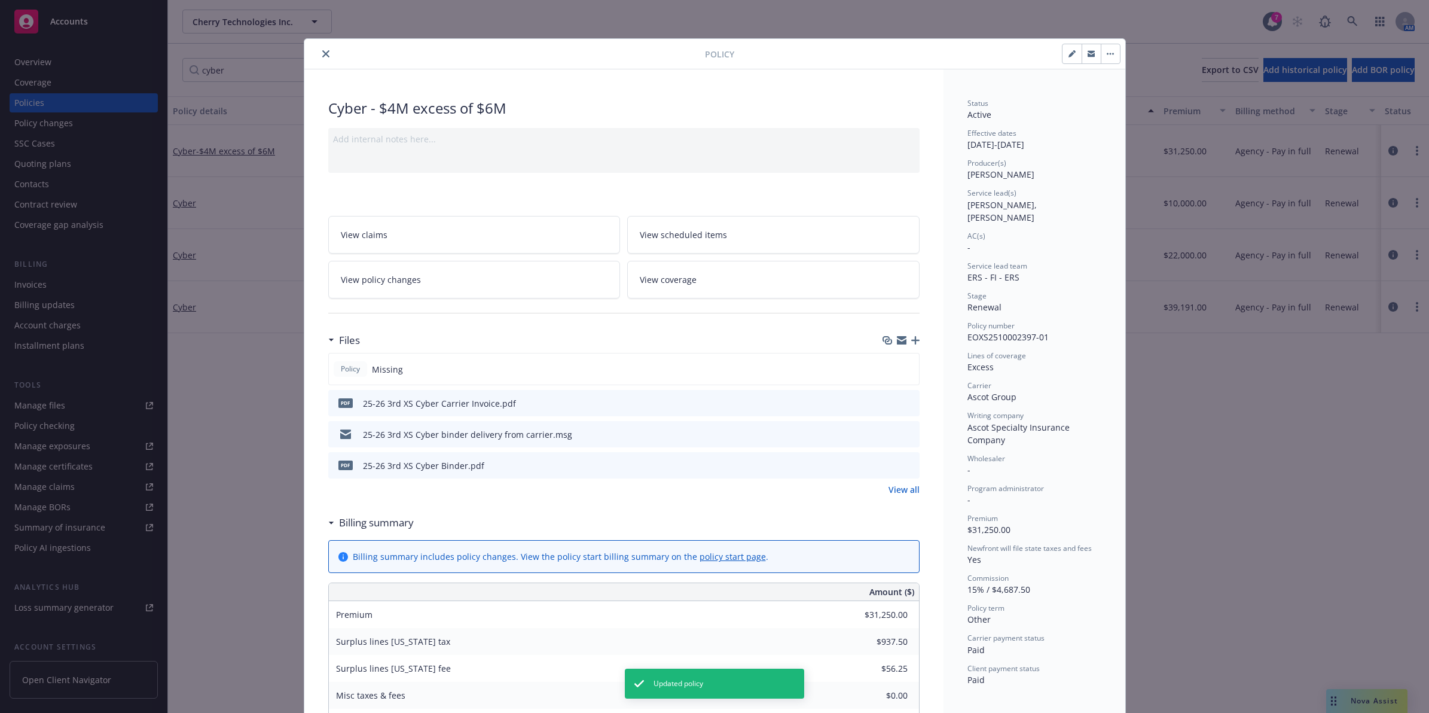
click at [322, 54] on icon "close" at bounding box center [325, 53] width 7 height 7
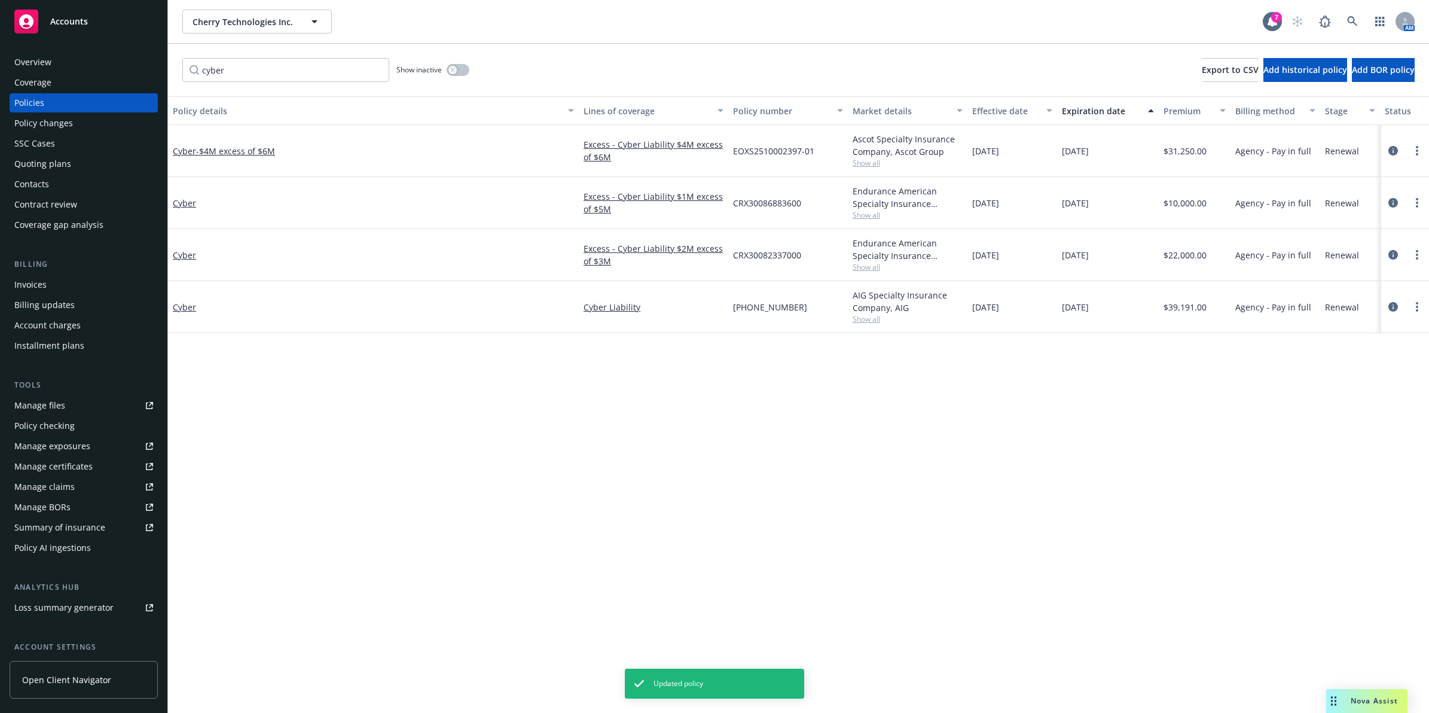
click at [309, 166] on div "cyber Show inactive Export to CSV Add historical policy Add BOR policy Policy d…" at bounding box center [798, 378] width 1261 height 669
drag, startPoint x: 457, startPoint y: 187, endPoint x: 465, endPoint y: 187, distance: 7.2
click at [464, 187] on div "Cyber" at bounding box center [373, 203] width 411 height 52
click at [185, 306] on link "Cyber" at bounding box center [184, 306] width 23 height 11
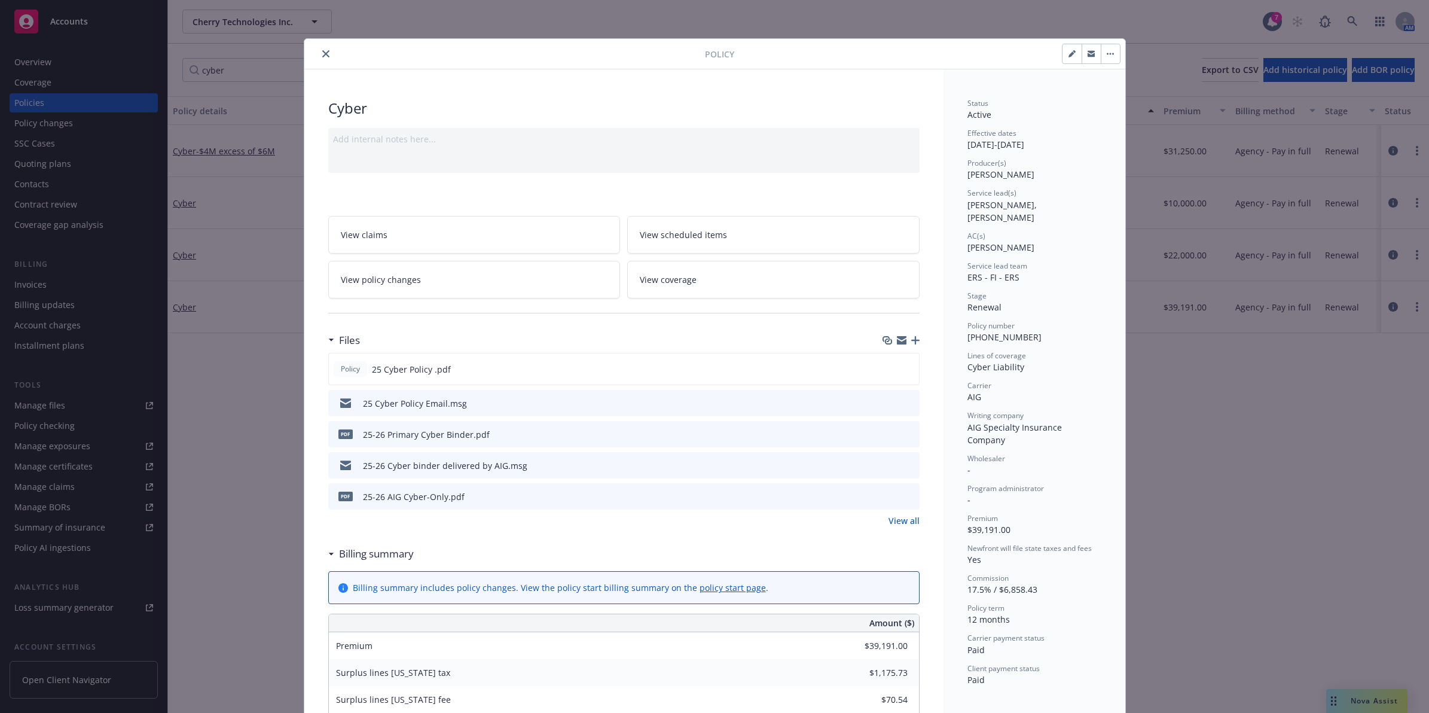
drag, startPoint x: 321, startPoint y: 54, endPoint x: 372, endPoint y: 94, distance: 65.2
click at [322, 54] on icon "close" at bounding box center [325, 53] width 7 height 7
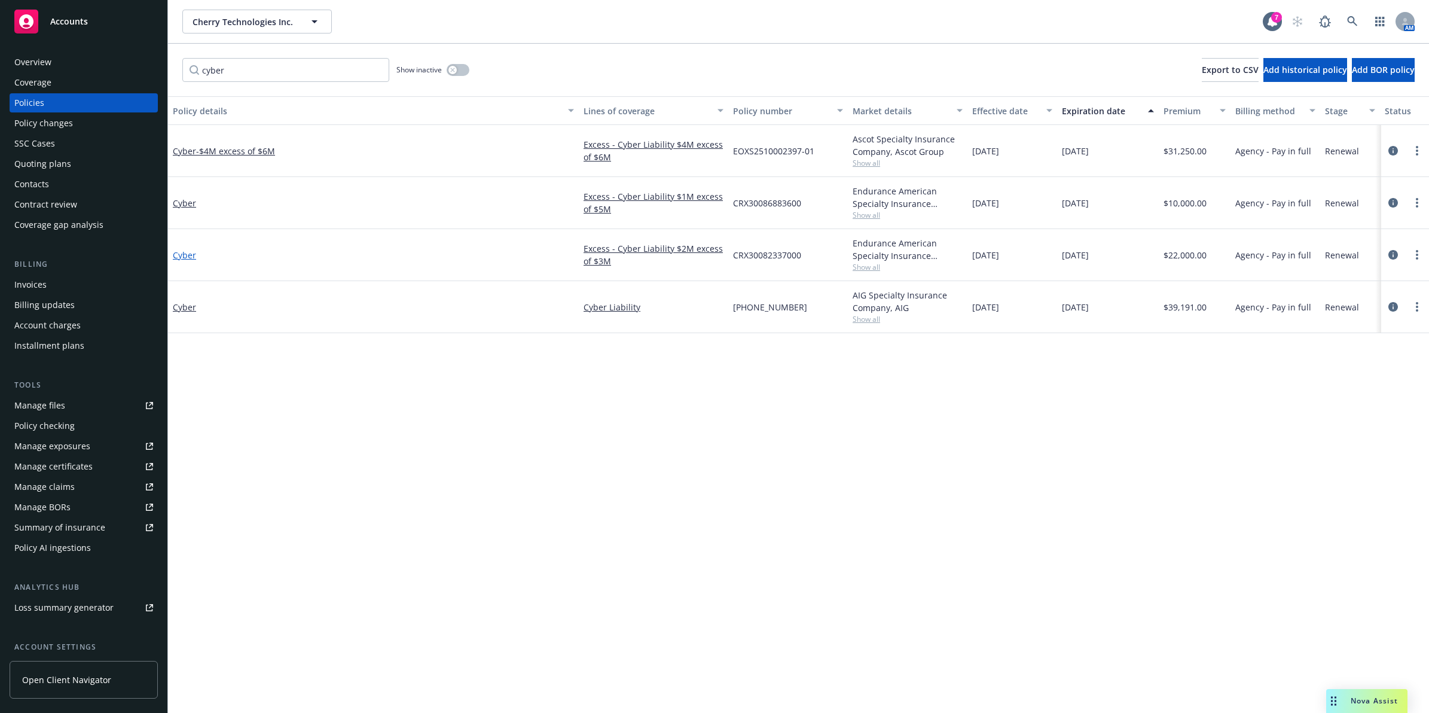
click at [177, 255] on link "Cyber" at bounding box center [184, 254] width 23 height 11
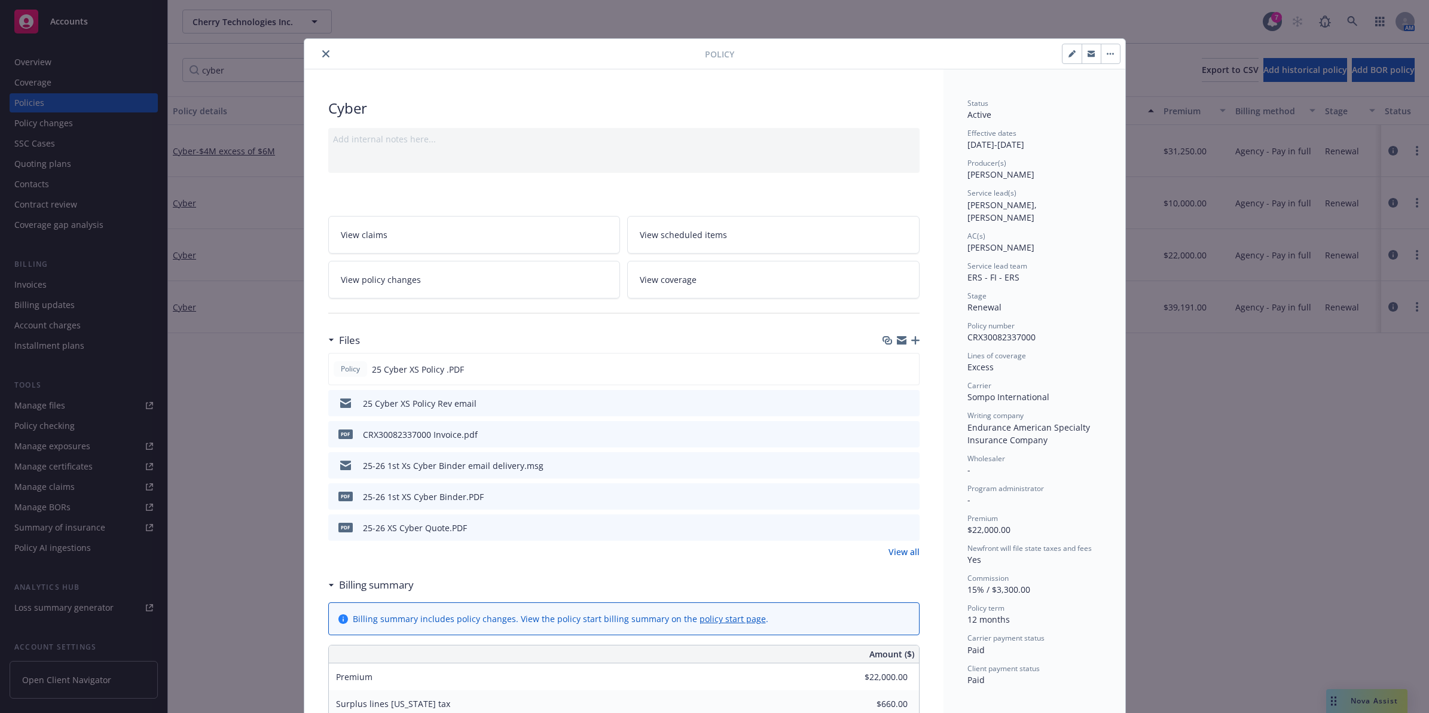
click at [1014, 331] on span "CRX30082337000" at bounding box center [1002, 336] width 68 height 11
click at [322, 48] on button "close" at bounding box center [326, 54] width 14 height 14
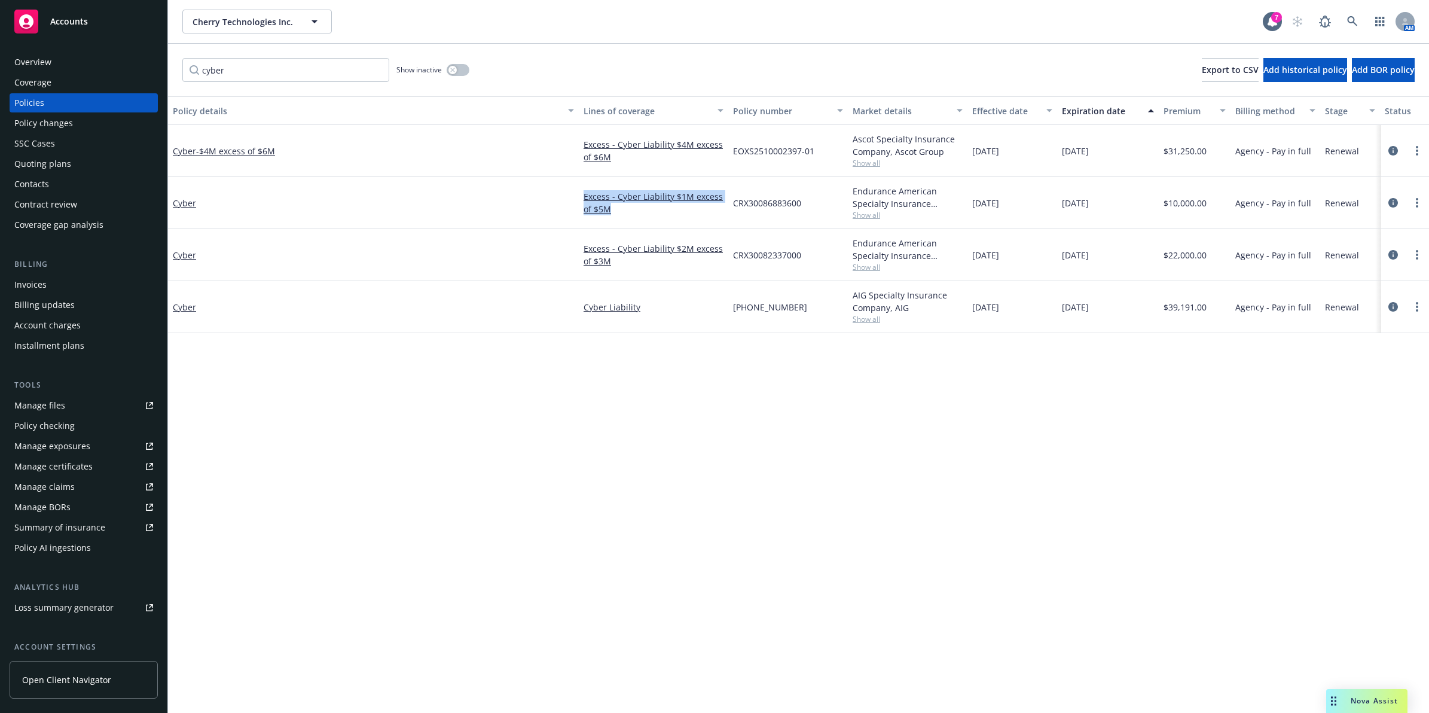
drag, startPoint x: 645, startPoint y: 211, endPoint x: 581, endPoint y: 201, distance: 64.2
click at [581, 201] on div "Excess - Cyber Liability $1M excess of $5M" at bounding box center [654, 203] width 150 height 52
copy link "Excess - Cyber Liability $1M excess of $5M"
click at [187, 203] on link "Cyber" at bounding box center [184, 202] width 23 height 11
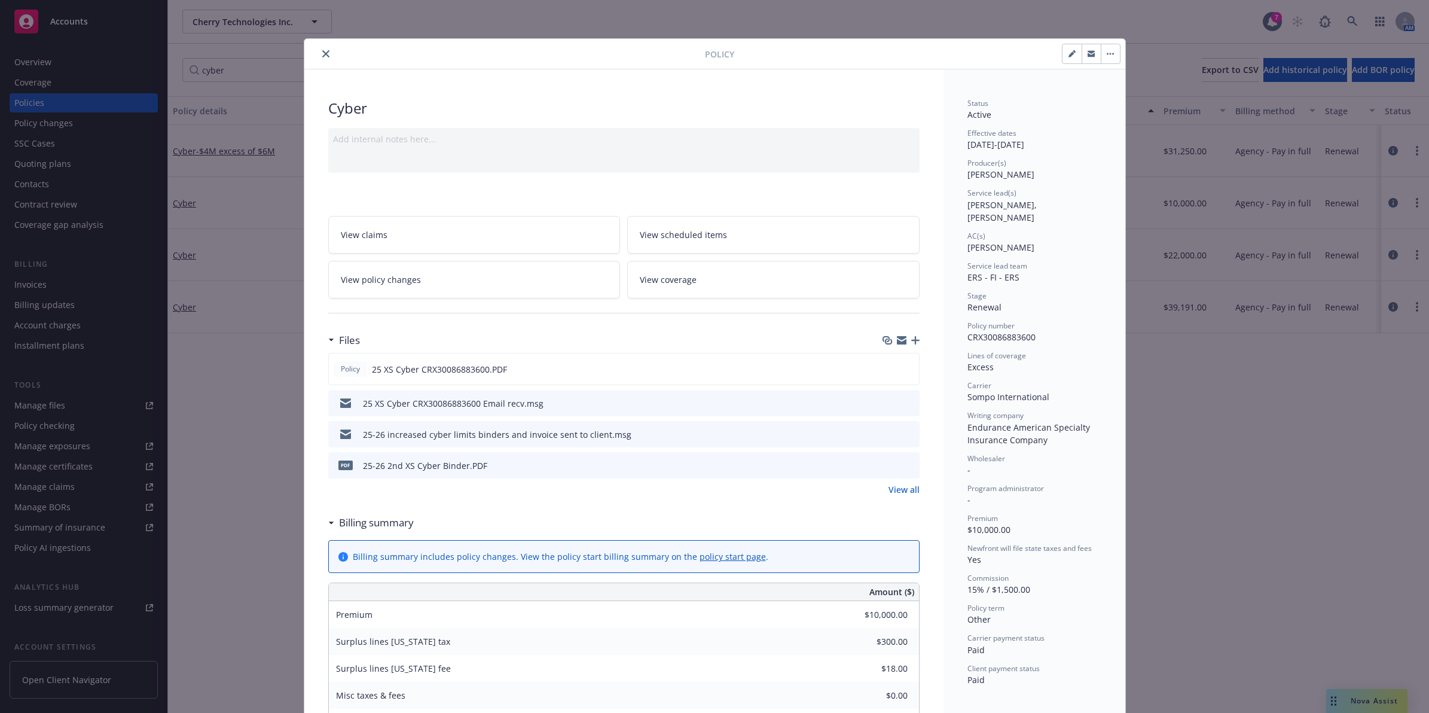
click at [1069, 55] on icon "button" at bounding box center [1072, 53] width 7 height 7
select select "RENEWAL"
select select "other"
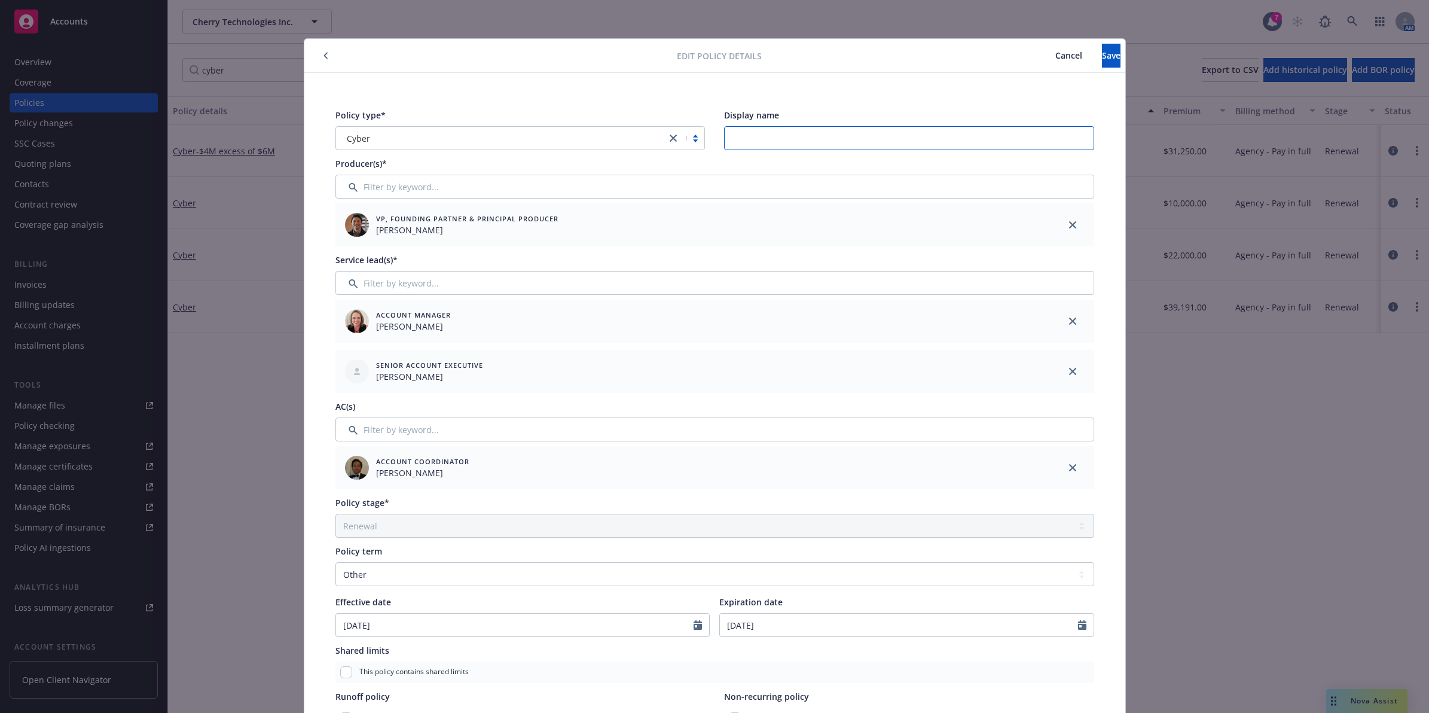
click at [797, 141] on input "Display name" at bounding box center [909, 138] width 370 height 24
paste input "Excess - Cyber Liability $1M excess of $5M"
type input "Excess - Cyber Liability $1M excess of $5M"
click at [1102, 55] on span "Save" at bounding box center [1111, 55] width 19 height 11
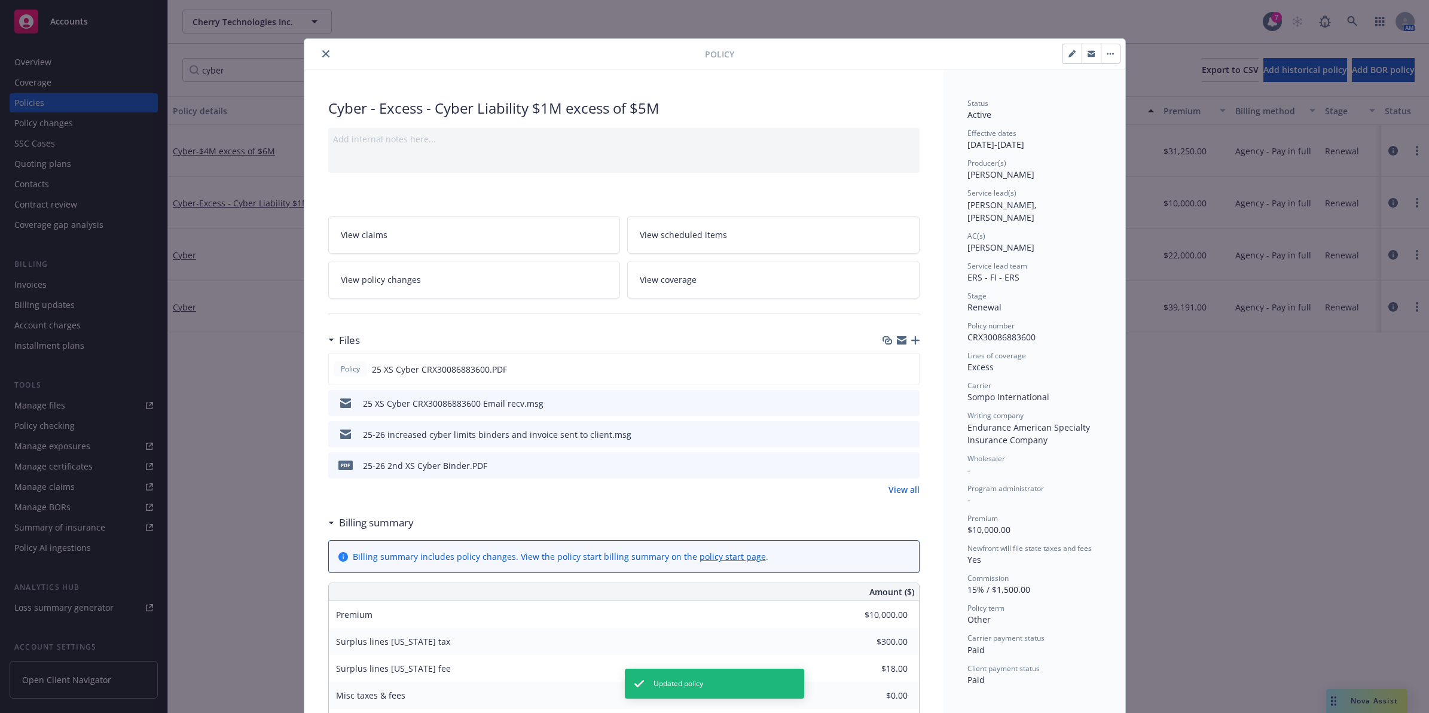
click at [324, 56] on icon "close" at bounding box center [325, 53] width 7 height 7
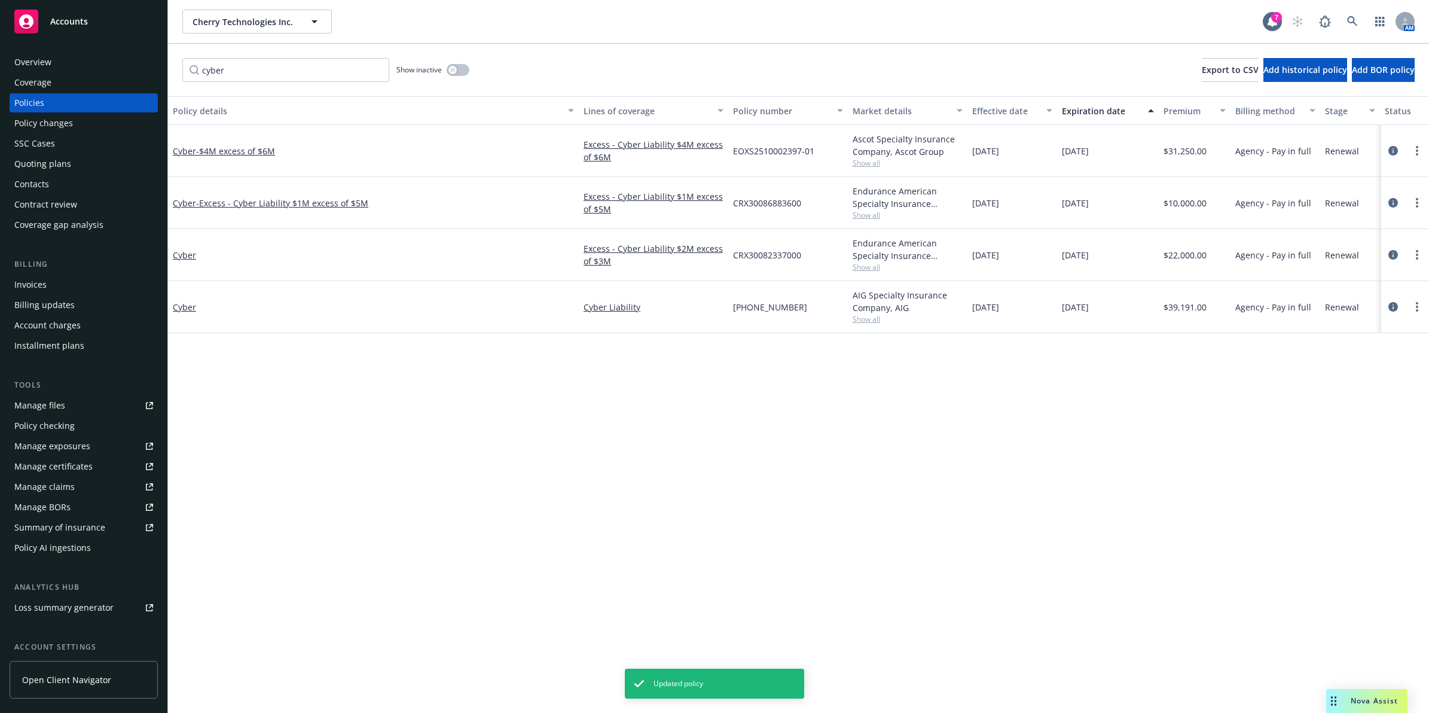
drag, startPoint x: 660, startPoint y: 265, endPoint x: 704, endPoint y: 270, distance: 44.5
click at [704, 270] on div "Excess - Cyber Liability $2M excess of $3M" at bounding box center [654, 255] width 150 height 52
drag, startPoint x: 688, startPoint y: 270, endPoint x: 566, endPoint y: 248, distance: 123.3
click at [566, 248] on div "Cyber Excess - Cyber Liability $2M excess of $3M CRX30082337000 Endurance Ameri…" at bounding box center [905, 255] width 1475 height 52
copy div "Excess - Cyber Liability $2M excess of $3M"
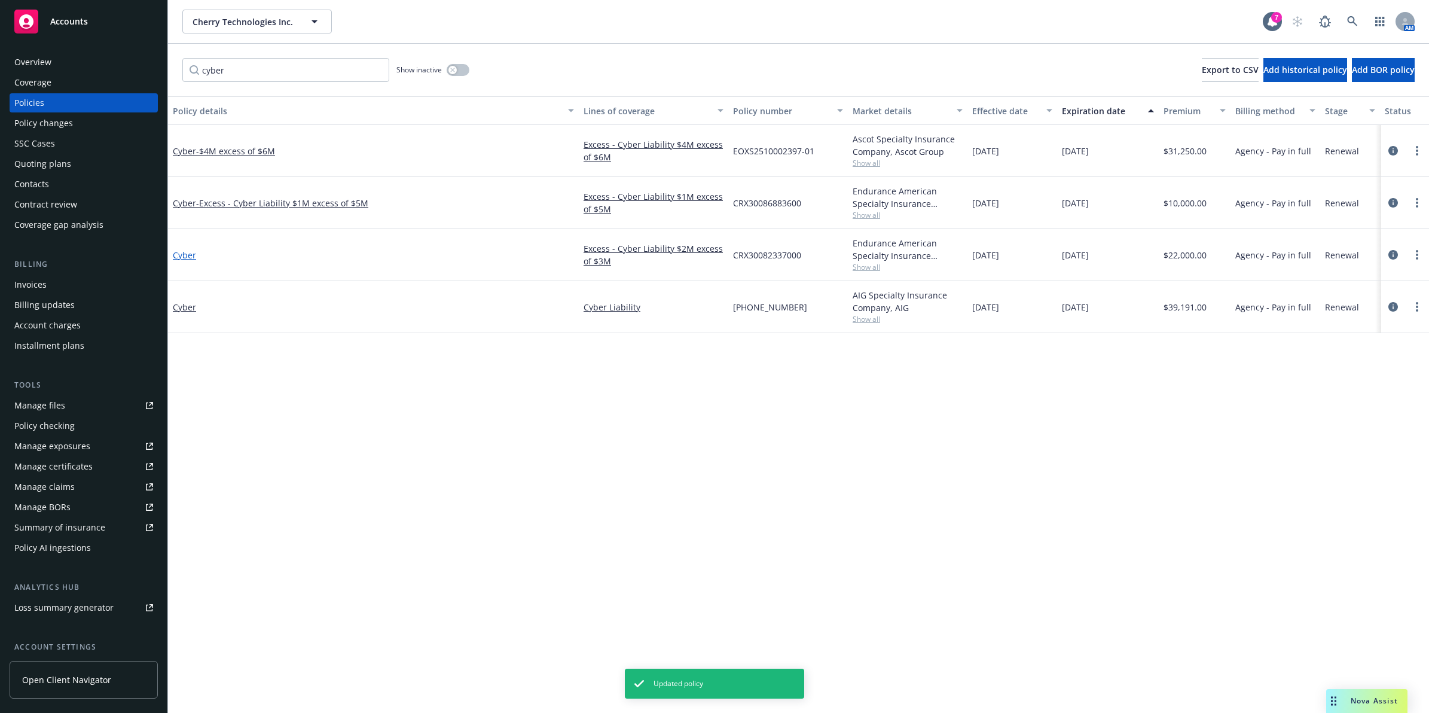
click at [178, 257] on link "Cyber" at bounding box center [184, 254] width 23 height 11
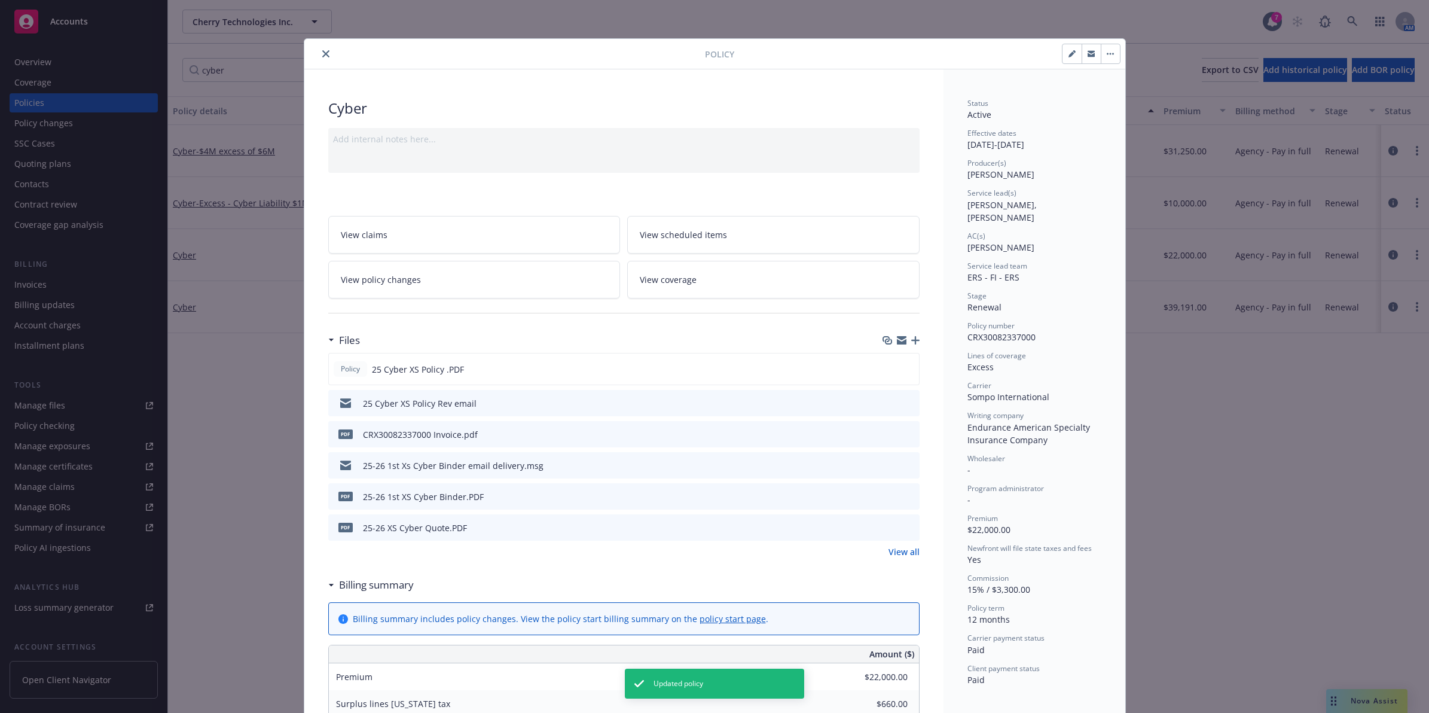
scroll to position [36, 0]
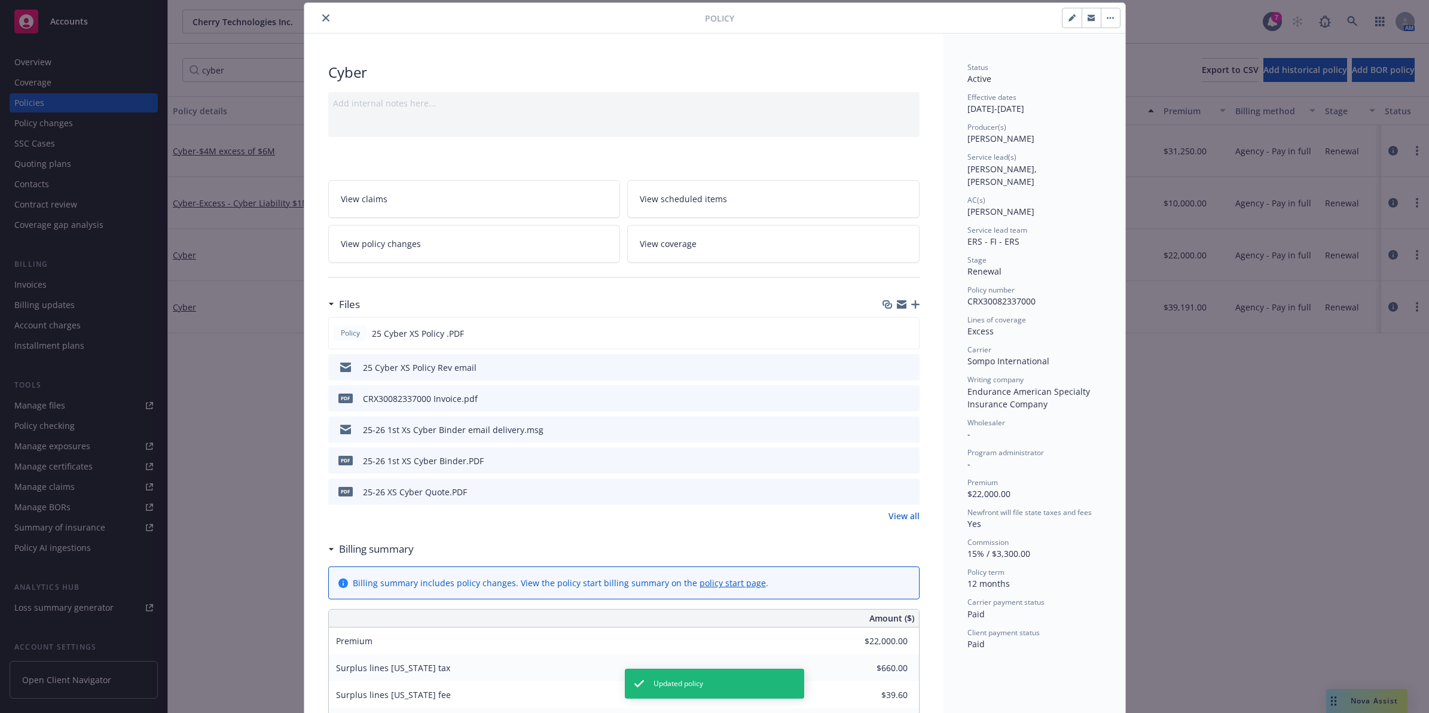
click at [1070, 20] on button "button" at bounding box center [1072, 17] width 19 height 19
select select "RENEWAL"
select select "12"
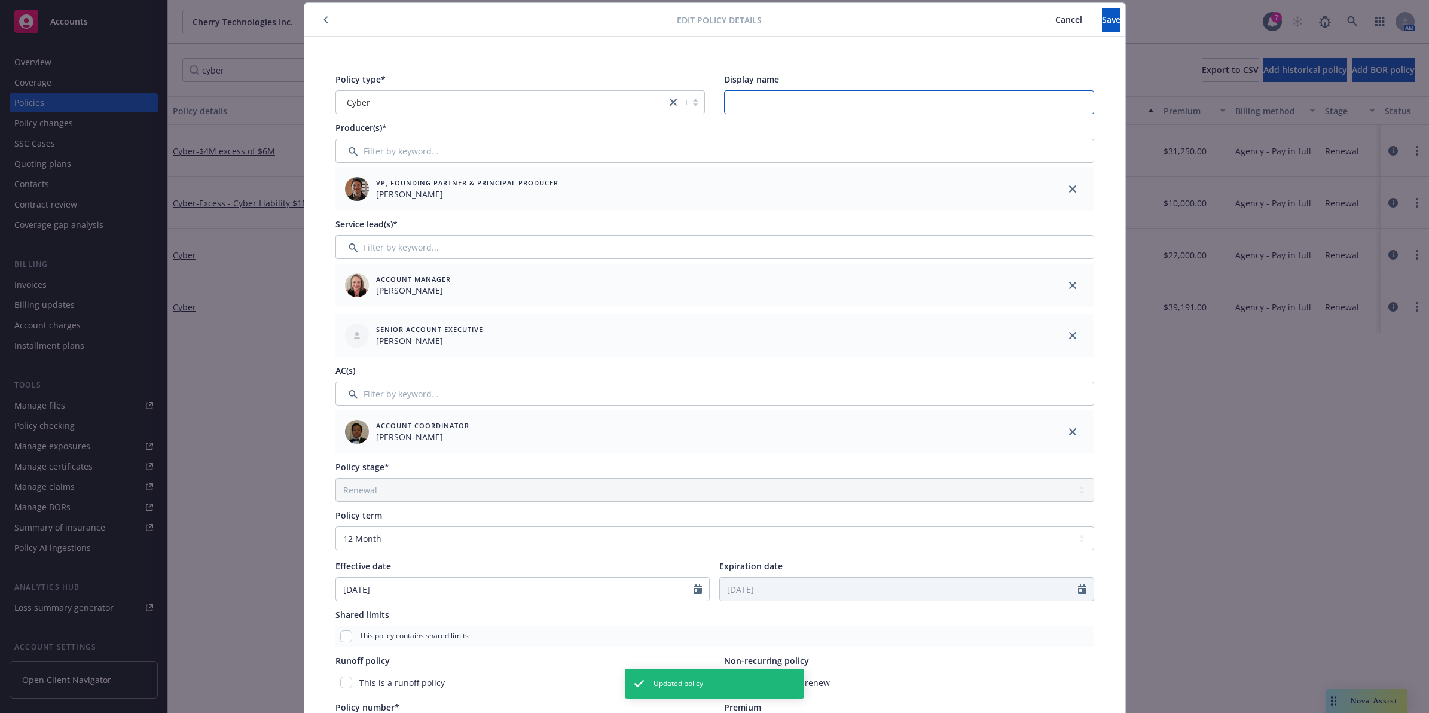
click at [810, 103] on input "Display name" at bounding box center [909, 102] width 370 height 24
paste input "Excess - Cyber Liability $2M excess of $3M"
type input "Excess - Cyber Liability $2M excess of $3M"
click at [1102, 13] on button "Save" at bounding box center [1111, 20] width 19 height 24
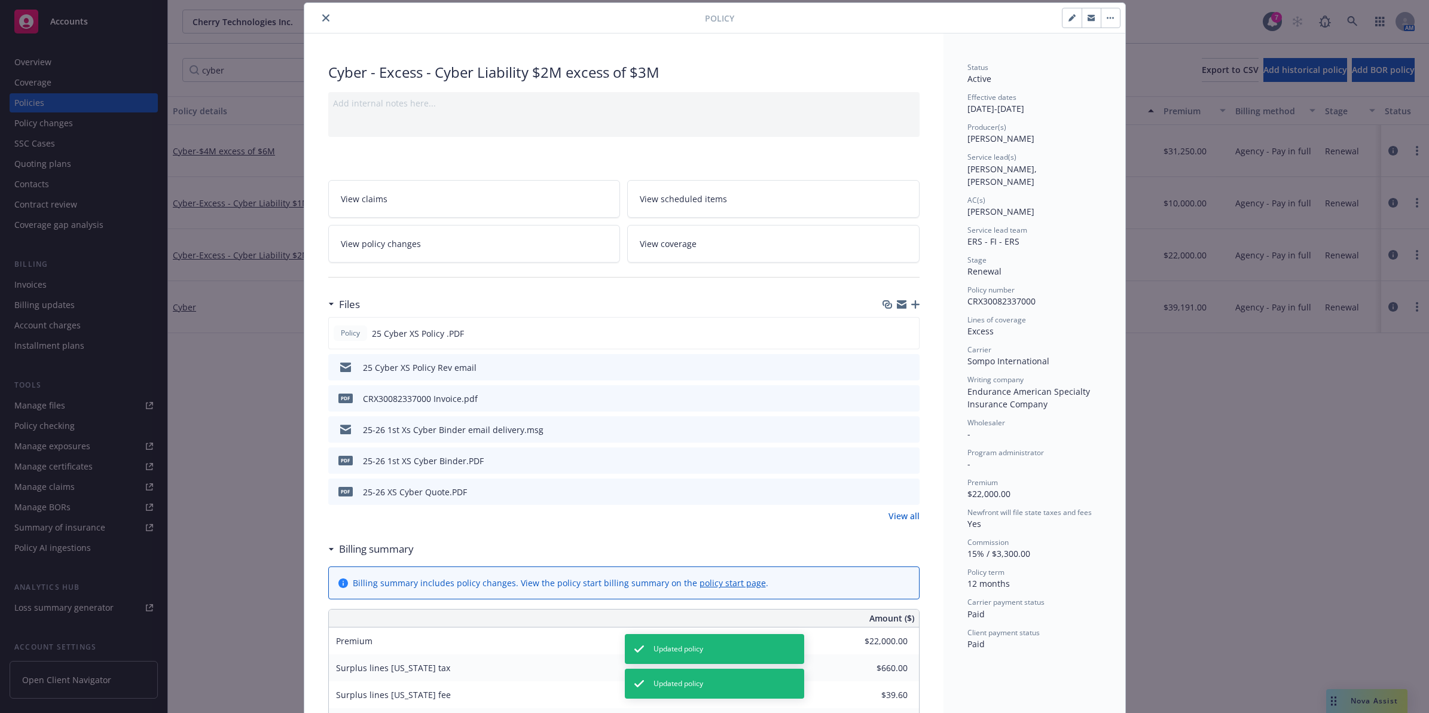
click at [325, 20] on button "close" at bounding box center [326, 18] width 14 height 14
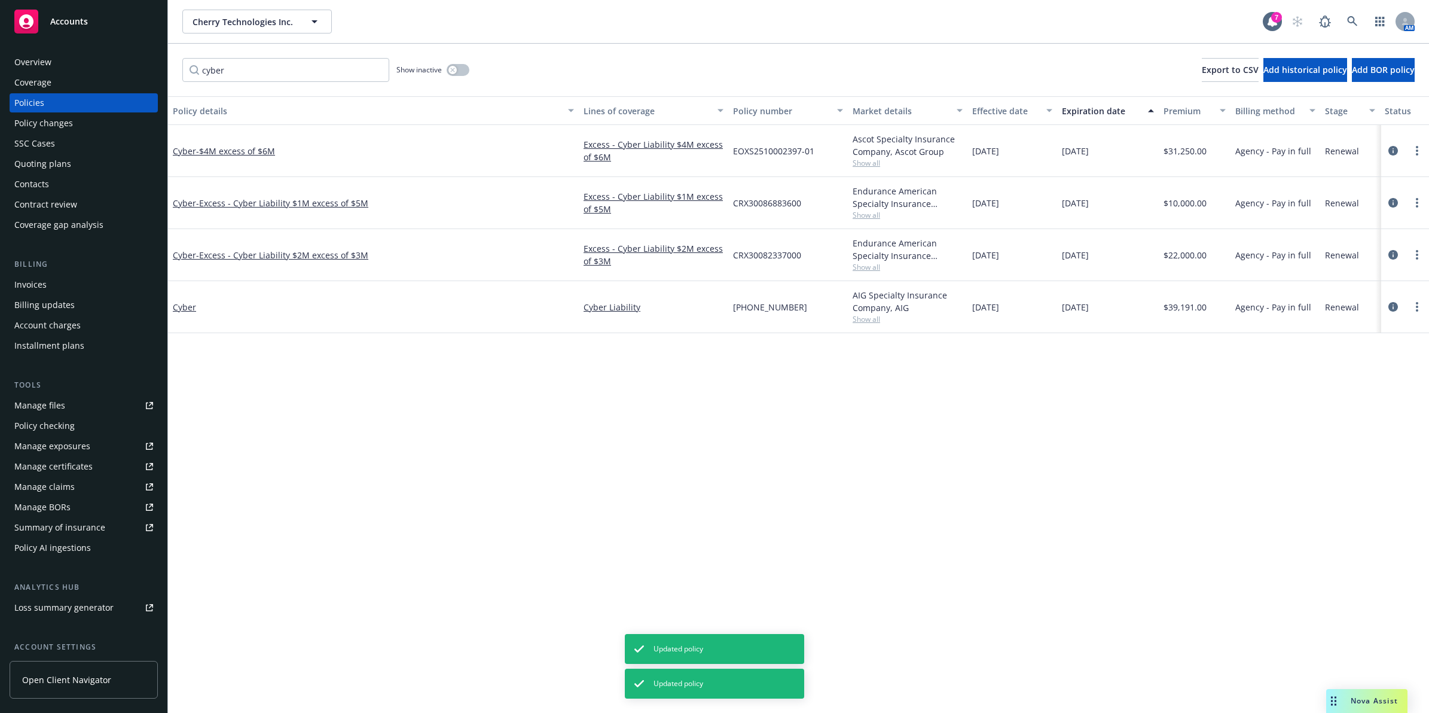
click at [255, 142] on div "Cyber - $4M excess of $6M" at bounding box center [373, 151] width 411 height 52
click at [249, 150] on span "- $4M excess of $6M" at bounding box center [235, 150] width 79 height 11
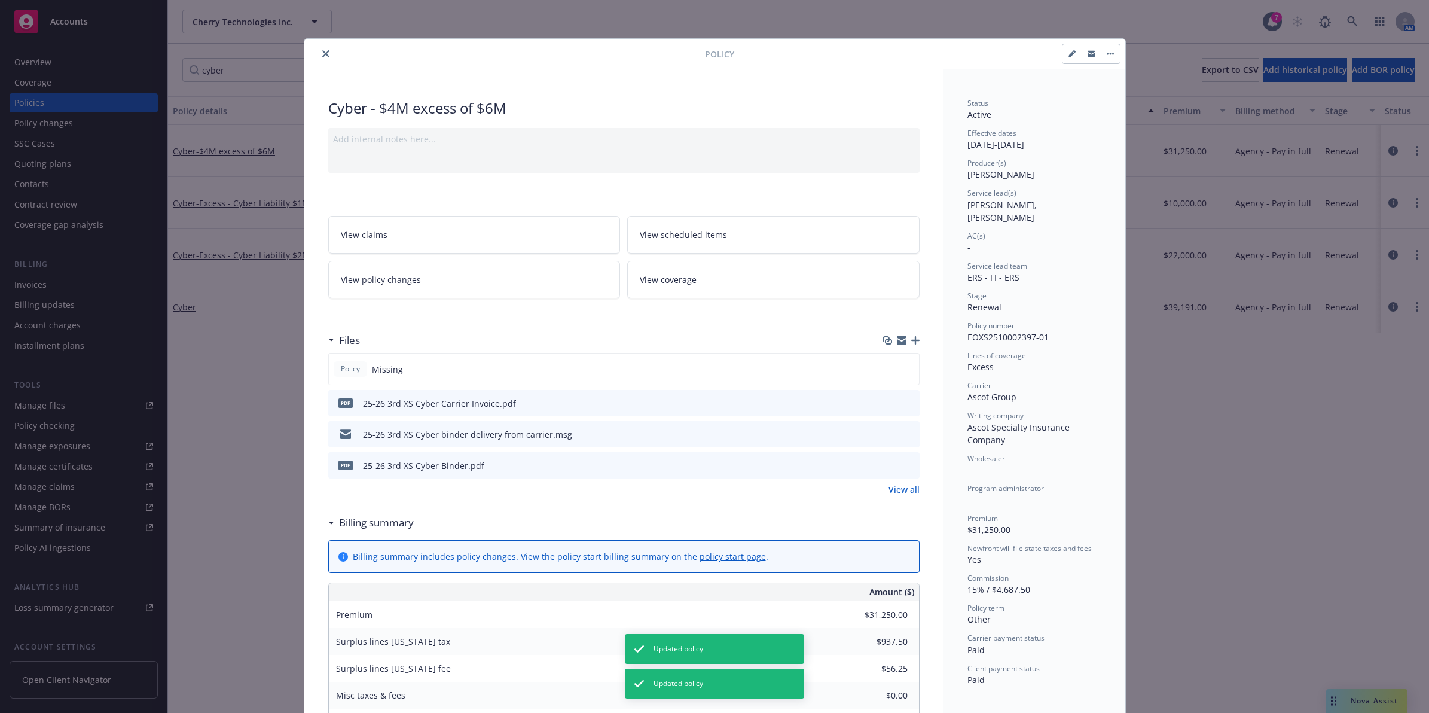
scroll to position [36, 0]
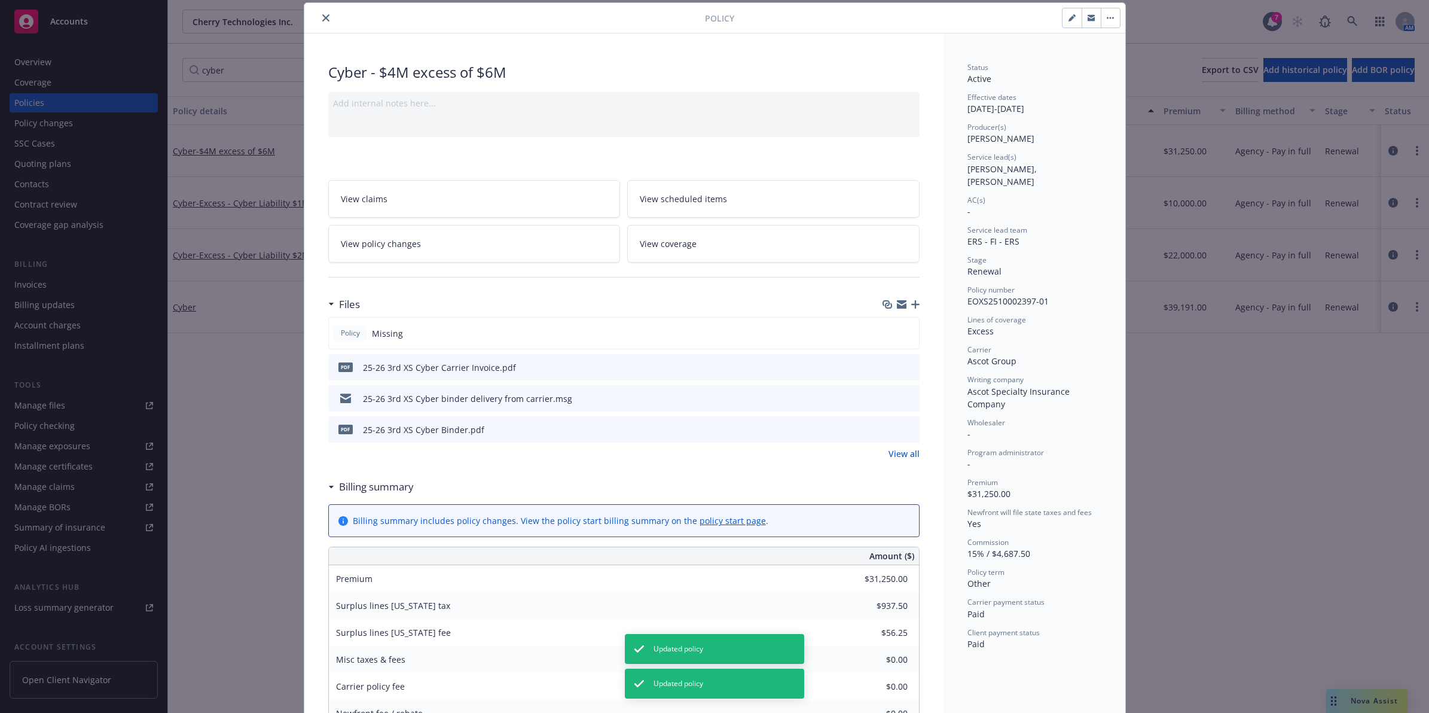
click at [324, 22] on icon "close" at bounding box center [325, 17] width 7 height 7
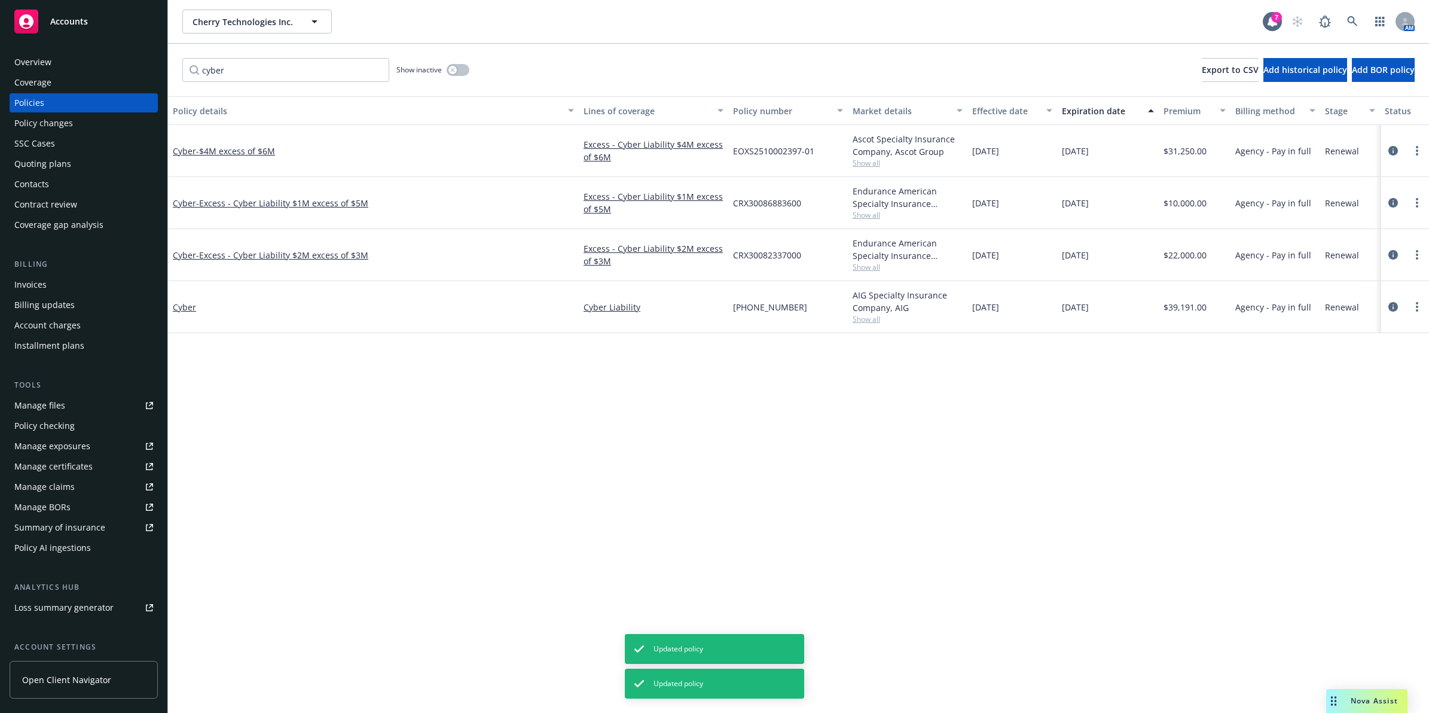
click at [310, 193] on div "Cyber - Excess - Cyber Liability $1M excess of $5M" at bounding box center [373, 203] width 411 height 52
click at [298, 200] on span "- Excess - Cyber Liability $1M excess of $5M" at bounding box center [282, 202] width 172 height 11
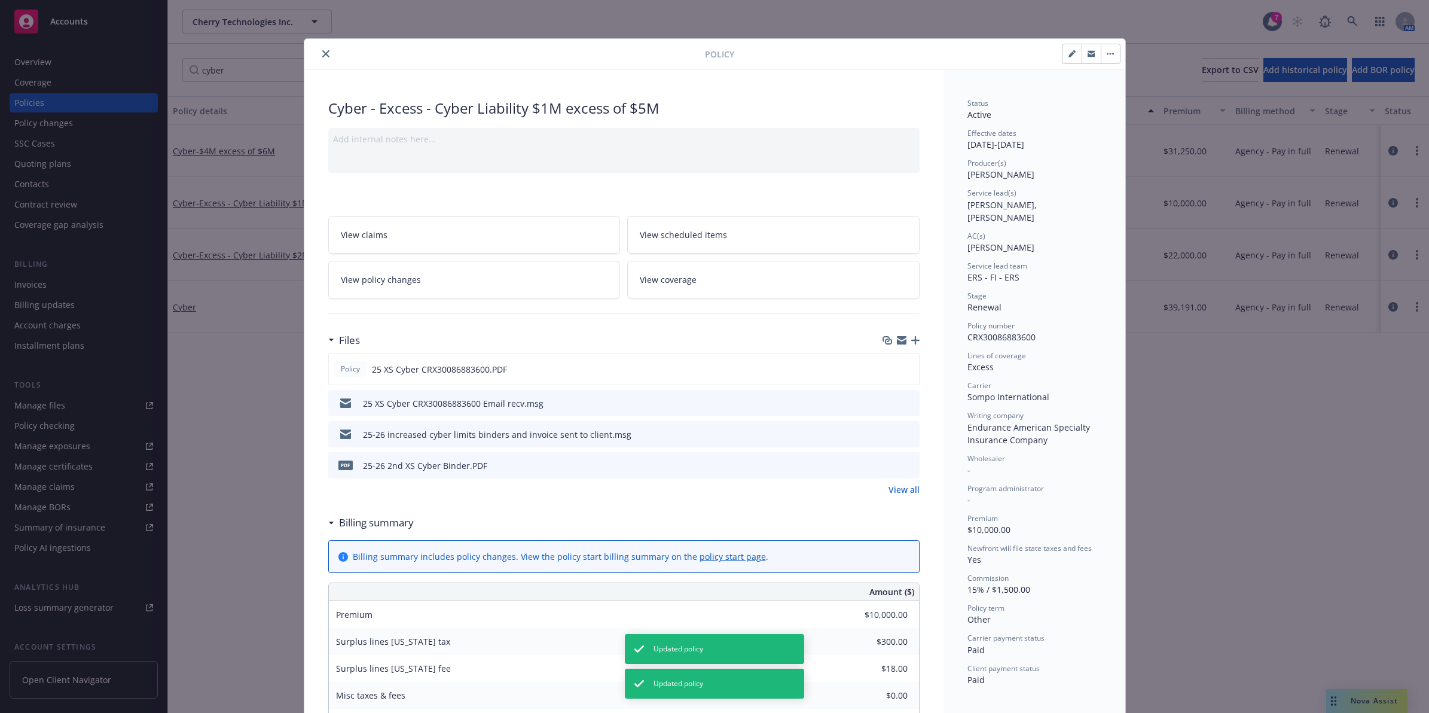
scroll to position [36, 0]
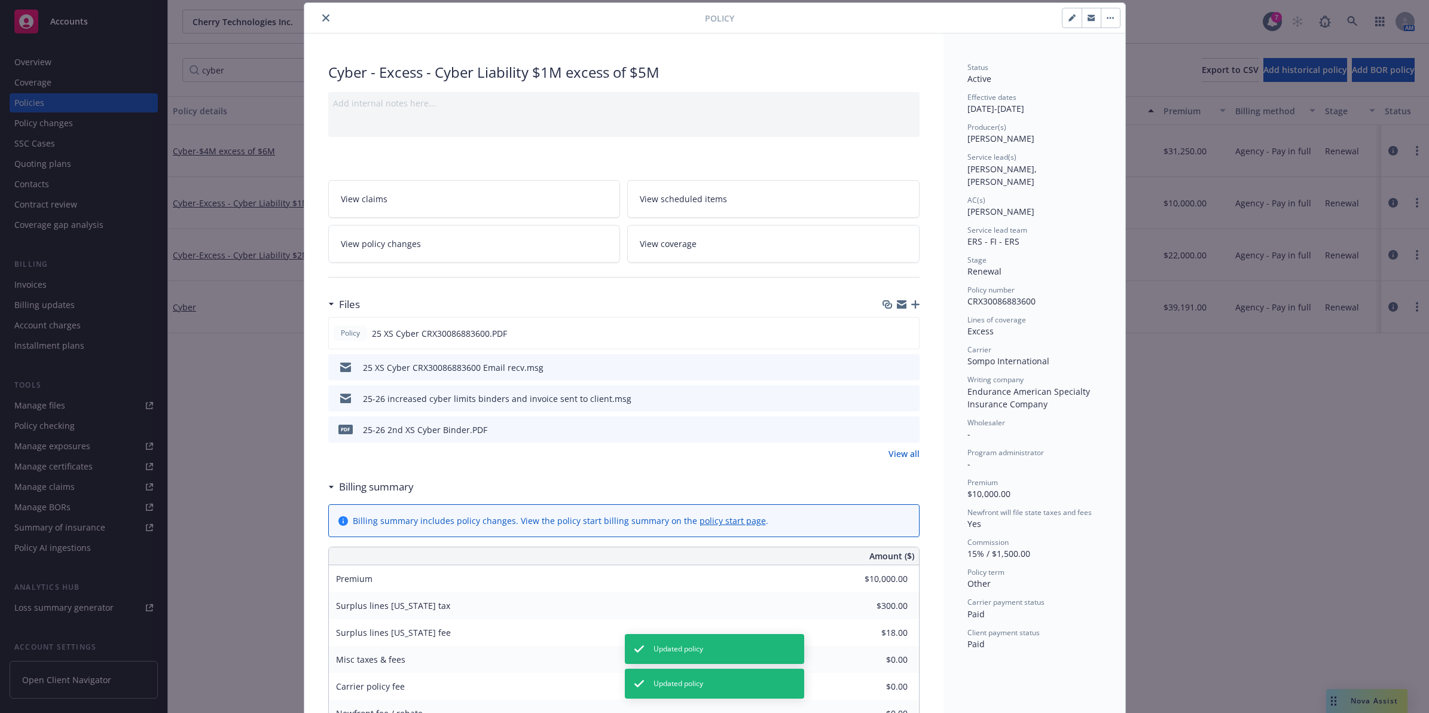
click at [322, 17] on icon "close" at bounding box center [325, 17] width 7 height 7
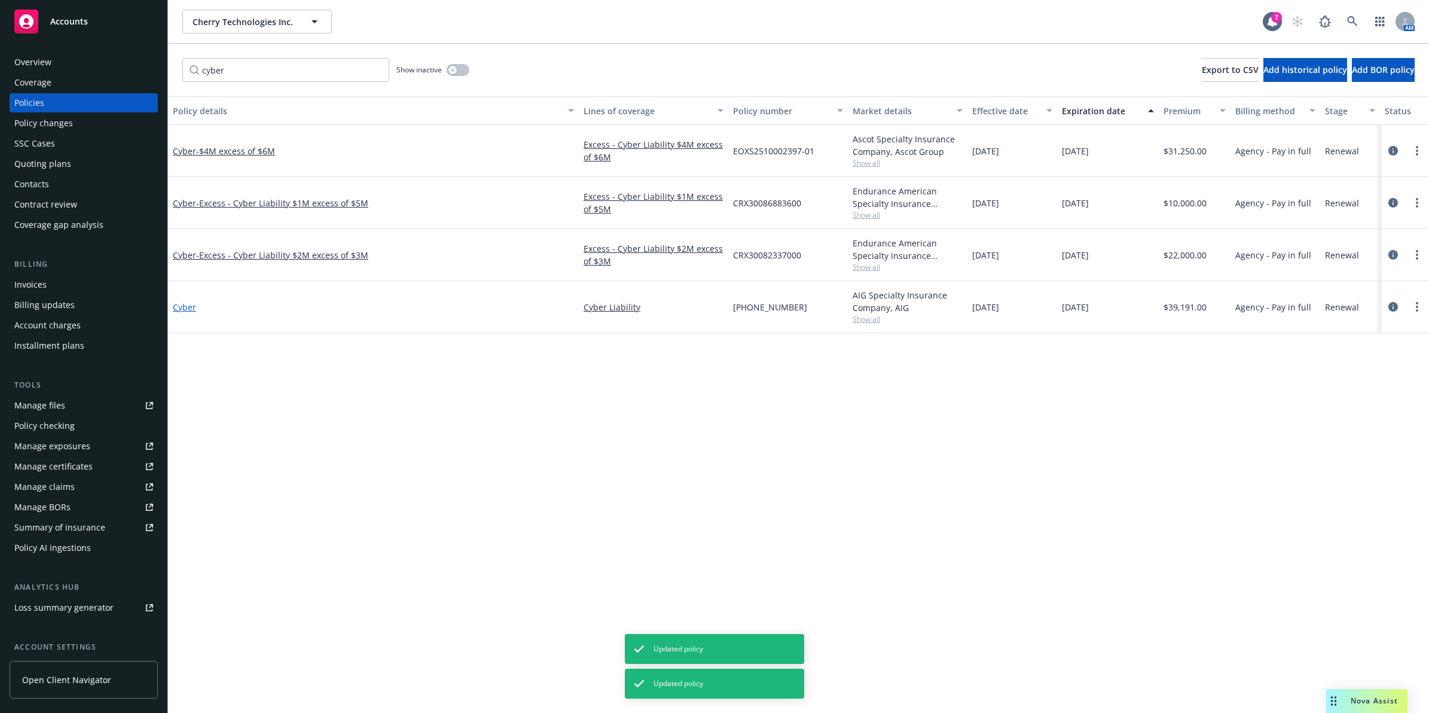
click at [179, 309] on link "Cyber" at bounding box center [184, 306] width 23 height 11
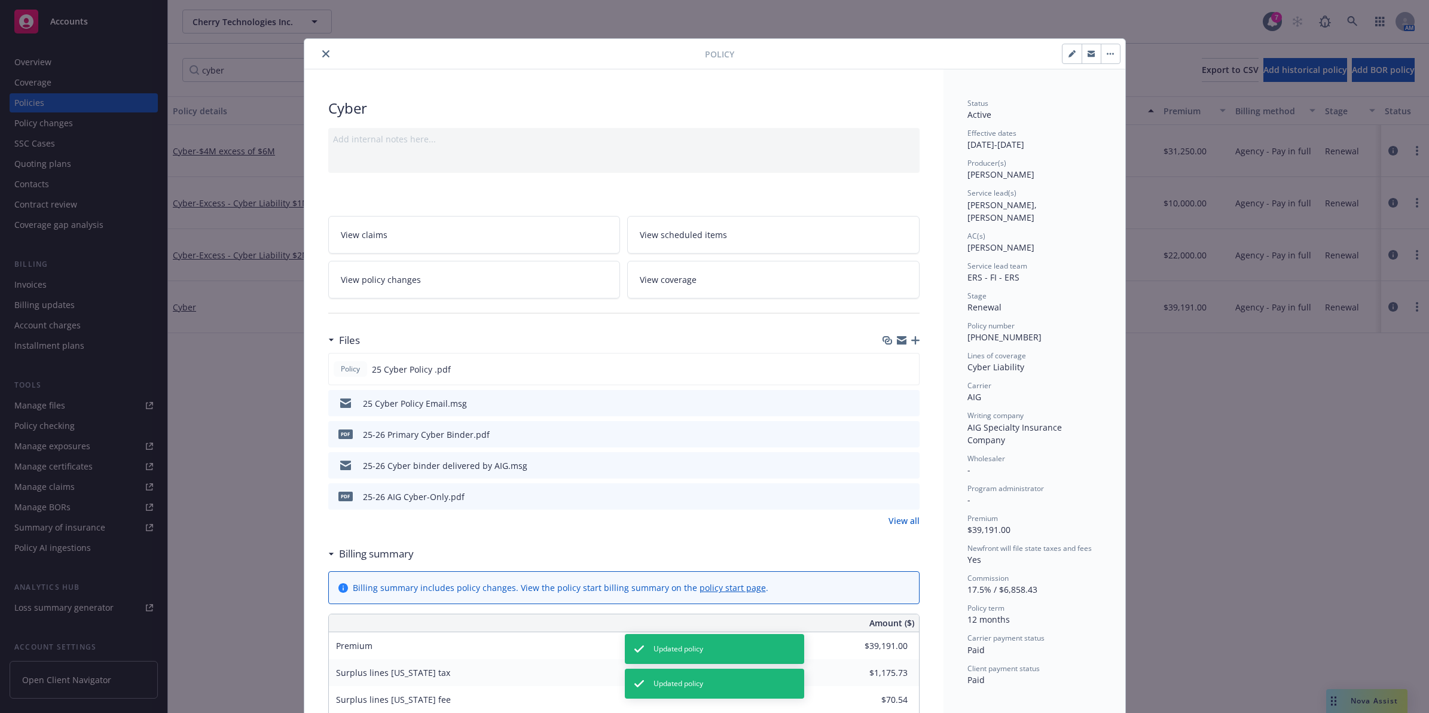
scroll to position [36, 0]
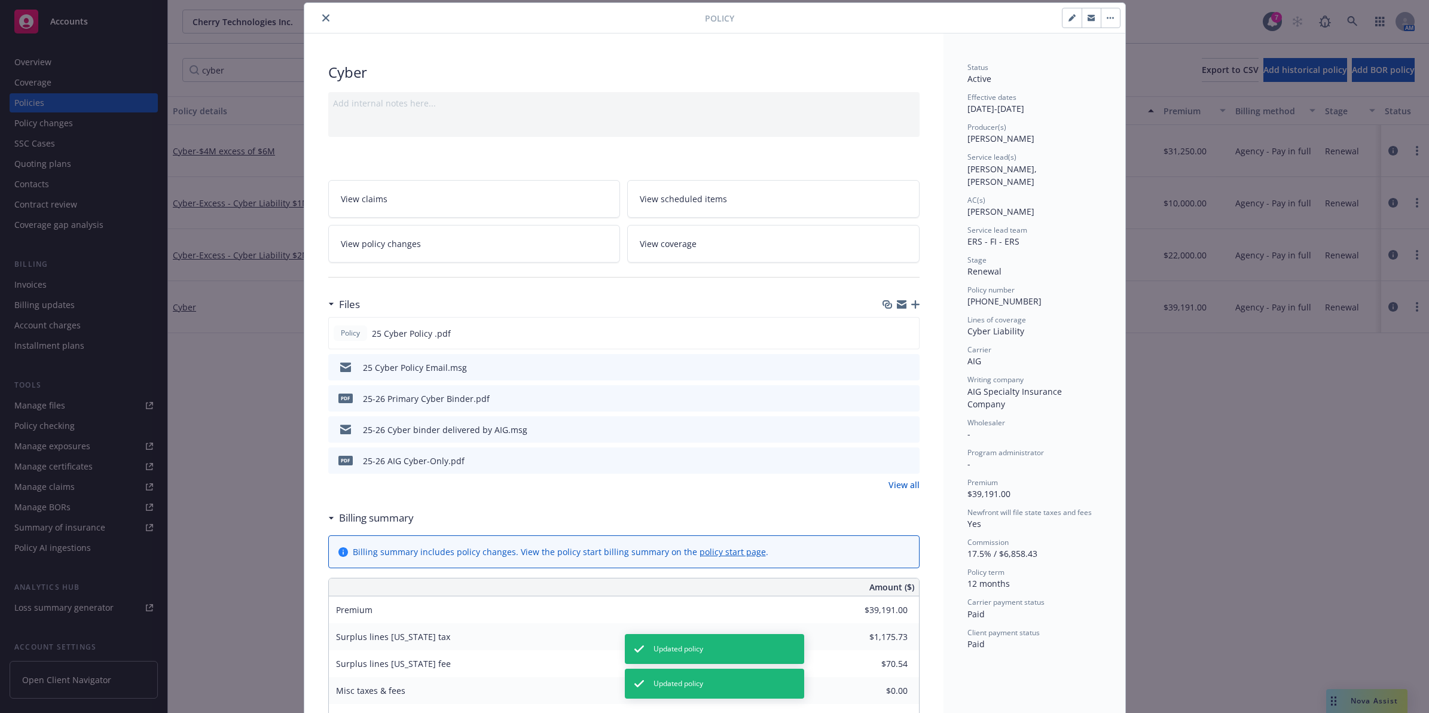
click at [324, 21] on icon "close" at bounding box center [325, 17] width 7 height 7
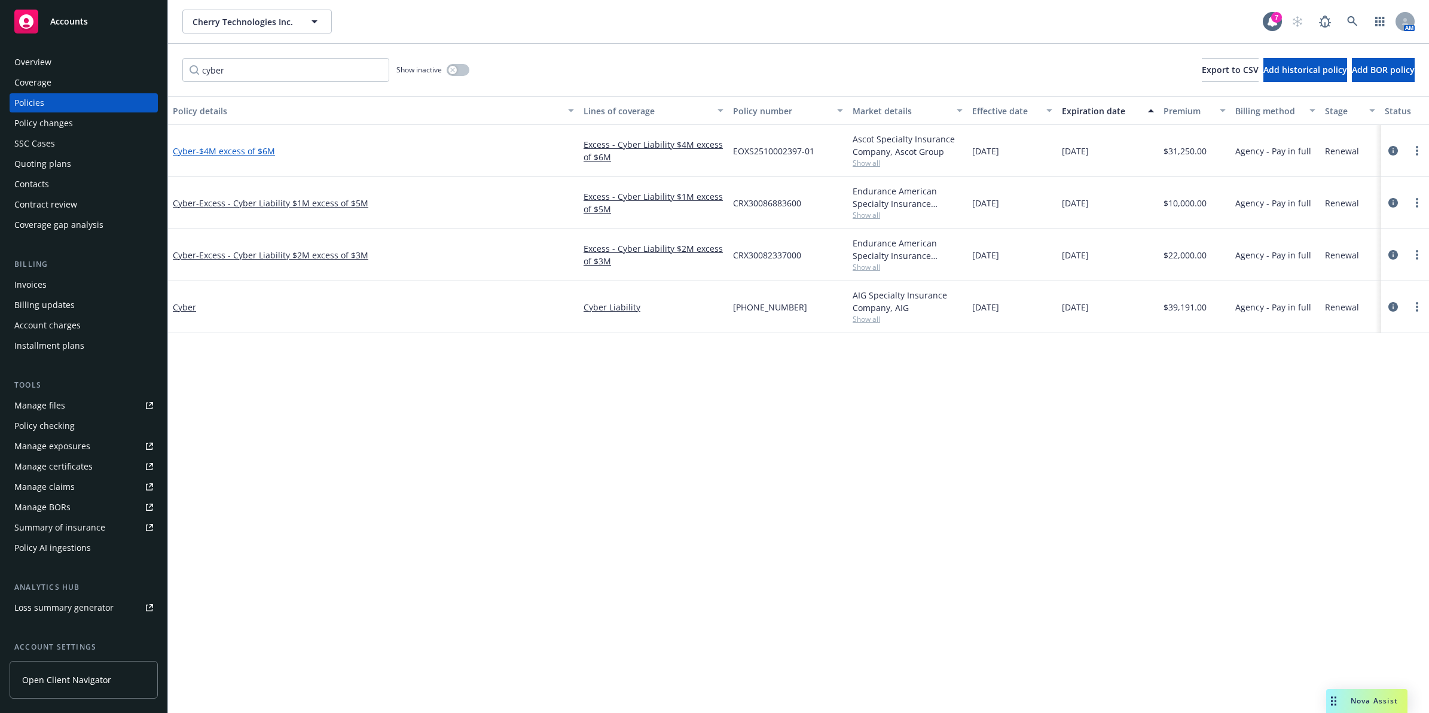
click at [211, 154] on span "- $4M excess of $6M" at bounding box center [235, 150] width 79 height 11
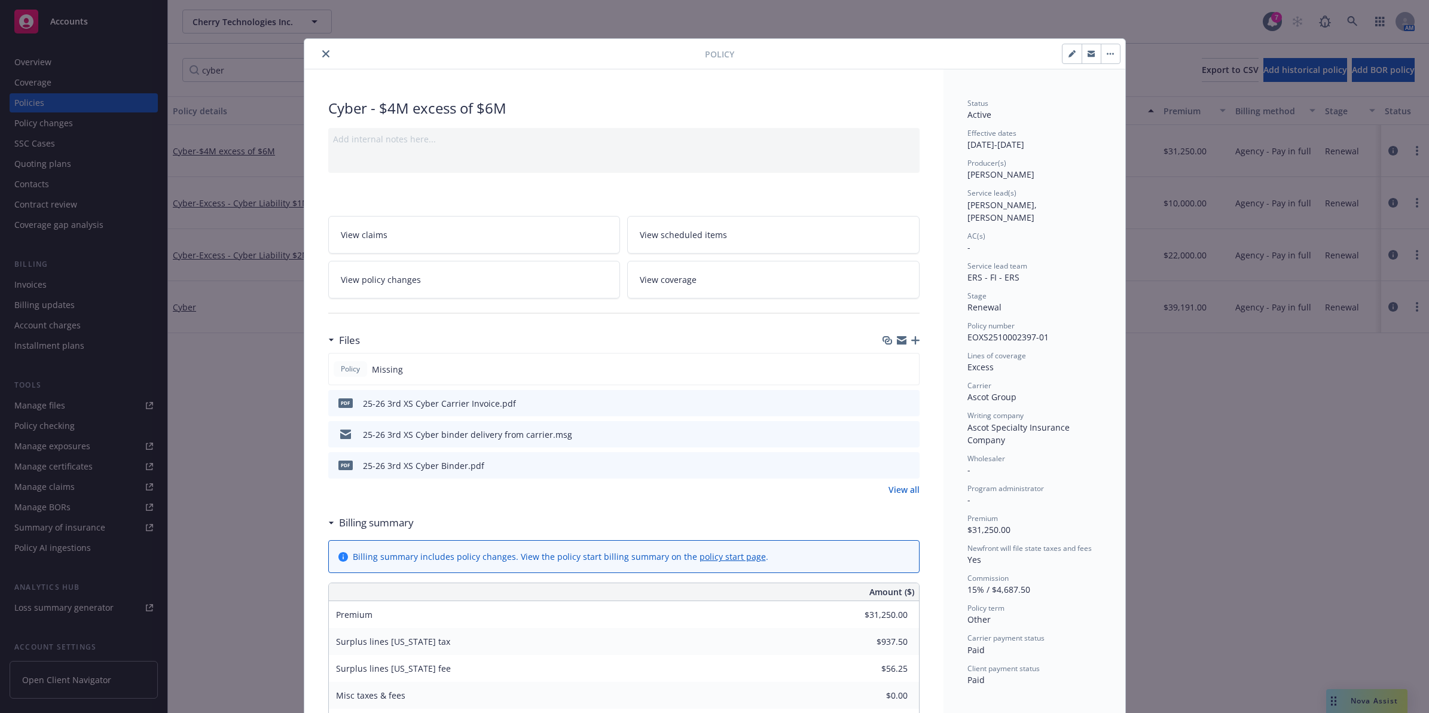
scroll to position [36, 0]
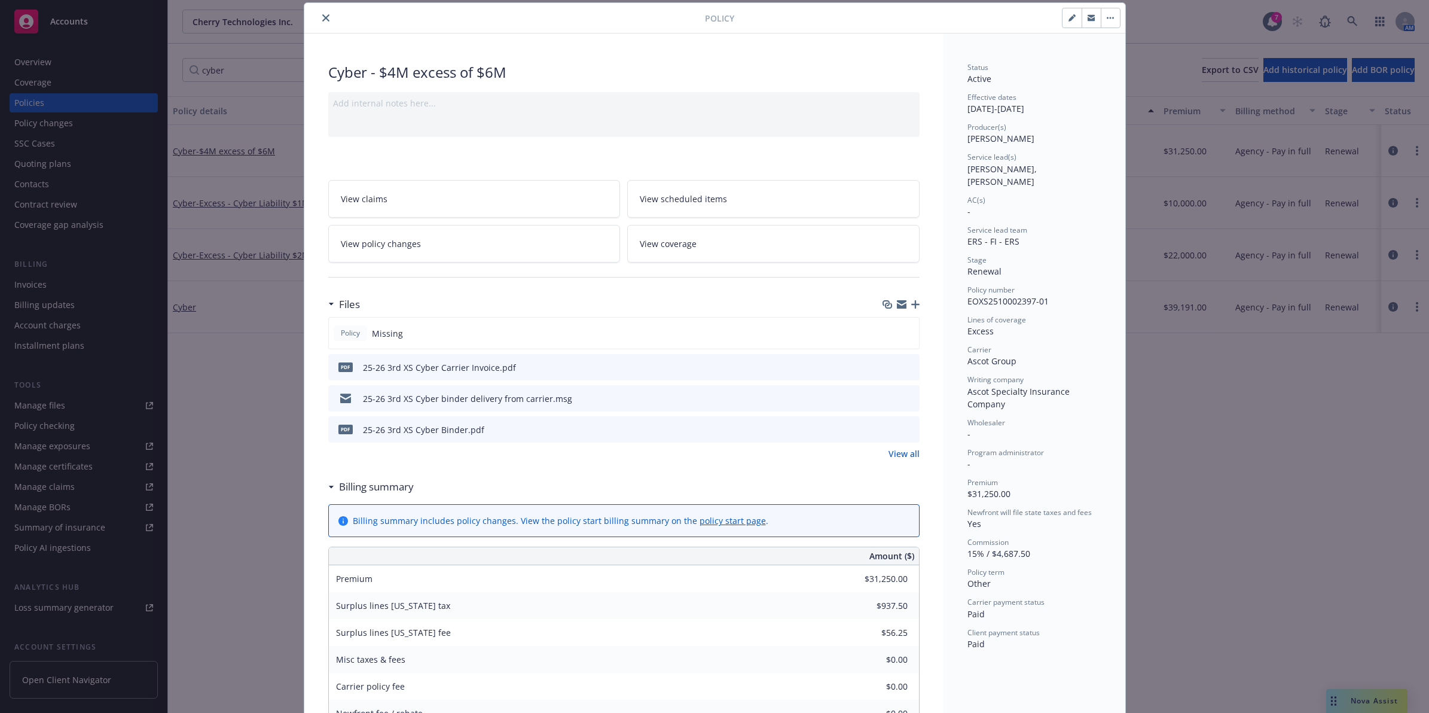
click at [905, 399] on icon "preview file" at bounding box center [908, 398] width 11 height 8
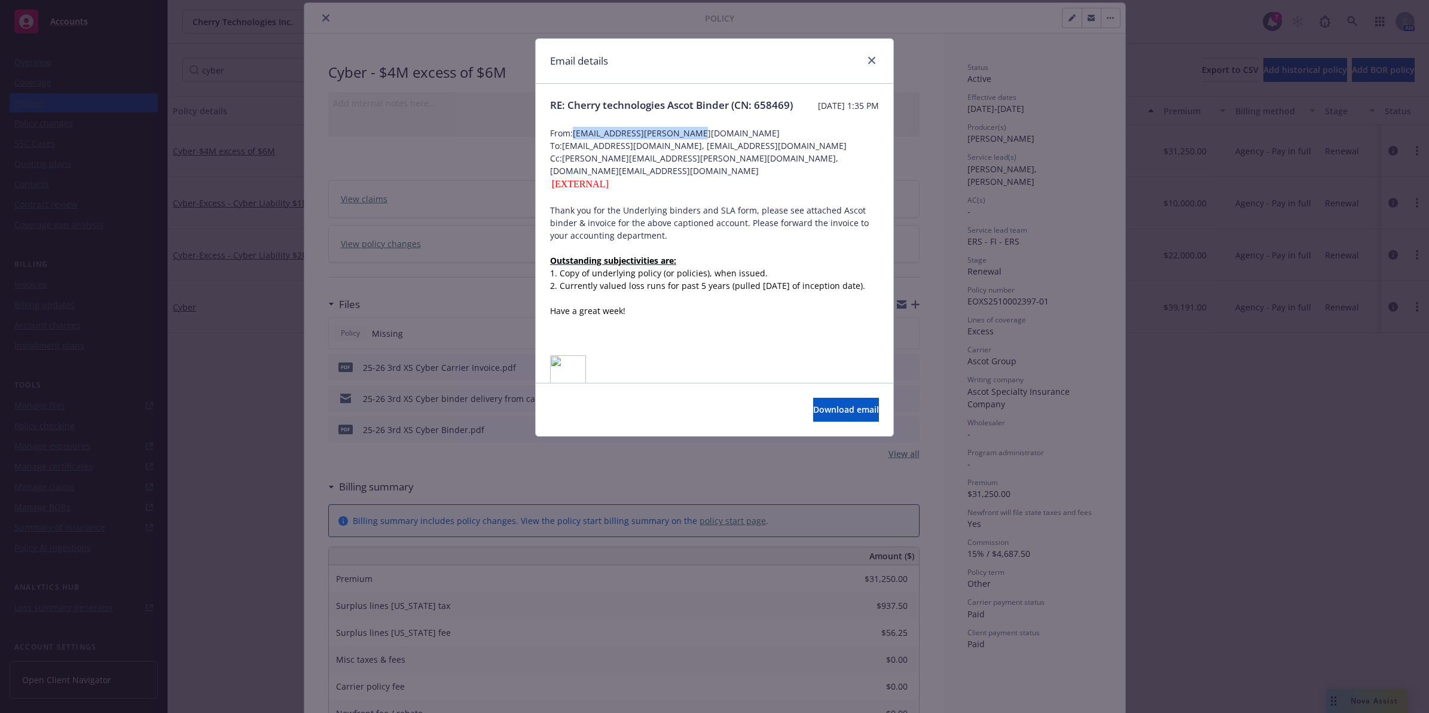
drag, startPoint x: 695, startPoint y: 145, endPoint x: 576, endPoint y: 145, distance: 119.0
click at [576, 139] on span "From: [EMAIL_ADDRESS][PERSON_NAME][DOMAIN_NAME]" at bounding box center [714, 133] width 329 height 13
copy span "[EMAIL_ADDRESS][PERSON_NAME][DOMAIN_NAME]"
drag, startPoint x: 869, startPoint y: 61, endPoint x: 408, endPoint y: 39, distance: 461.0
click at [869, 61] on icon "close" at bounding box center [871, 60] width 7 height 7
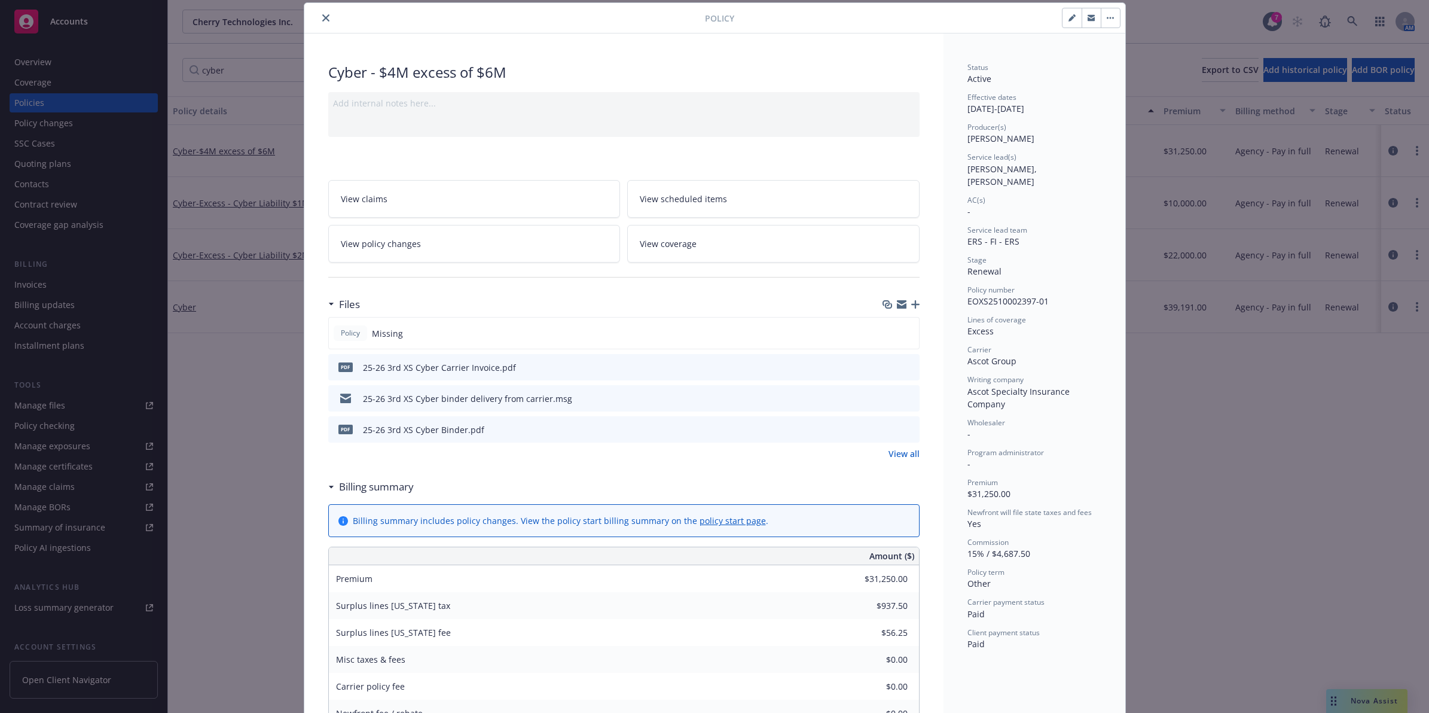
click at [990, 294] on div "Policy number EOXS2510002397-01" at bounding box center [1035, 296] width 134 height 23
click at [999, 295] on span "EOXS2510002397-01" at bounding box center [1008, 300] width 81 height 11
click at [905, 396] on icon "preview file" at bounding box center [908, 398] width 11 height 8
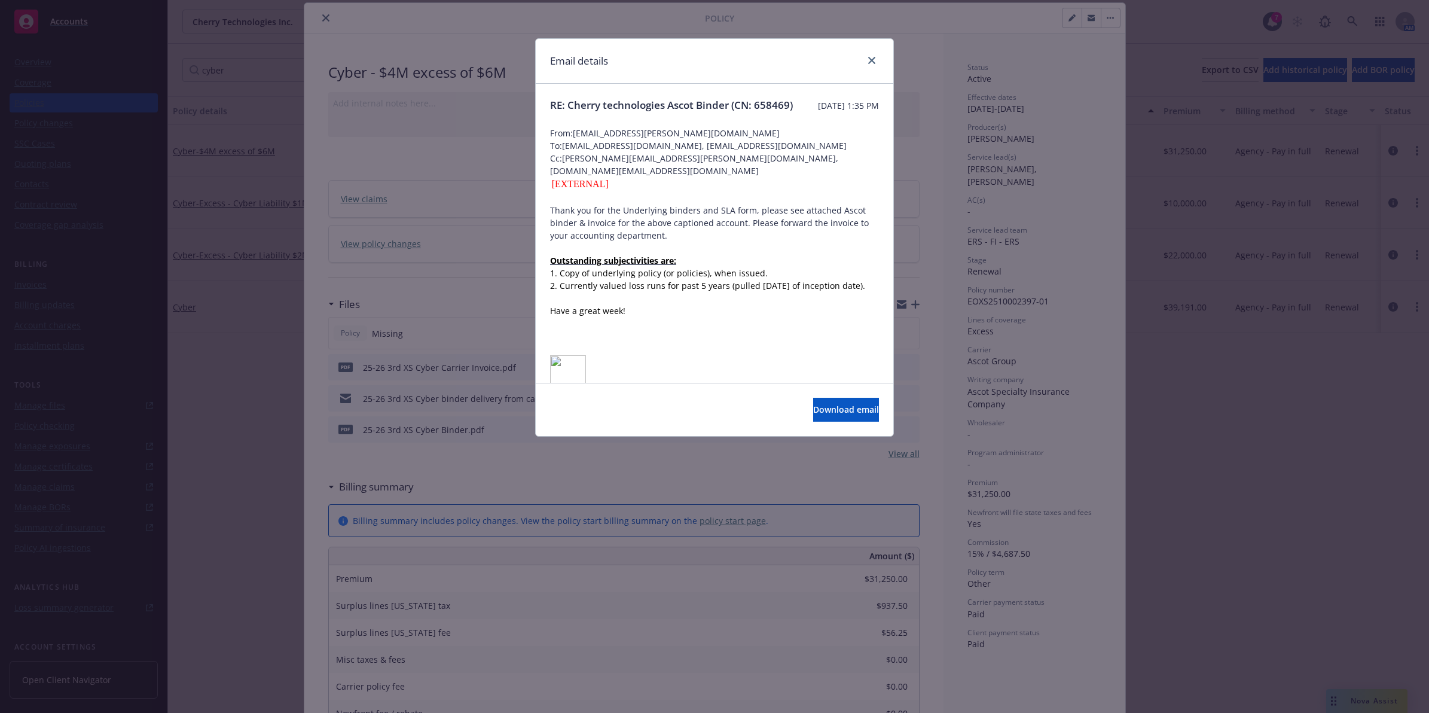
drag, startPoint x: 736, startPoint y: 181, endPoint x: 742, endPoint y: 270, distance: 89.9
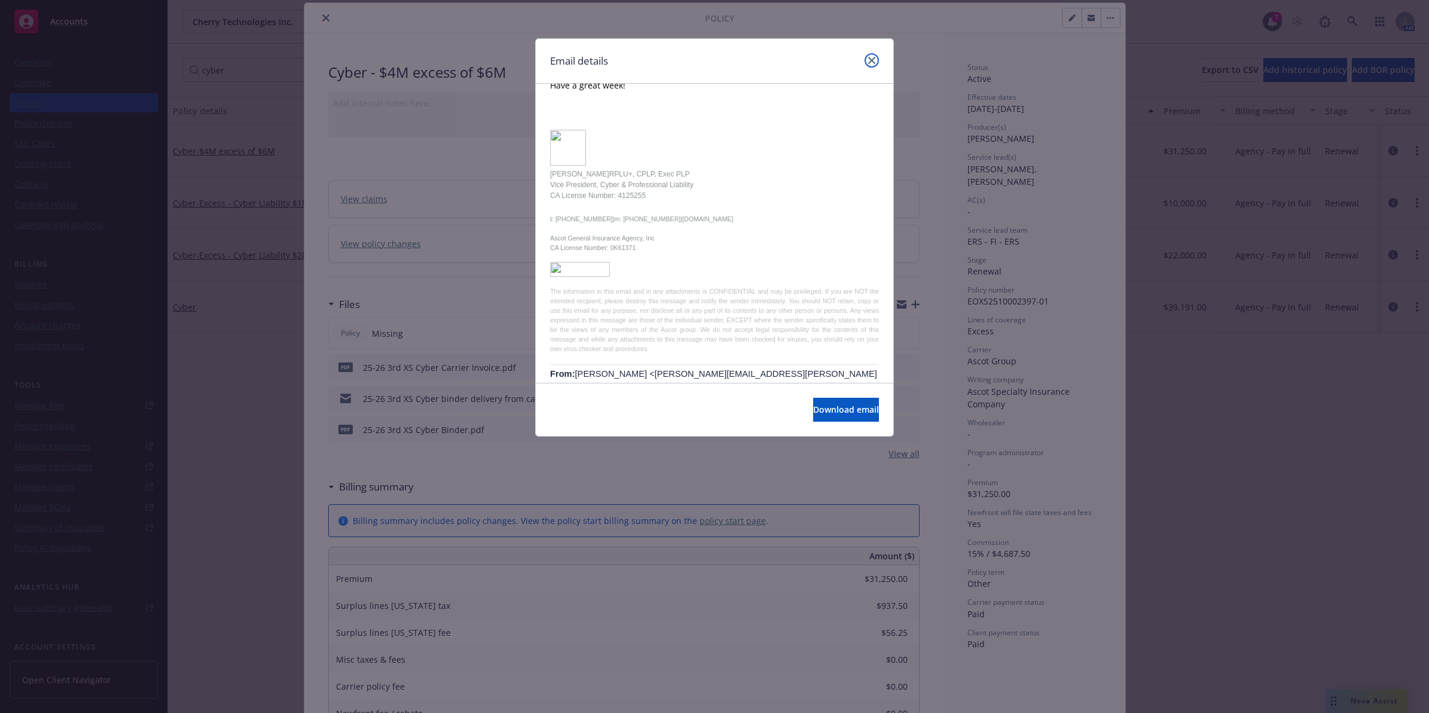
click at [878, 57] on link "close" at bounding box center [872, 60] width 14 height 14
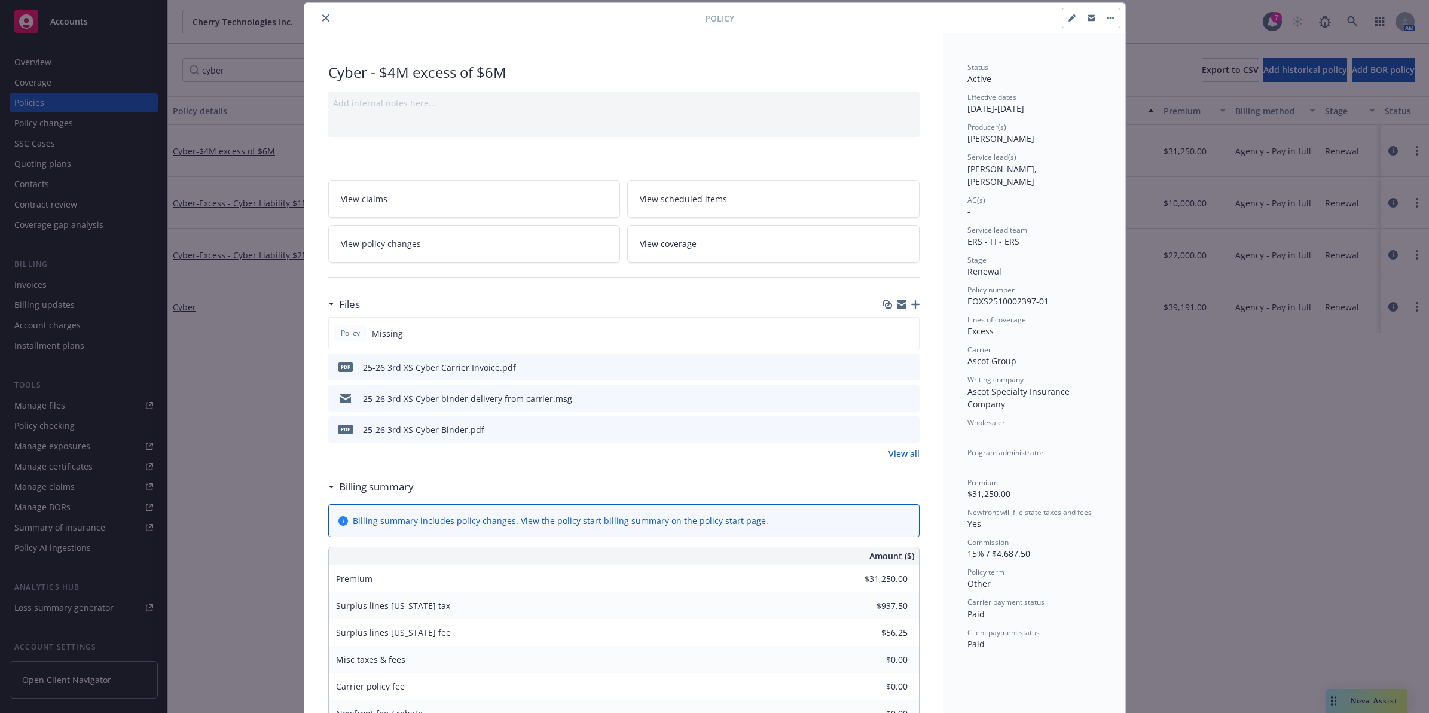
drag, startPoint x: 319, startPoint y: 19, endPoint x: 311, endPoint y: 25, distance: 10.2
click at [322, 18] on icon "close" at bounding box center [325, 17] width 7 height 7
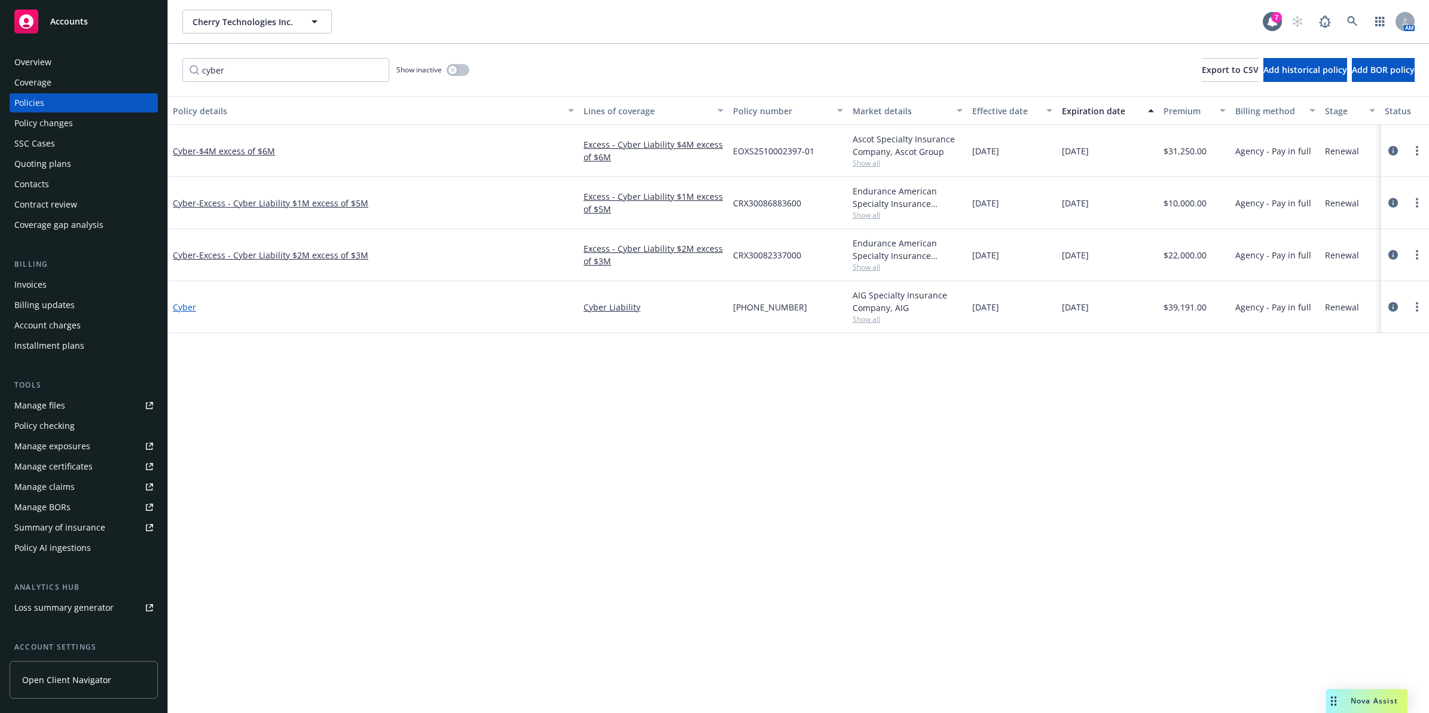
click at [184, 306] on link "Cyber" at bounding box center [184, 306] width 23 height 11
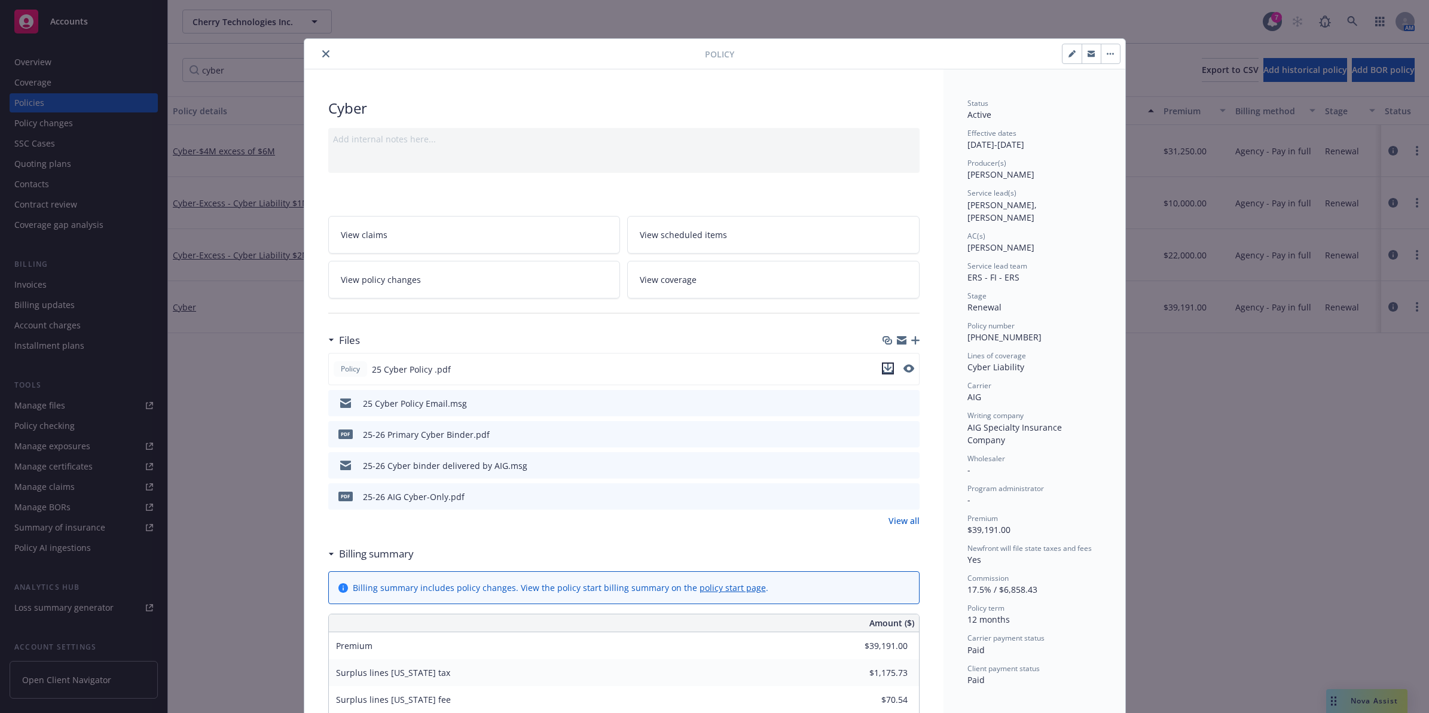
click at [885, 368] on icon "download file" at bounding box center [888, 367] width 8 height 7
drag, startPoint x: 318, startPoint y: 56, endPoint x: 160, endPoint y: 321, distance: 308.9
click at [322, 56] on icon "close" at bounding box center [325, 53] width 7 height 7
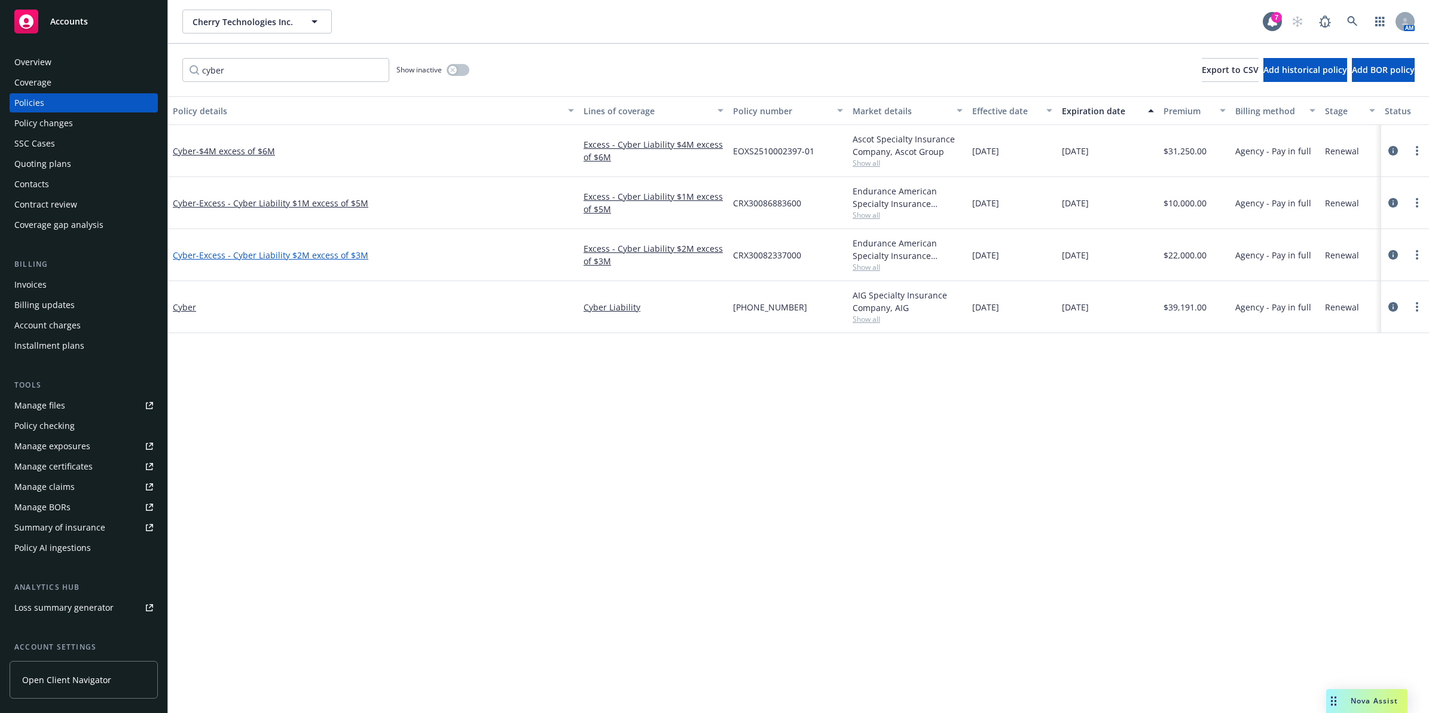
click at [257, 258] on span "- Excess - Cyber Liability $2M excess of $3M" at bounding box center [282, 254] width 172 height 11
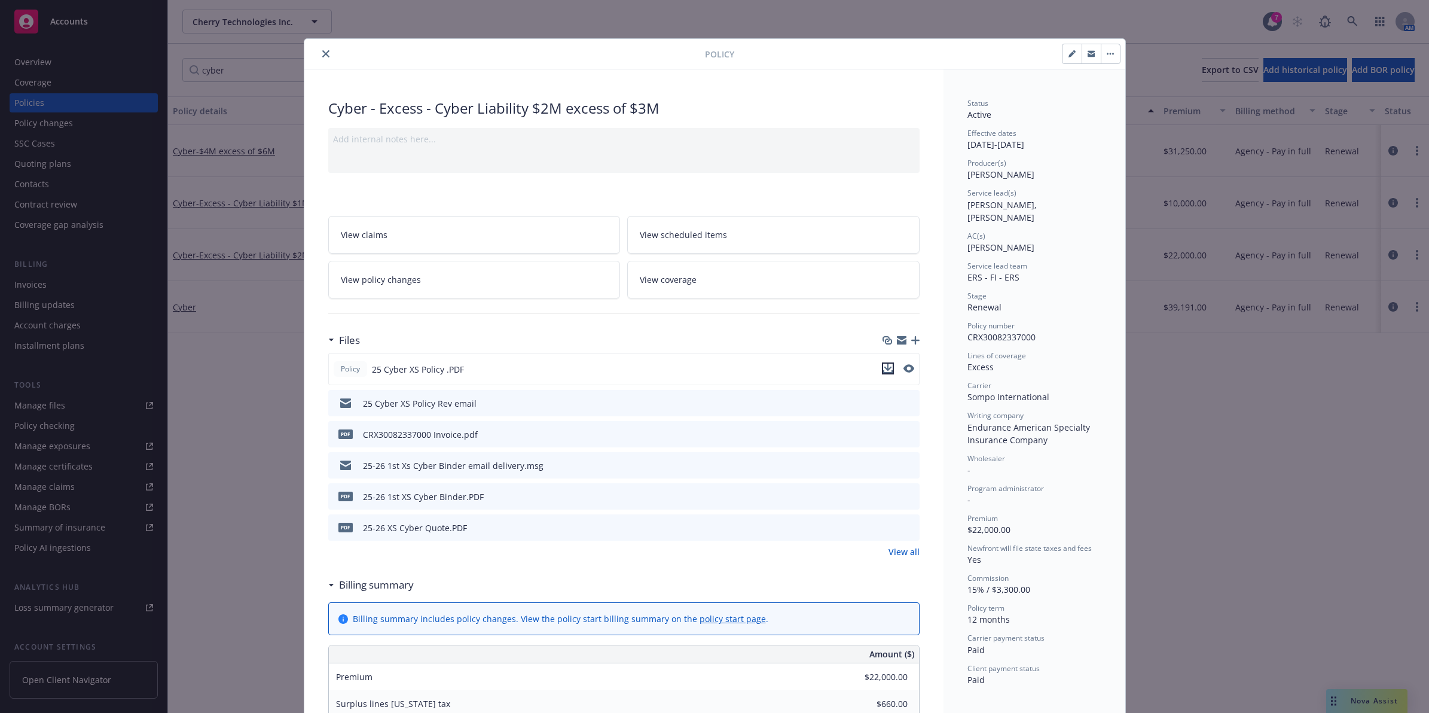
click at [886, 367] on icon "download file" at bounding box center [888, 369] width 10 height 10
click at [322, 54] on icon "close" at bounding box center [325, 53] width 7 height 7
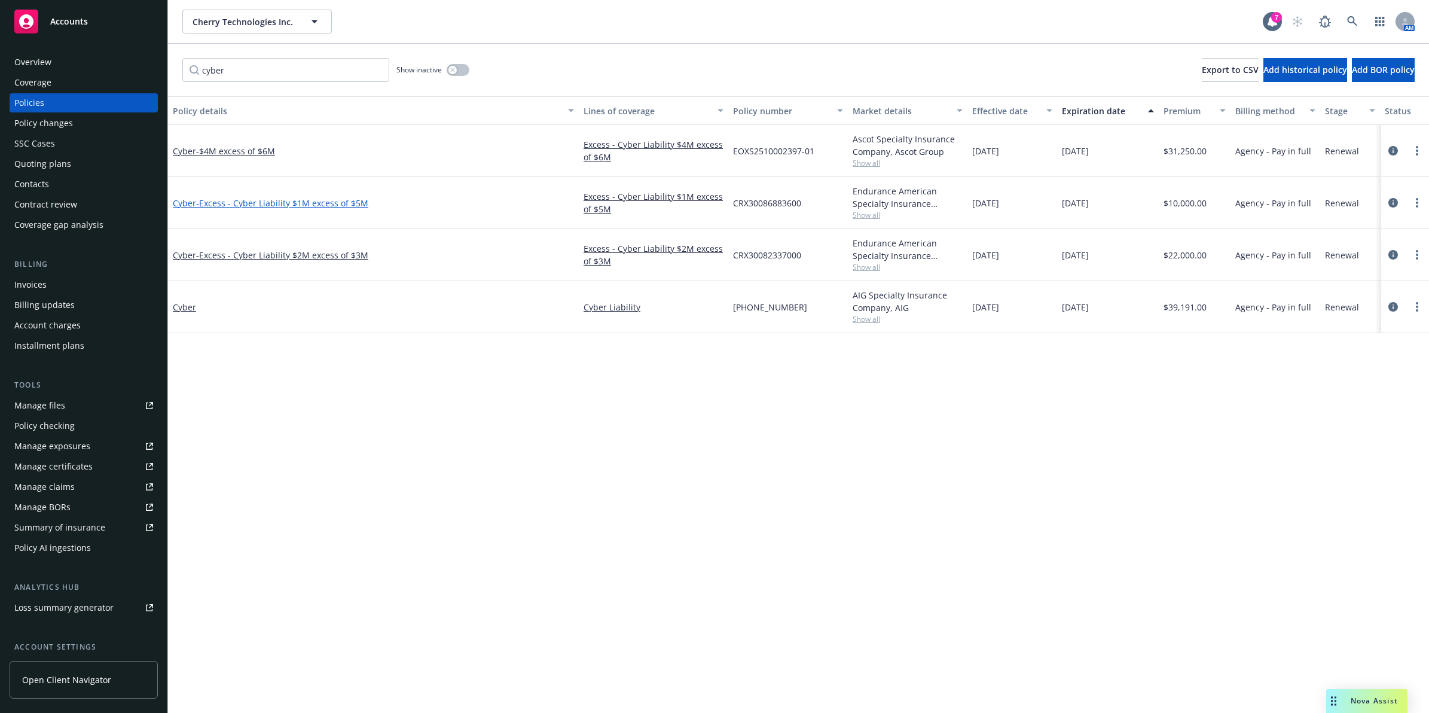
click at [280, 199] on span "- Excess - Cyber Liability $1M excess of $5M" at bounding box center [282, 202] width 172 height 11
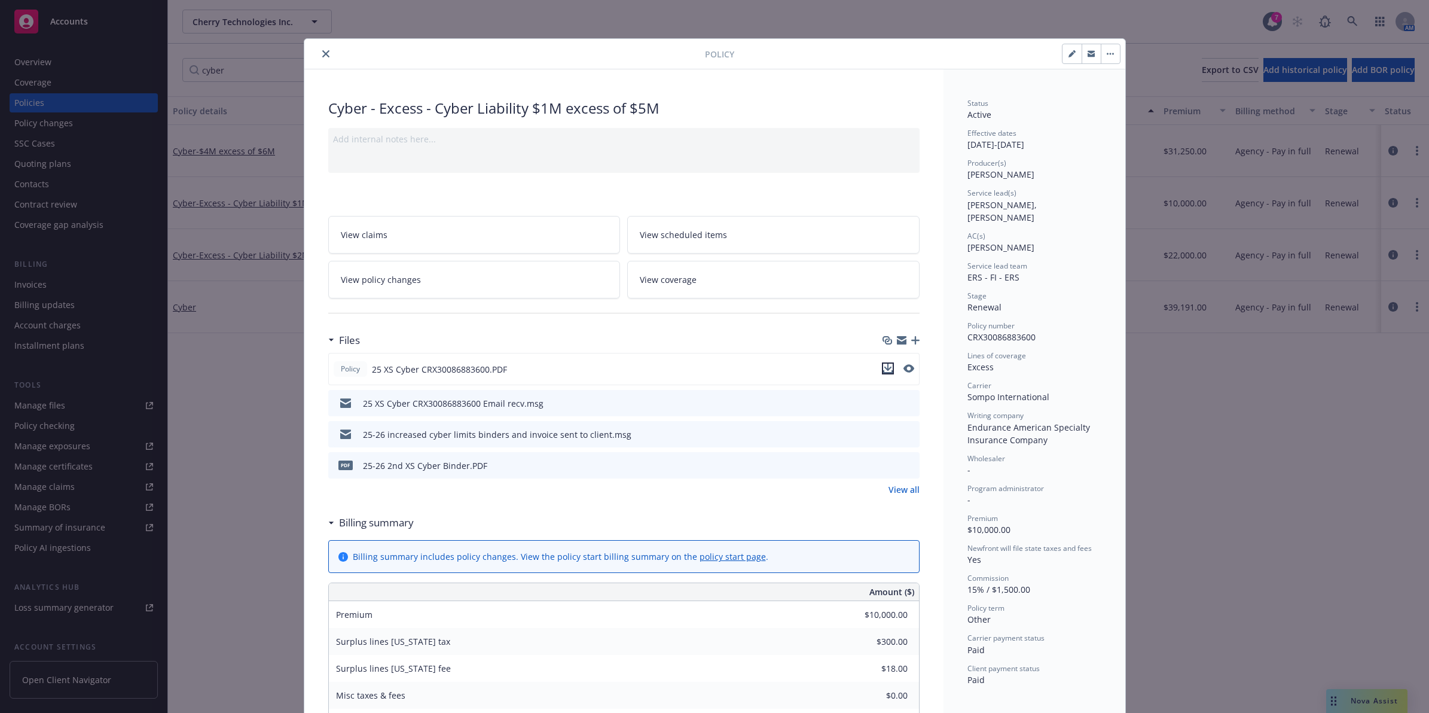
click at [886, 367] on icon "download file" at bounding box center [888, 369] width 10 height 10
click at [319, 54] on button "close" at bounding box center [326, 54] width 14 height 14
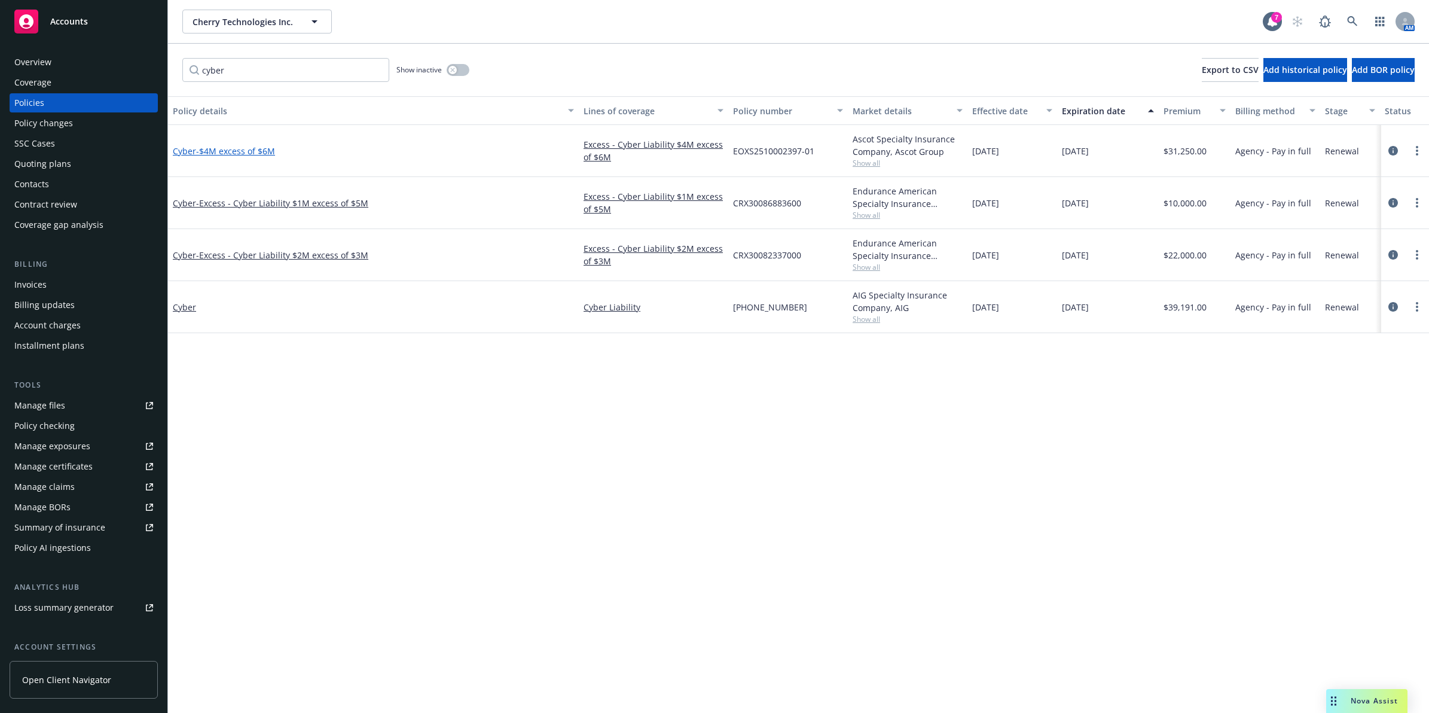
click at [222, 154] on span "- $4M excess of $6M" at bounding box center [235, 150] width 79 height 11
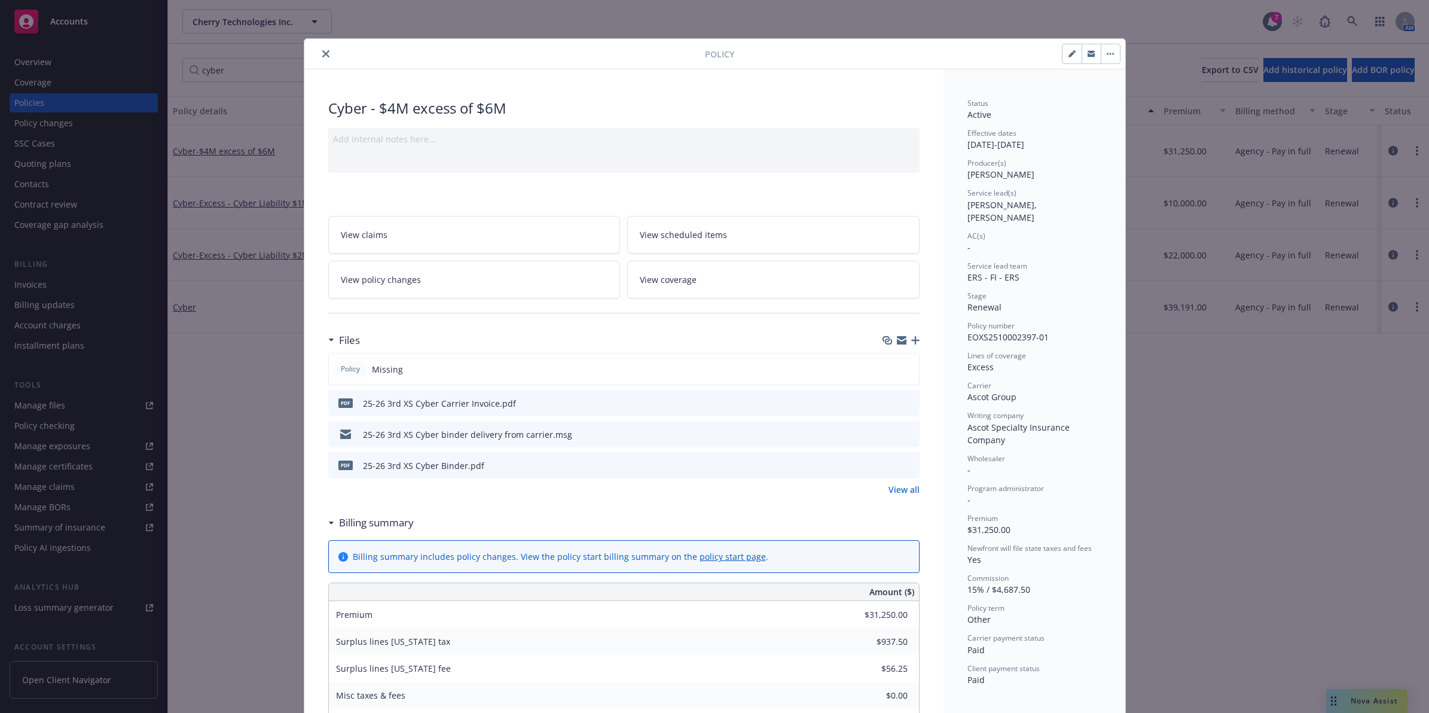
scroll to position [36, 0]
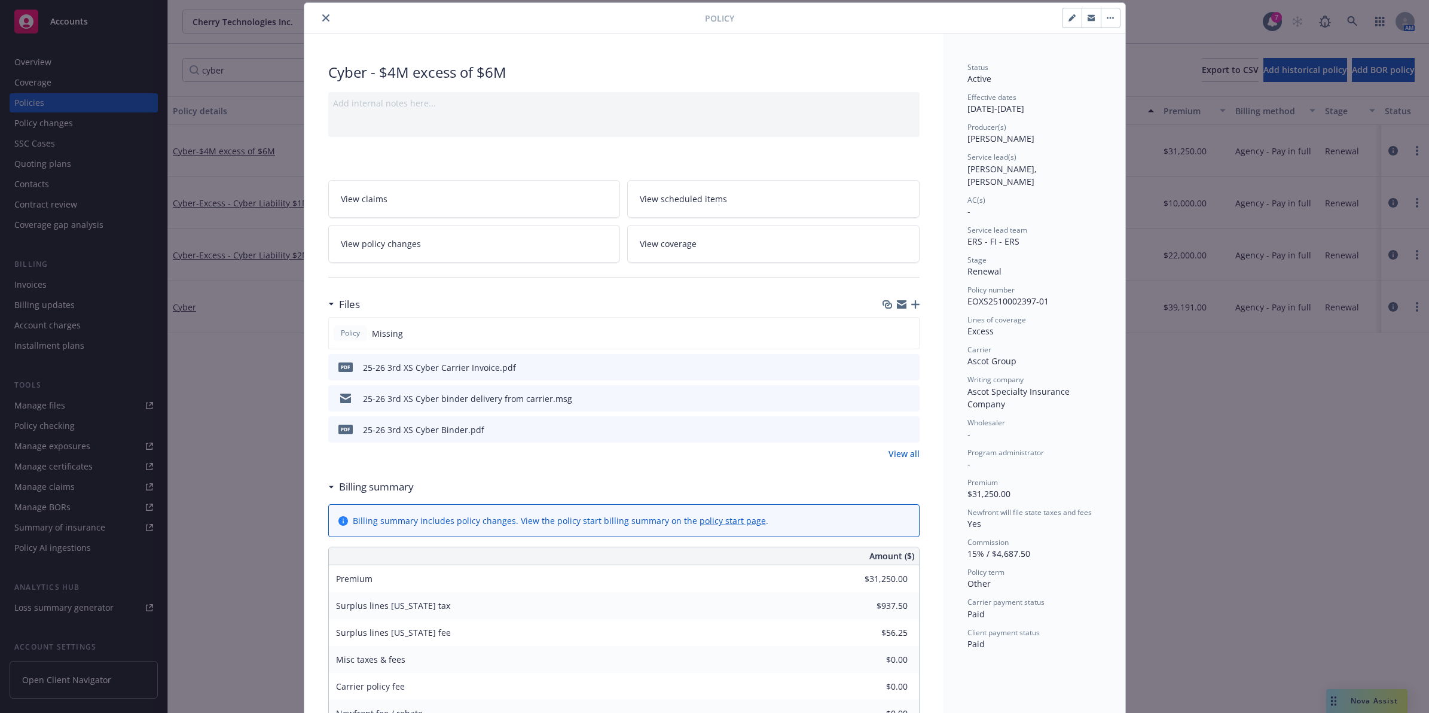
click at [322, 14] on icon "close" at bounding box center [325, 17] width 7 height 7
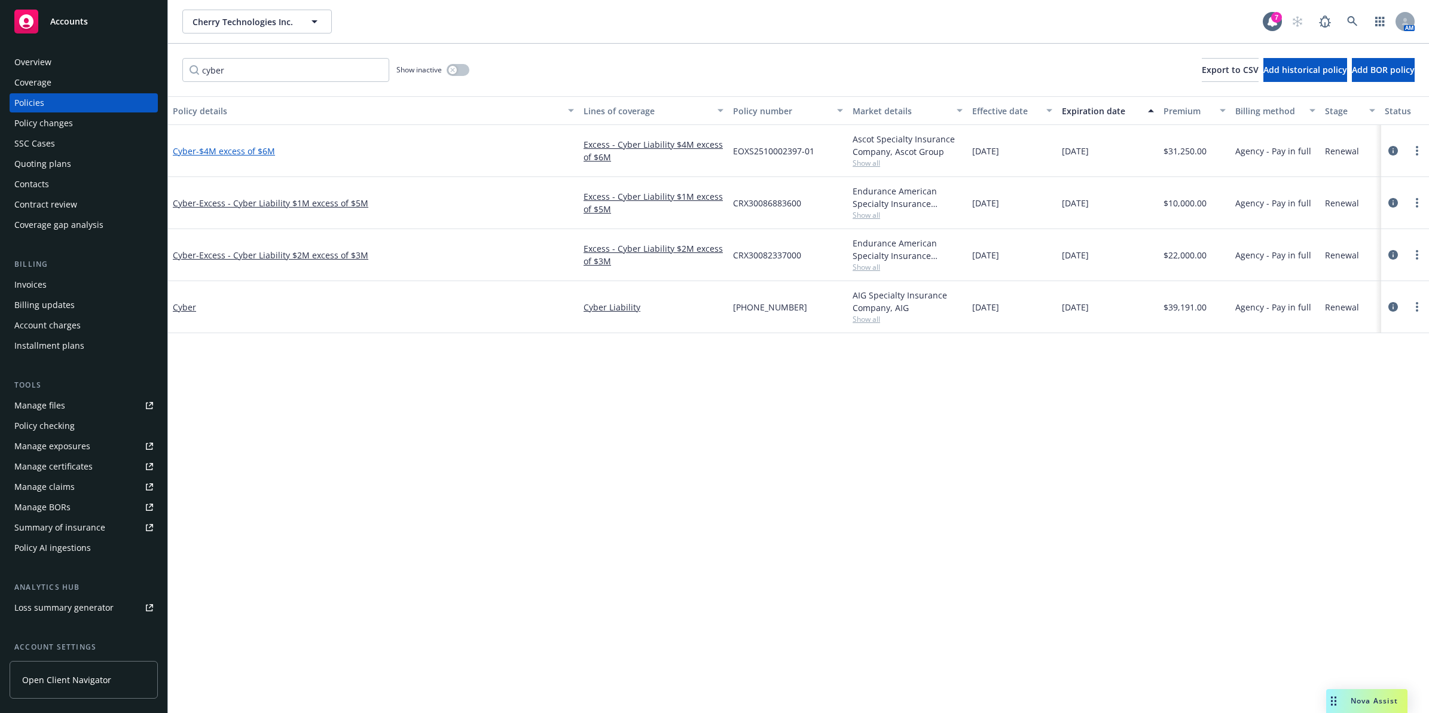
click at [209, 151] on span "- $4M excess of $6M" at bounding box center [235, 150] width 79 height 11
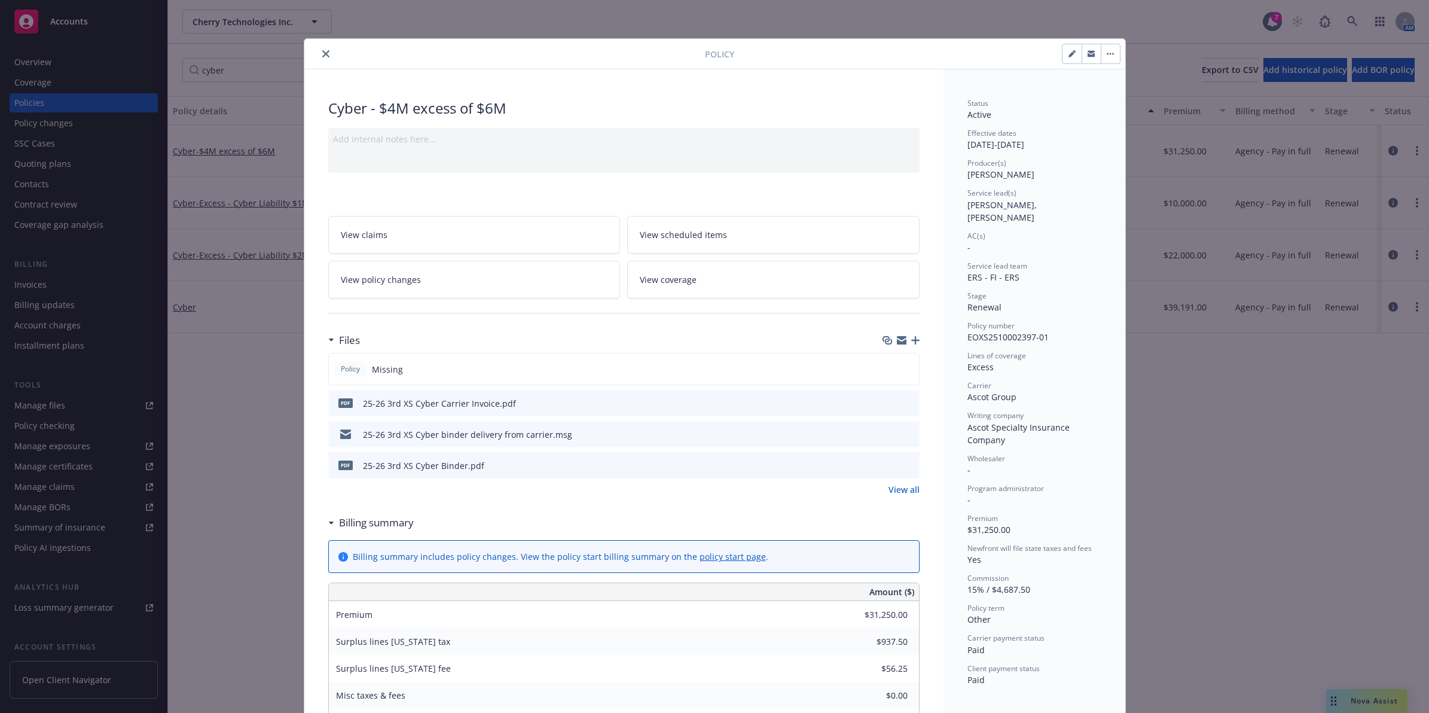
scroll to position [36, 0]
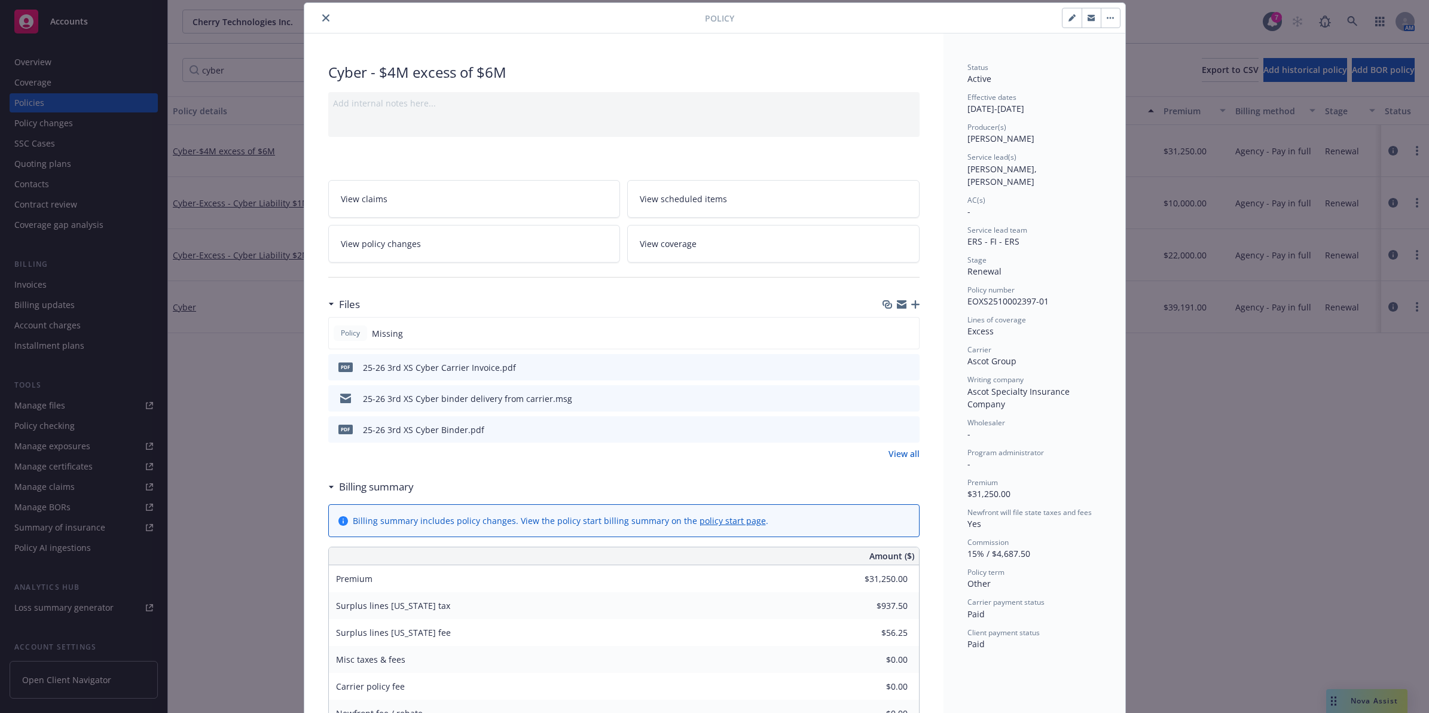
click at [911, 305] on icon "button" at bounding box center [915, 304] width 8 height 8
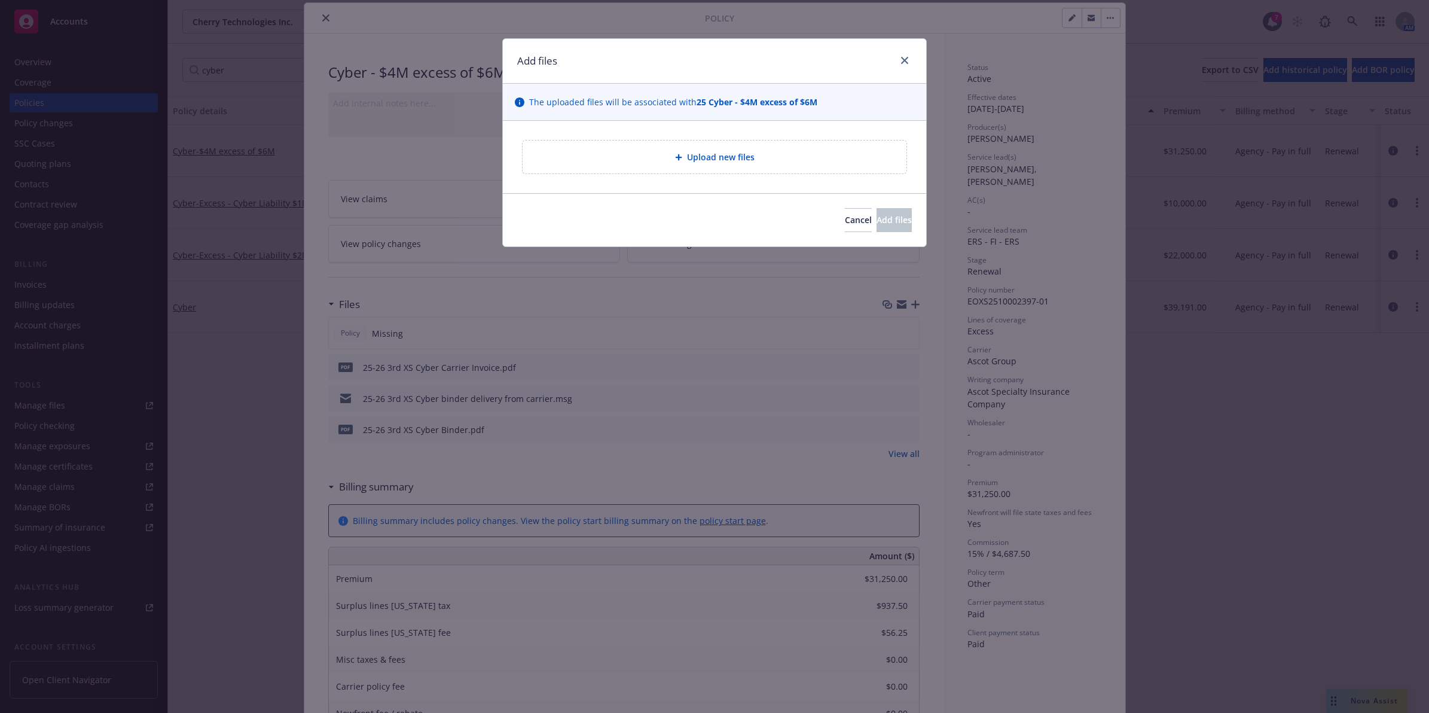
type textarea "x"
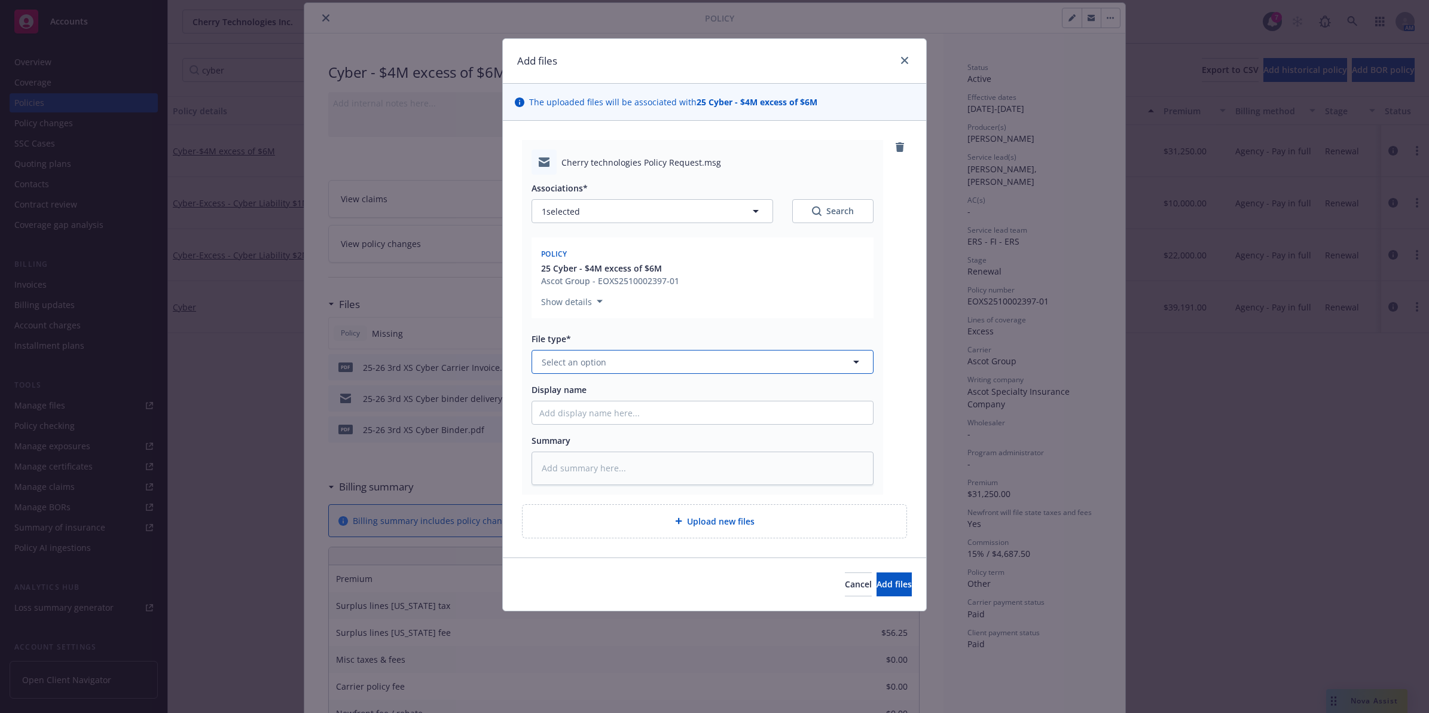
click at [604, 362] on span "Select an option" at bounding box center [574, 362] width 65 height 13
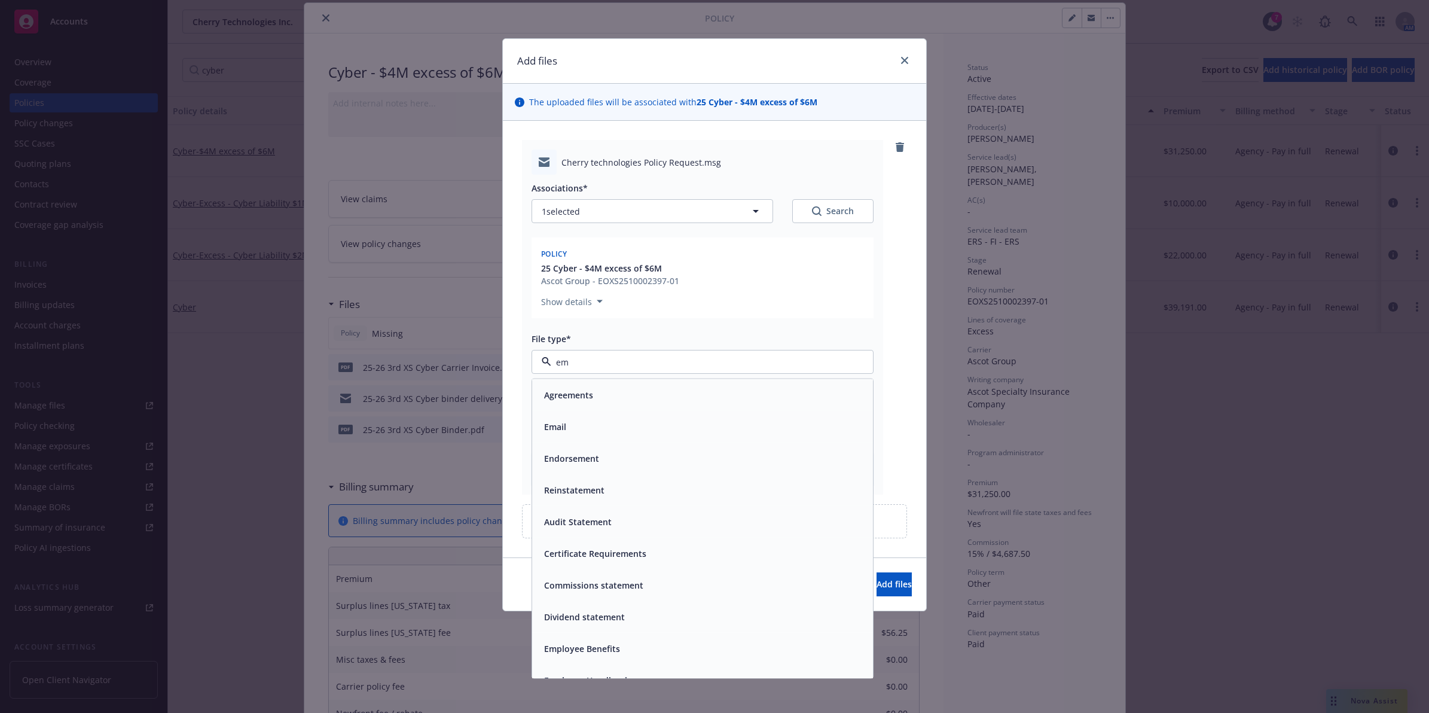
type input "ema"
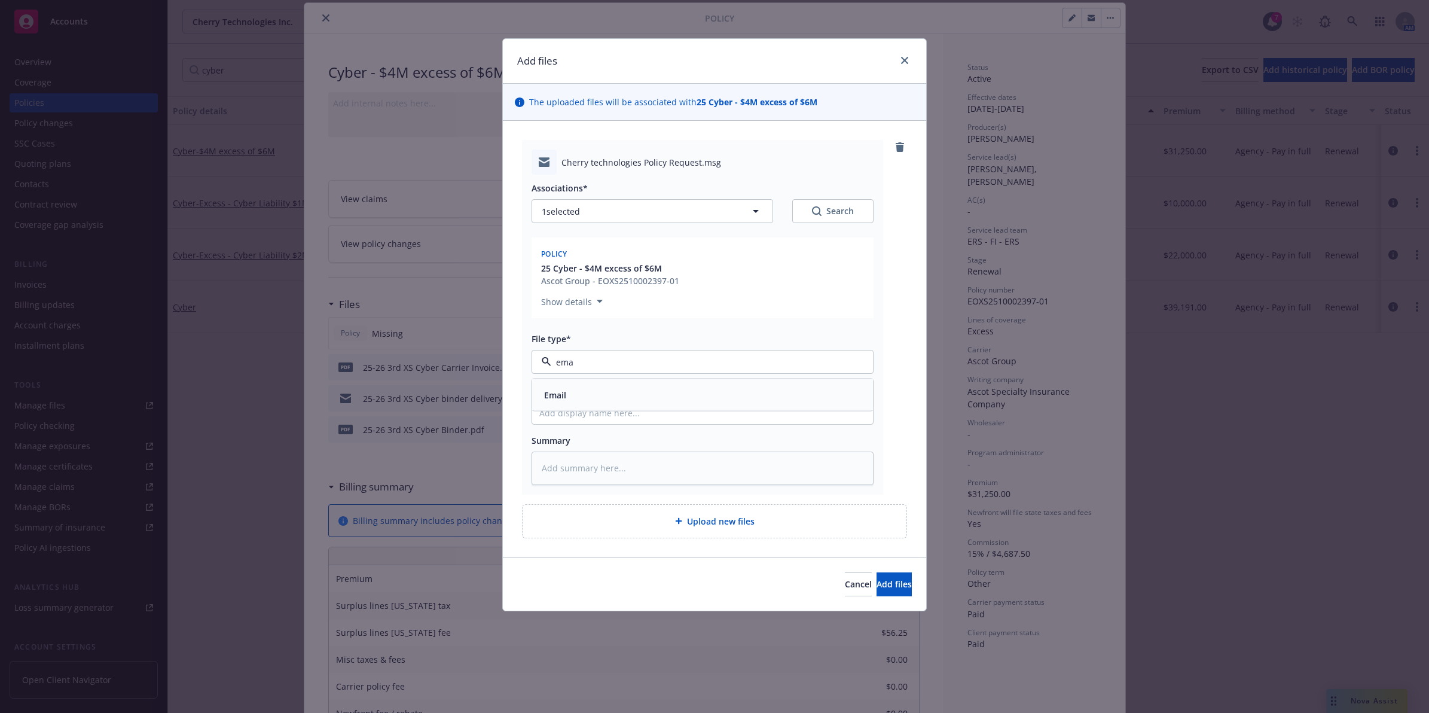
click at [572, 398] on div "Email" at bounding box center [702, 394] width 327 height 17
click at [567, 419] on input "Display name" at bounding box center [702, 412] width 341 height 23
type textarea "x"
type input "P"
type textarea "x"
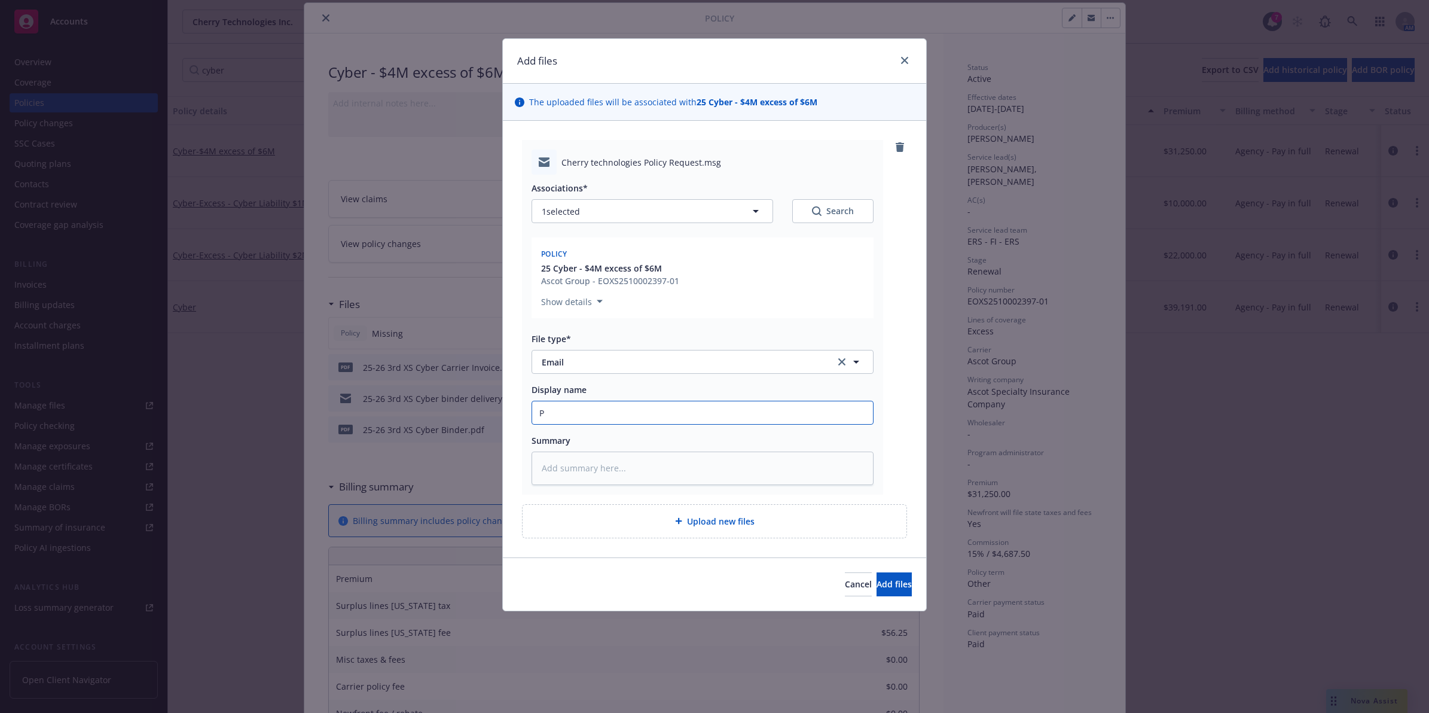
type input "Po"
type textarea "x"
type input "Pol"
type textarea "x"
type input "Poli"
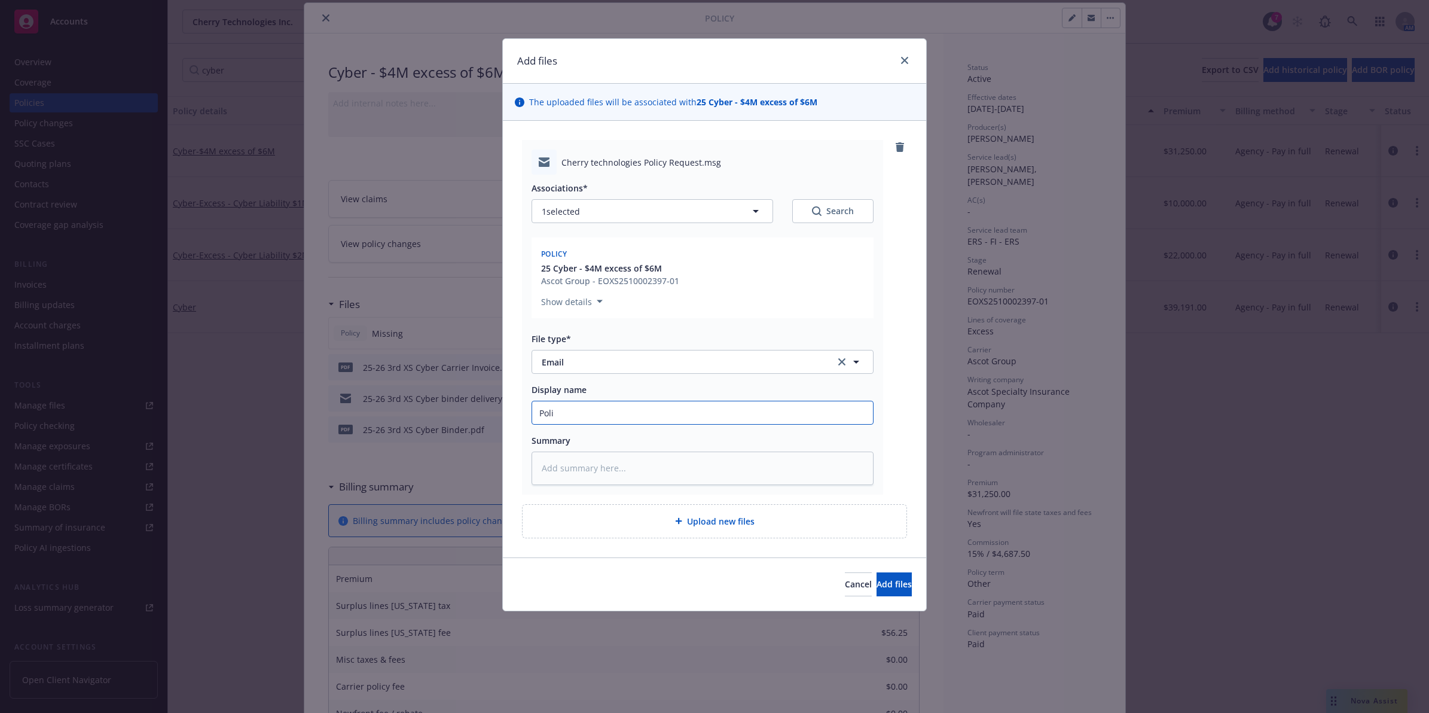
type textarea "x"
type input "Polic"
type textarea "x"
type input "Policy"
type textarea "x"
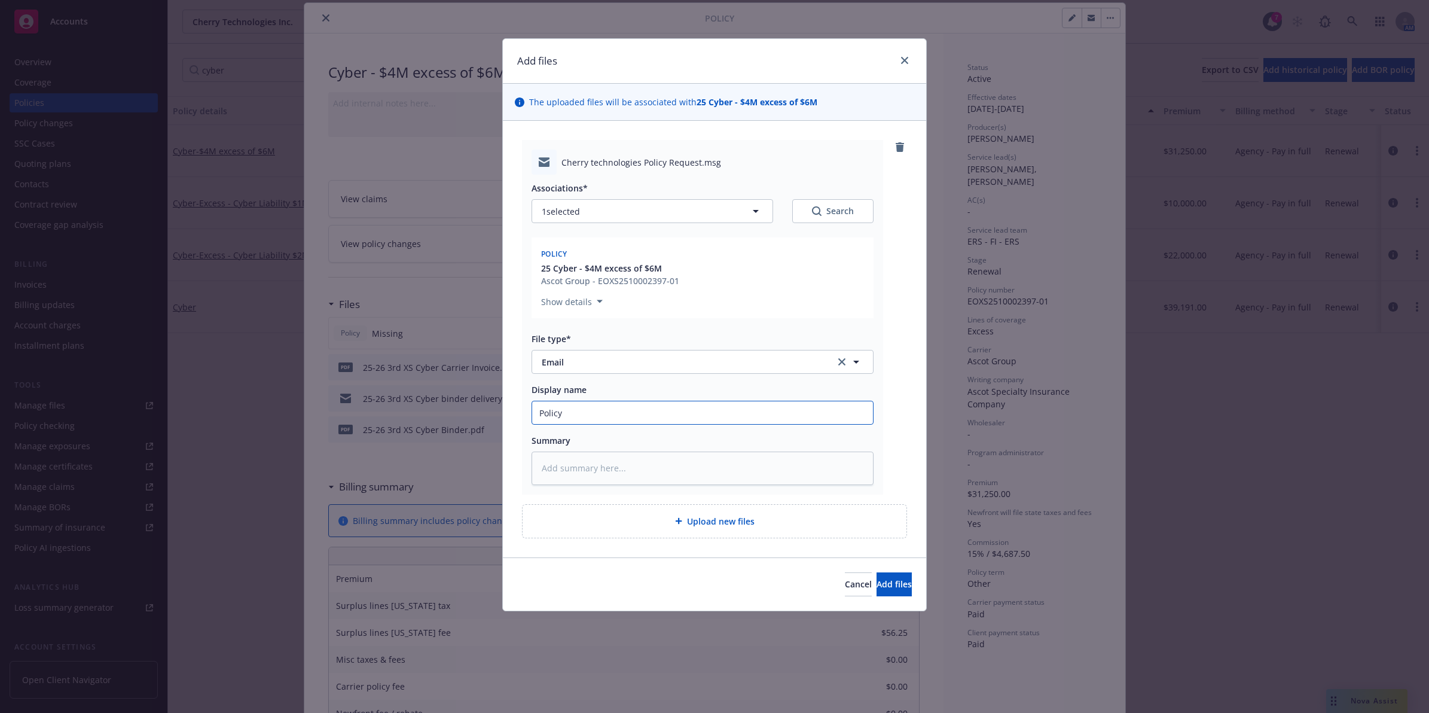
type input "Policy"
type textarea "x"
type input "Policy F"
type textarea "x"
type input "Policy Fo"
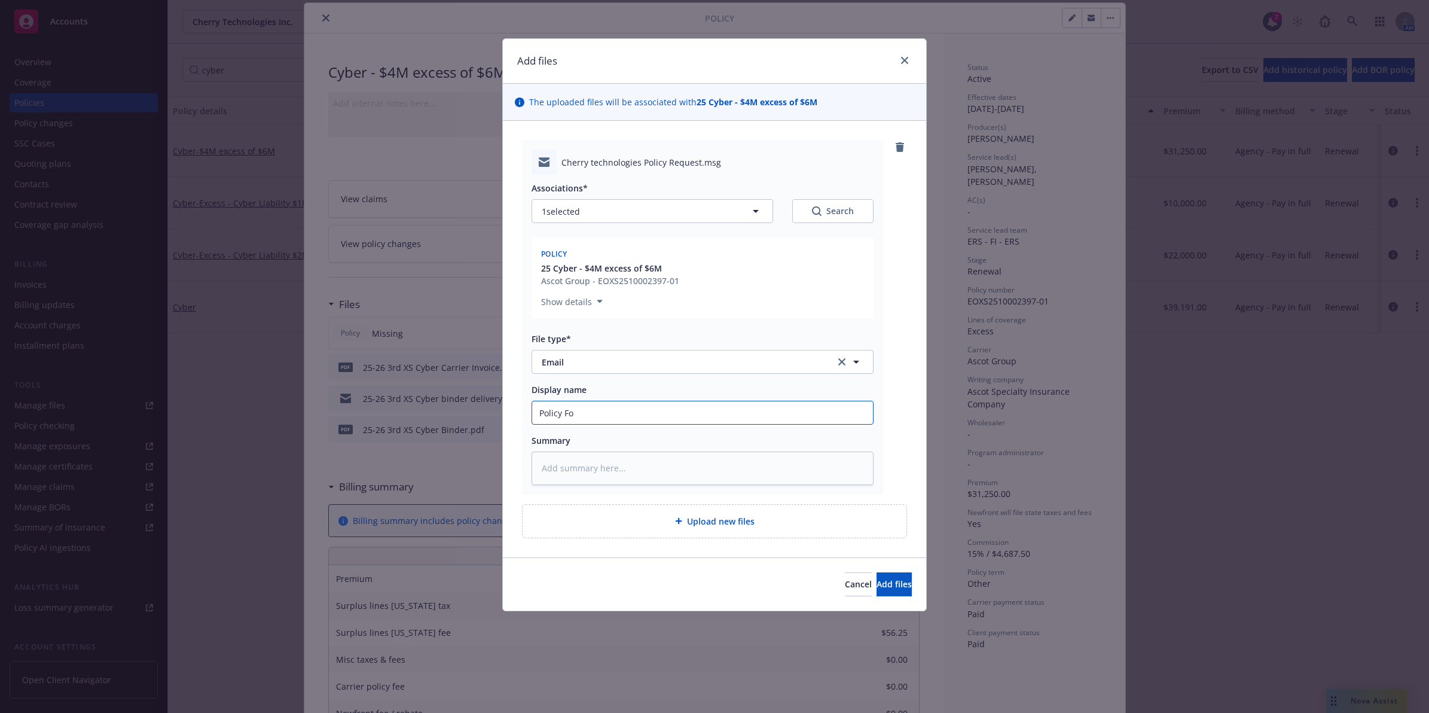
type textarea "x"
type input "Policy Fol"
type textarea "x"
type input "Policy Foll"
type textarea "x"
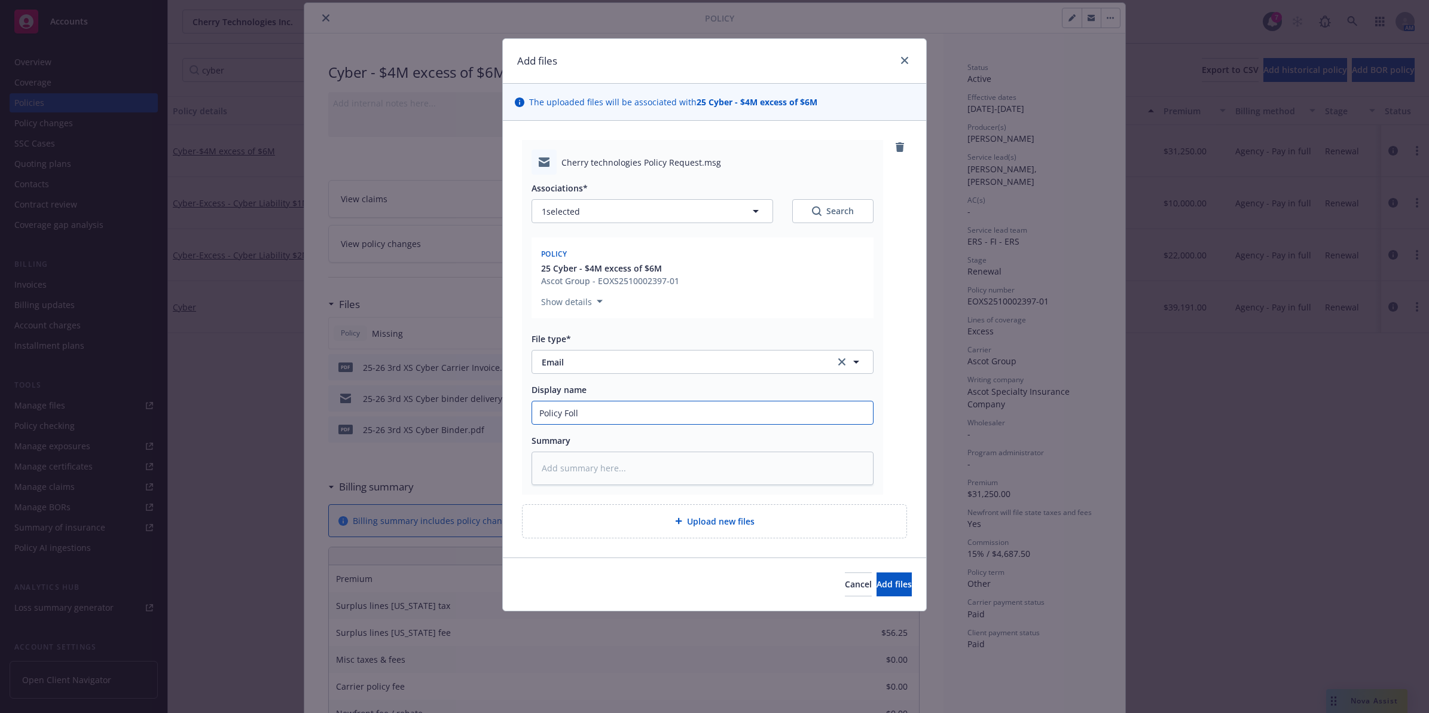
type input "Policy Follo"
type textarea "x"
type input "Policy Follow"
type textarea "x"
type input "Policy Follow"
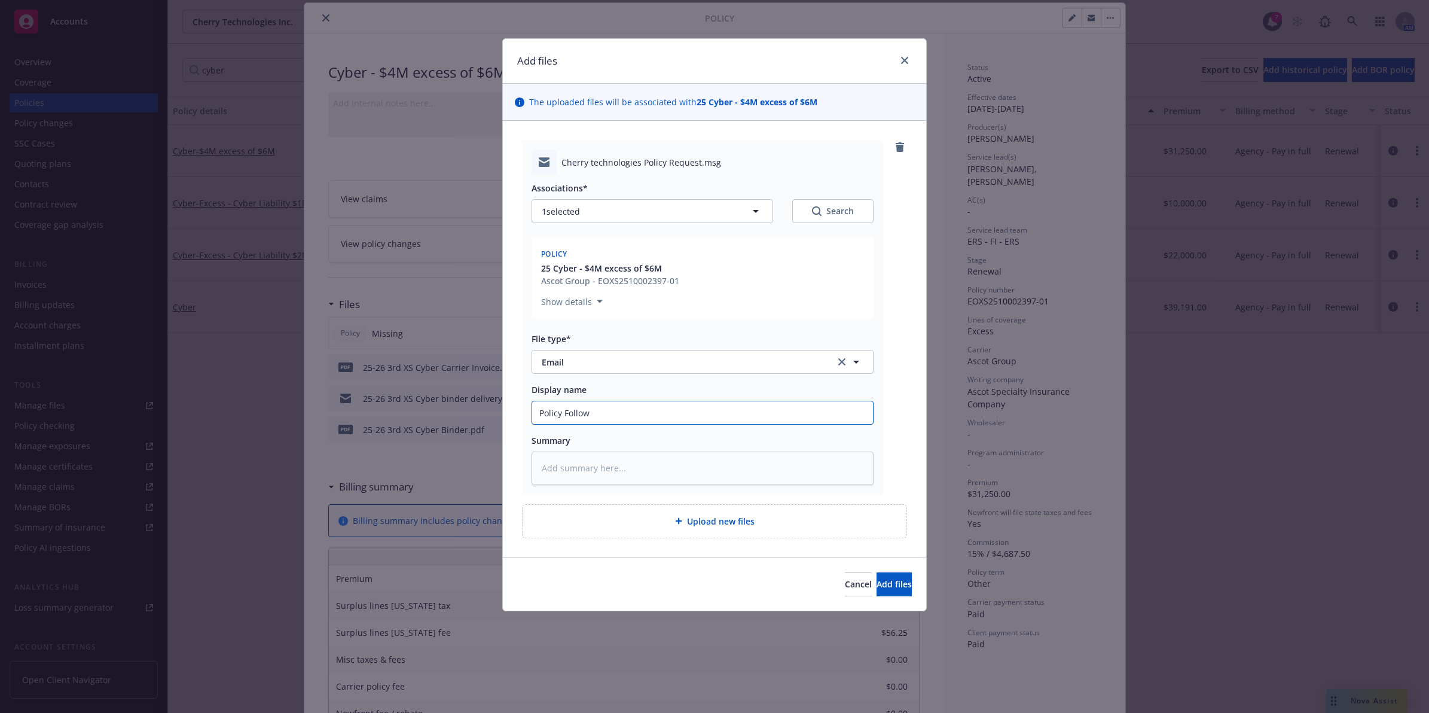
type textarea "x"
type input "Policy Follow u"
type textarea "x"
type input "Policy Follow up"
type textarea "x"
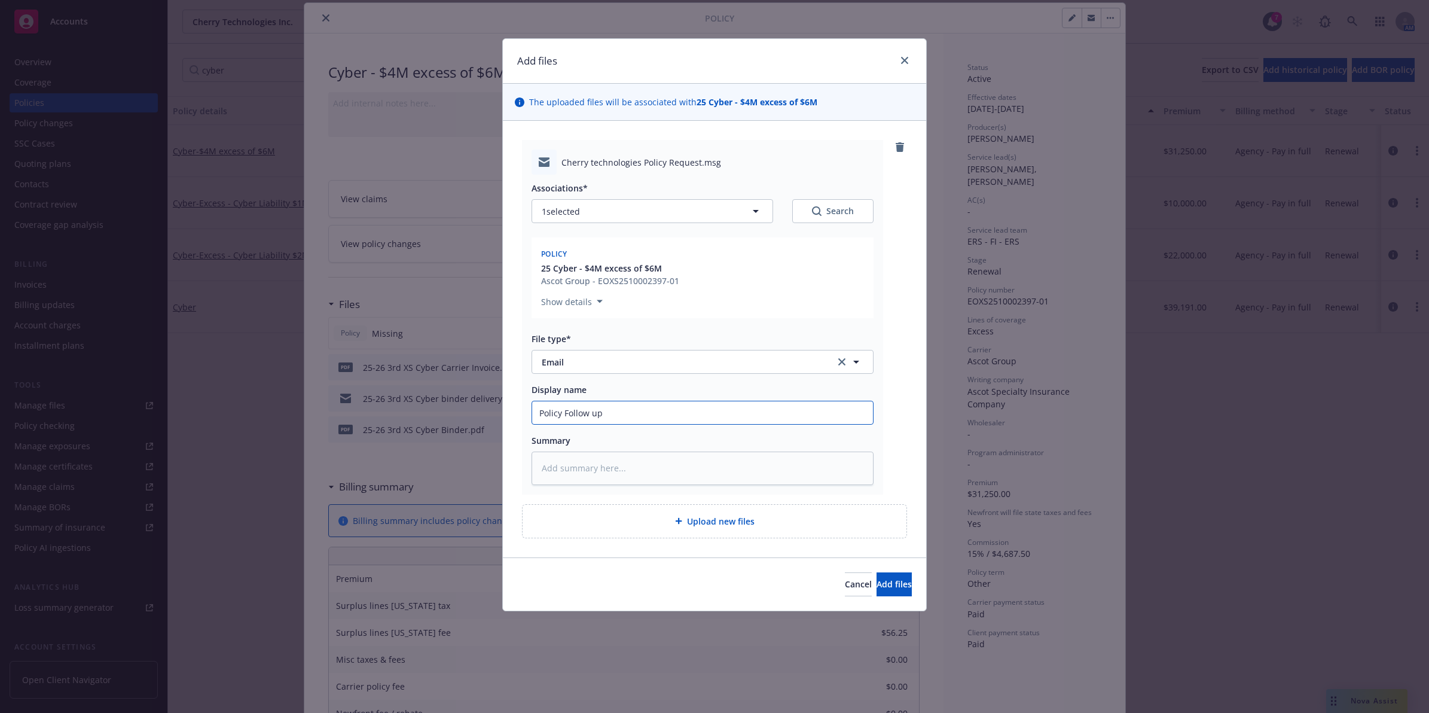
type input "Policy Follow up"
type textarea "x"
type input "Policy Follow up e"
type textarea "x"
type input "Policy Follow up em"
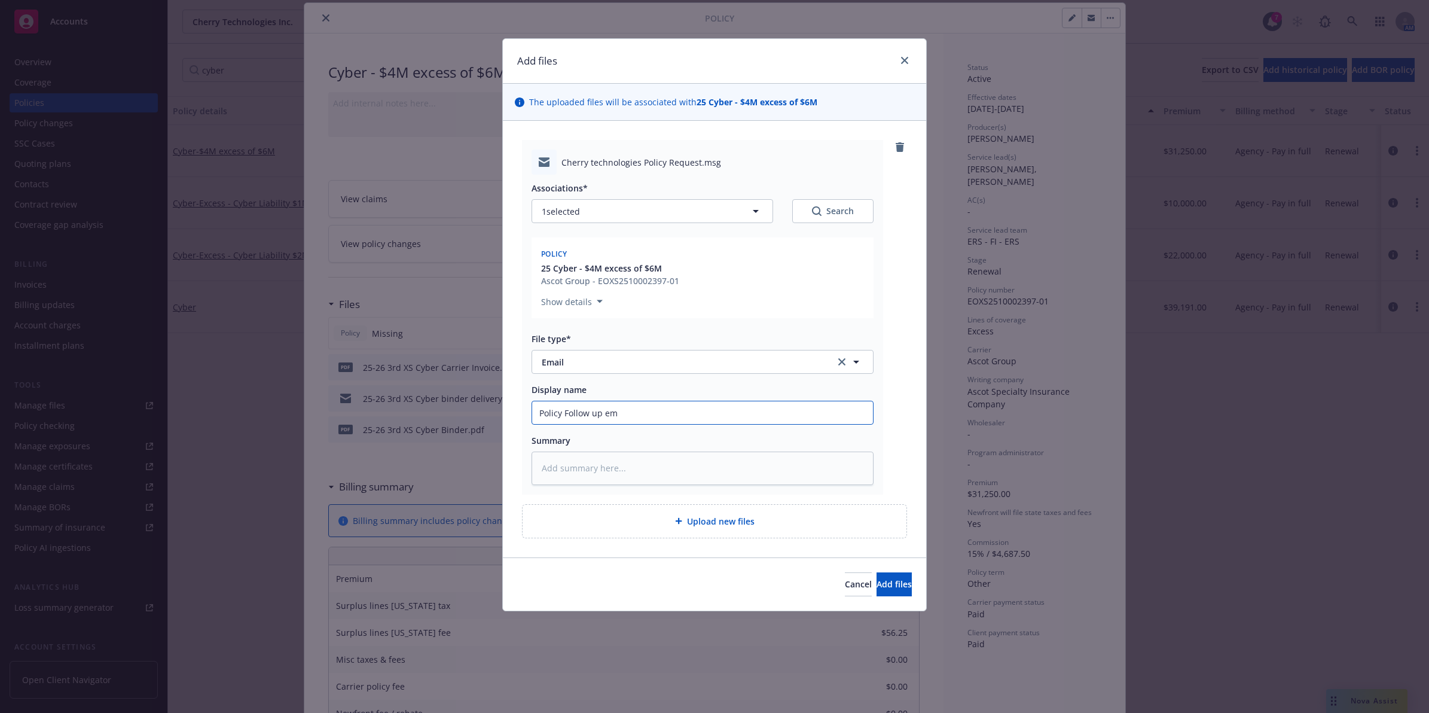
type textarea "x"
type input "Policy Follow up ema"
type textarea "x"
type input "Policy Follow up emai"
type textarea "x"
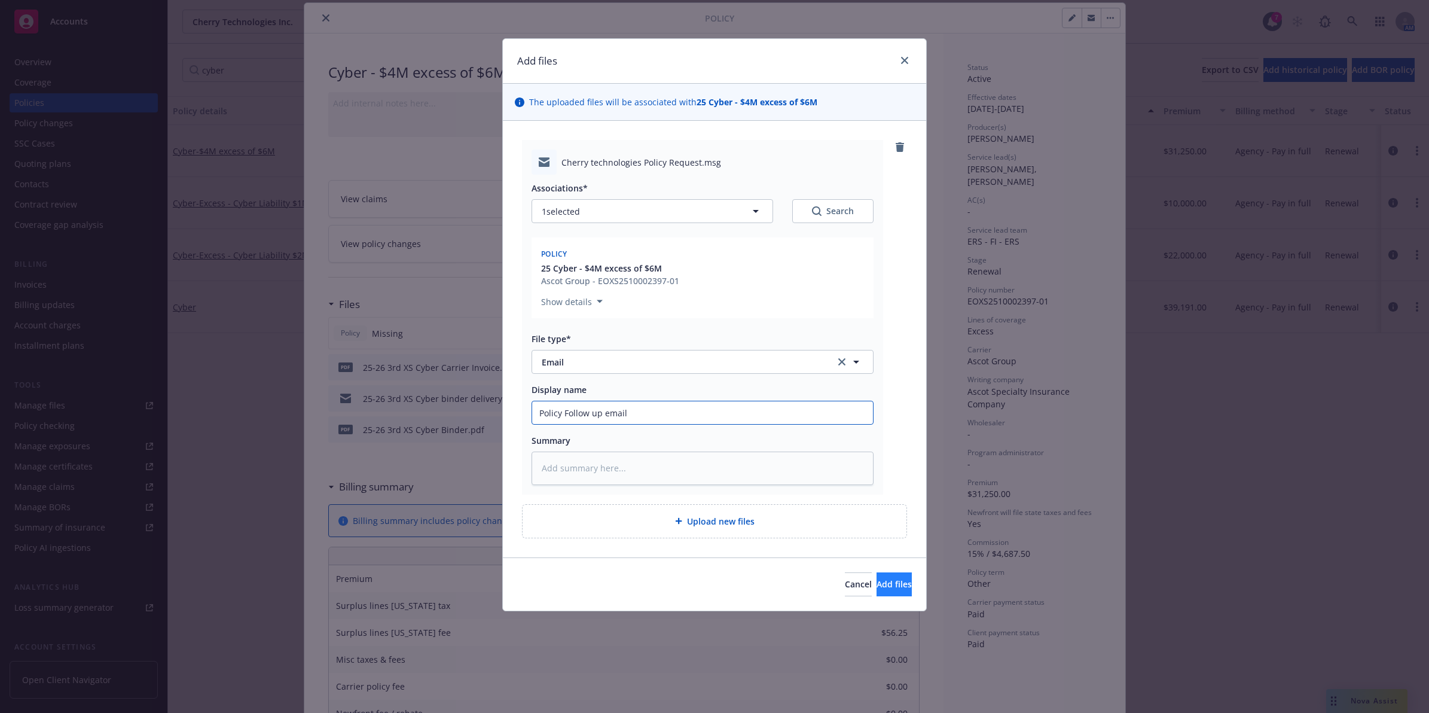
type input "Policy Follow up email"
click at [877, 589] on span "Add files" at bounding box center [894, 583] width 35 height 11
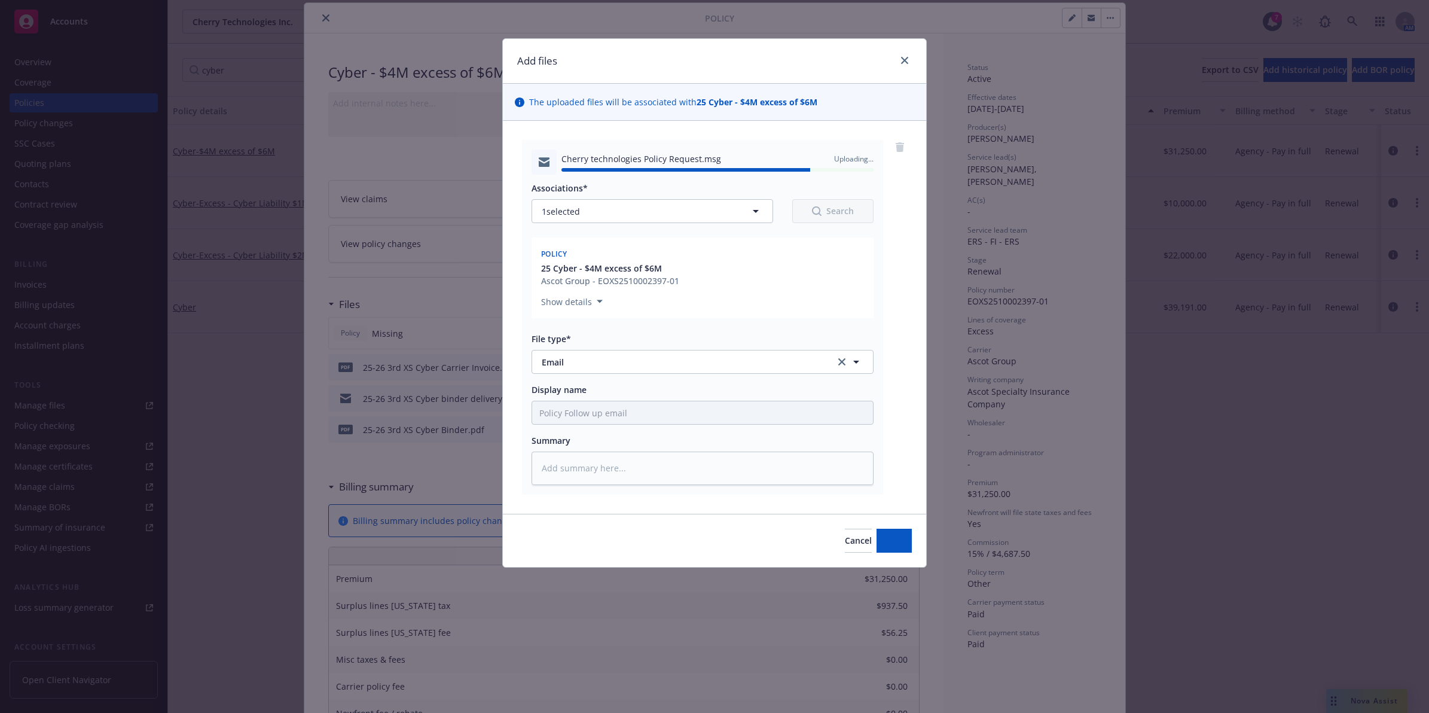
type textarea "x"
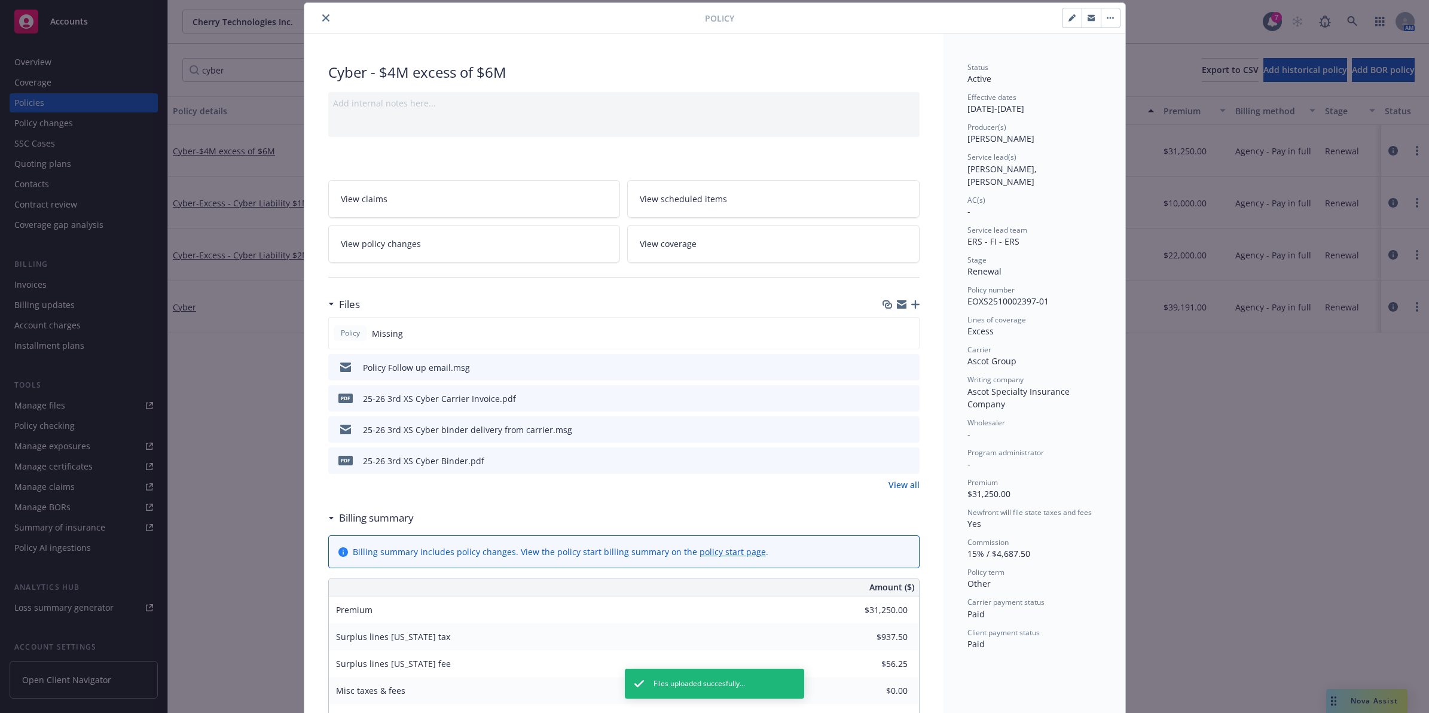
click at [315, 13] on div at bounding box center [507, 18] width 396 height 14
click at [319, 13] on button "close" at bounding box center [326, 18] width 14 height 14
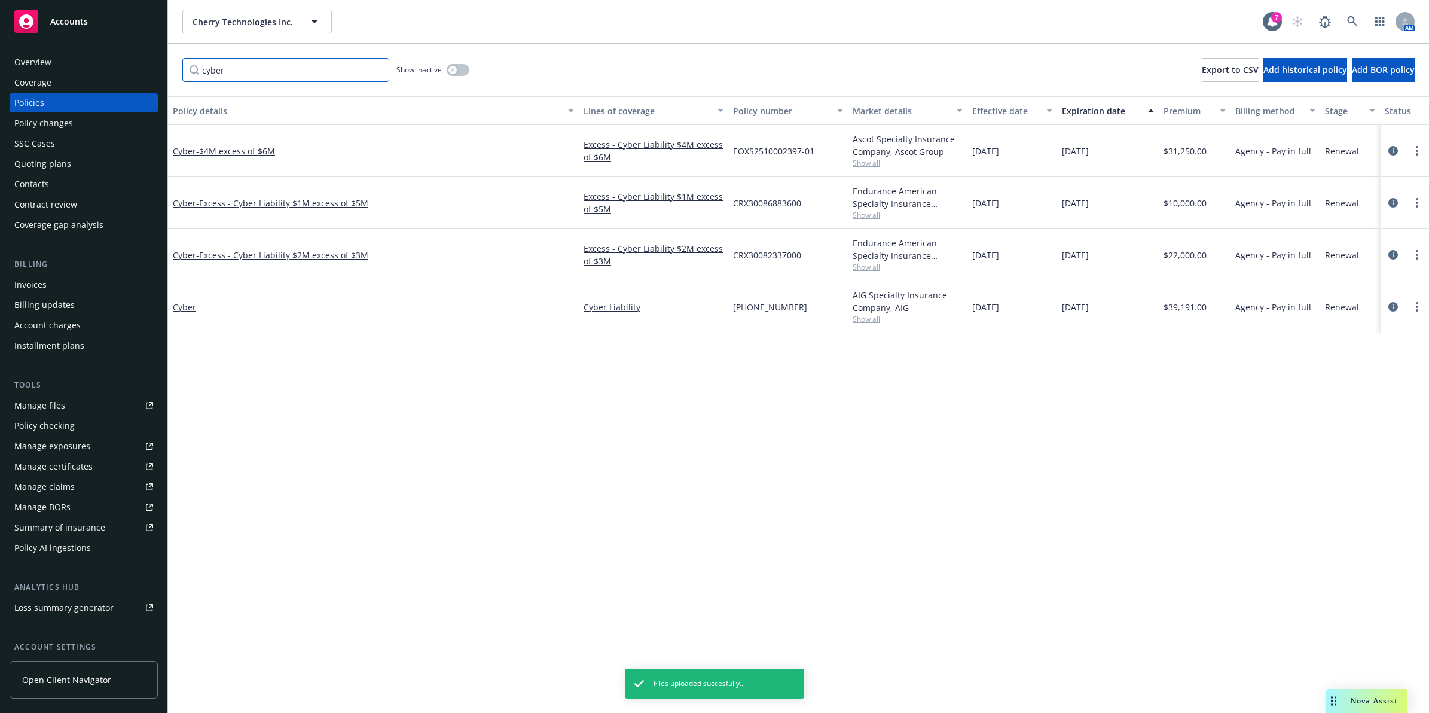
click at [374, 66] on input "cyber" at bounding box center [285, 70] width 207 height 24
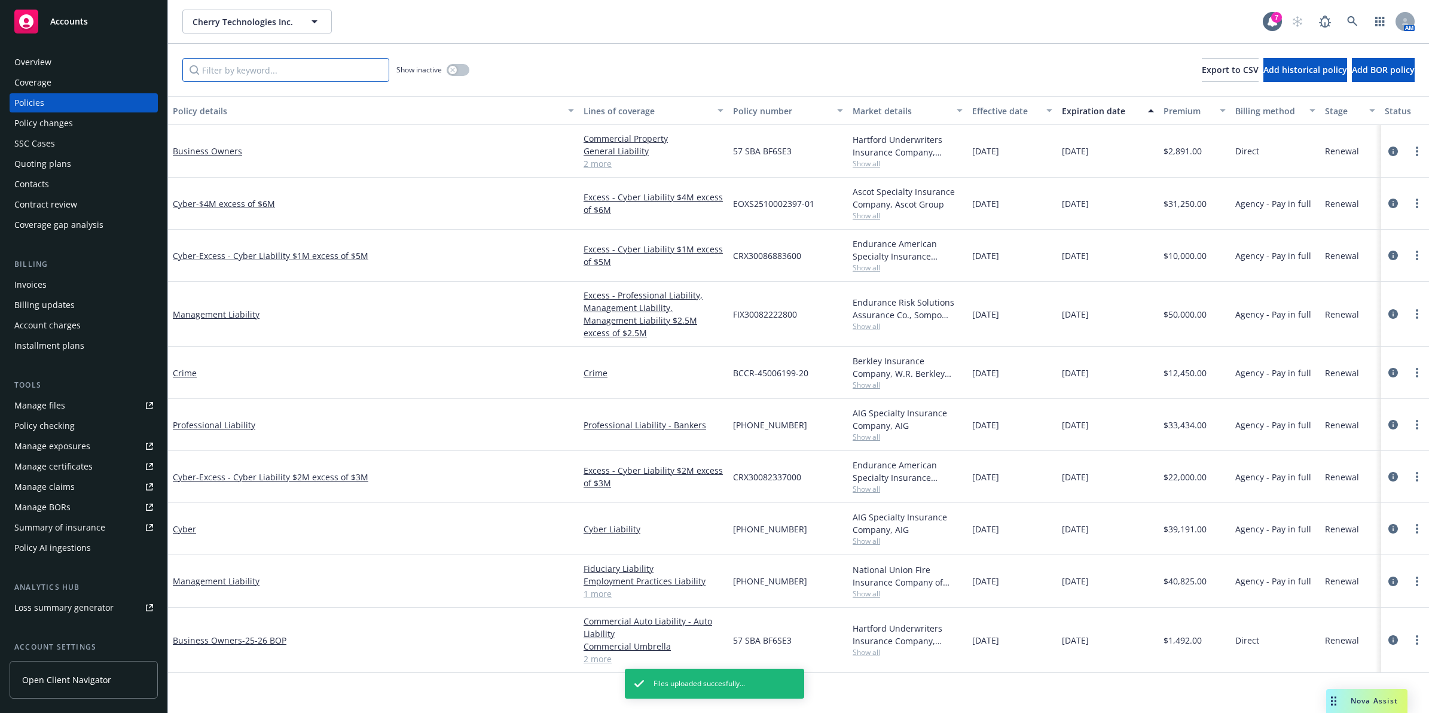
click at [377, 68] on input "Filter by keyword..." at bounding box center [285, 70] width 207 height 24
click at [354, 70] on input "Filter by keyword..." at bounding box center [285, 70] width 207 height 24
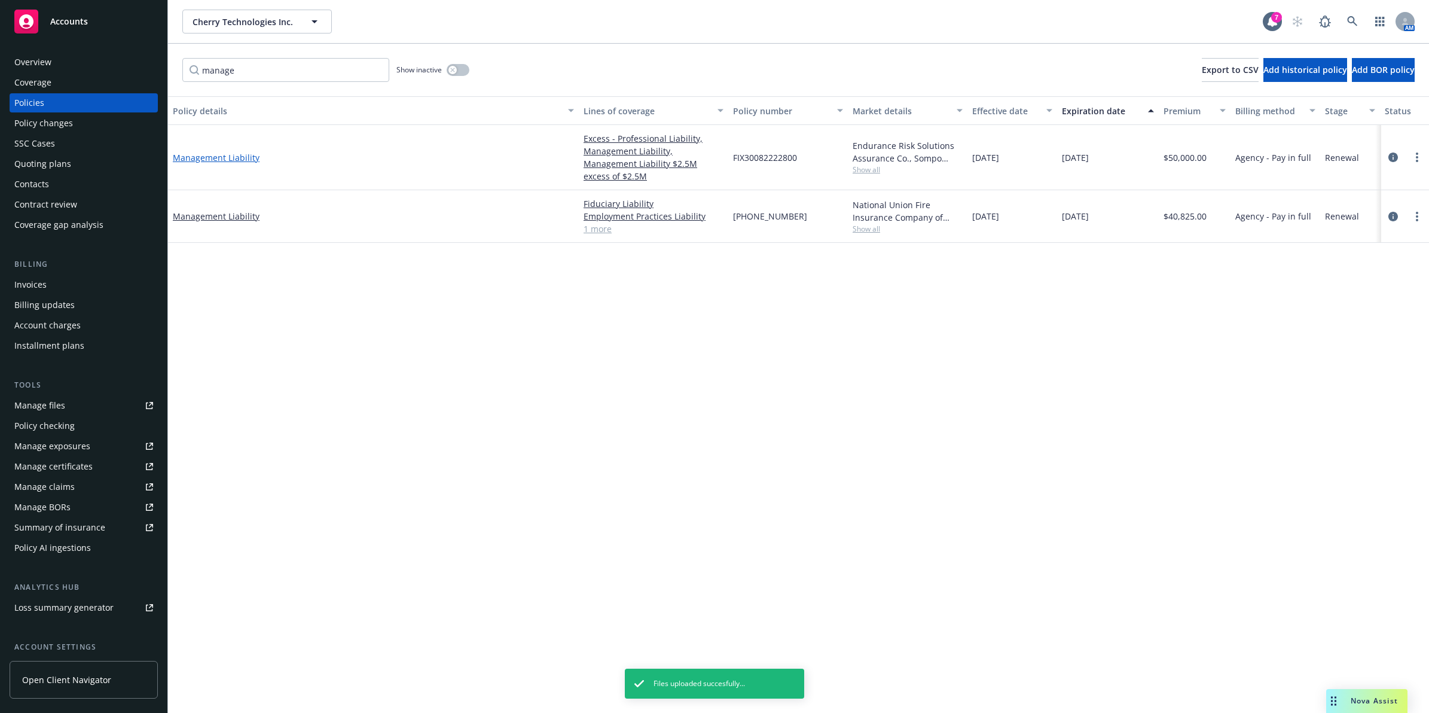
click at [213, 152] on link "Management Liability" at bounding box center [216, 157] width 87 height 11
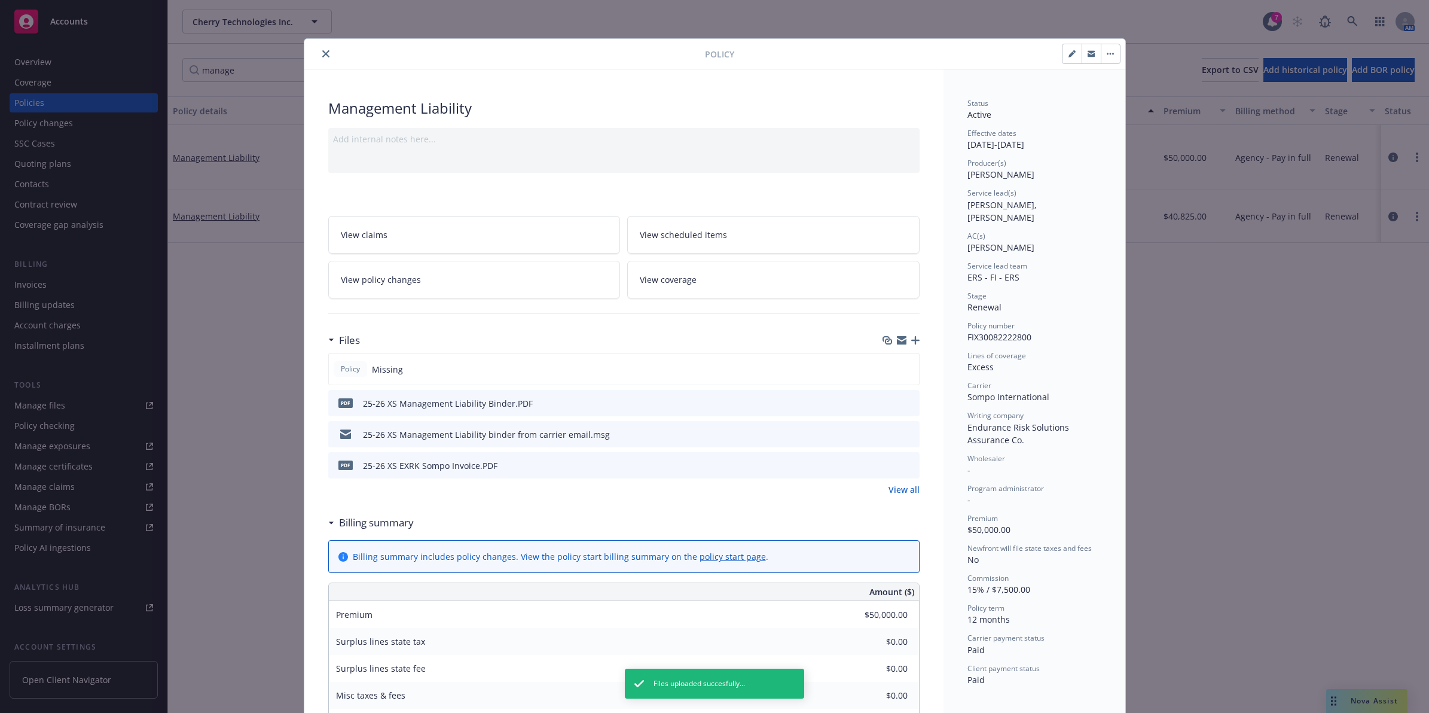
click at [322, 50] on icon "close" at bounding box center [325, 53] width 7 height 7
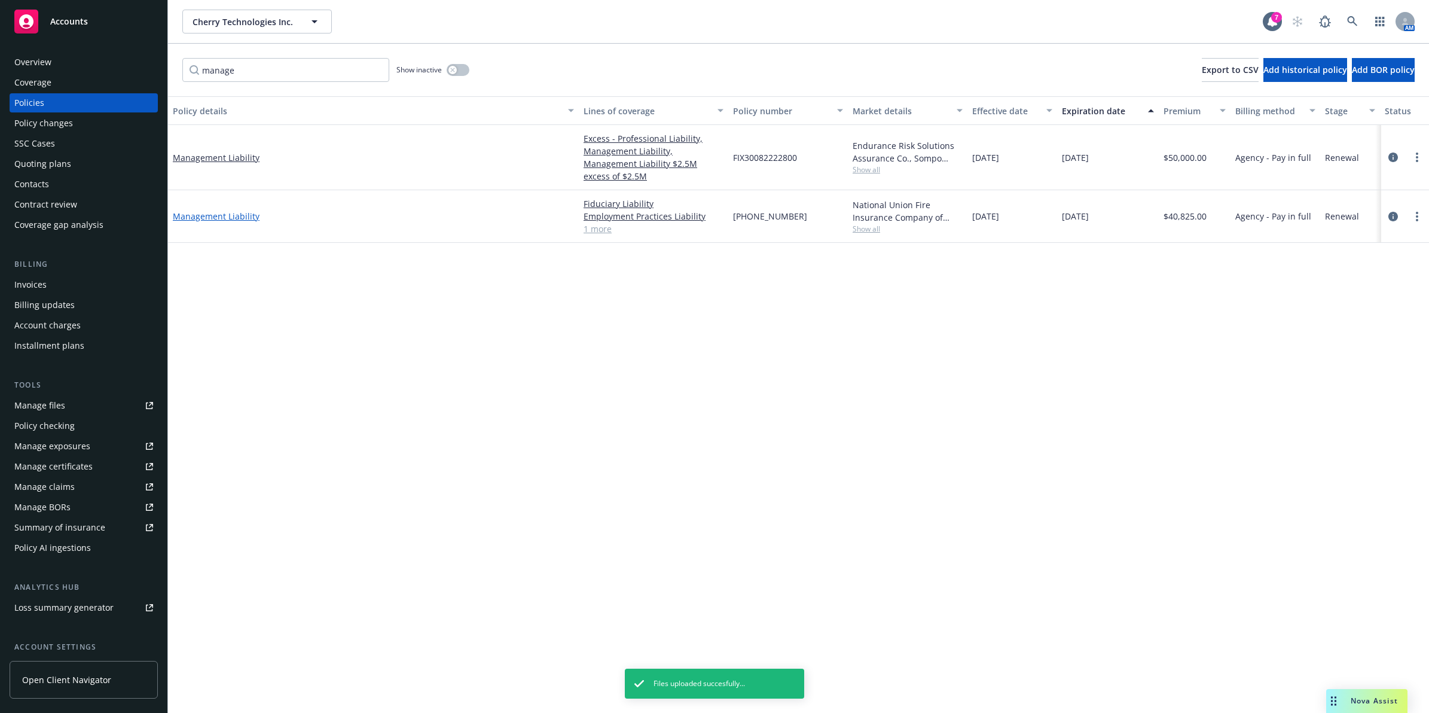
click at [227, 211] on link "Management Liability" at bounding box center [216, 216] width 87 height 11
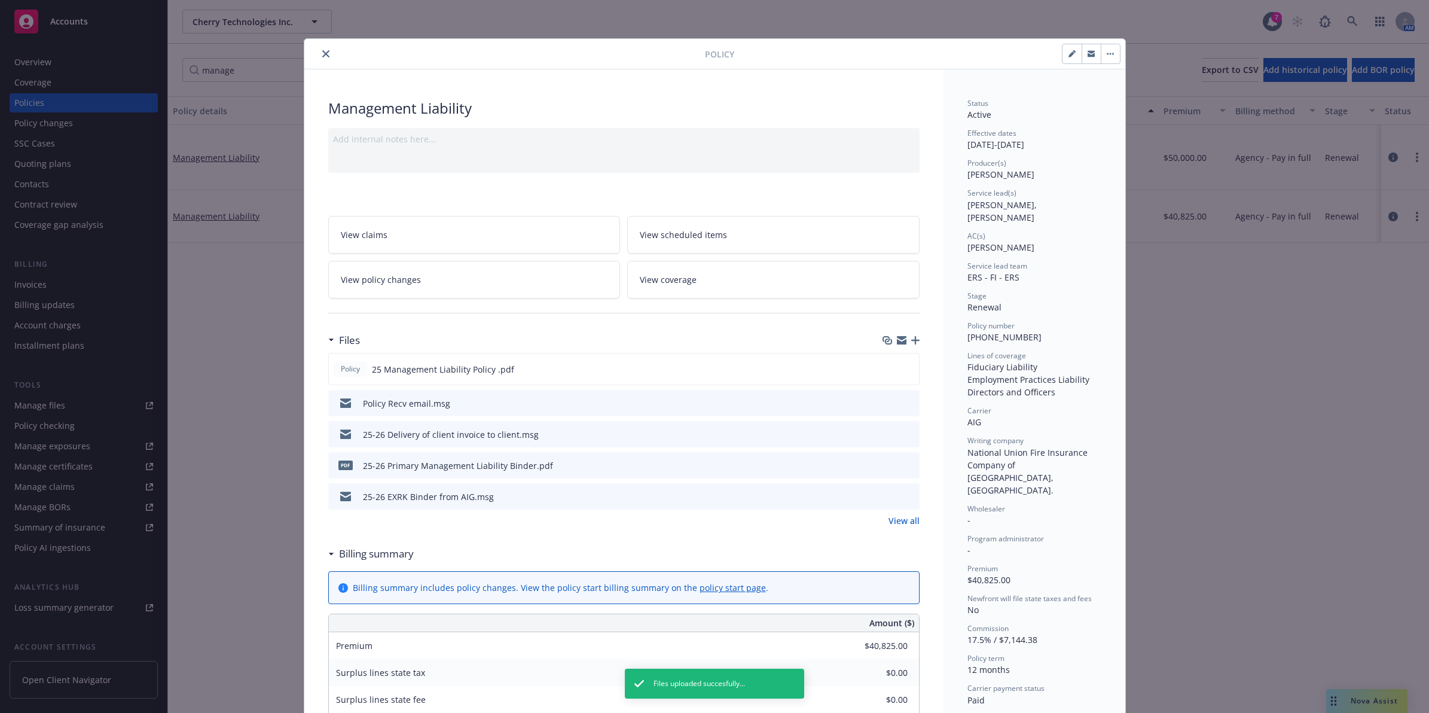
click at [325, 54] on button "close" at bounding box center [326, 54] width 14 height 14
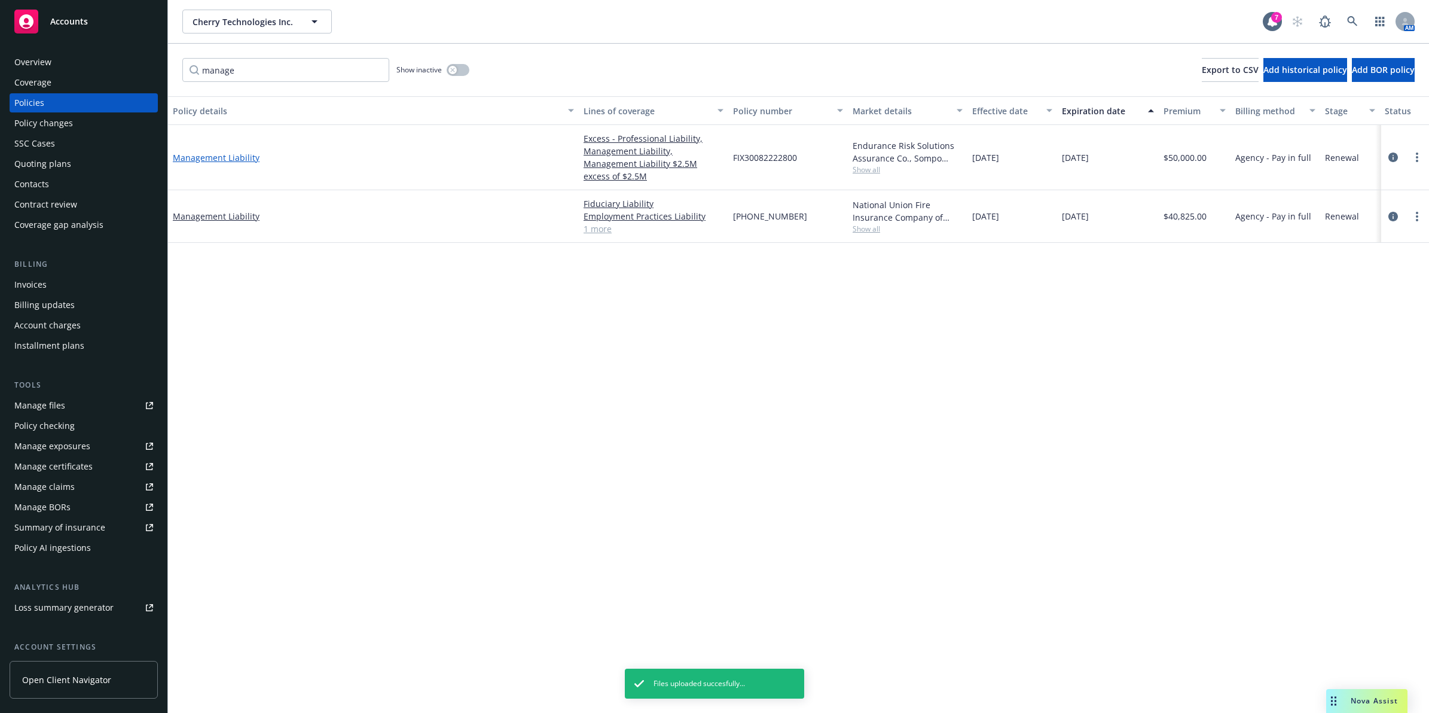
click at [206, 152] on link "Management Liability" at bounding box center [216, 157] width 87 height 11
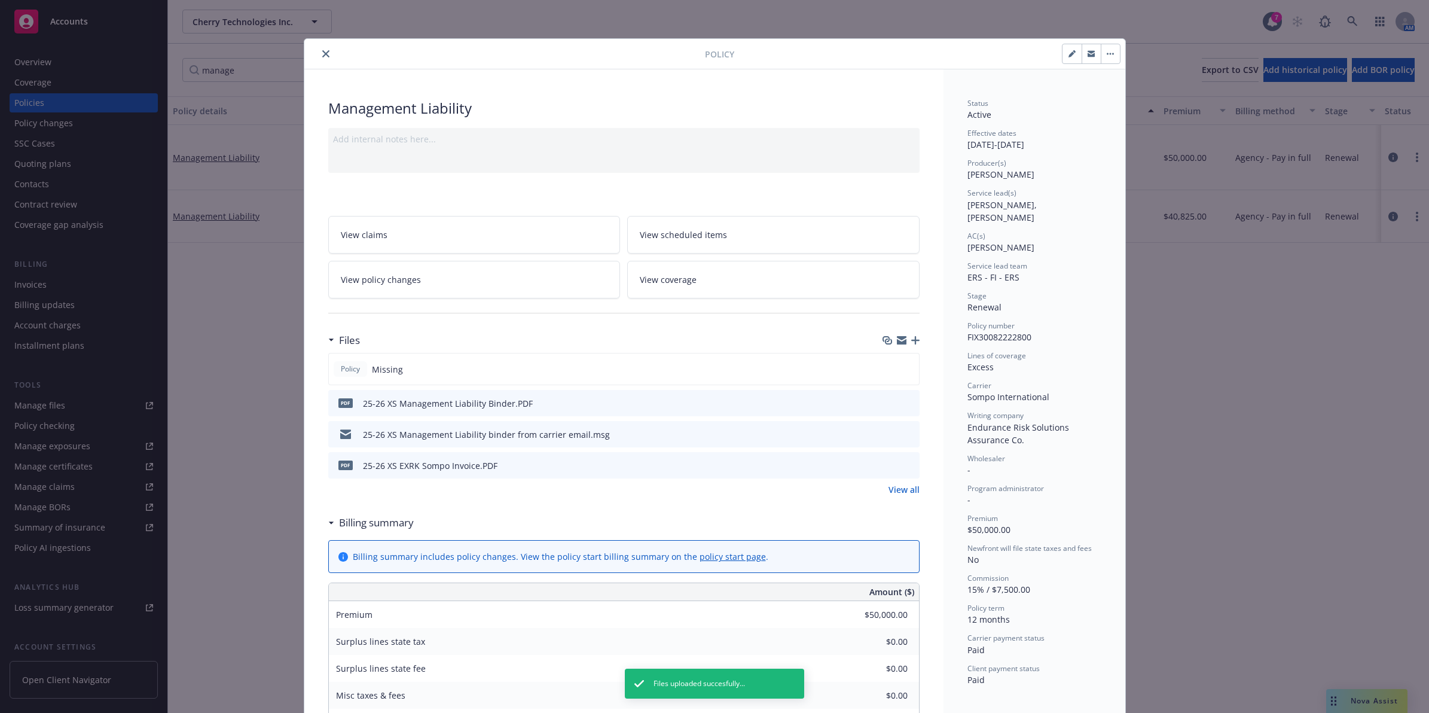
scroll to position [36, 0]
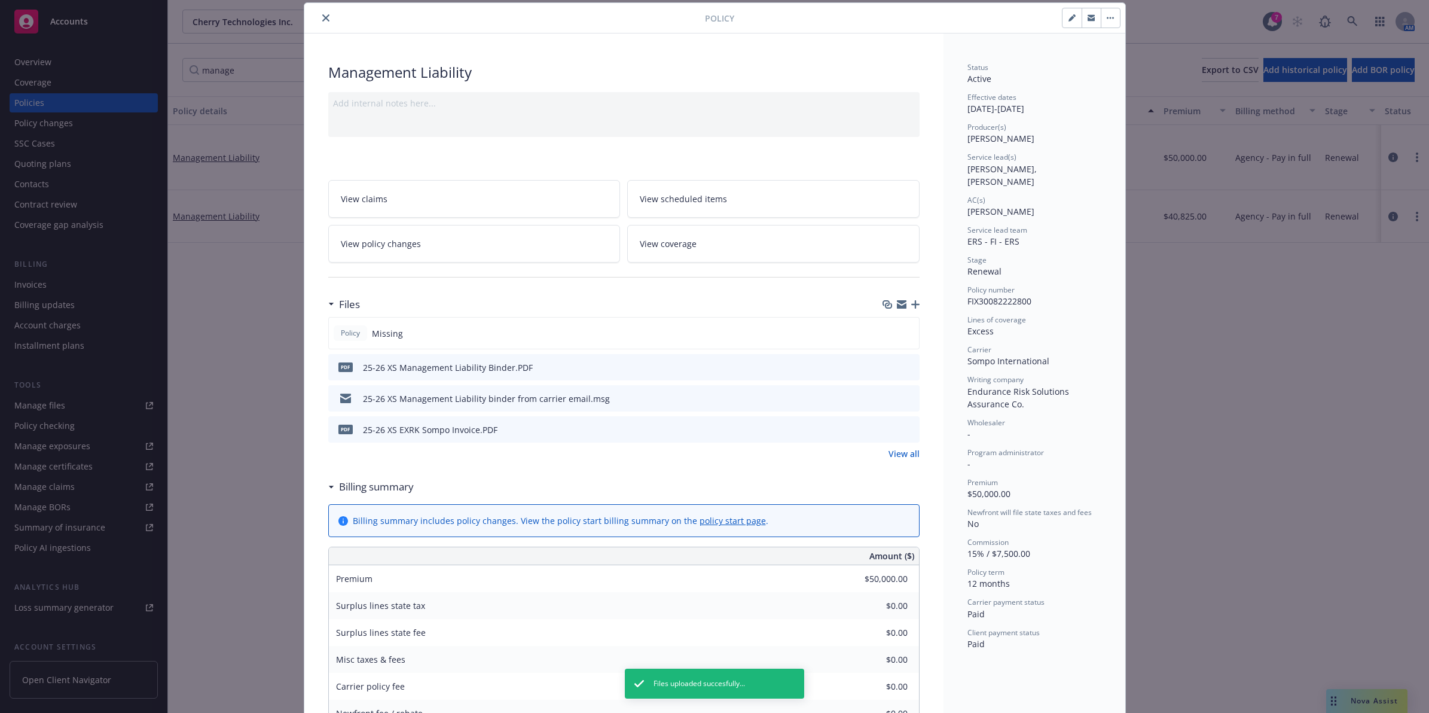
click at [906, 402] on button at bounding box center [909, 398] width 11 height 13
click at [905, 396] on icon "preview file" at bounding box center [908, 398] width 11 height 8
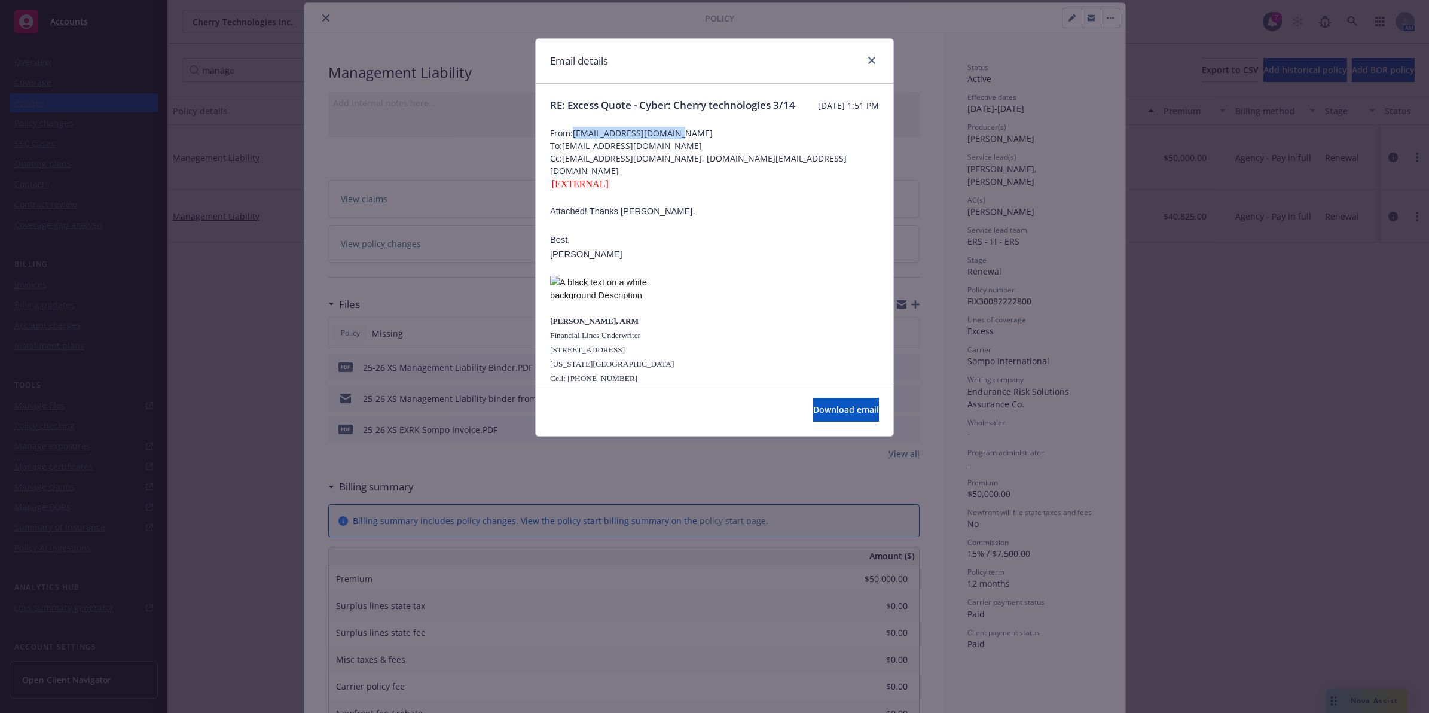
drag, startPoint x: 683, startPoint y: 147, endPoint x: 577, endPoint y: 141, distance: 106.0
click at [577, 139] on span "From: [EMAIL_ADDRESS][DOMAIN_NAME]" at bounding box center [714, 133] width 329 height 13
click at [868, 60] on icon "close" at bounding box center [871, 60] width 7 height 7
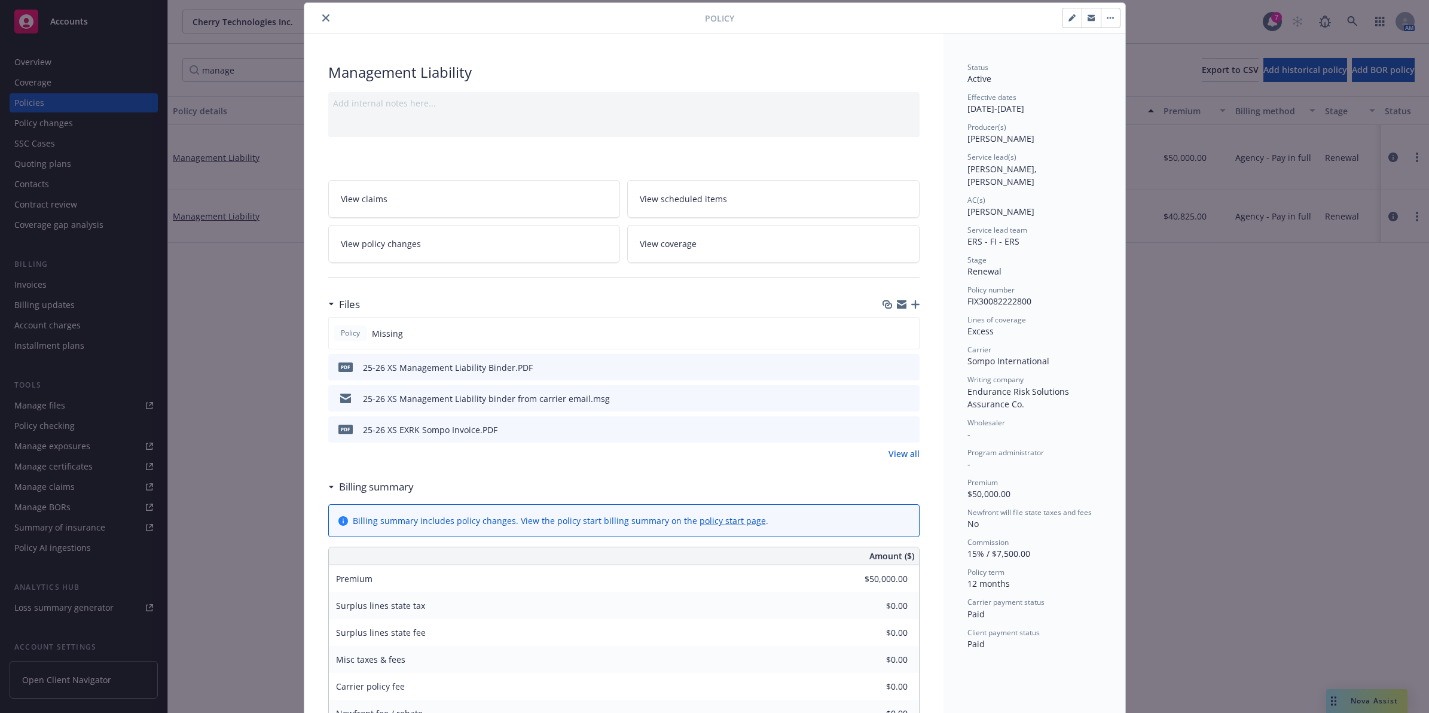
click at [981, 295] on span "FIX30082222800" at bounding box center [1000, 300] width 64 height 11
click at [322, 16] on icon "close" at bounding box center [325, 17] width 7 height 7
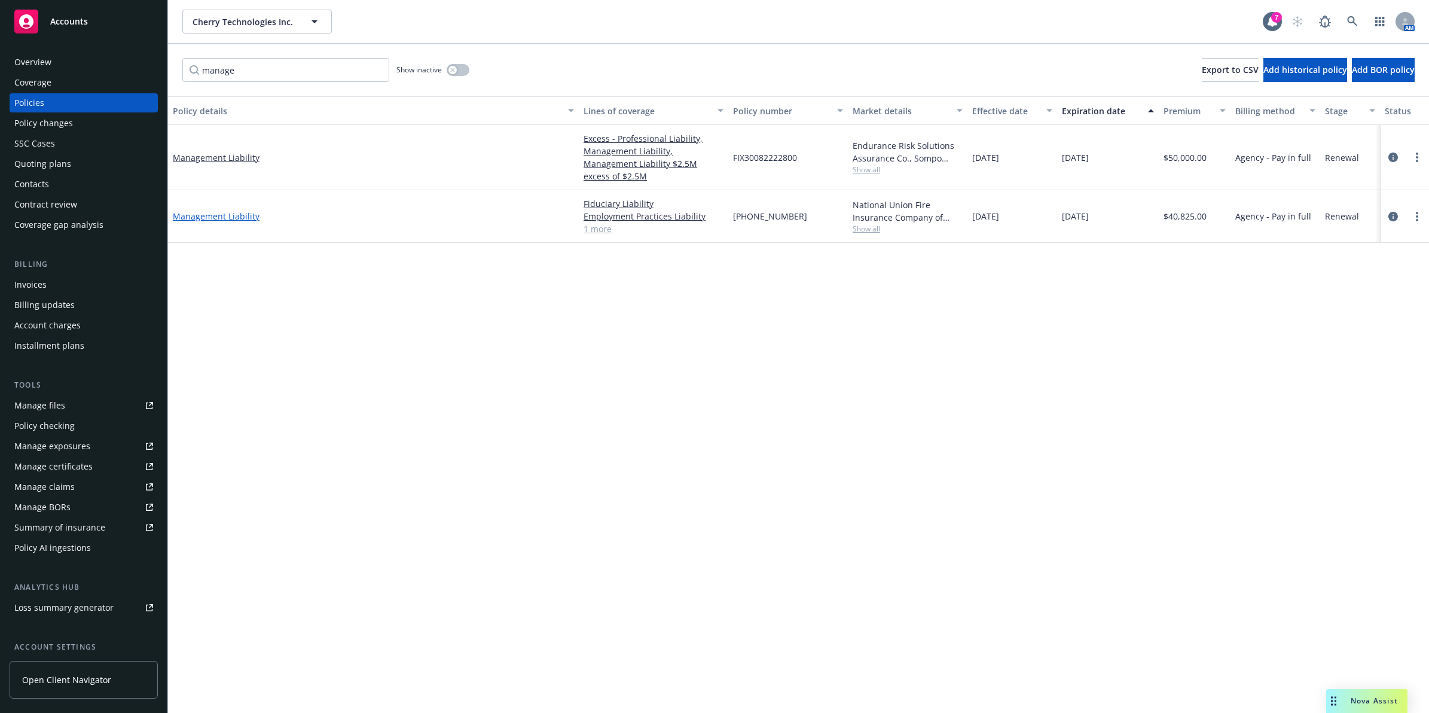
click at [213, 211] on link "Management Liability" at bounding box center [216, 216] width 87 height 11
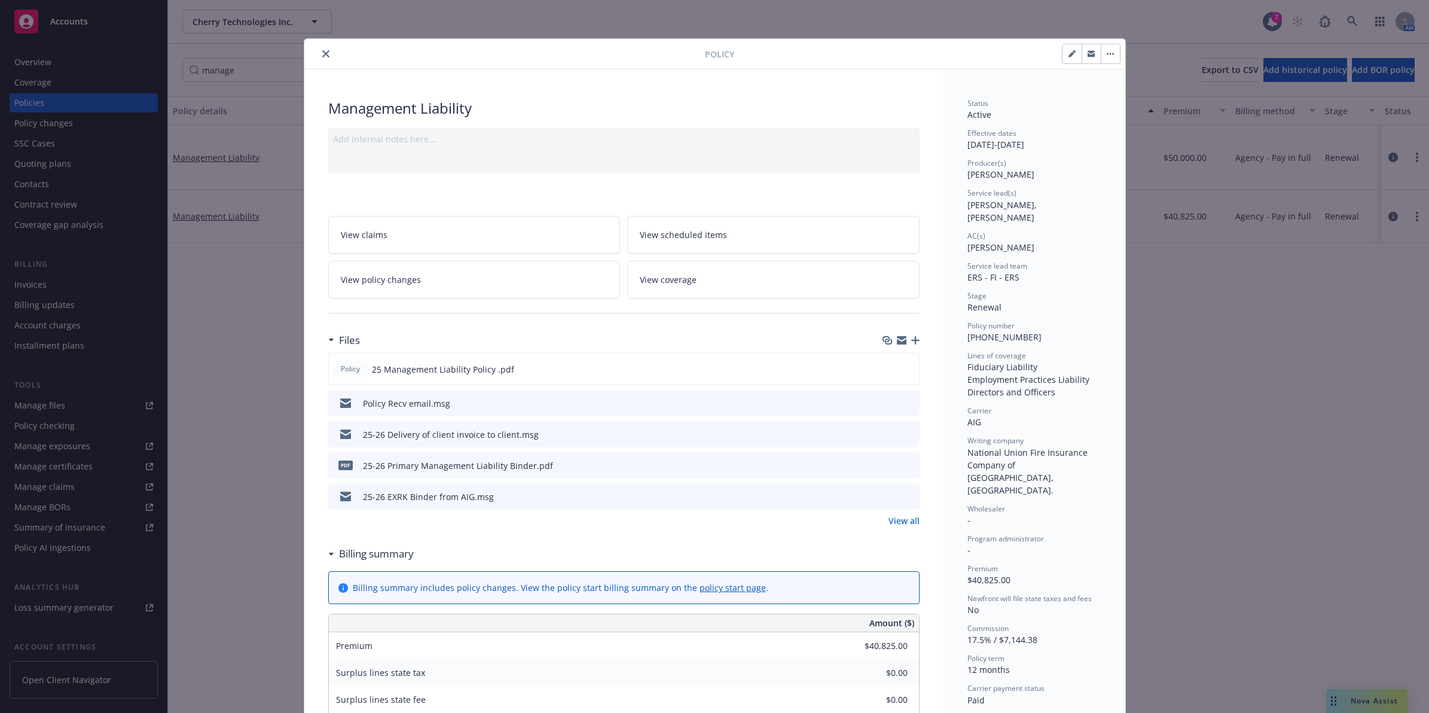
scroll to position [36, 0]
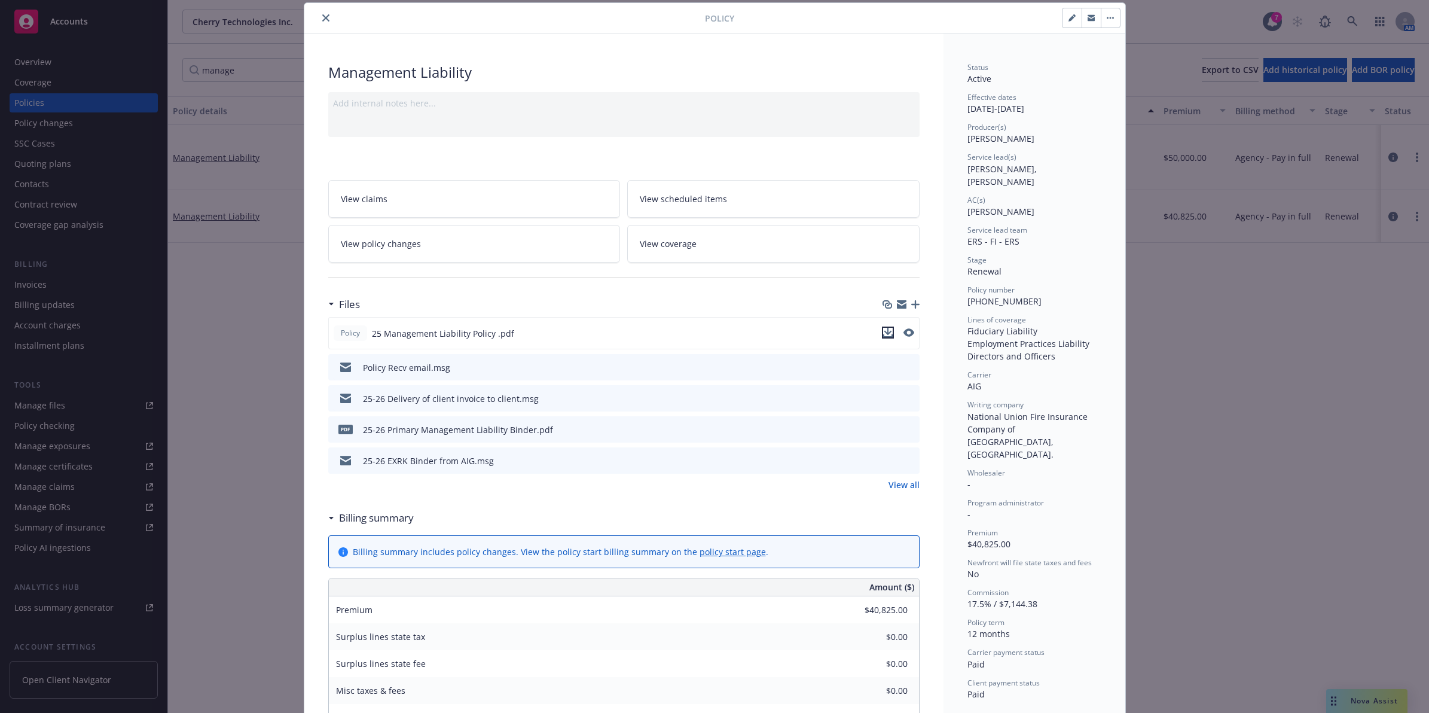
click at [883, 332] on icon "download file" at bounding box center [888, 333] width 10 height 10
click at [322, 17] on icon "close" at bounding box center [325, 17] width 7 height 7
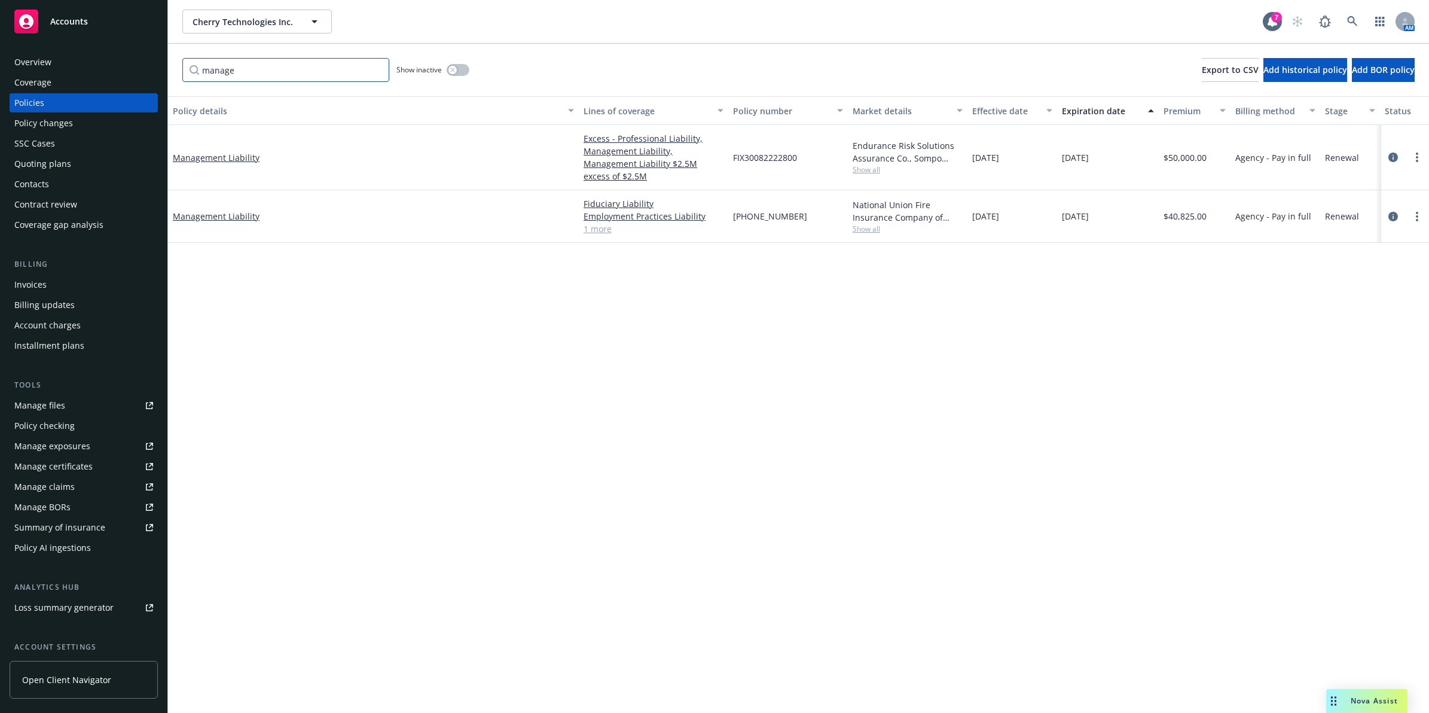
click at [211, 69] on input "manage" at bounding box center [285, 70] width 207 height 24
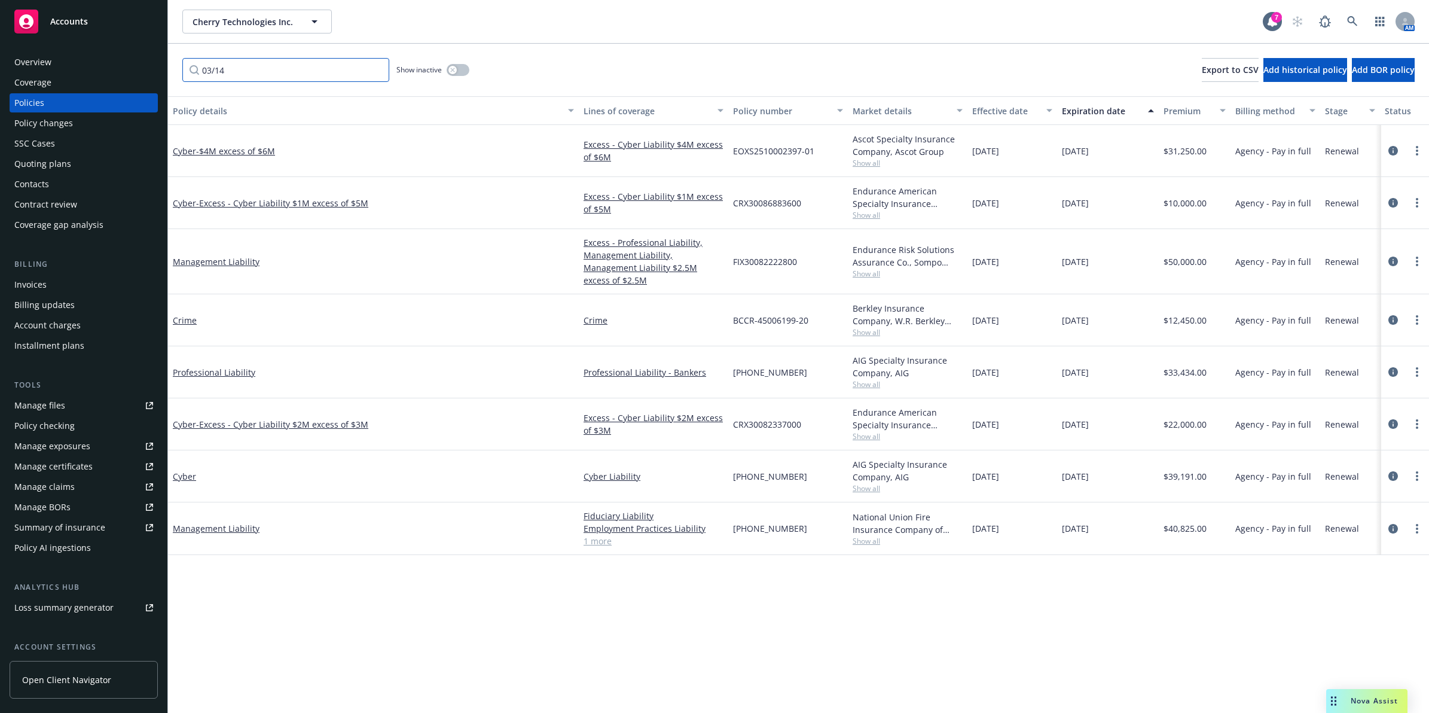
type input "03/14"
click at [195, 112] on div "Policy details" at bounding box center [367, 111] width 388 height 13
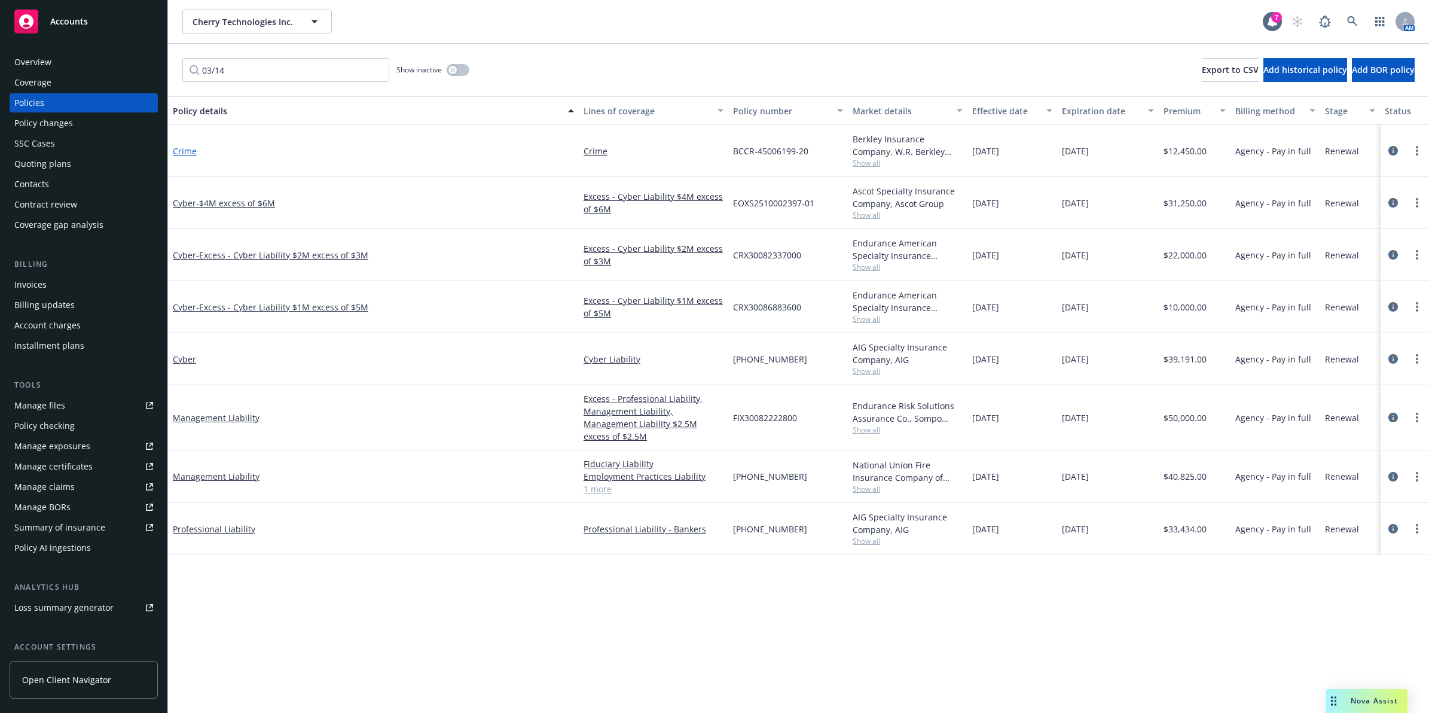
click at [192, 150] on link "Crime" at bounding box center [185, 150] width 24 height 11
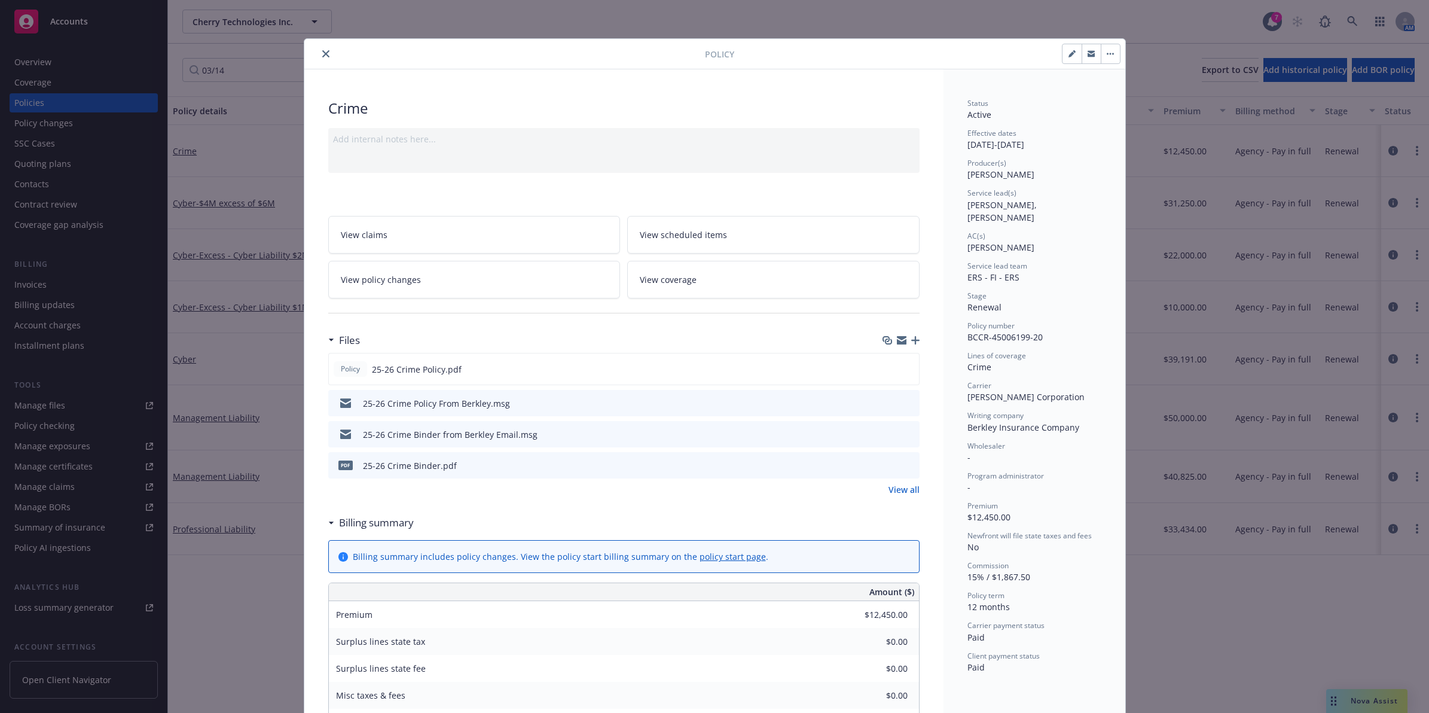
click at [319, 53] on button "close" at bounding box center [326, 54] width 14 height 14
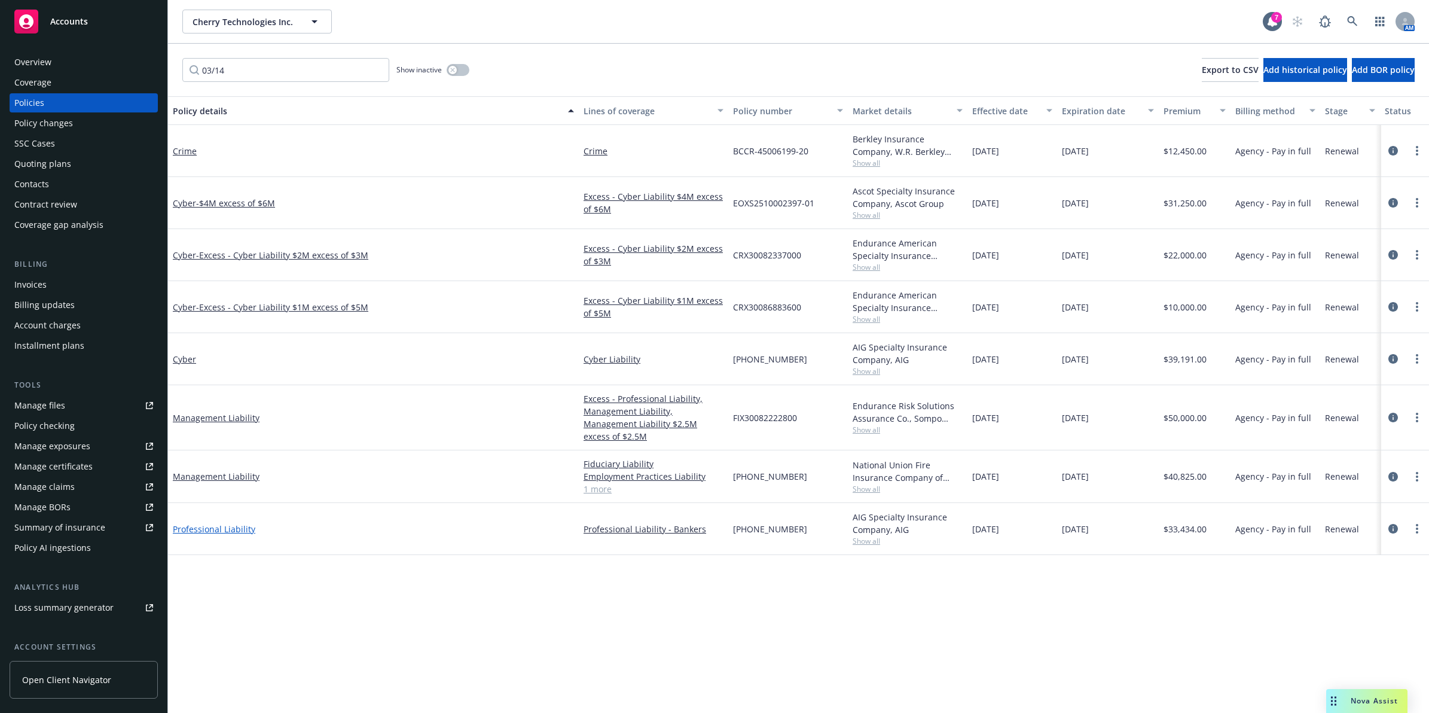
click at [202, 523] on link "Professional Liability" at bounding box center [214, 528] width 83 height 11
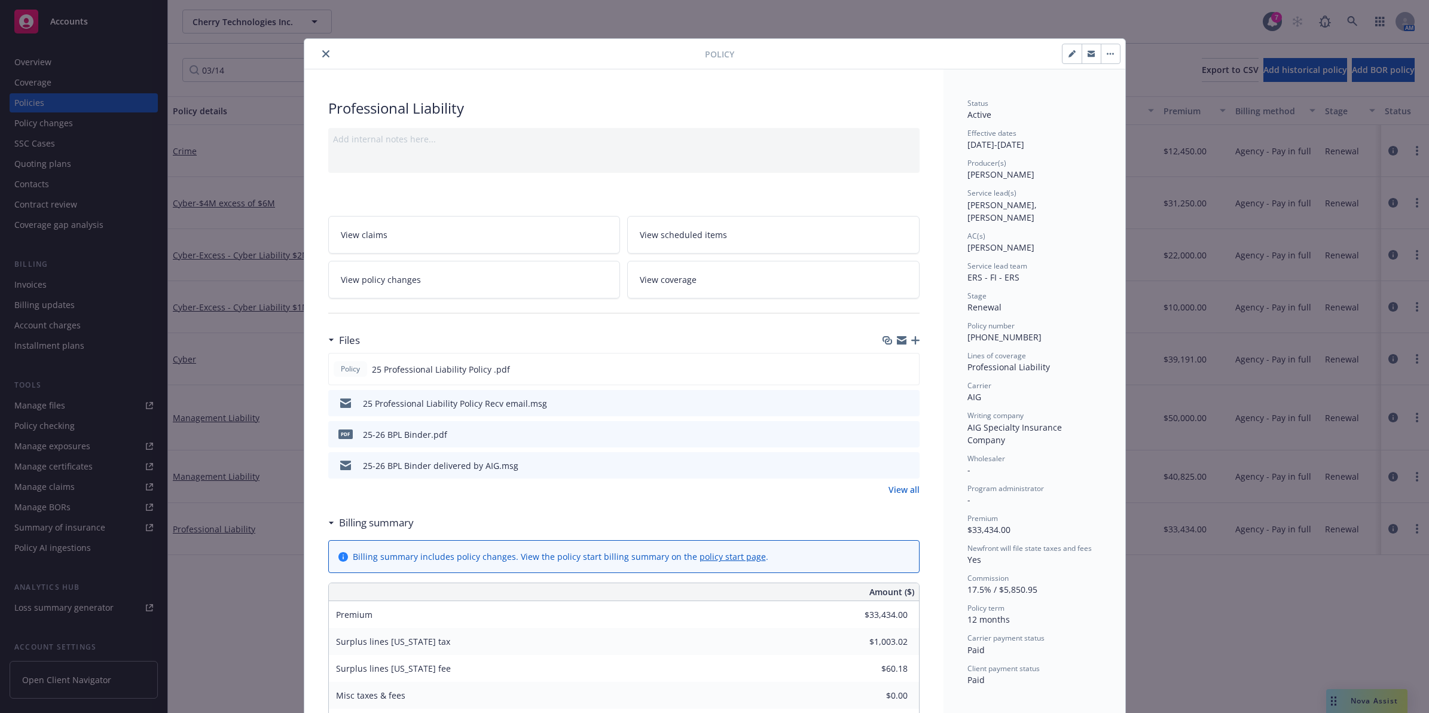
drag, startPoint x: 320, startPoint y: 60, endPoint x: 512, endPoint y: 36, distance: 193.5
click at [320, 60] on button "close" at bounding box center [326, 54] width 14 height 14
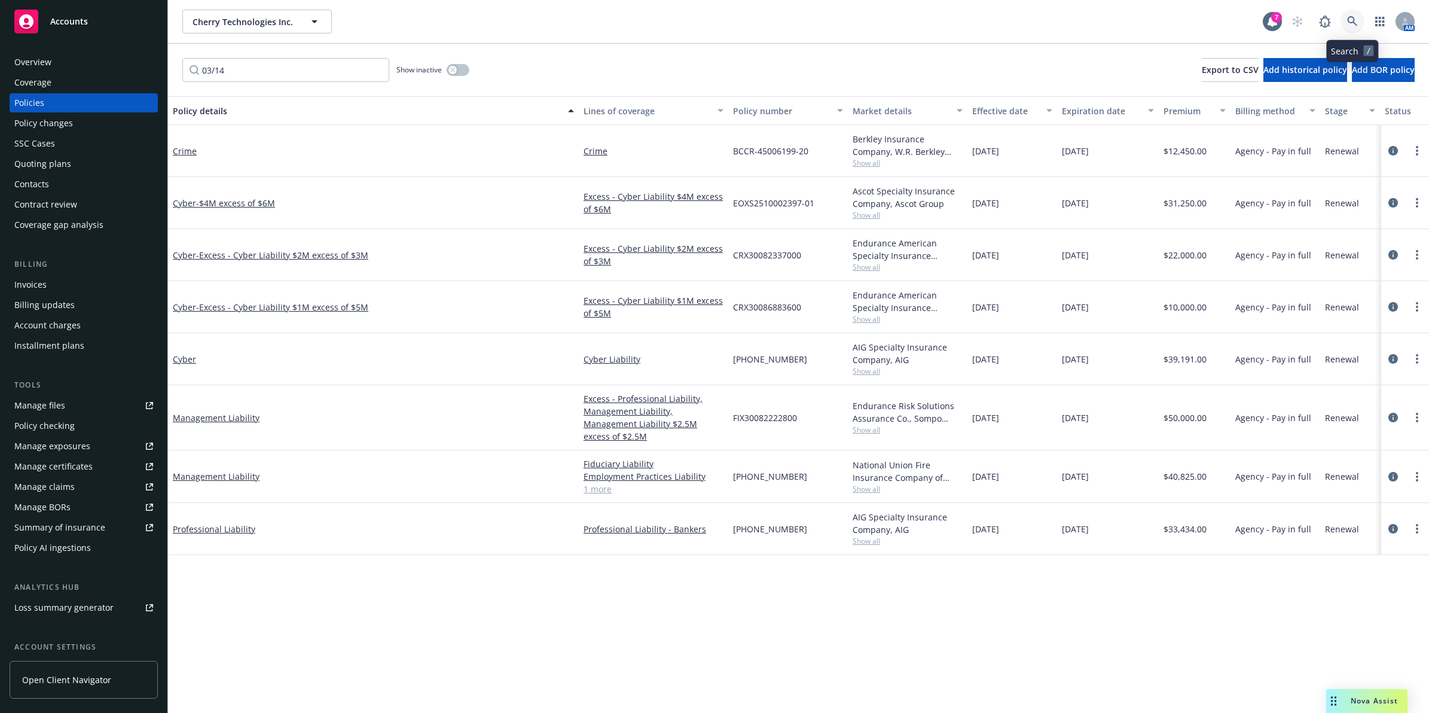
click at [1350, 18] on icon at bounding box center [1352, 21] width 11 height 11
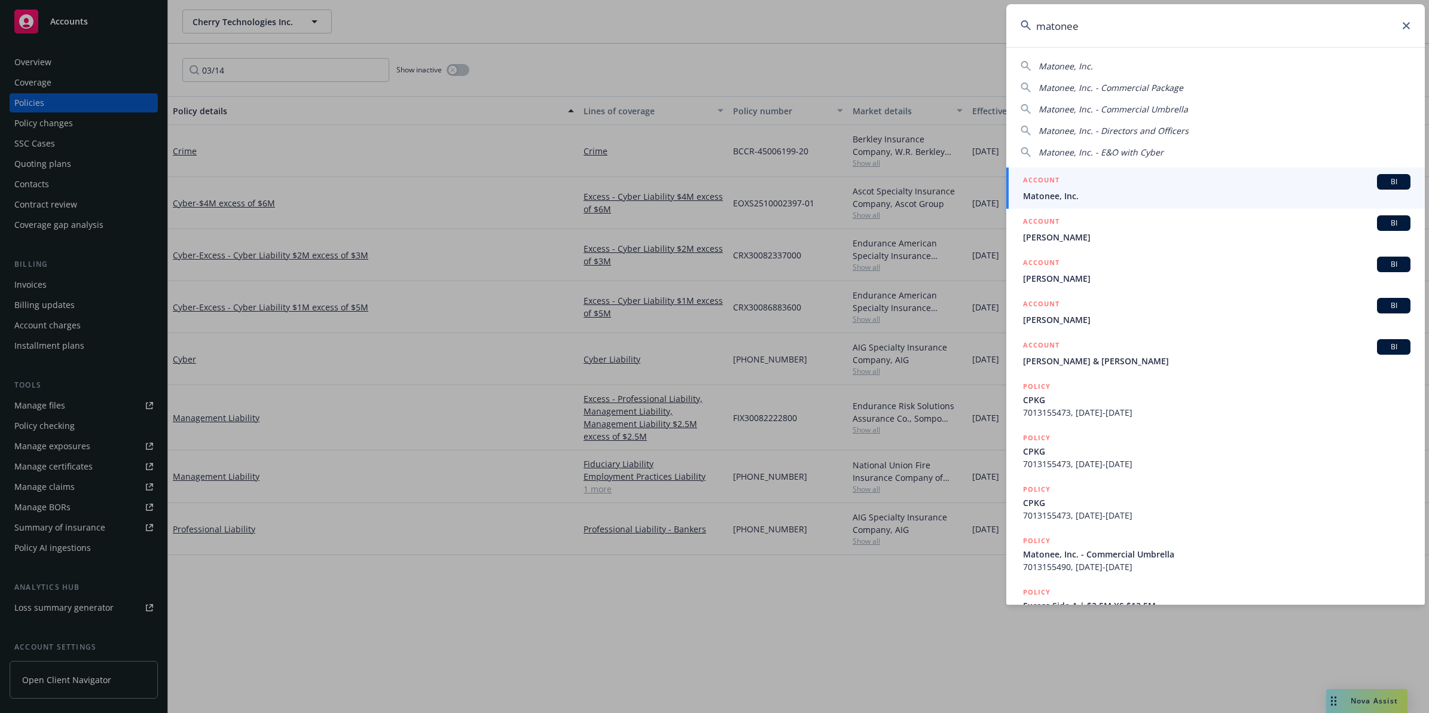
type input "matonee"
click at [1118, 191] on span "Matonee, Inc." at bounding box center [1217, 196] width 388 height 13
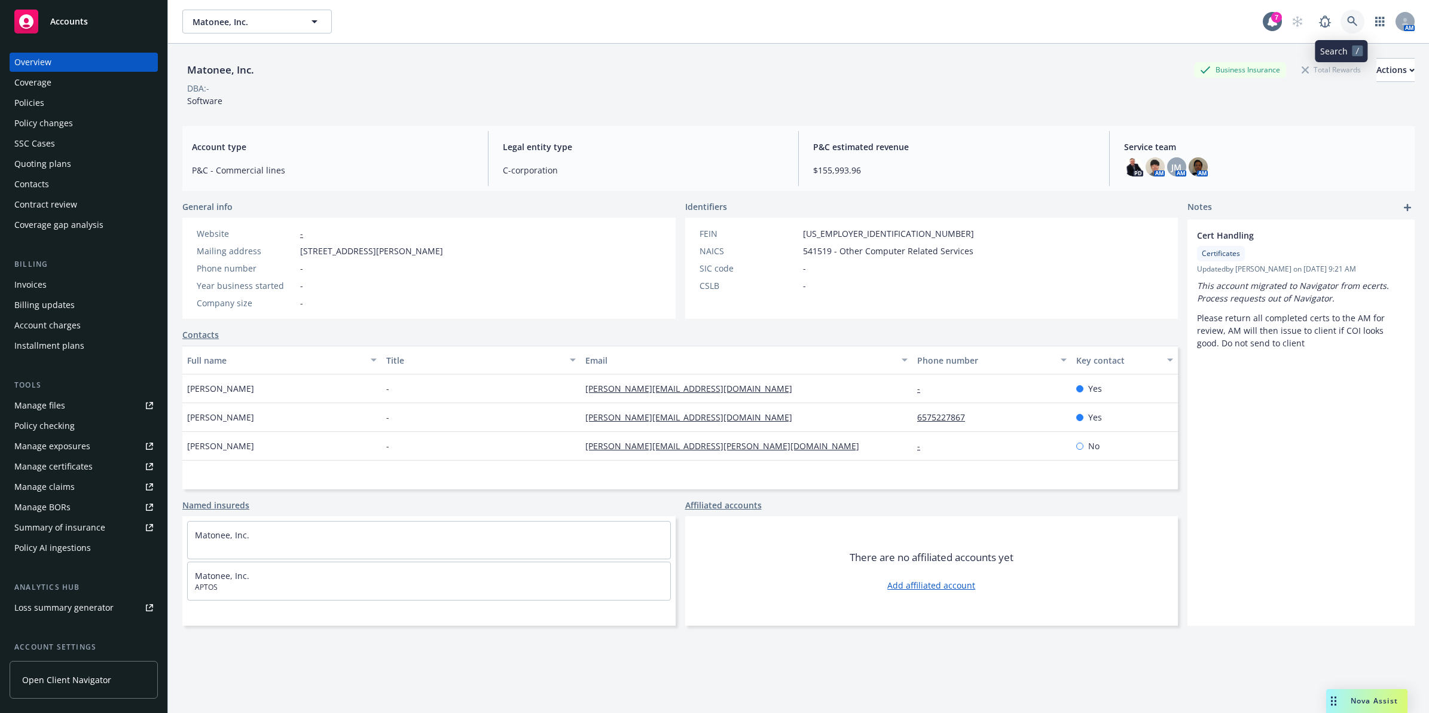
click at [1346, 30] on link at bounding box center [1353, 22] width 24 height 24
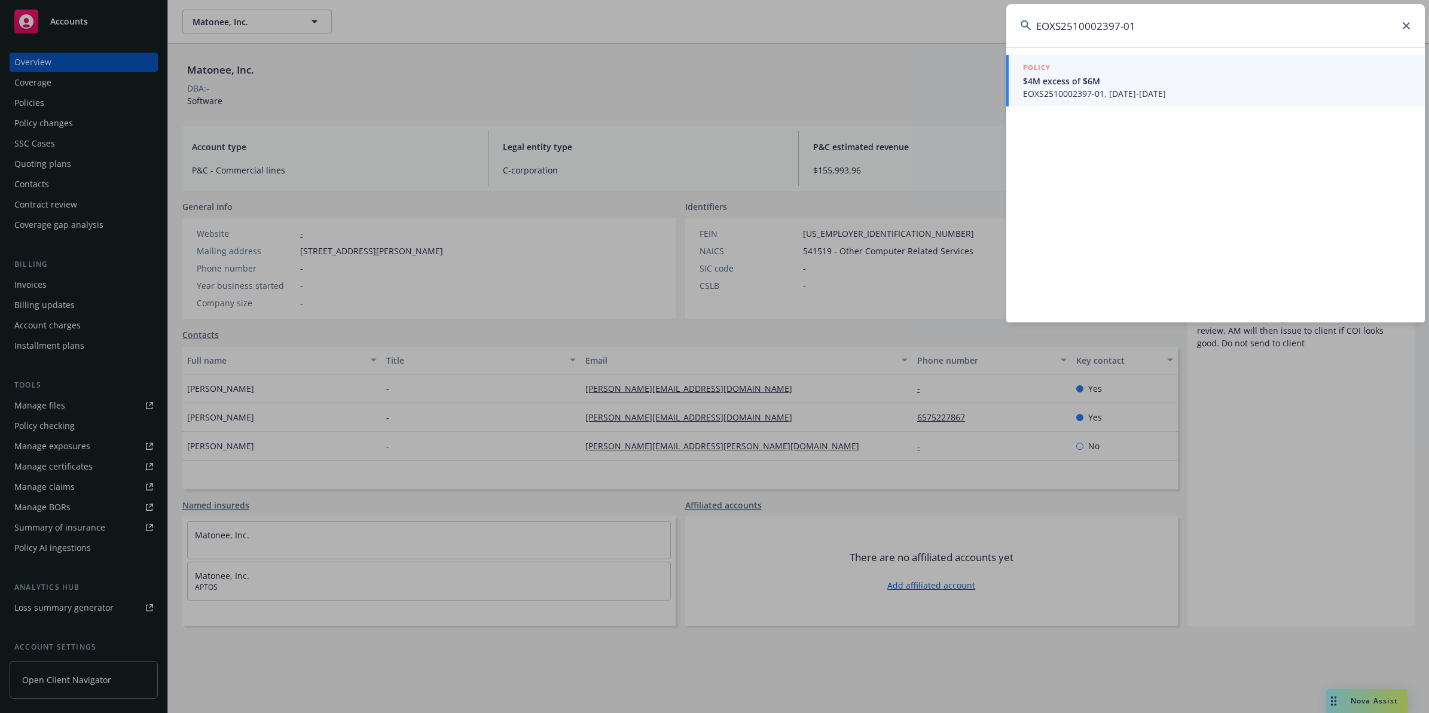
type input "EOXS2510002397-01"
click at [1075, 99] on span "EOXS2510002397-01, [DATE]-[DATE]" at bounding box center [1217, 93] width 388 height 13
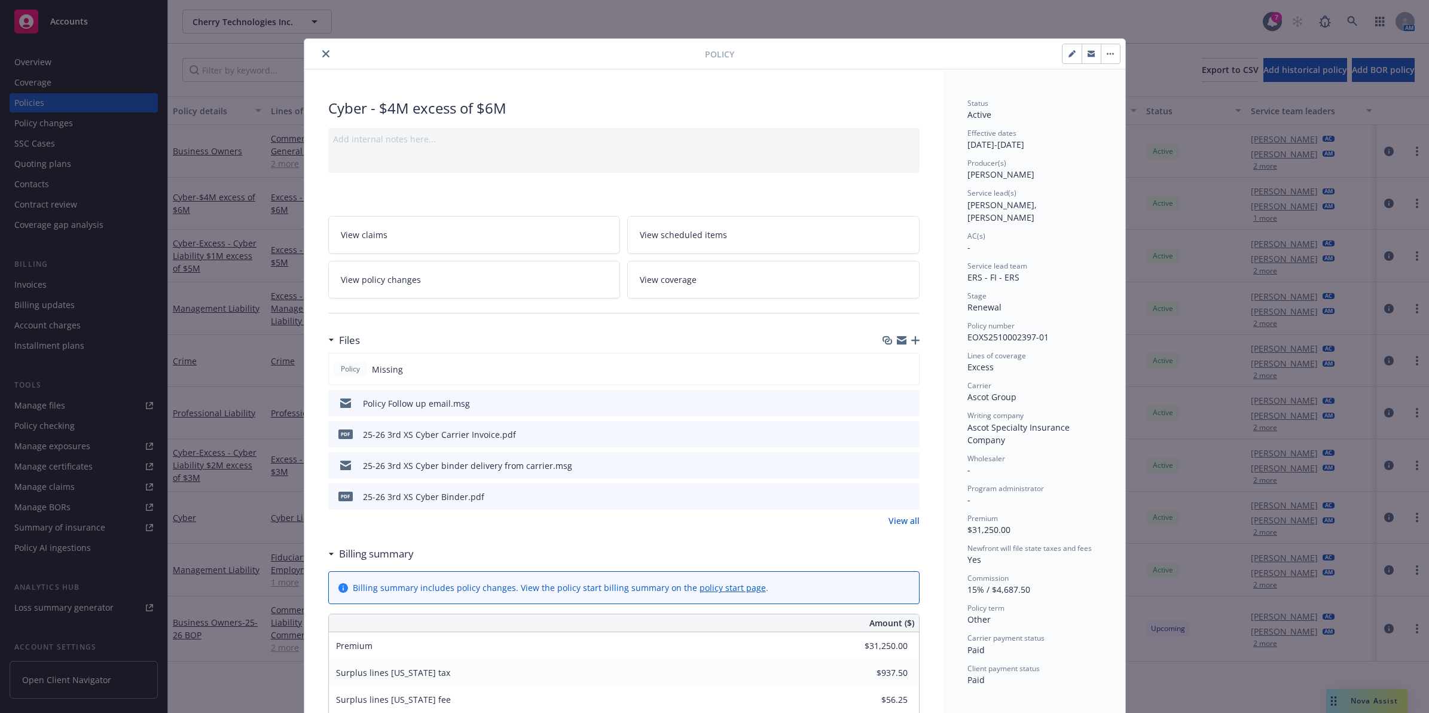
click at [911, 344] on icon "button" at bounding box center [915, 340] width 8 height 8
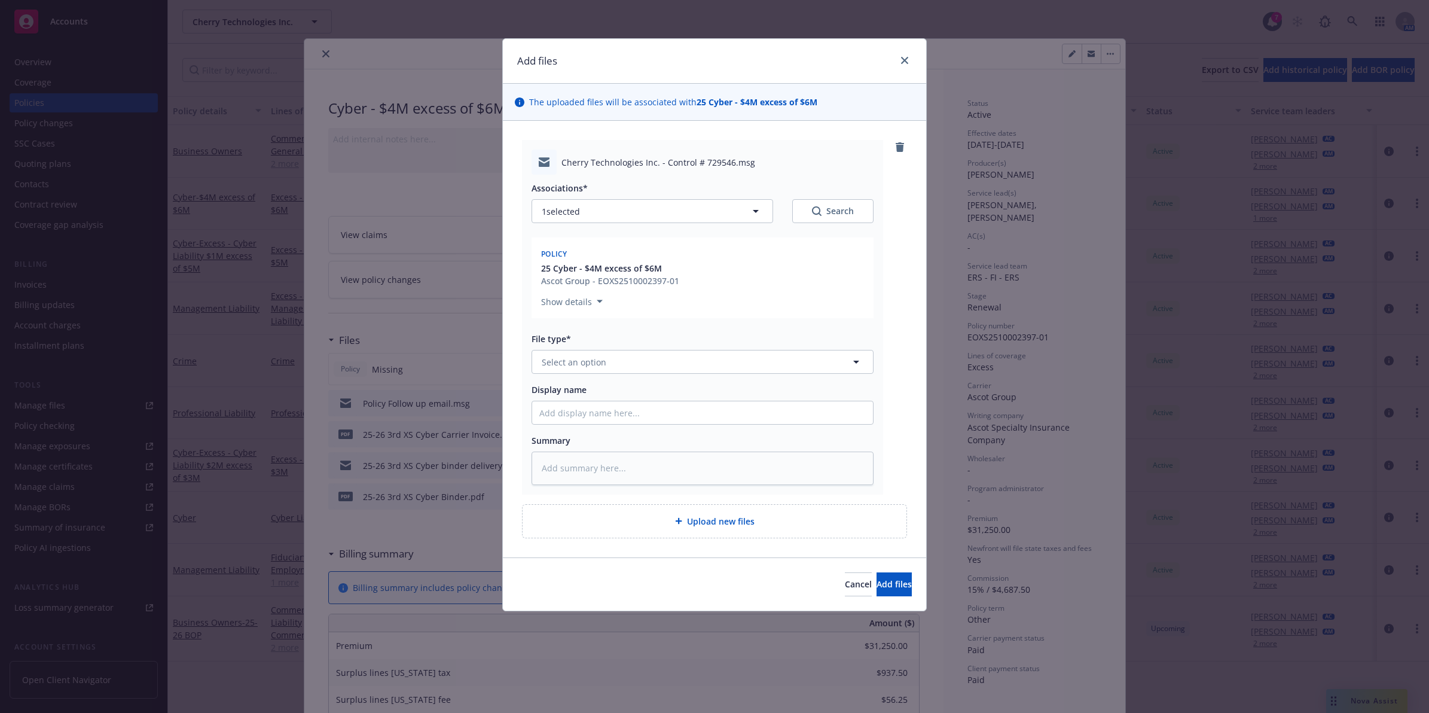
type textarea "x"
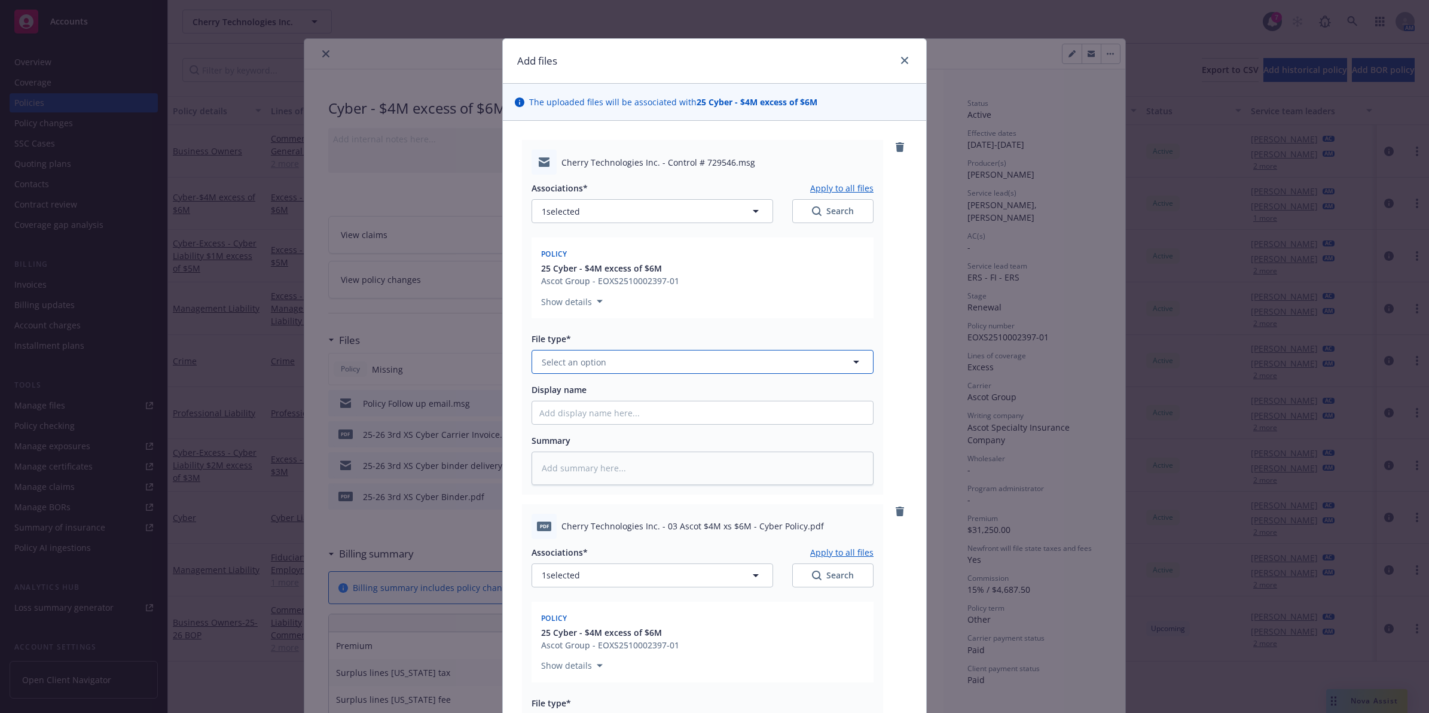
click at [599, 365] on button "Select an option" at bounding box center [703, 362] width 342 height 24
click at [0, 0] on input at bounding box center [0, 0] width 0 height 0
type input "email"
click at [595, 404] on div "Email" at bounding box center [702, 394] width 327 height 17
drag, startPoint x: 664, startPoint y: 268, endPoint x: 522, endPoint y: 264, distance: 142.4
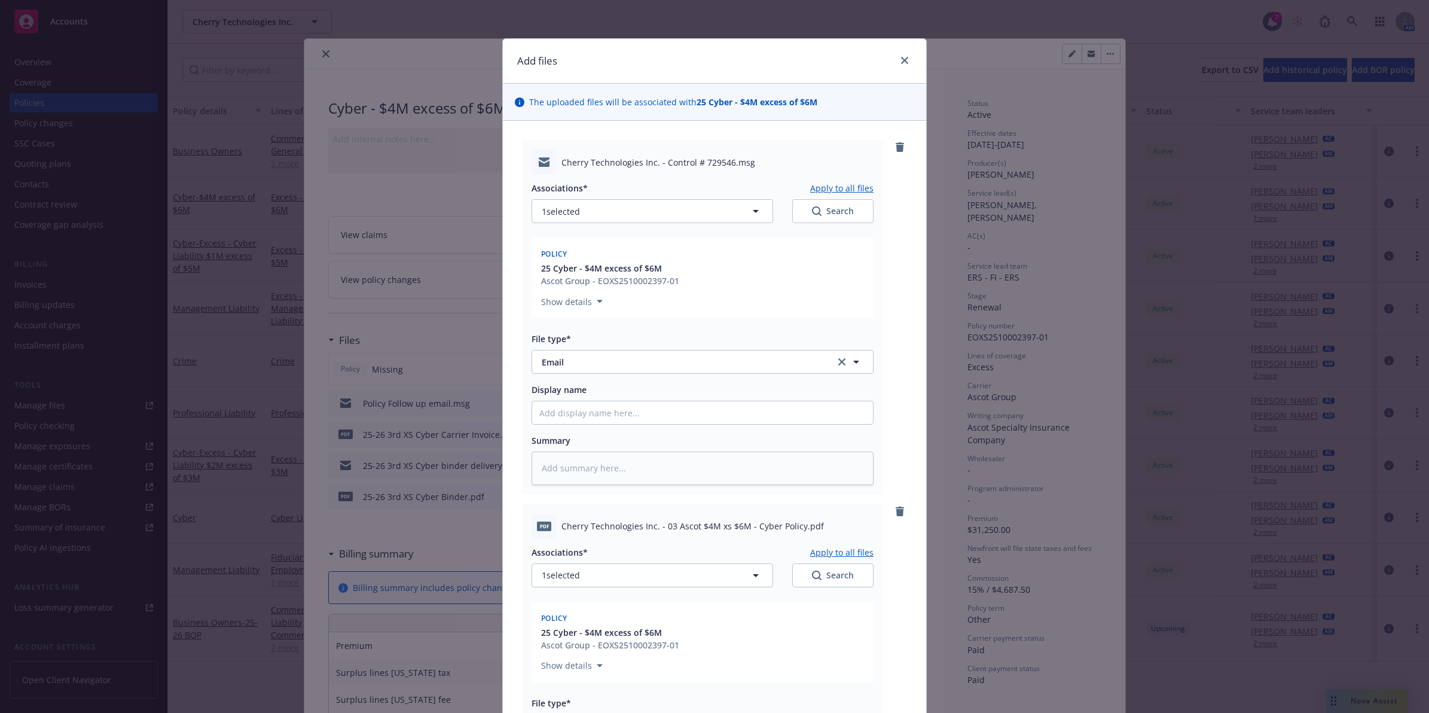
click at [524, 255] on div "Cherry Technologies Inc. - Control # 729546.msg Associations* Apply to all file…" at bounding box center [702, 317] width 361 height 355
drag, startPoint x: 524, startPoint y: 265, endPoint x: 707, endPoint y: 273, distance: 183.2
click at [707, 273] on div "Cherry Technologies Inc. - Control # 729546.msg Associations* Apply to all file…" at bounding box center [702, 317] width 361 height 355
click at [575, 414] on input "Display name" at bounding box center [702, 412] width 341 height 23
paste input "25 Cyber - $4M excess of $6M"
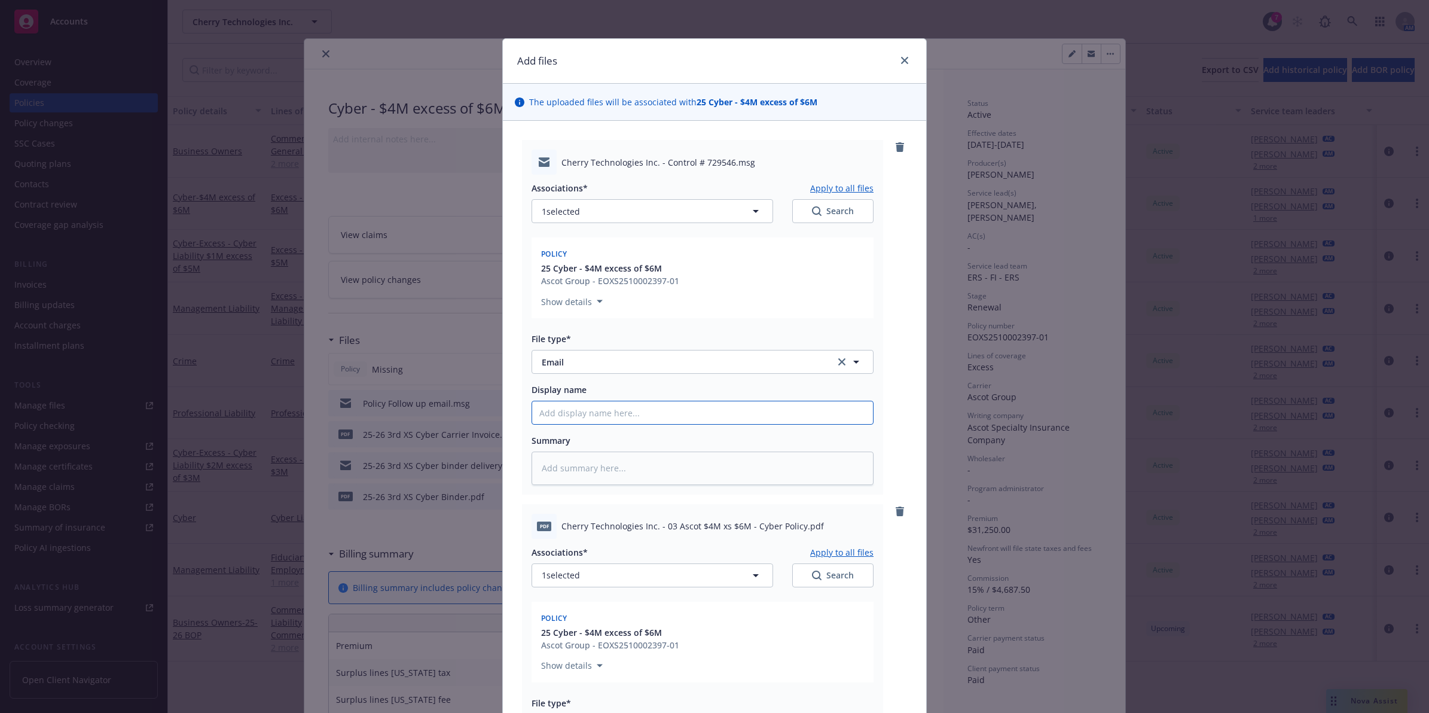
type textarea "x"
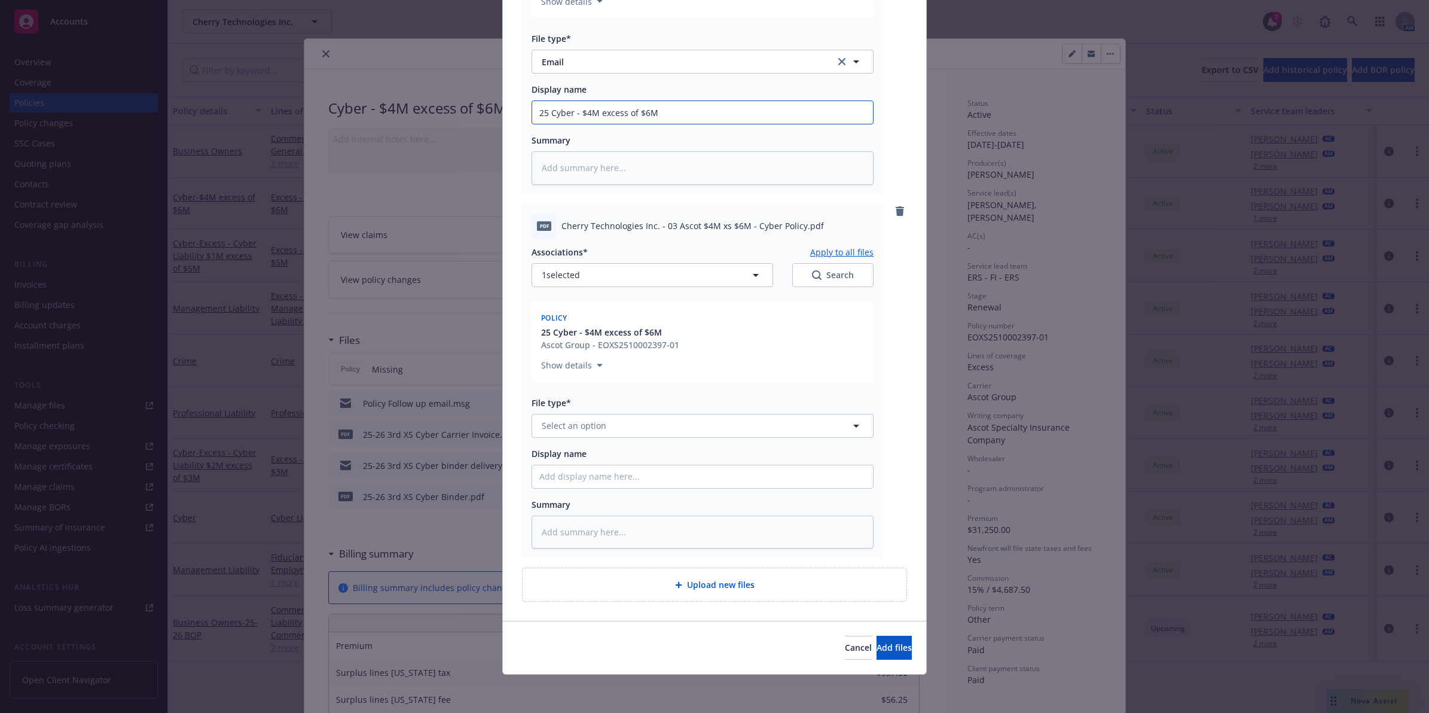
type input "25 Cyber - $4M excess of $6M"
click at [592, 425] on span "Select an option" at bounding box center [574, 425] width 65 height 13
type input "email"
click at [592, 466] on div "Email" at bounding box center [702, 458] width 327 height 17
click at [587, 468] on input "Display name" at bounding box center [702, 476] width 341 height 23
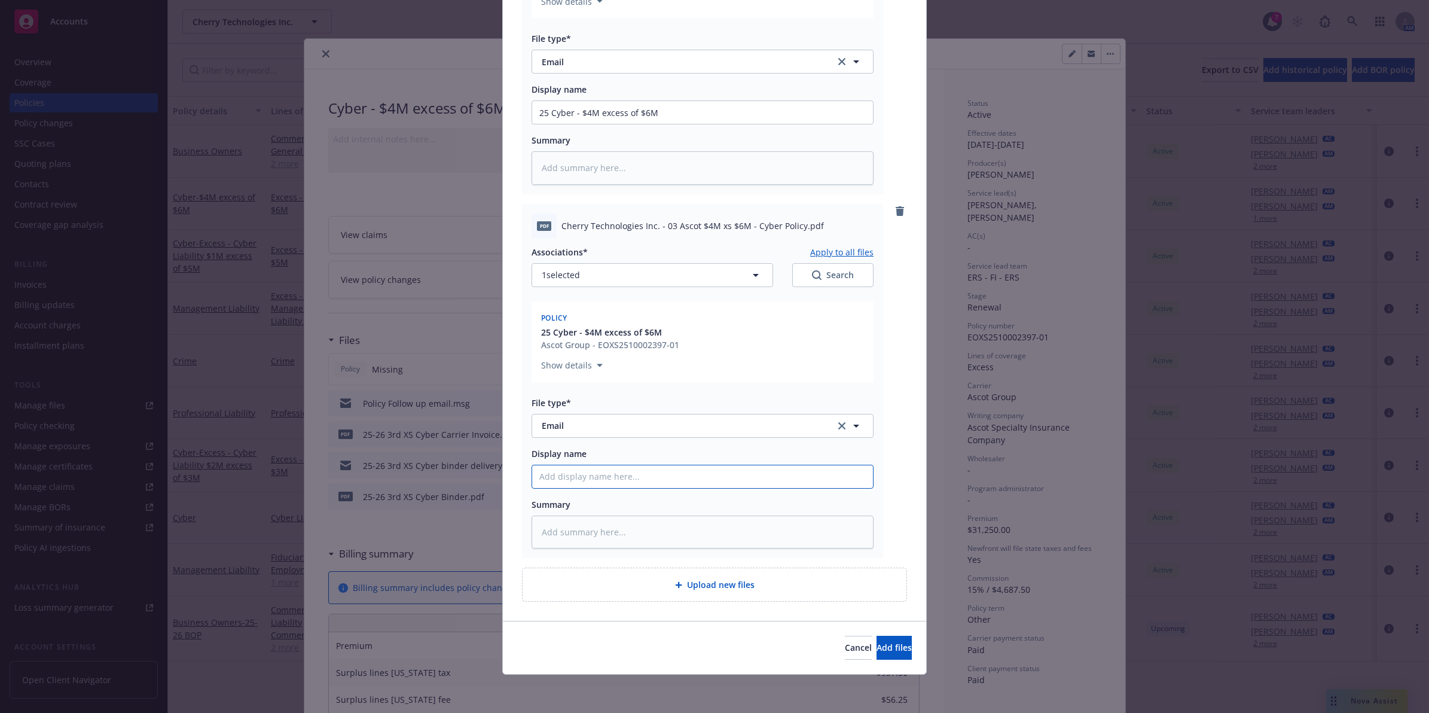
type textarea "x"
type input "P"
type textarea "x"
type input "Po"
type textarea "x"
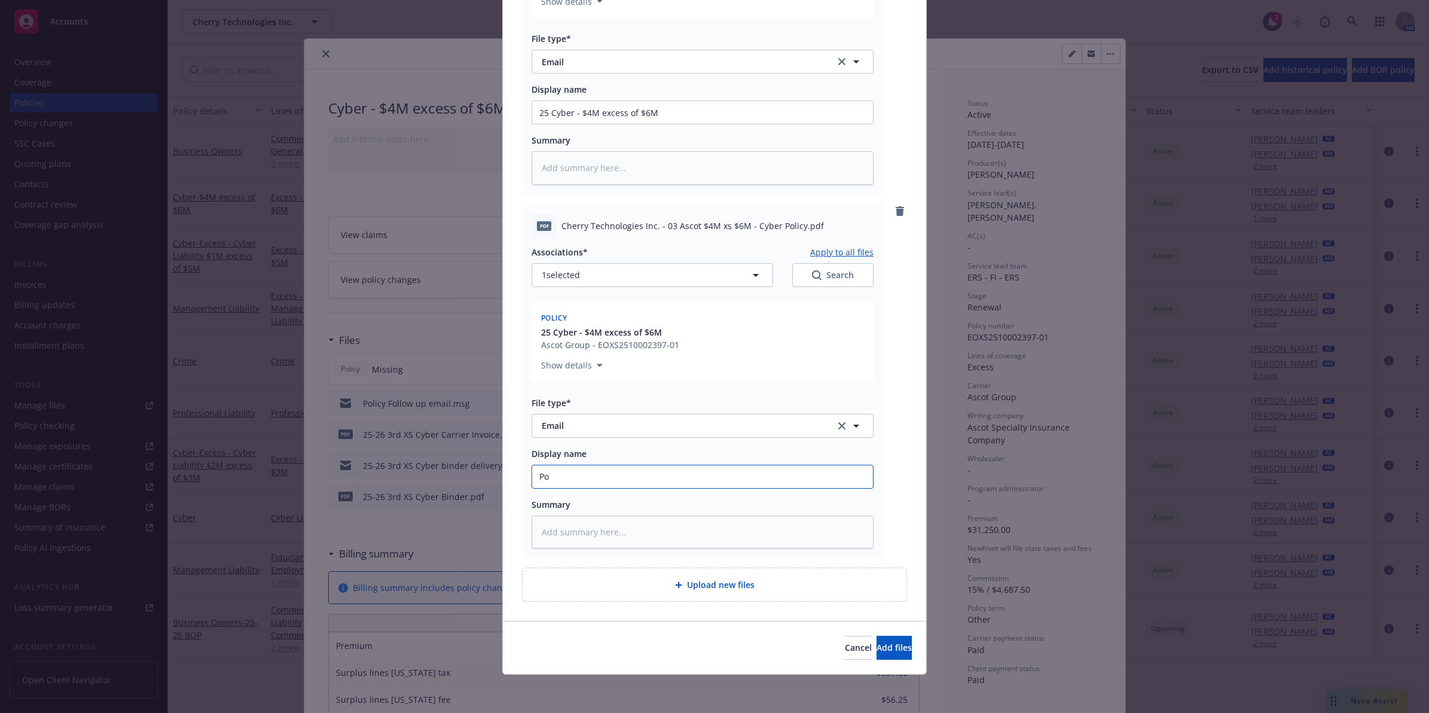
type input "Pol"
type textarea "x"
type input "Poli"
type textarea "x"
type input "Policy"
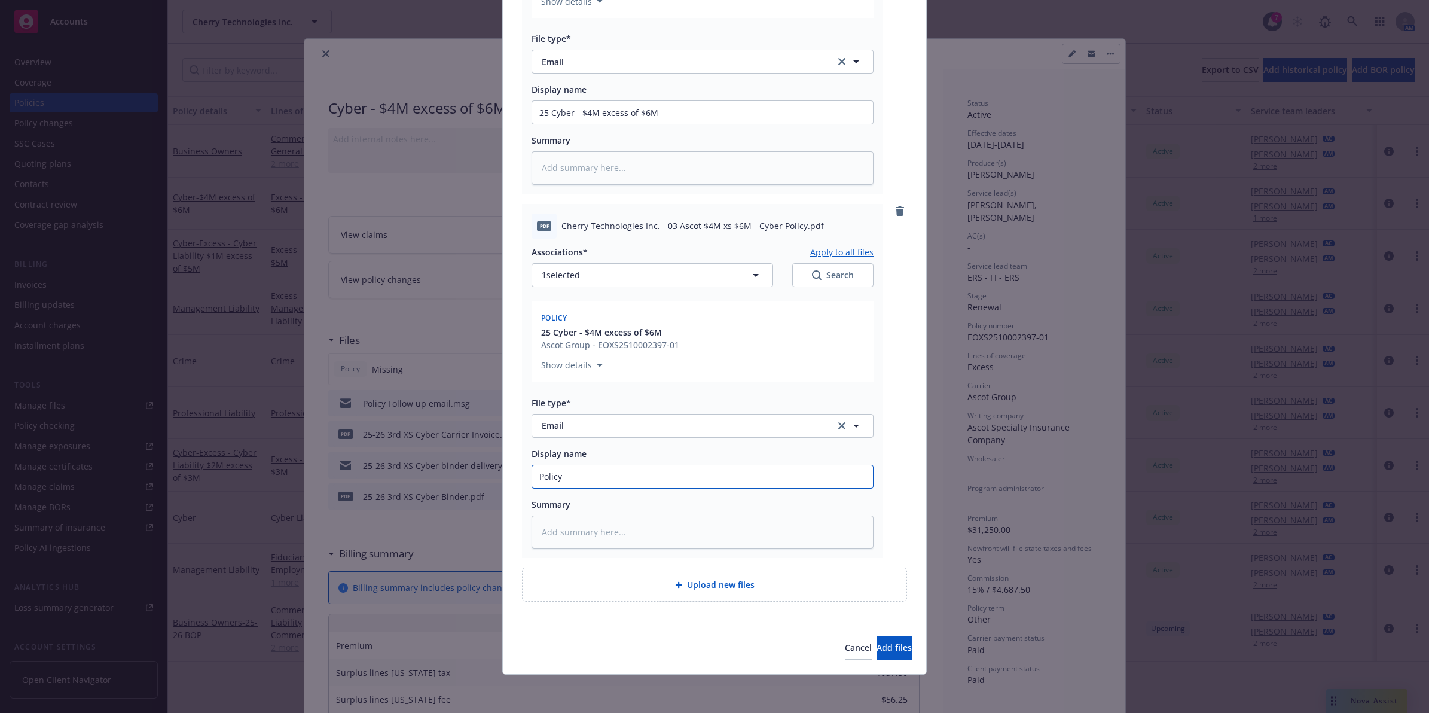
type textarea "x"
type input "Policy R"
type textarea "x"
type input "Policy Re"
type textarea "x"
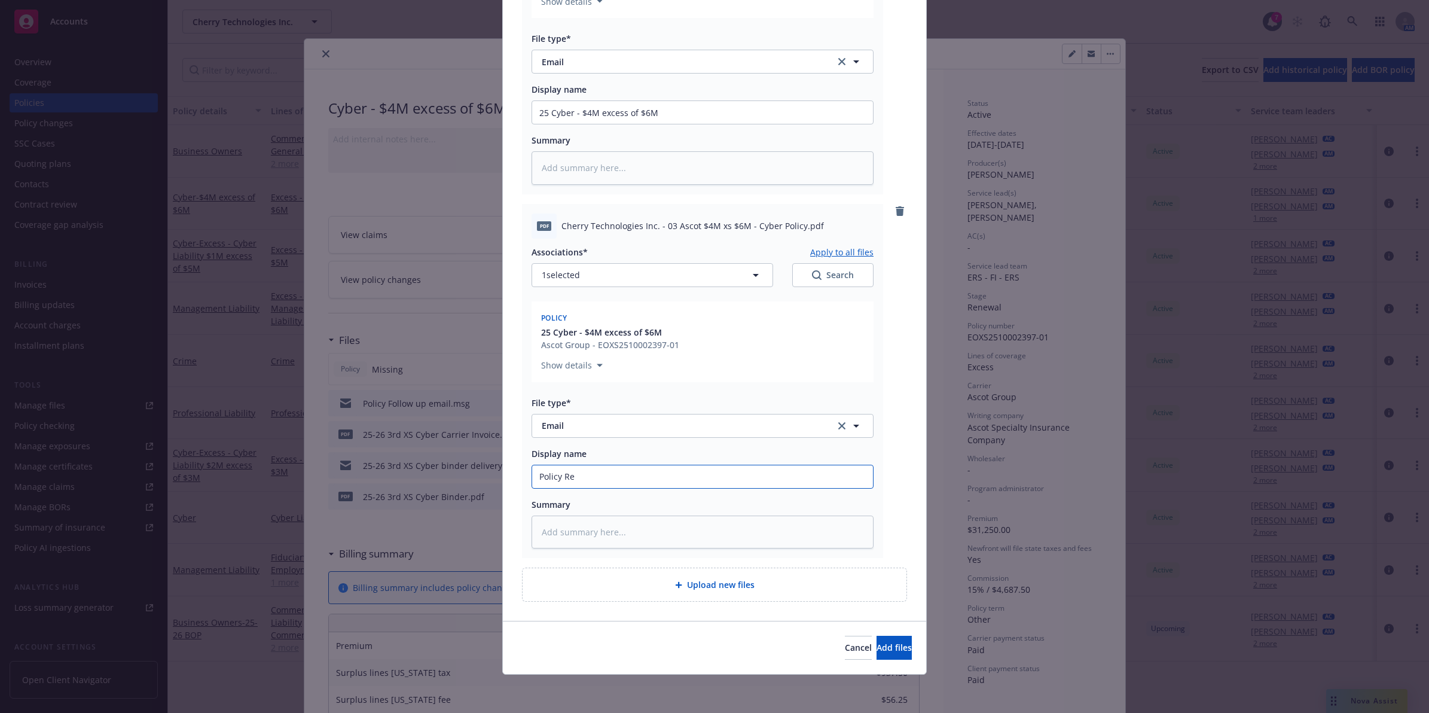
type input "Policy Rec"
type textarea "x"
type input "Policy Recv"
type textarea "x"
type input "Policy Recv"
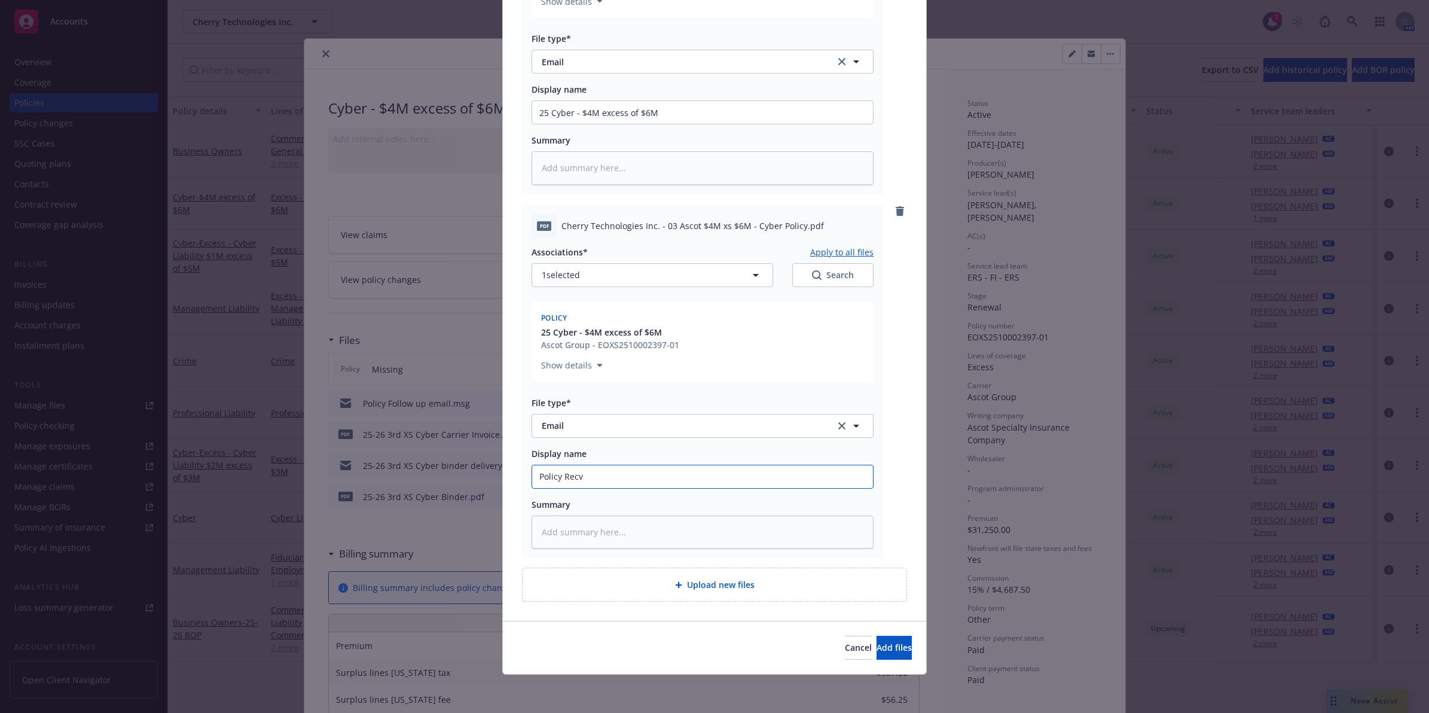
type textarea "x"
type input "Policy Recv em"
type textarea "x"
type input "Policy Recv ema"
type textarea "x"
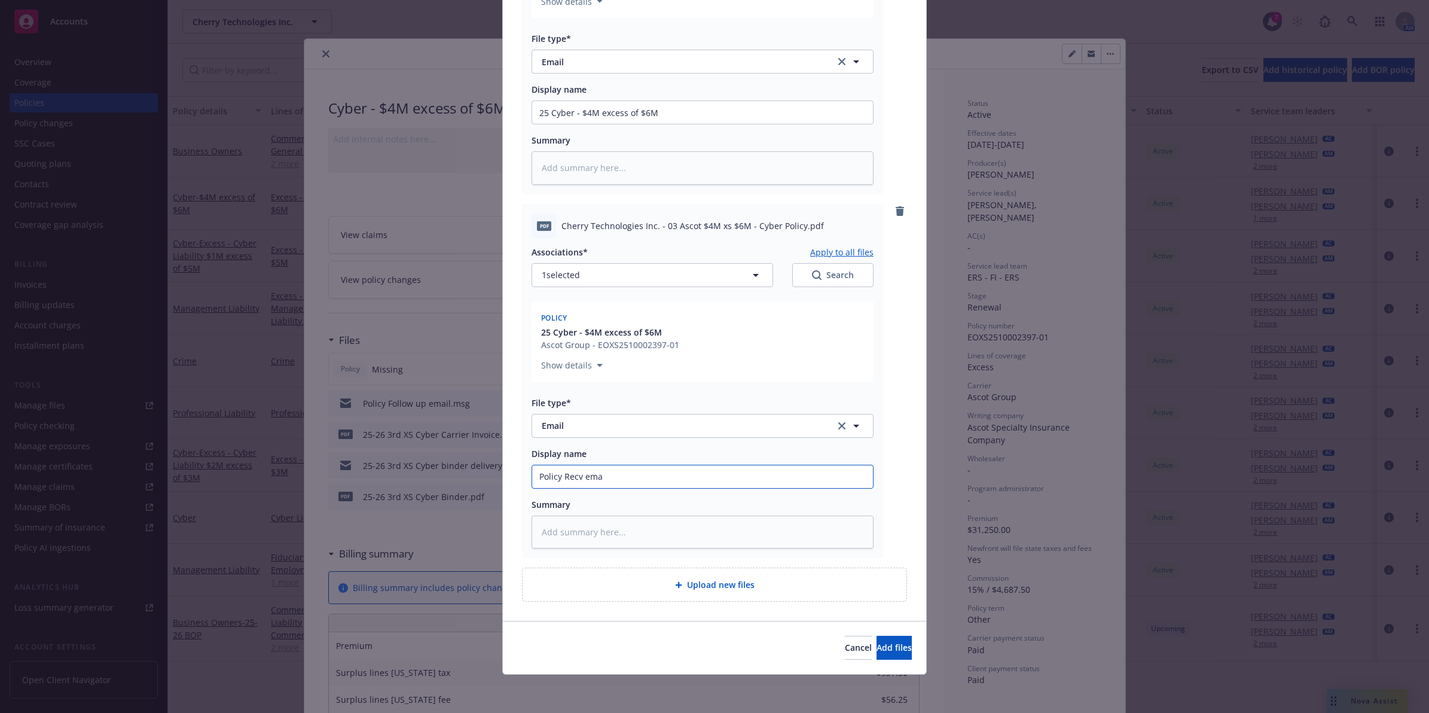
type input "Policy Recv emai"
type textarea "x"
type input "Policy Recv email"
click at [877, 645] on span "Add files" at bounding box center [894, 647] width 35 height 11
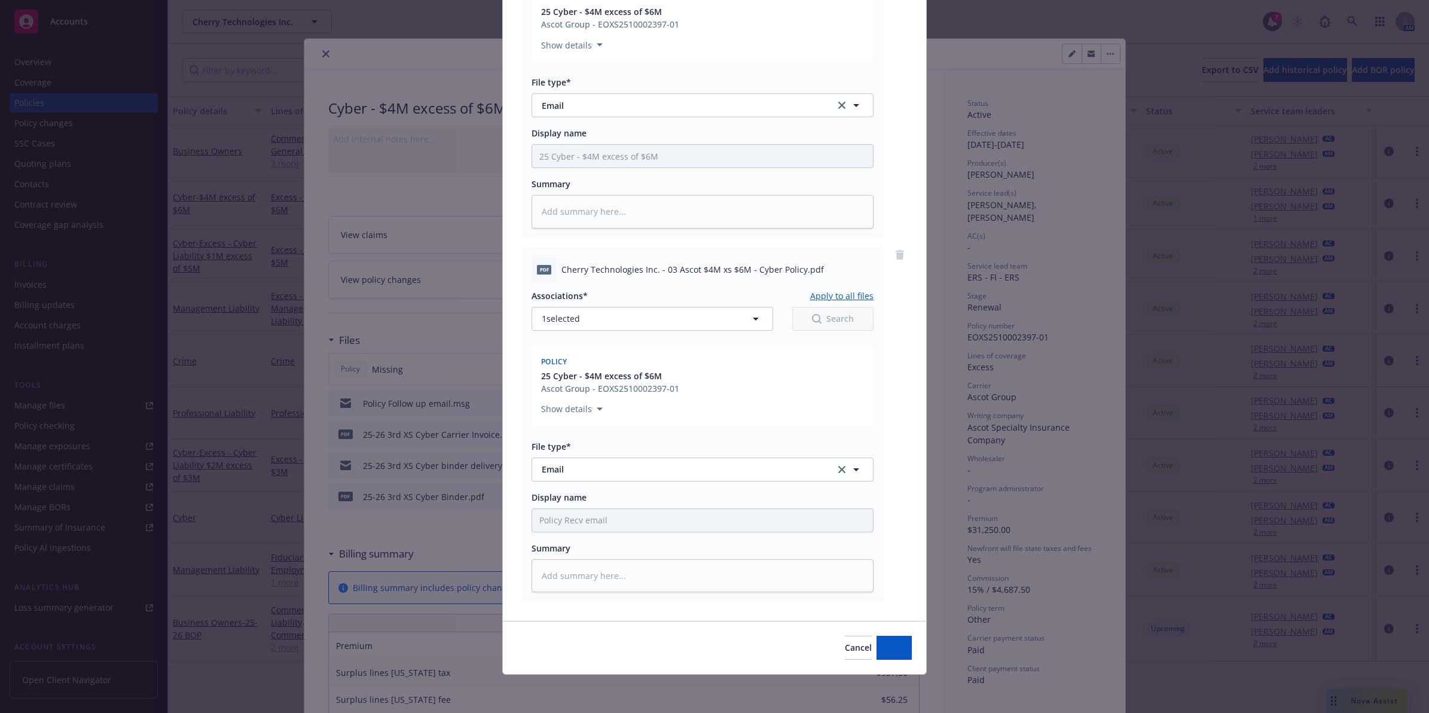
scroll to position [257, 0]
type textarea "x"
